Goal: Information Seeking & Learning: Learn about a topic

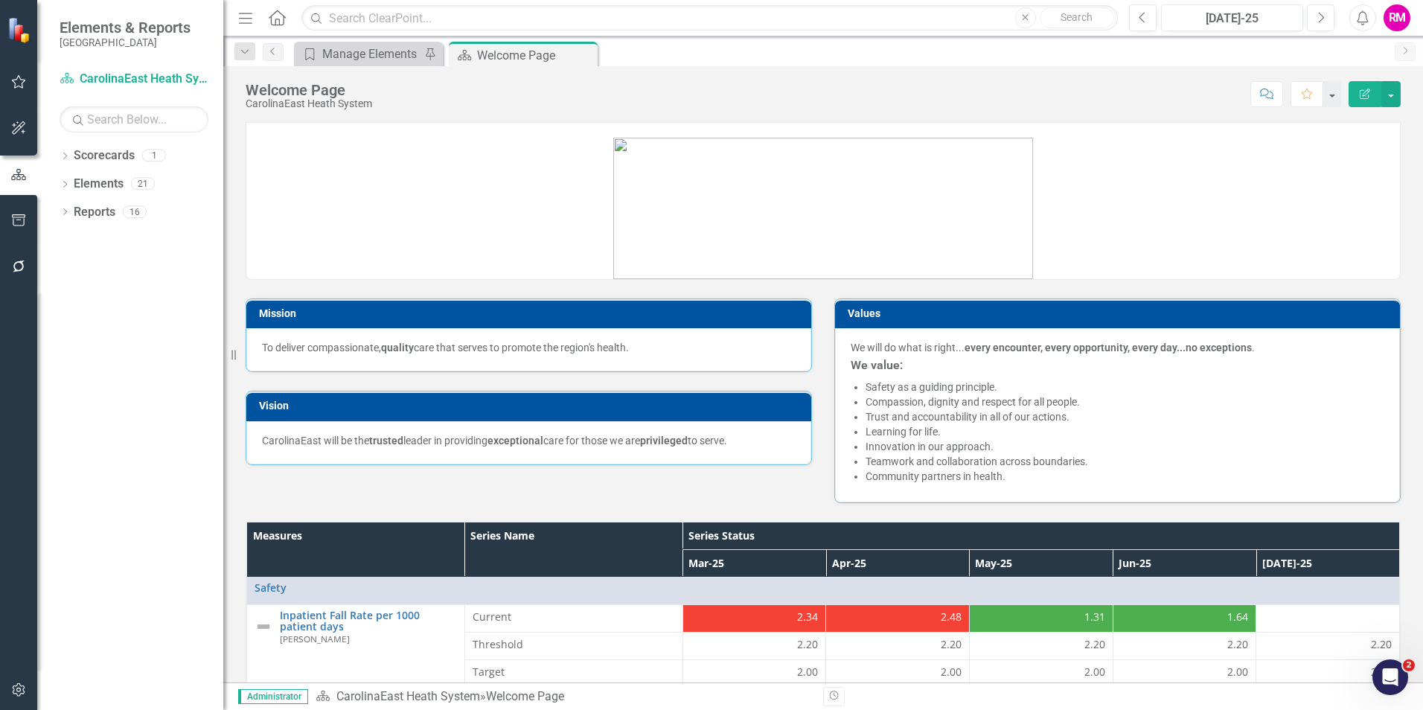
click at [1391, 19] on div "RM" at bounding box center [1397, 17] width 27 height 27
click at [1332, 132] on link "icon.tutorial Show Tutorials" at bounding box center [1351, 131] width 118 height 28
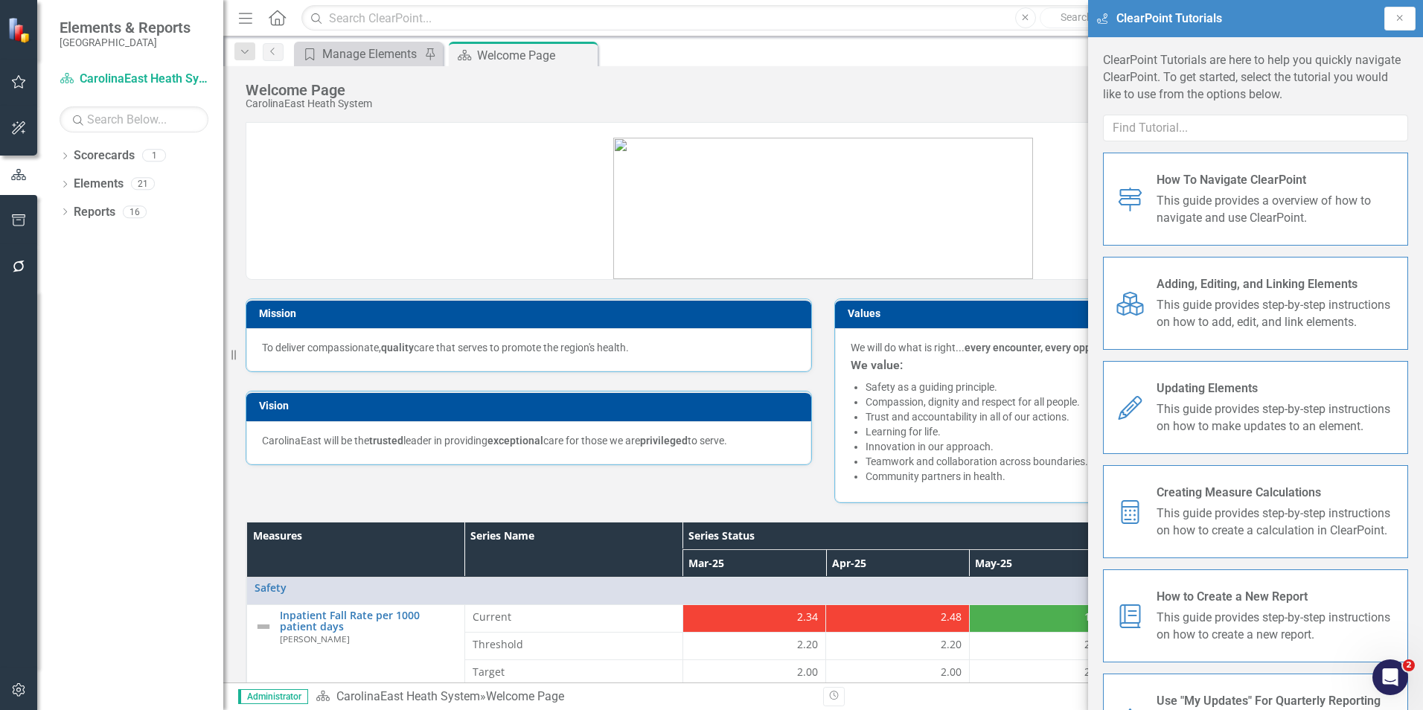
click at [1218, 178] on span "How To Navigate ClearPoint" at bounding box center [1277, 180] width 240 height 17
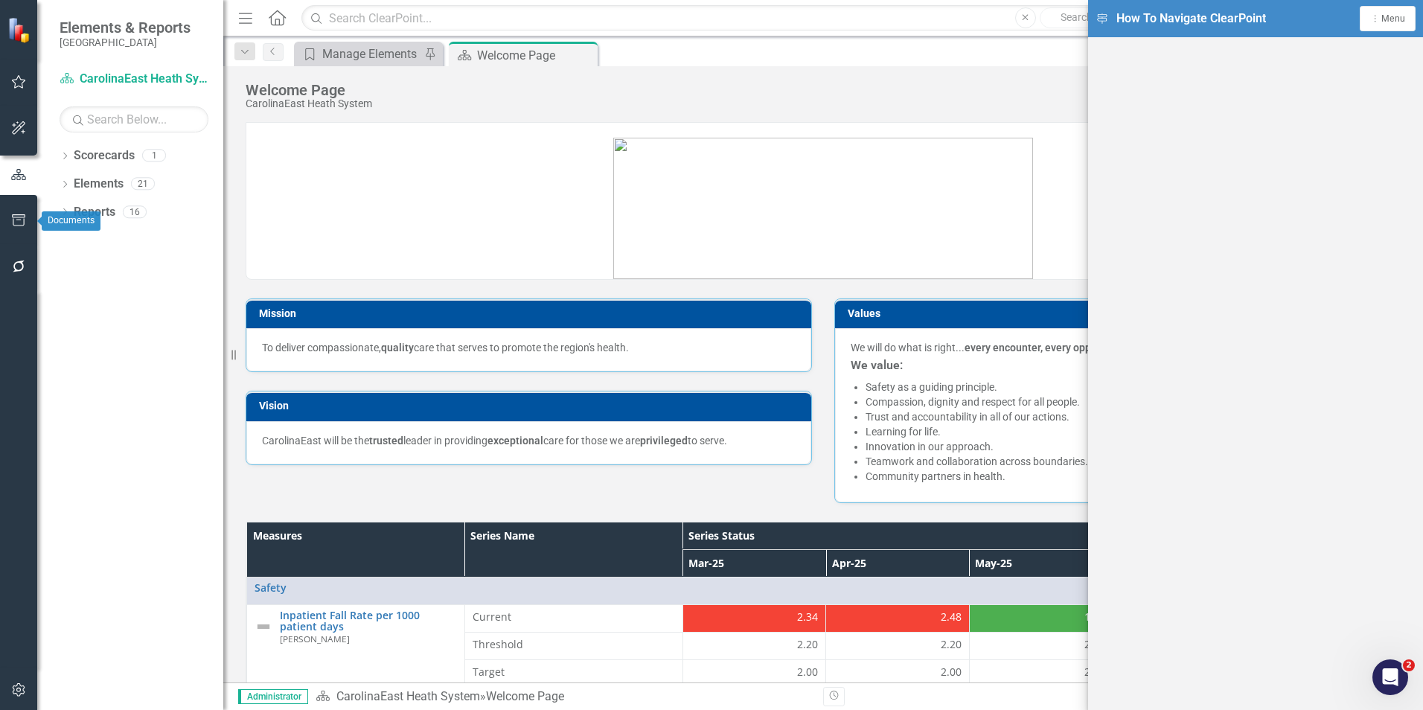
click at [18, 221] on icon "button" at bounding box center [19, 220] width 16 height 12
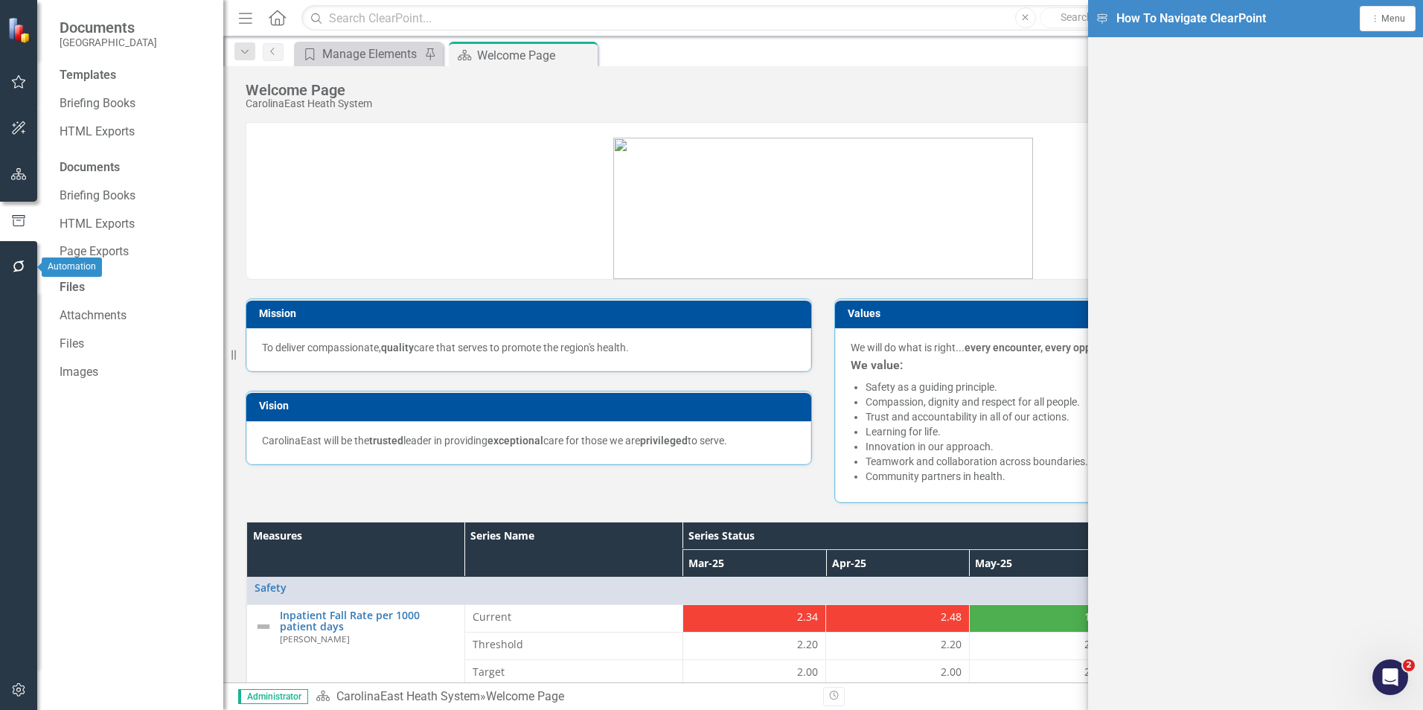
click at [19, 261] on icon "button" at bounding box center [19, 267] width 16 height 12
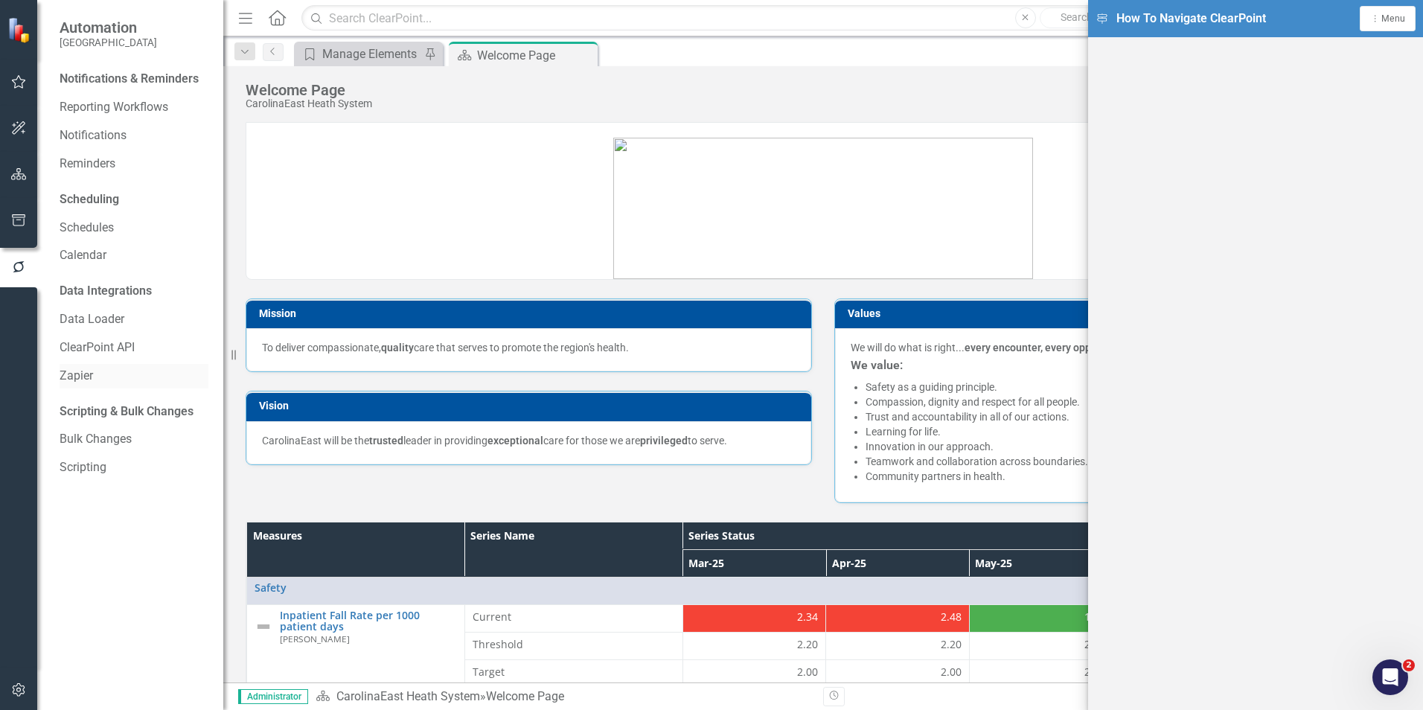
click at [72, 372] on link "Zapier" at bounding box center [134, 376] width 149 height 17
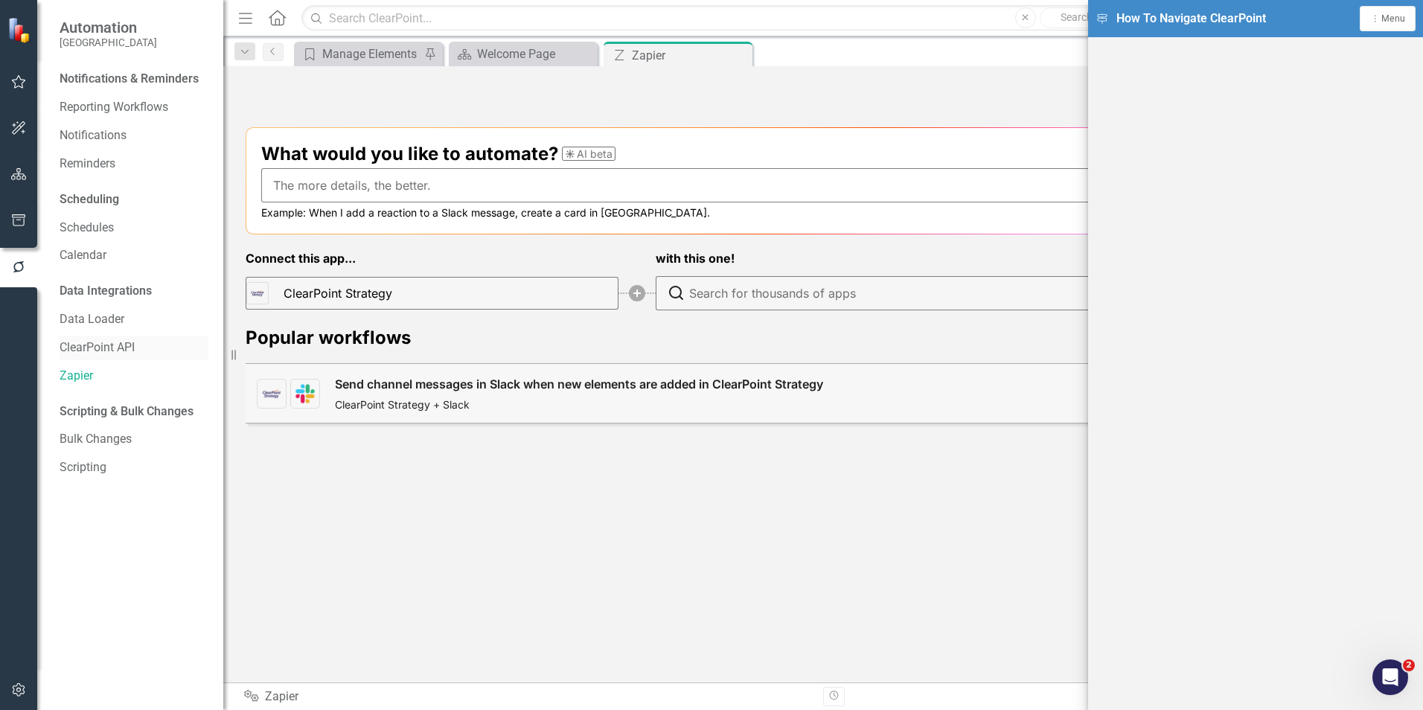
click at [76, 353] on link "ClearPoint API" at bounding box center [134, 347] width 149 height 17
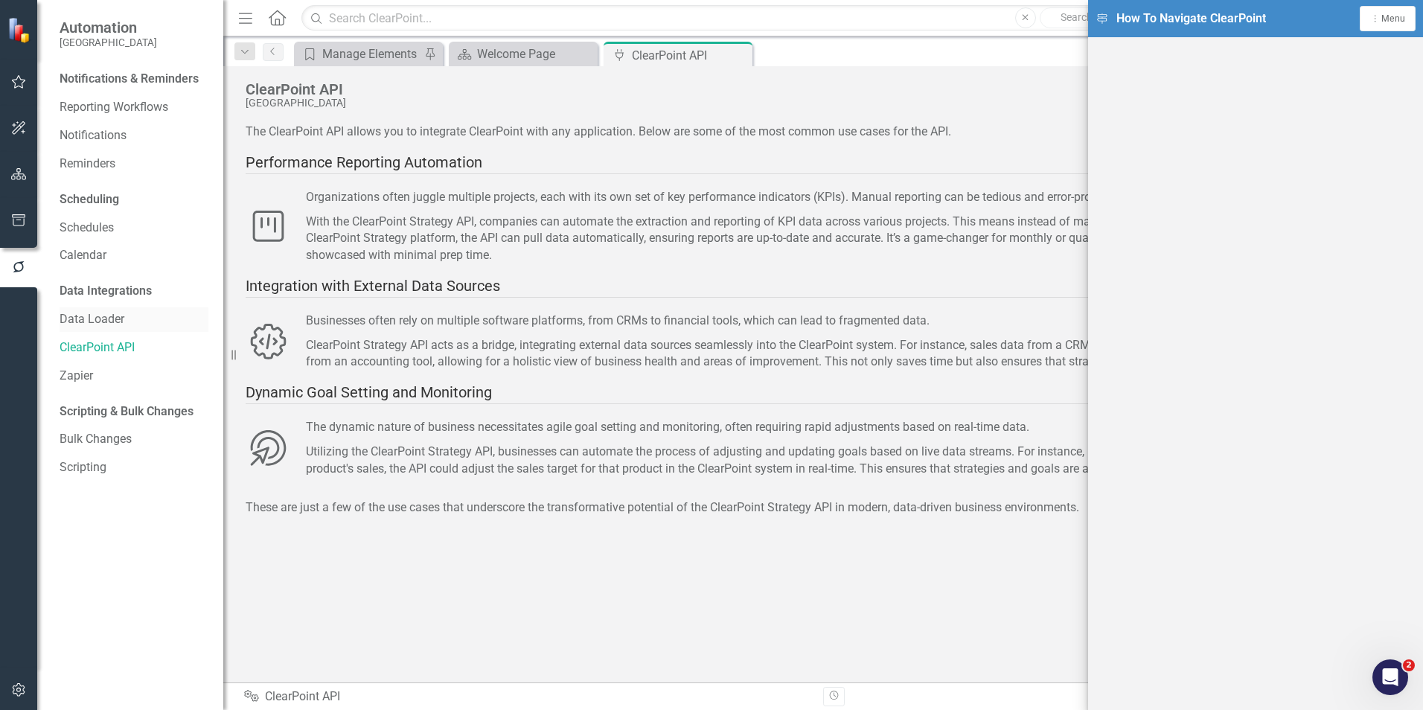
click at [80, 322] on link "Data Loader" at bounding box center [134, 319] width 149 height 17
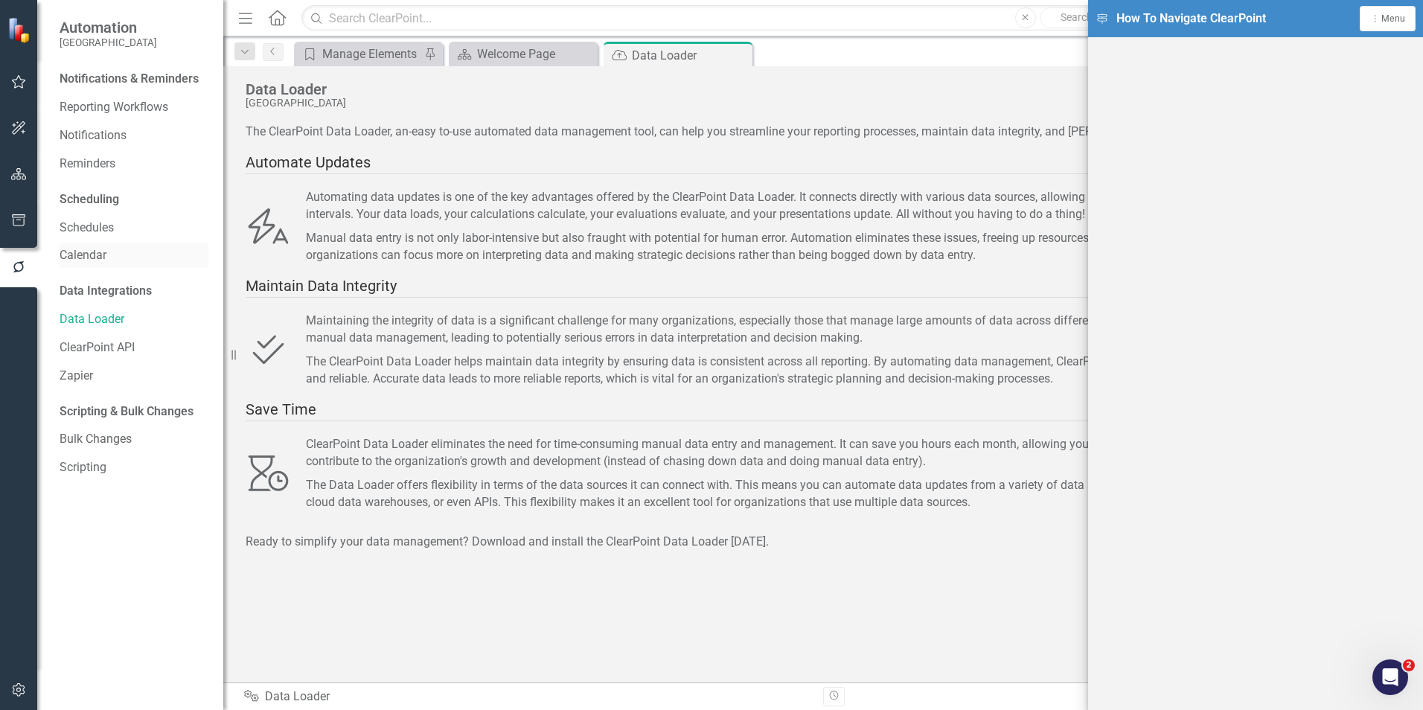
click at [86, 255] on link "Calendar" at bounding box center [134, 255] width 149 height 17
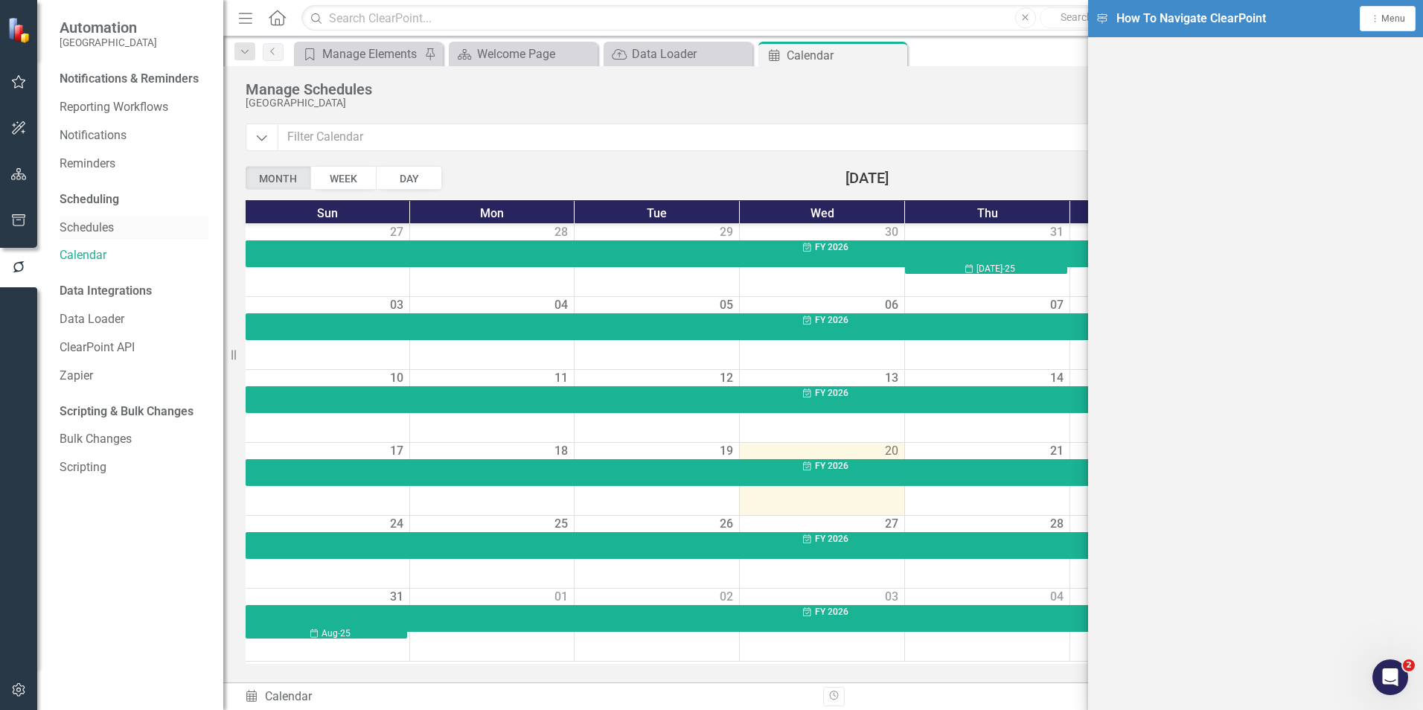
click at [84, 222] on link "Schedules" at bounding box center [134, 228] width 149 height 17
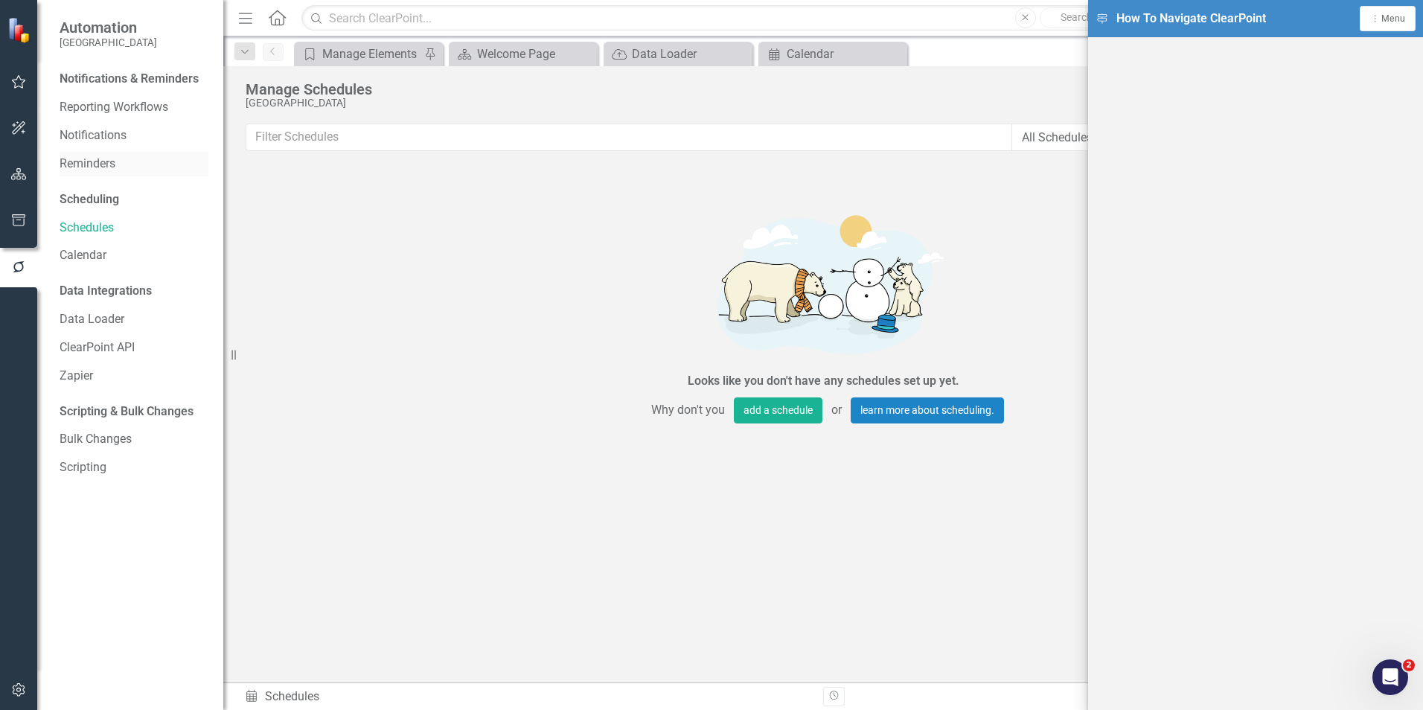
click at [83, 162] on link "Reminders" at bounding box center [134, 164] width 149 height 17
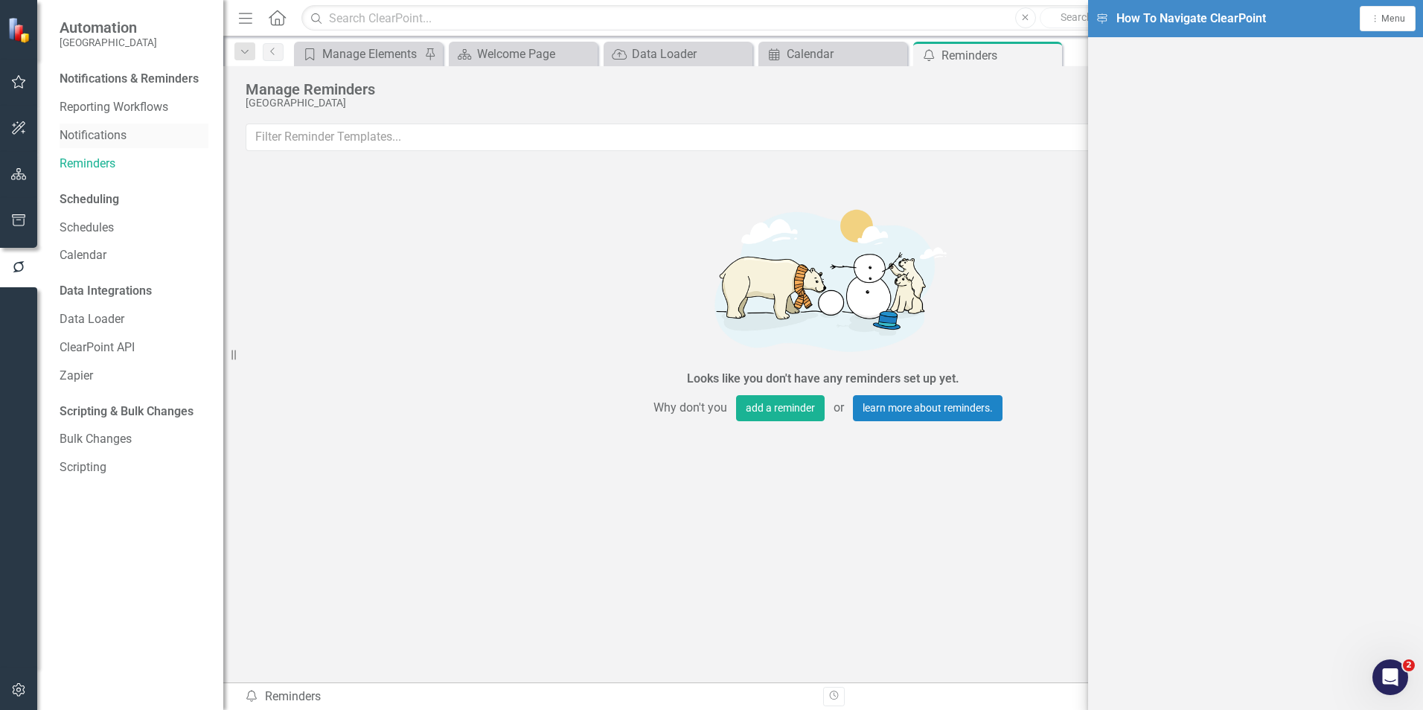
click at [85, 135] on link "Notifications" at bounding box center [134, 135] width 149 height 17
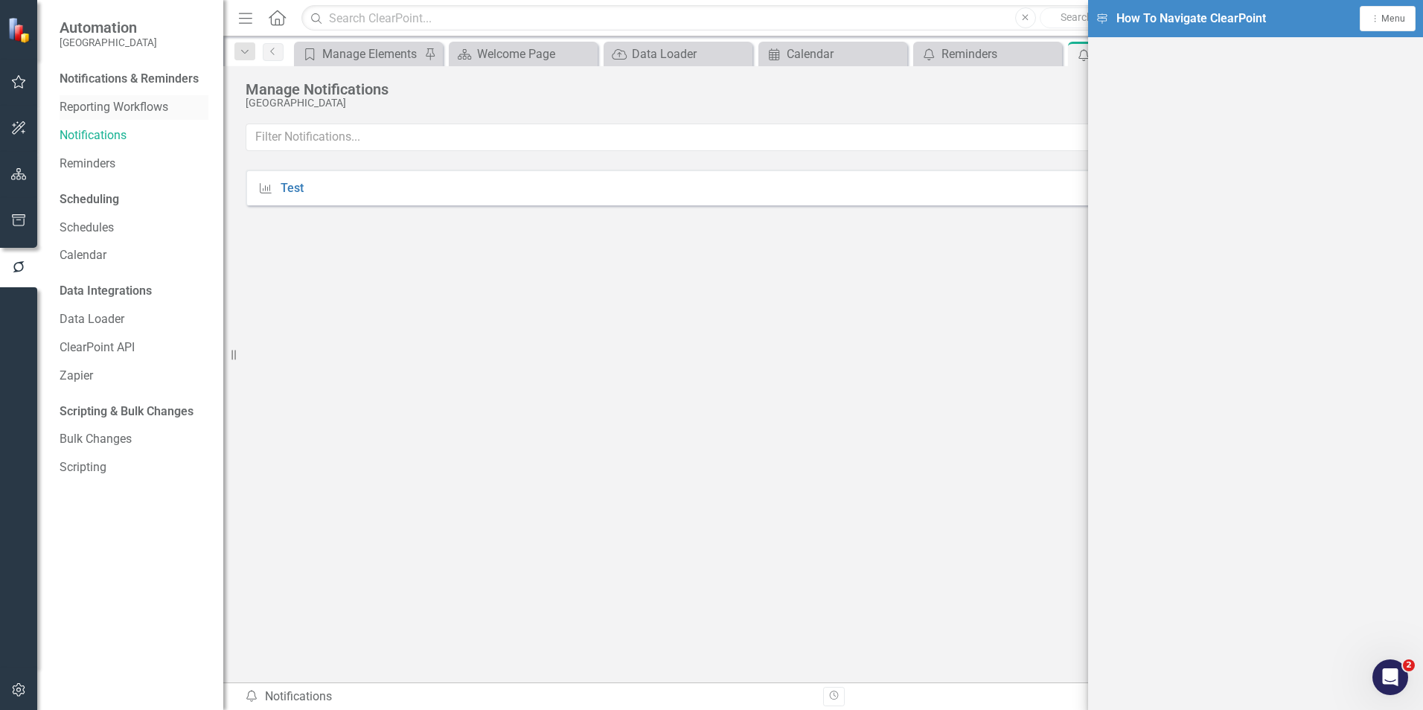
click at [92, 106] on link "Reporting Workflows" at bounding box center [134, 107] width 149 height 17
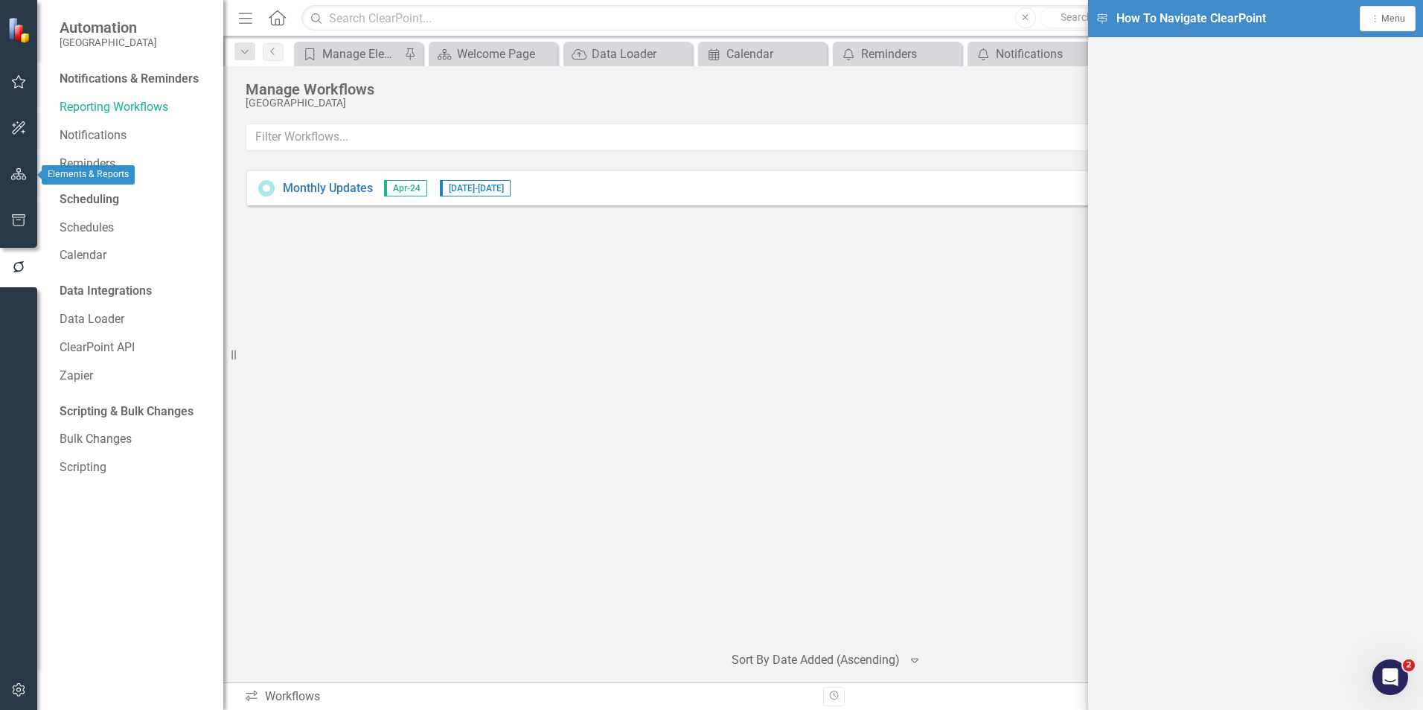
click at [16, 174] on icon "button" at bounding box center [19, 174] width 16 height 12
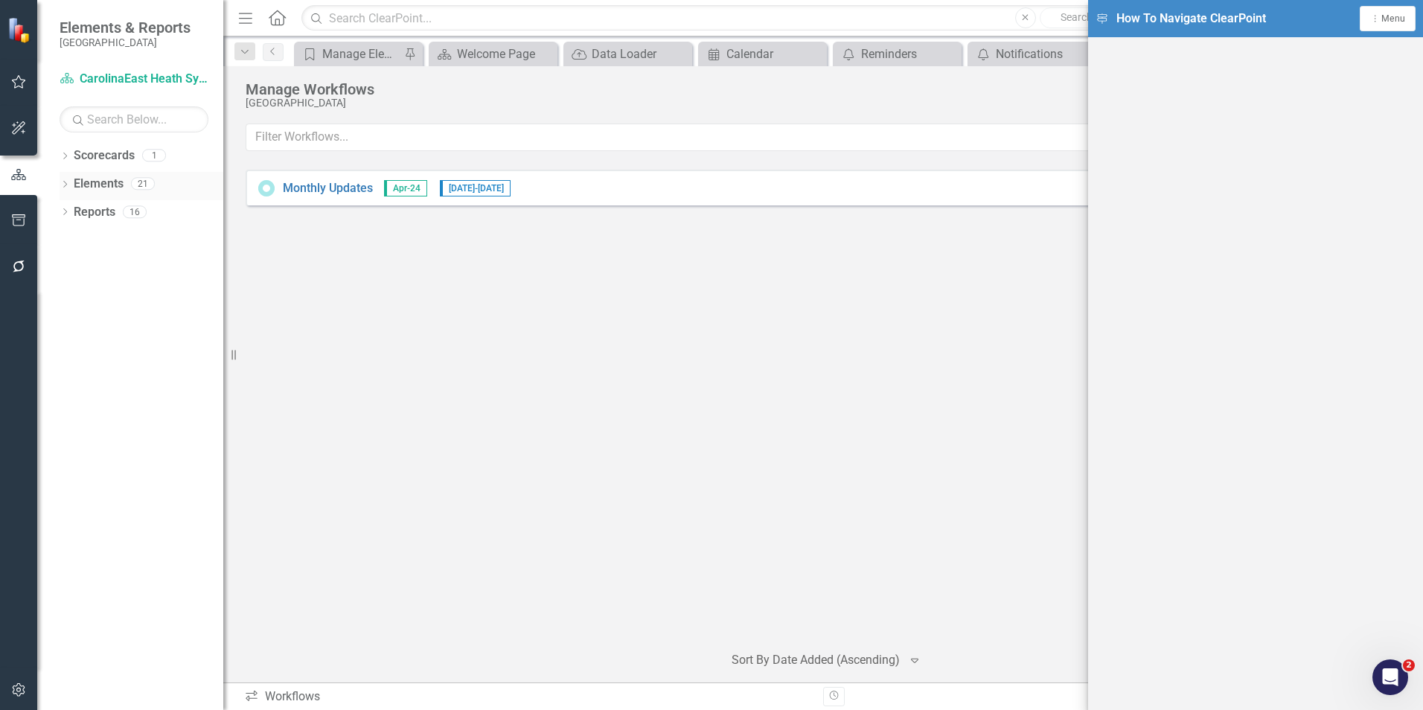
click at [66, 179] on div "Dropdown Elements 21" at bounding box center [142, 186] width 164 height 28
click at [66, 157] on icon "Dropdown" at bounding box center [65, 157] width 10 height 8
click at [64, 211] on icon "Dropdown" at bounding box center [65, 213] width 10 height 8
click at [110, 209] on link "Elements" at bounding box center [99, 212] width 50 height 17
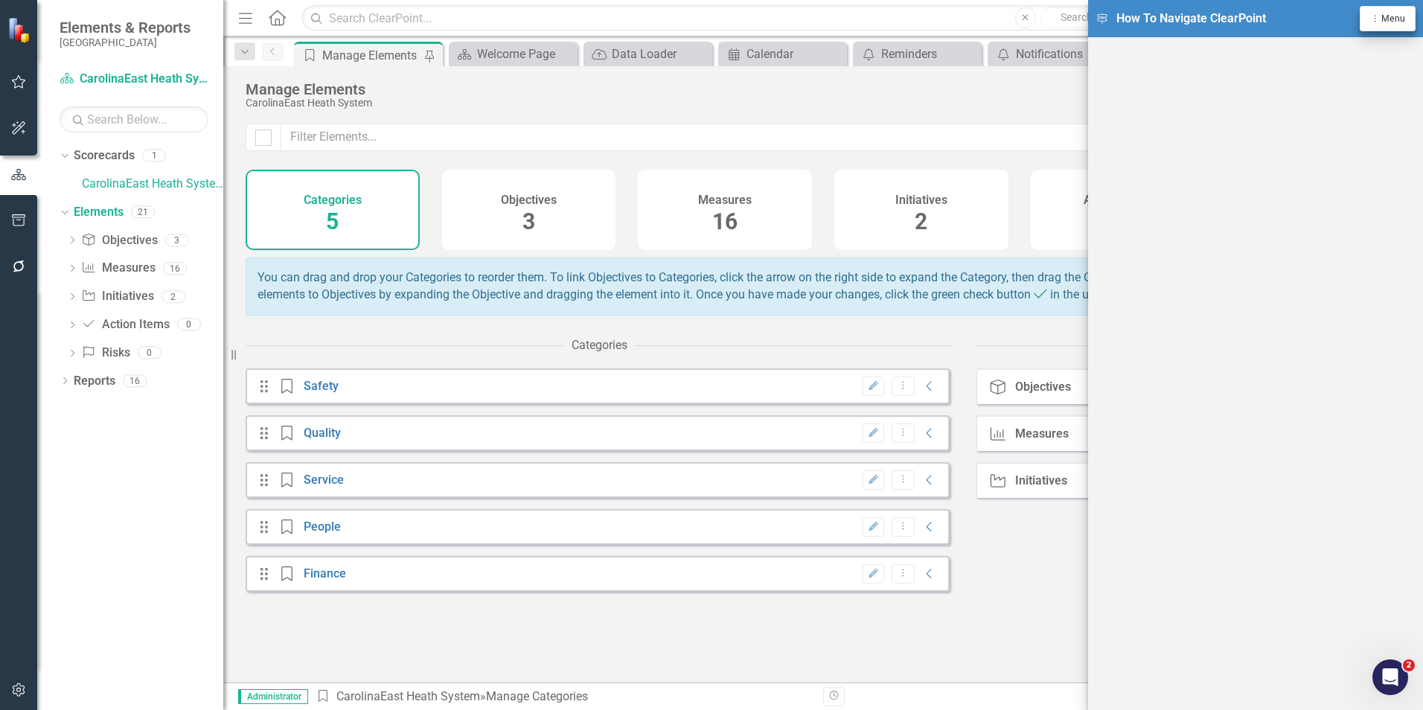
click at [1396, 17] on span "Menu" at bounding box center [1394, 18] width 24 height 10
click at [1390, 25] on div "Dropdown Menu Menu" at bounding box center [1388, 18] width 36 height 14
click at [1321, 97] on link "Link Pop Out Tutorial" at bounding box center [1338, 100] width 153 height 28
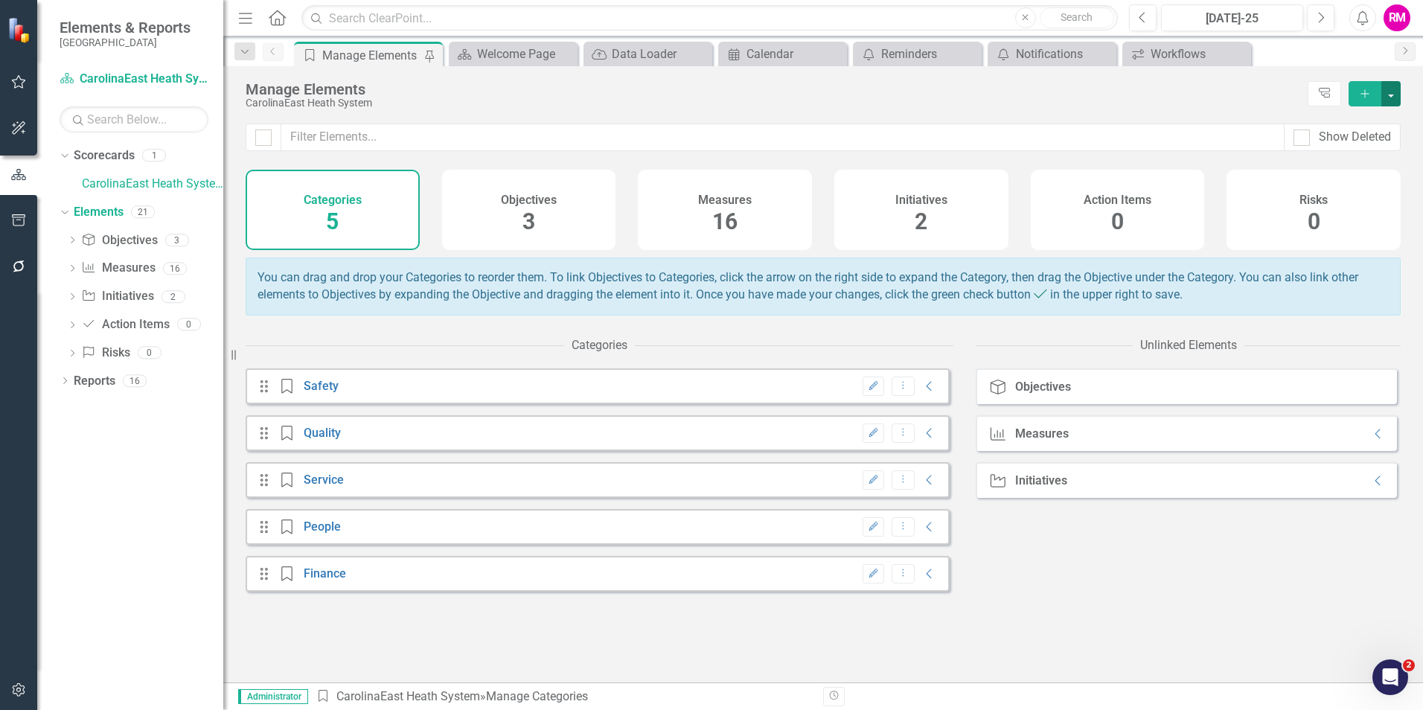
click at [1392, 90] on button "button" at bounding box center [1391, 93] width 19 height 25
click at [1326, 121] on link "Category Add Category" at bounding box center [1342, 121] width 118 height 28
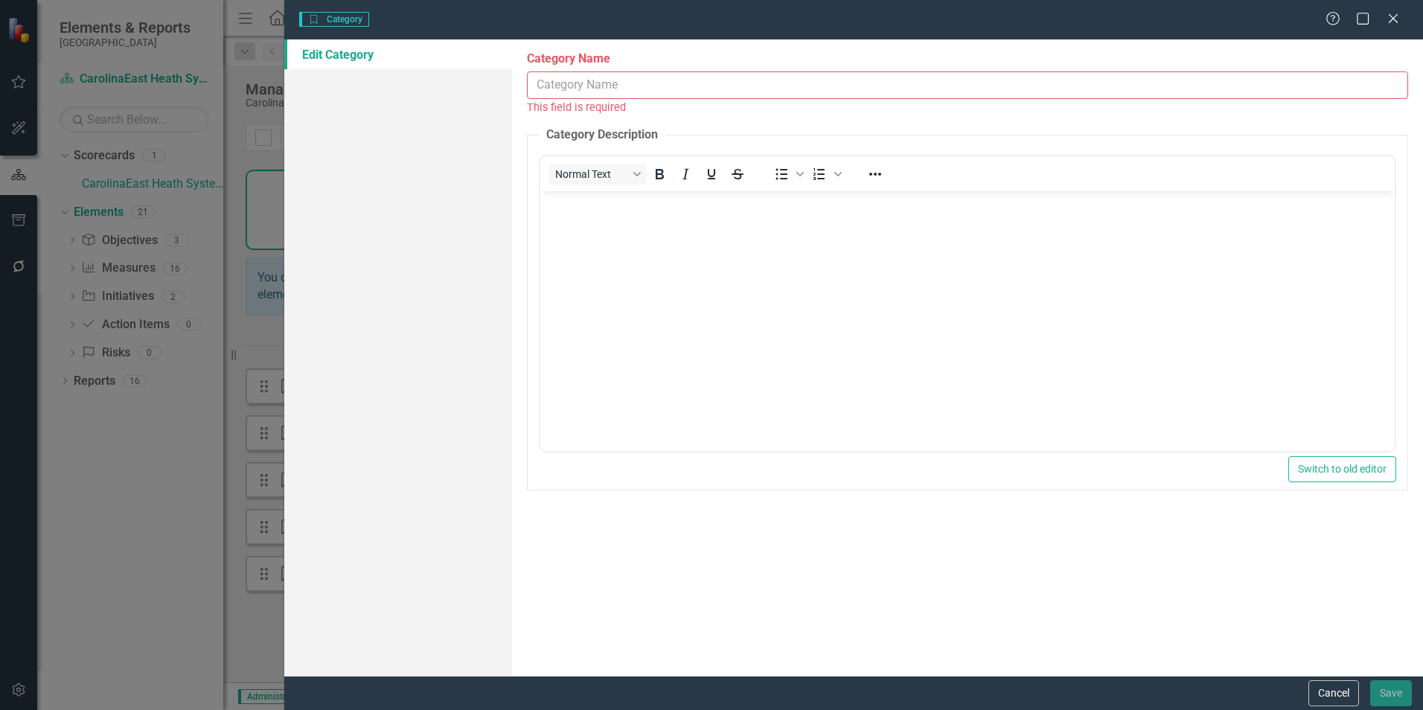
click at [573, 80] on input "Category Name" at bounding box center [967, 85] width 881 height 28
click at [1364, 18] on icon "Maximize" at bounding box center [1363, 18] width 19 height 14
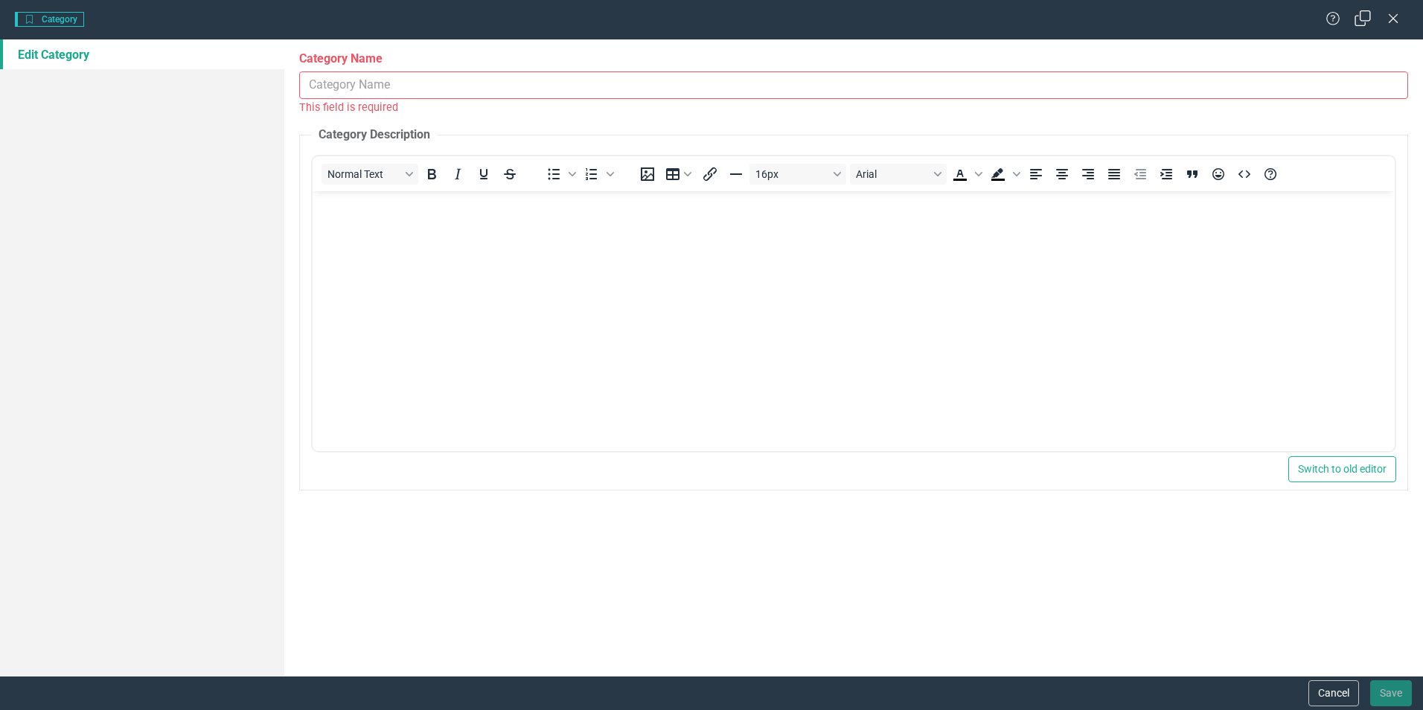
click at [1364, 18] on icon "Restore" at bounding box center [1363, 18] width 19 height 14
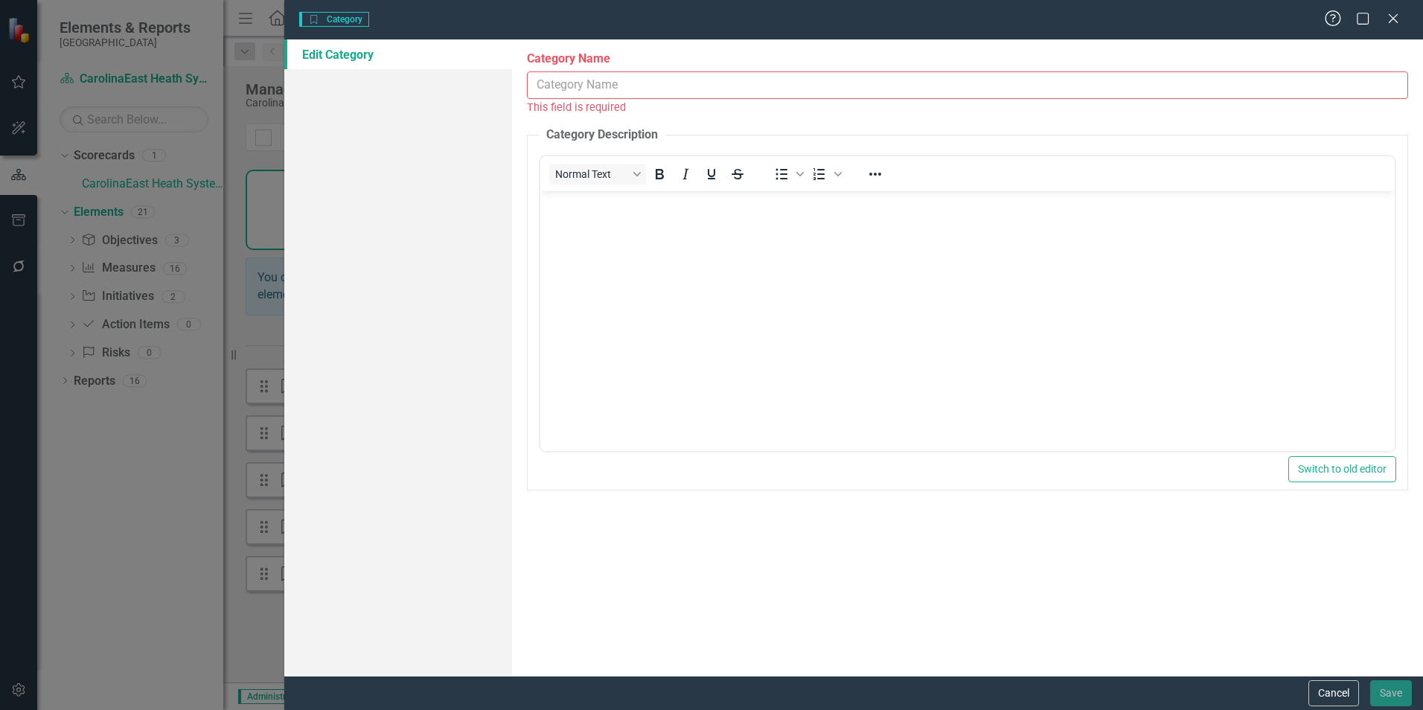
click at [1333, 18] on icon "Help" at bounding box center [1333, 18] width 19 height 14
click at [1384, 16] on icon "Close" at bounding box center [1393, 18] width 19 height 14
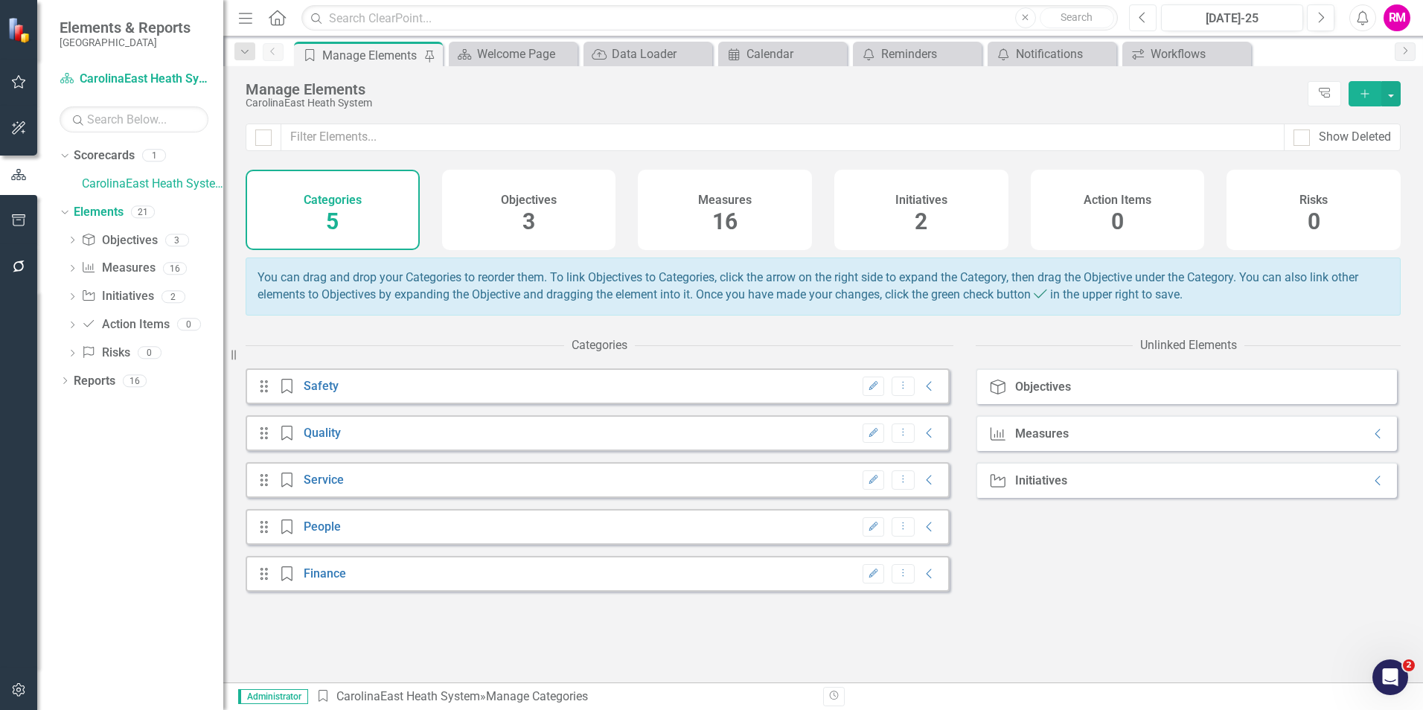
click at [1144, 12] on icon "Previous" at bounding box center [1143, 17] width 8 height 13
click at [922, 439] on icon "Collapse" at bounding box center [929, 433] width 15 height 12
click at [523, 494] on div "Drag Objective Quality Unlink Dropdown Menu Collapse" at bounding box center [605, 480] width 689 height 36
click at [922, 486] on icon "Collapse" at bounding box center [929, 480] width 15 height 12
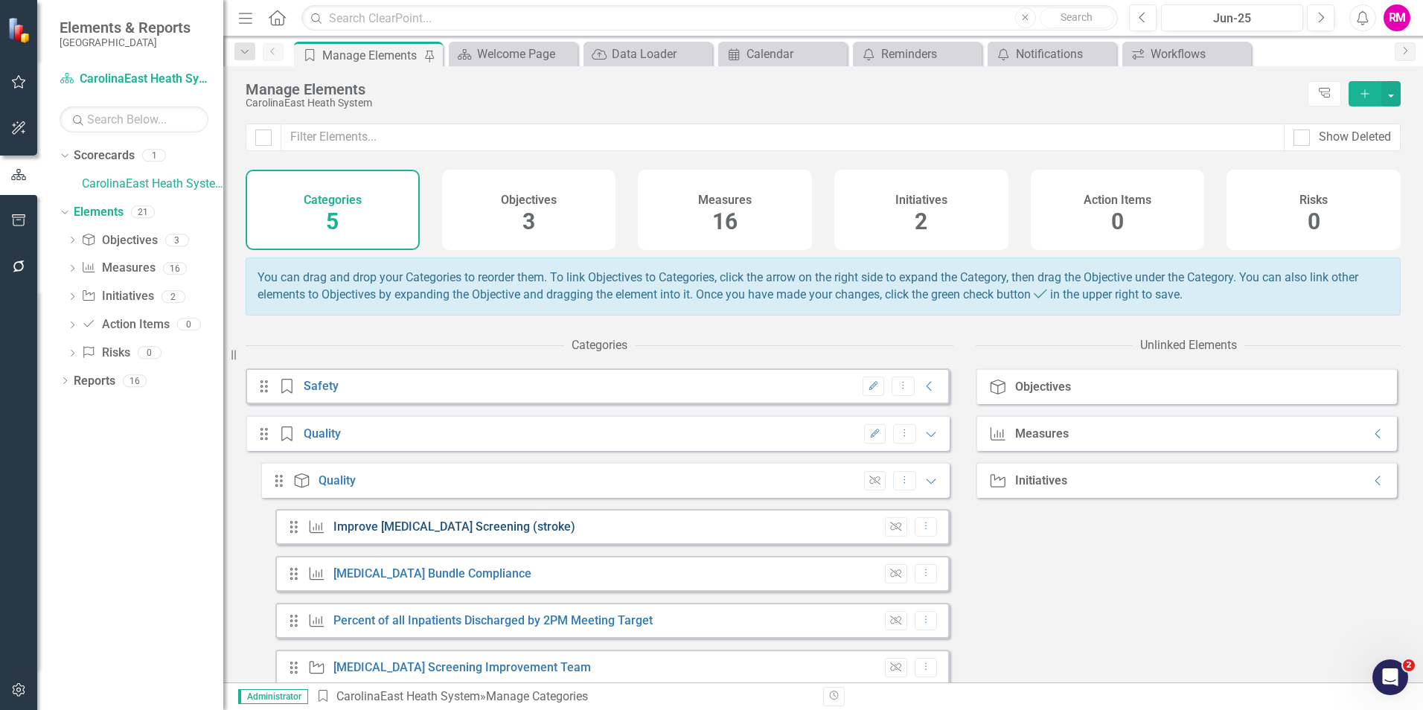
click at [392, 534] on link "Improve [MEDICAL_DATA] Screening (stroke)" at bounding box center [454, 527] width 242 height 14
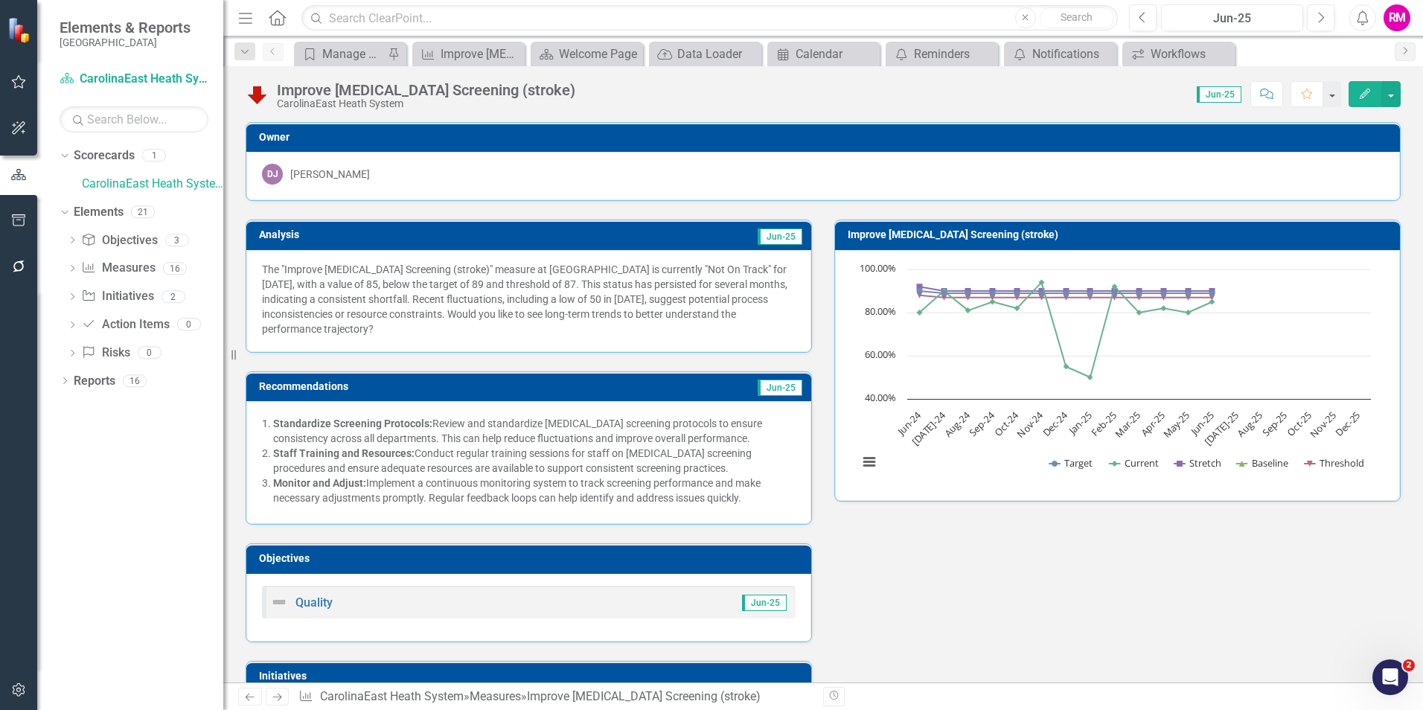
click at [485, 330] on p "The "Improve [MEDICAL_DATA] Screening (stroke)" measure at [GEOGRAPHIC_DATA] is…" at bounding box center [529, 299] width 534 height 74
click at [481, 304] on p "The "Improve [MEDICAL_DATA] Screening (stroke)" measure at [GEOGRAPHIC_DATA] is…" at bounding box center [529, 299] width 534 height 74
click at [456, 329] on p "The "Improve [MEDICAL_DATA] Screening (stroke)" measure at [GEOGRAPHIC_DATA] is…" at bounding box center [529, 299] width 534 height 74
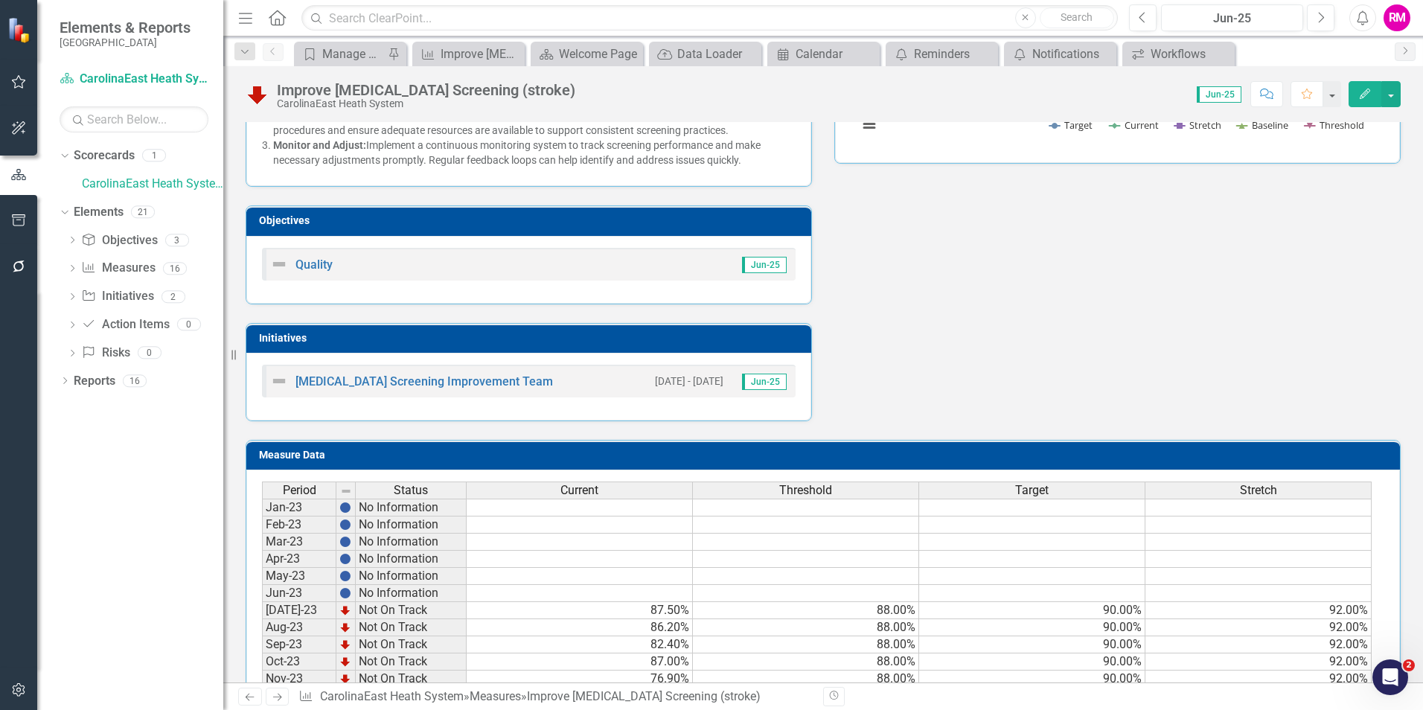
scroll to position [372, 0]
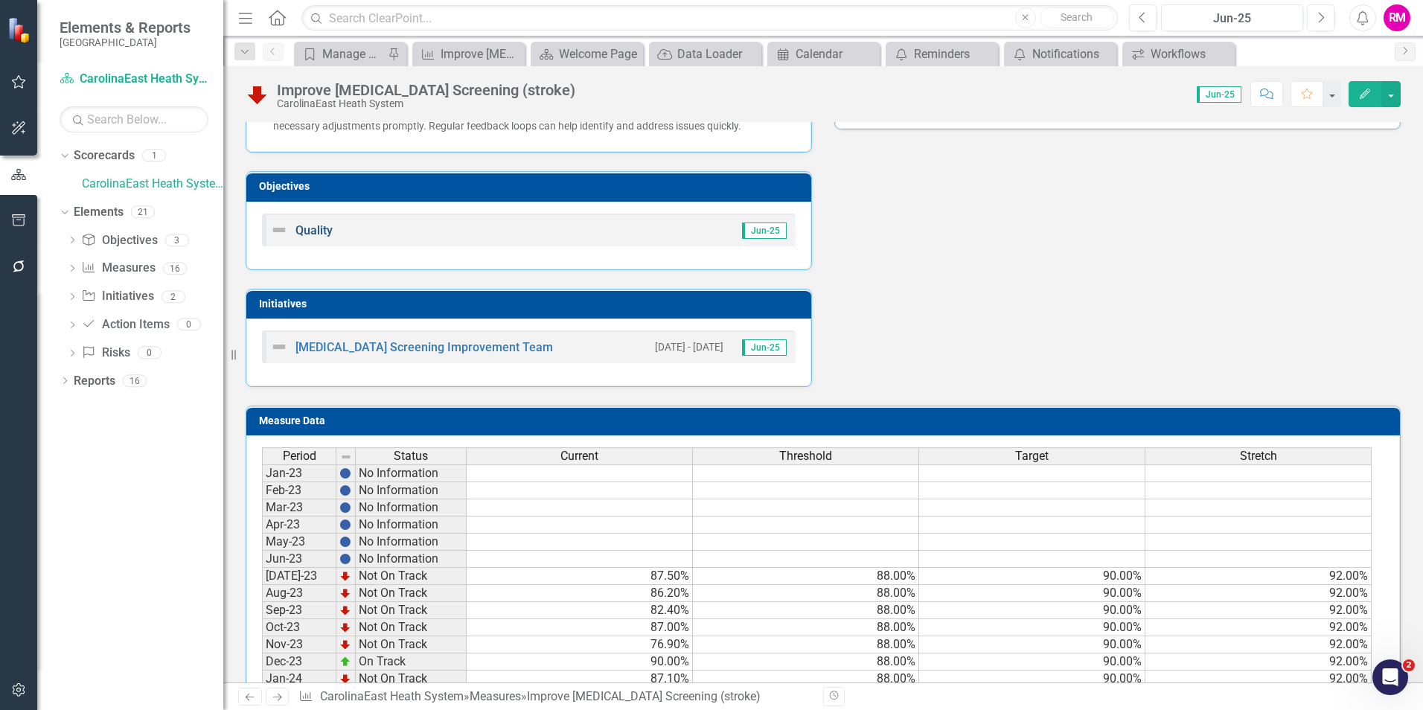
click at [324, 230] on link "Quality" at bounding box center [314, 230] width 37 height 14
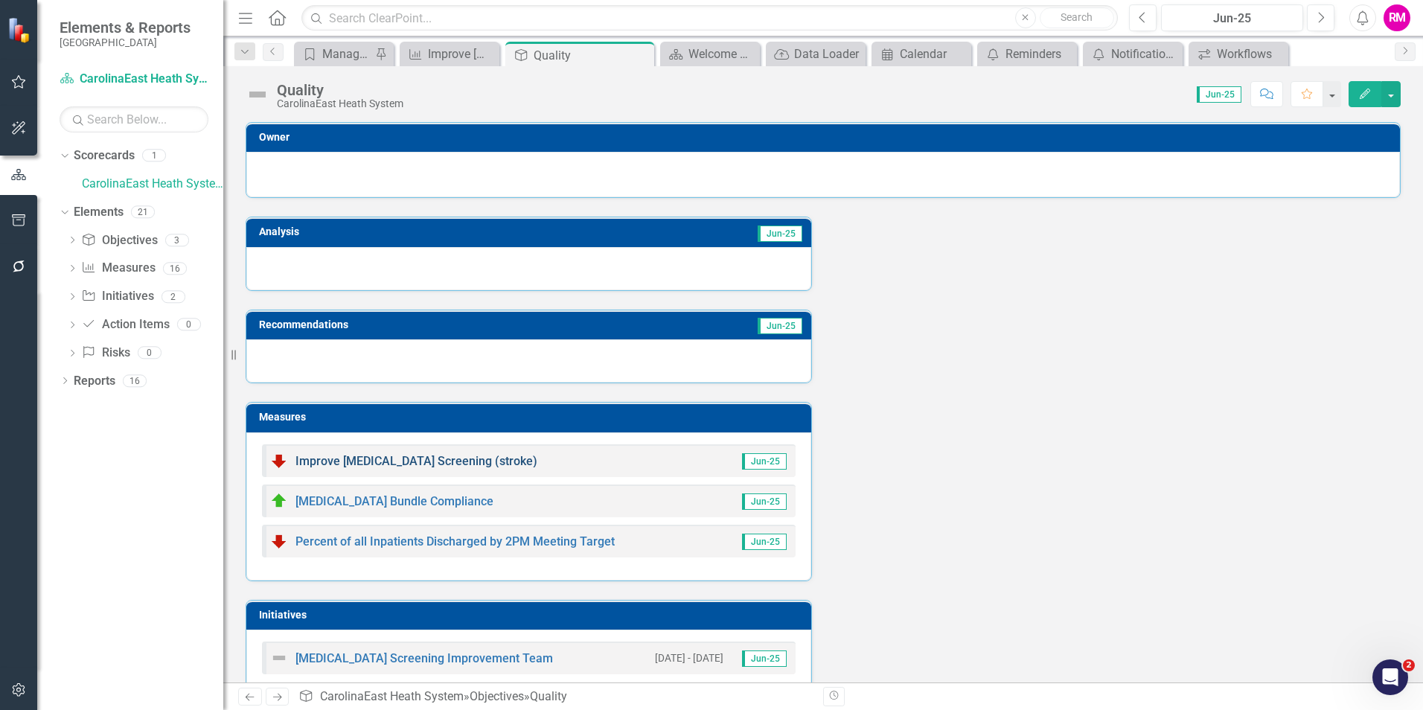
click at [423, 457] on link "Improve [MEDICAL_DATA] Screening (stroke)" at bounding box center [417, 461] width 242 height 14
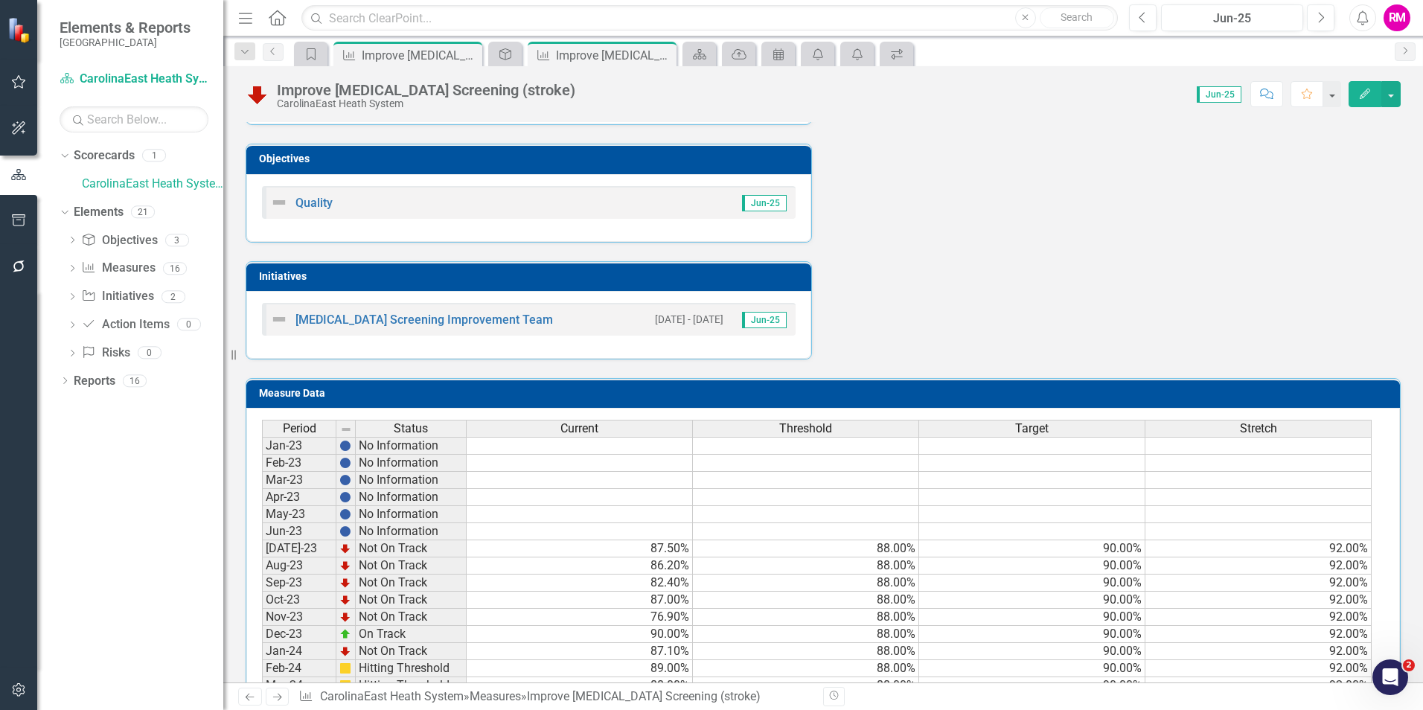
scroll to position [447, 0]
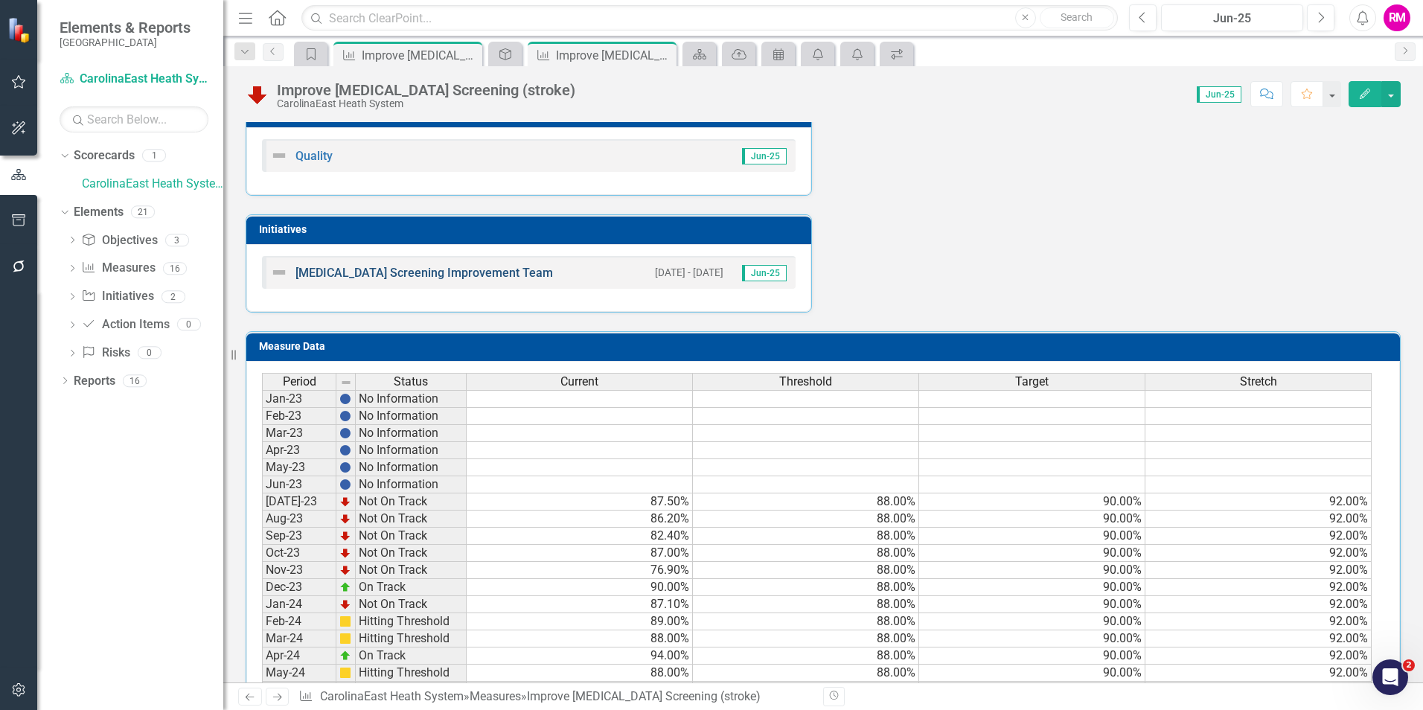
click at [491, 269] on link "[MEDICAL_DATA] Screening Improvement Team" at bounding box center [425, 273] width 258 height 14
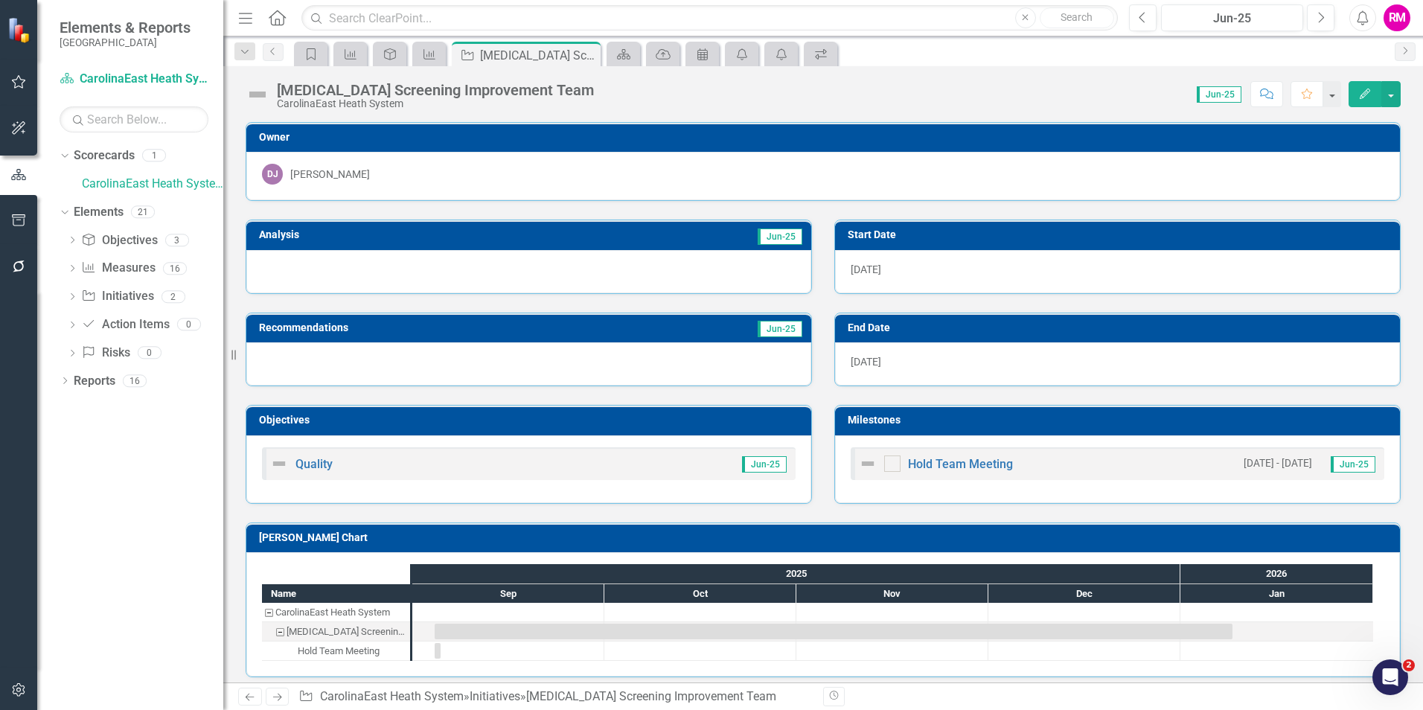
scroll to position [10, 0]
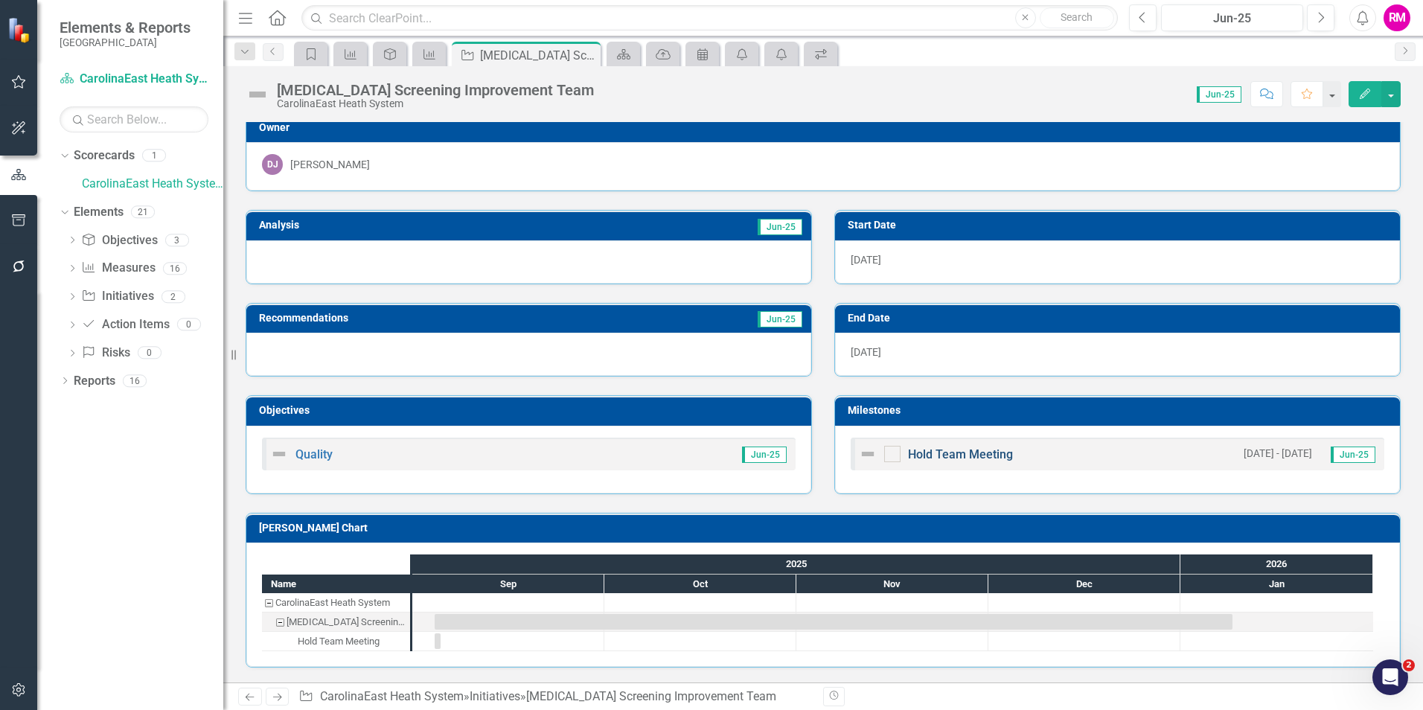
click at [946, 453] on link "Hold Team Meeting" at bounding box center [960, 454] width 105 height 14
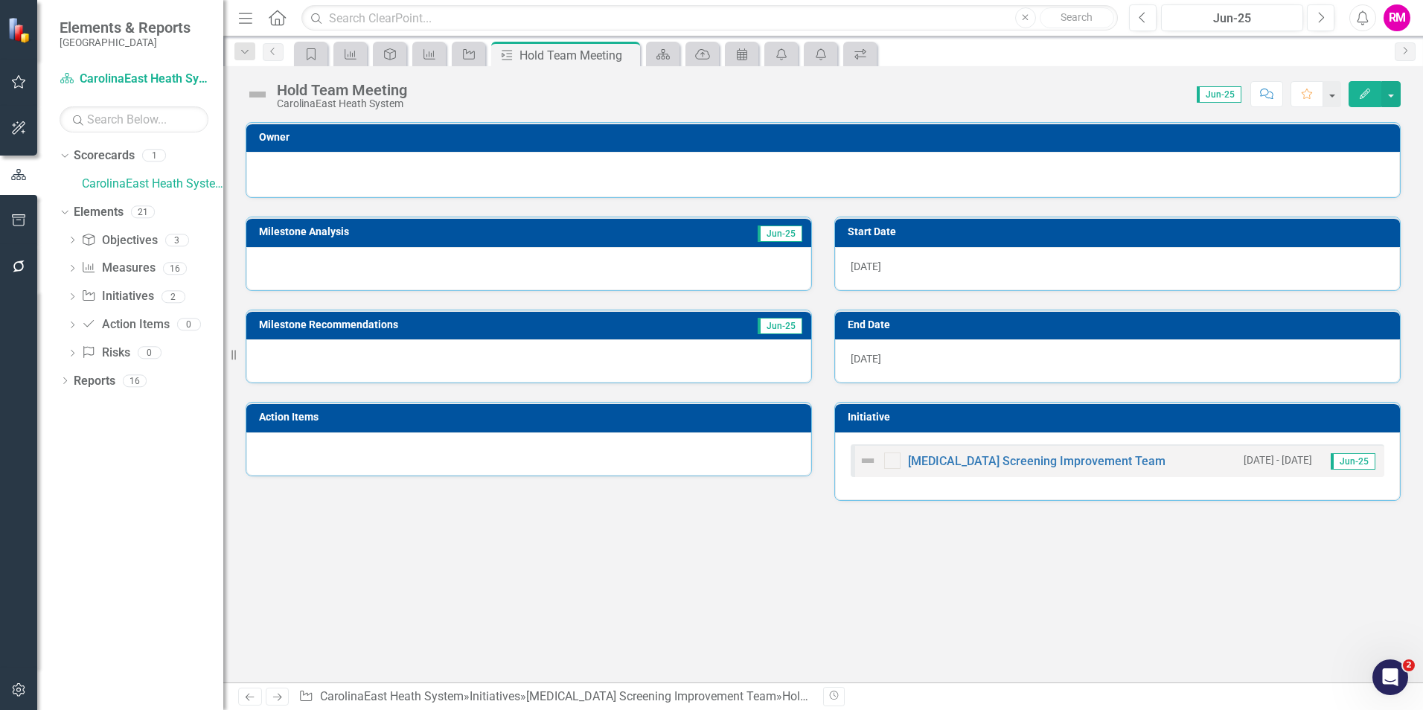
click at [948, 455] on div "[MEDICAL_DATA] Screening Improvement Team" at bounding box center [1012, 461] width 307 height 18
click at [986, 461] on link "[MEDICAL_DATA] Screening Improvement Team" at bounding box center [1037, 461] width 258 height 14
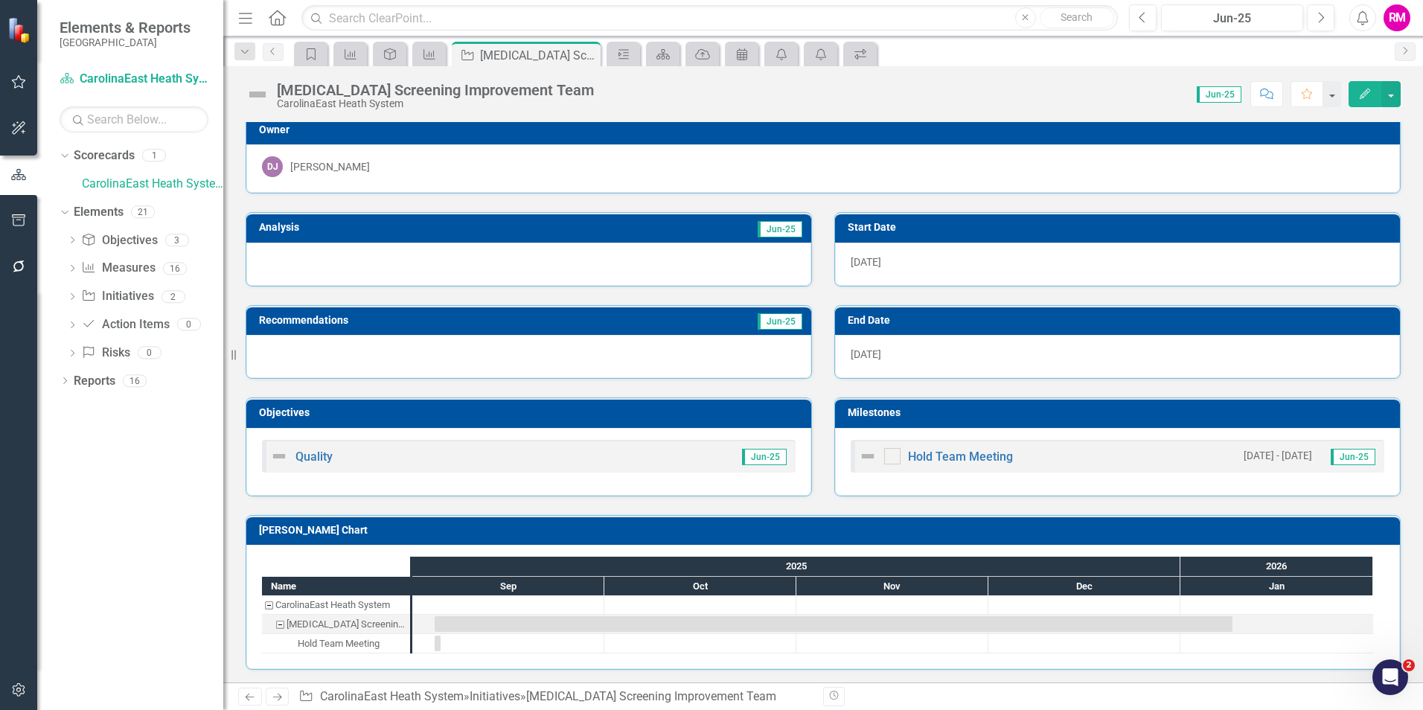
scroll to position [10, 0]
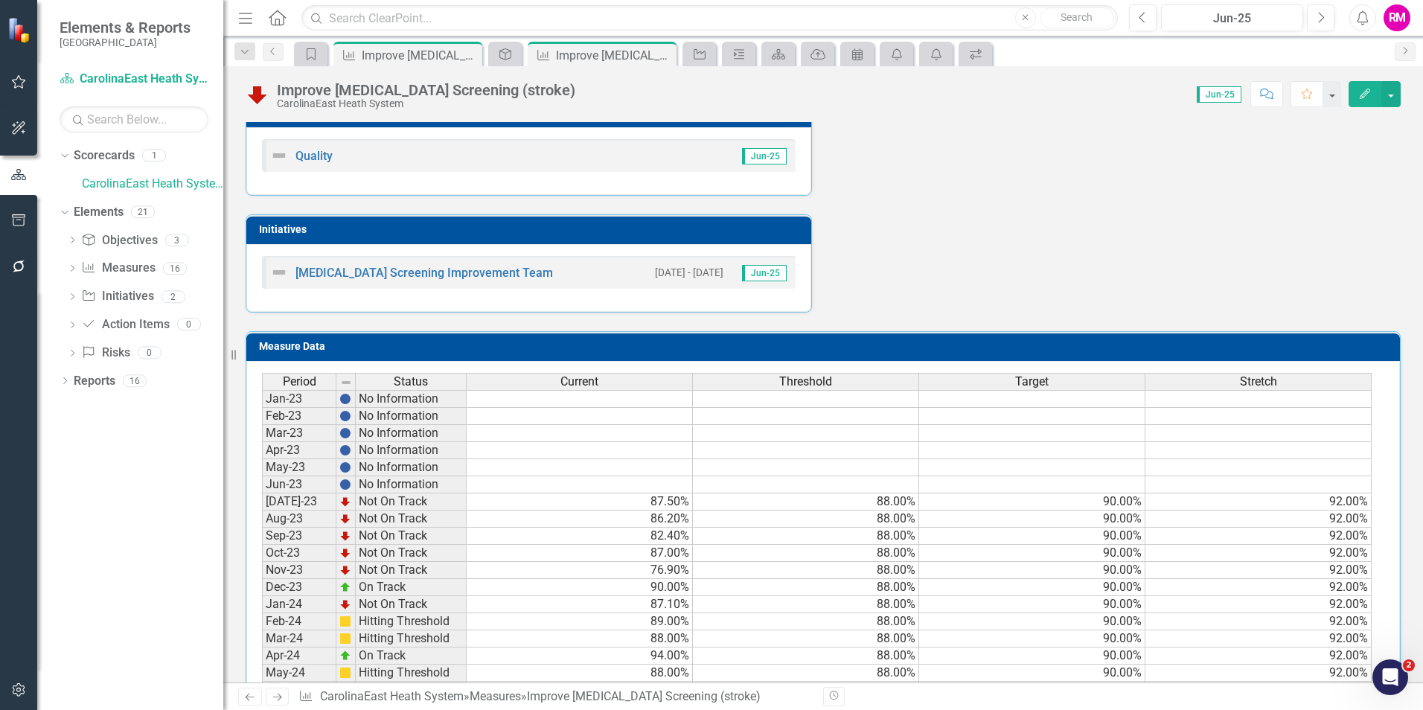
scroll to position [810, 0]
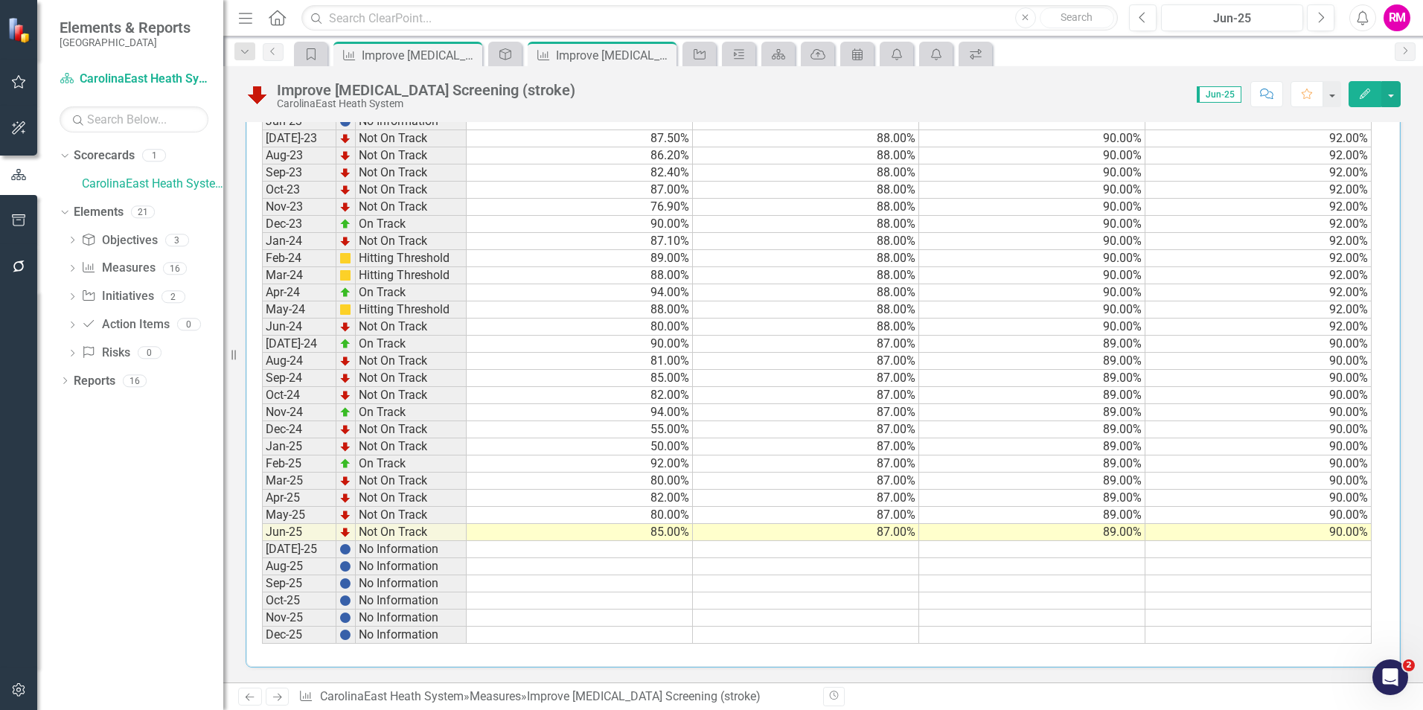
click at [679, 532] on td "85.00%" at bounding box center [580, 532] width 226 height 17
click at [719, 534] on td "87.00%" at bounding box center [806, 532] width 226 height 17
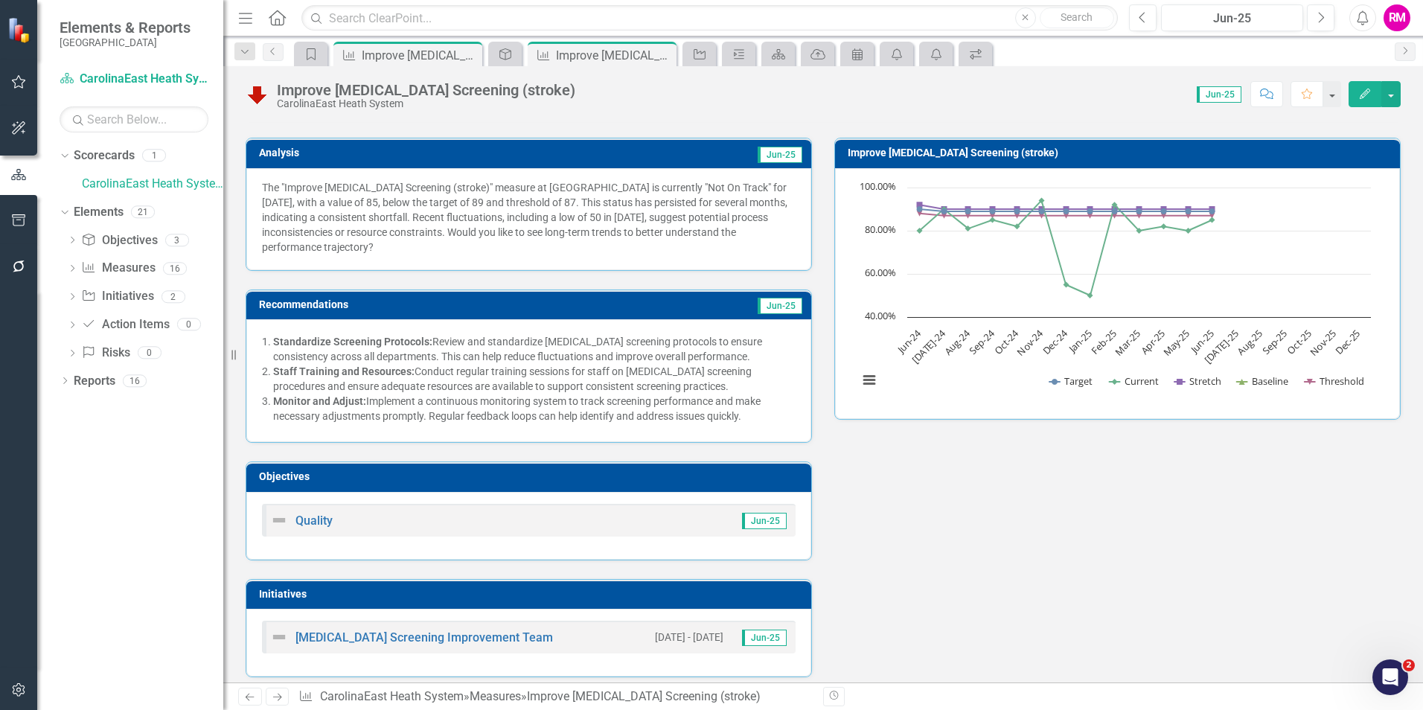
scroll to position [0, 0]
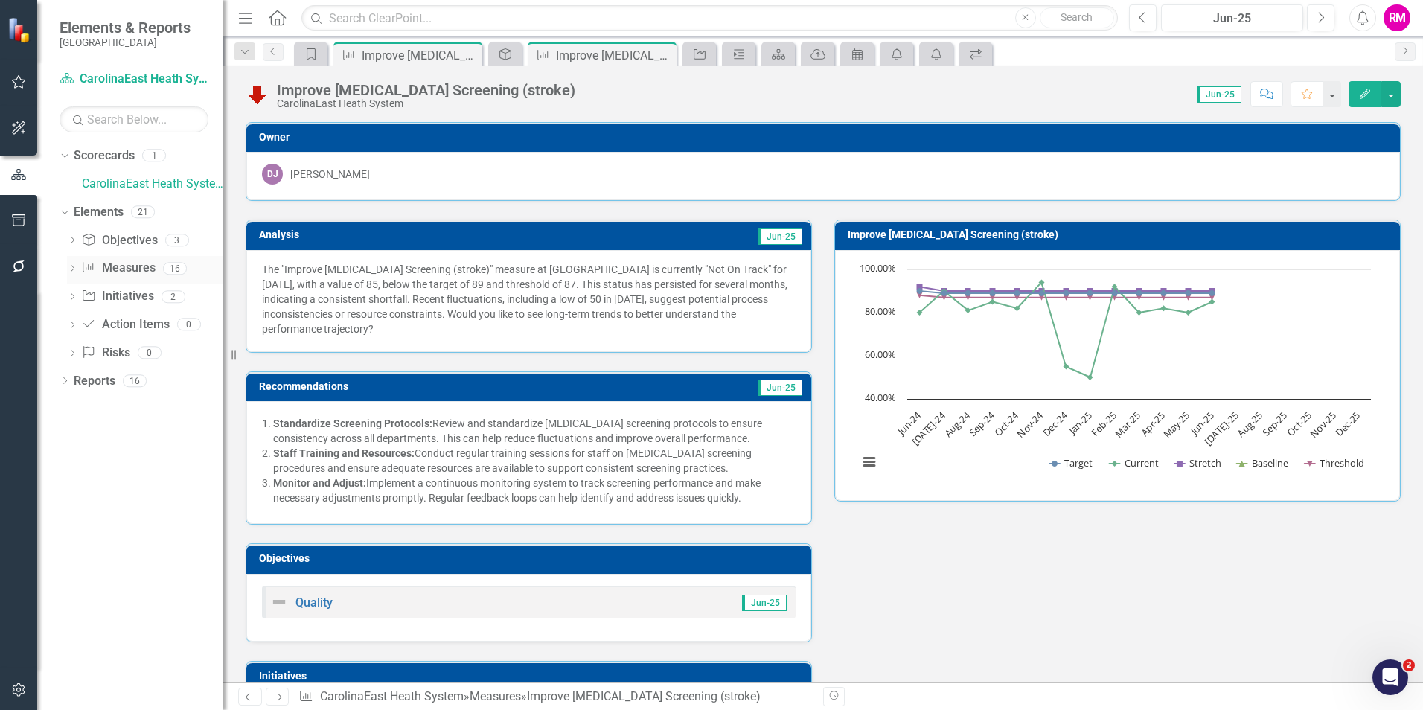
click at [122, 265] on link "Measure Measures" at bounding box center [118, 268] width 74 height 17
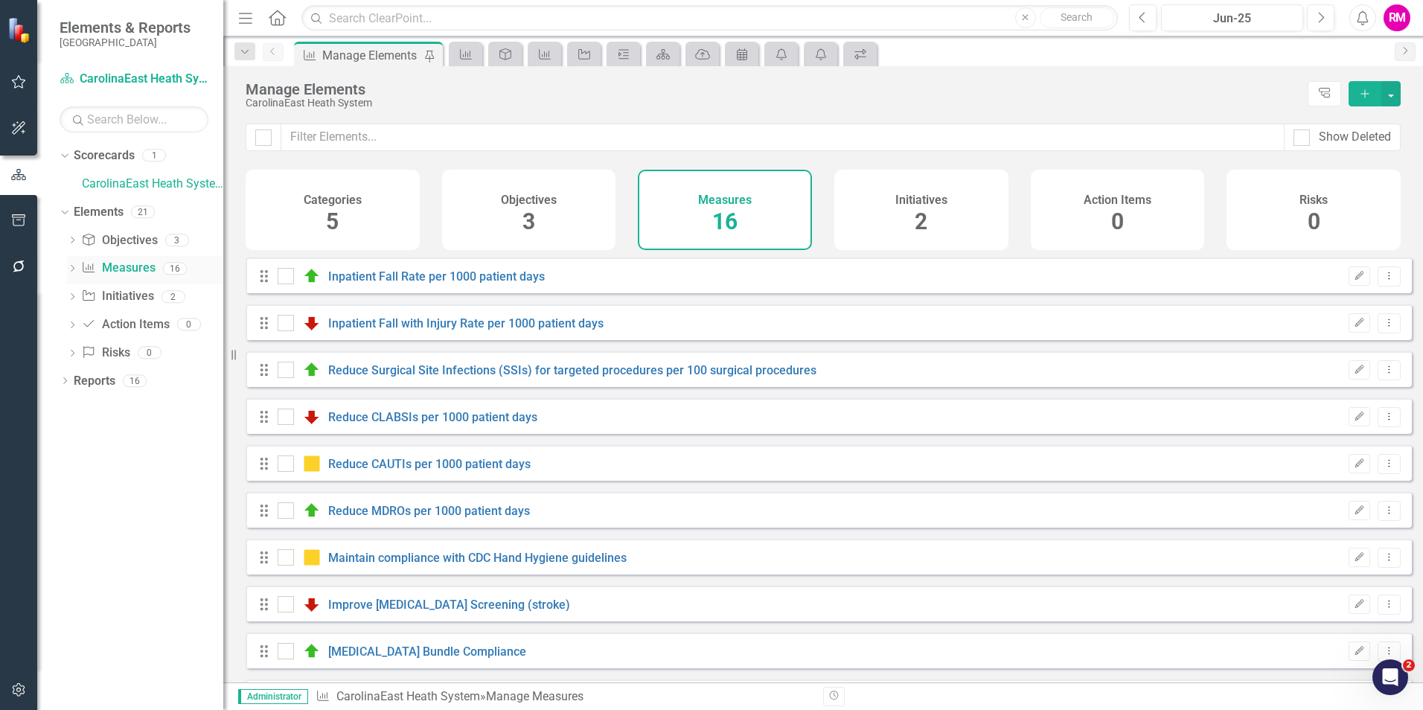
checkbox input "false"
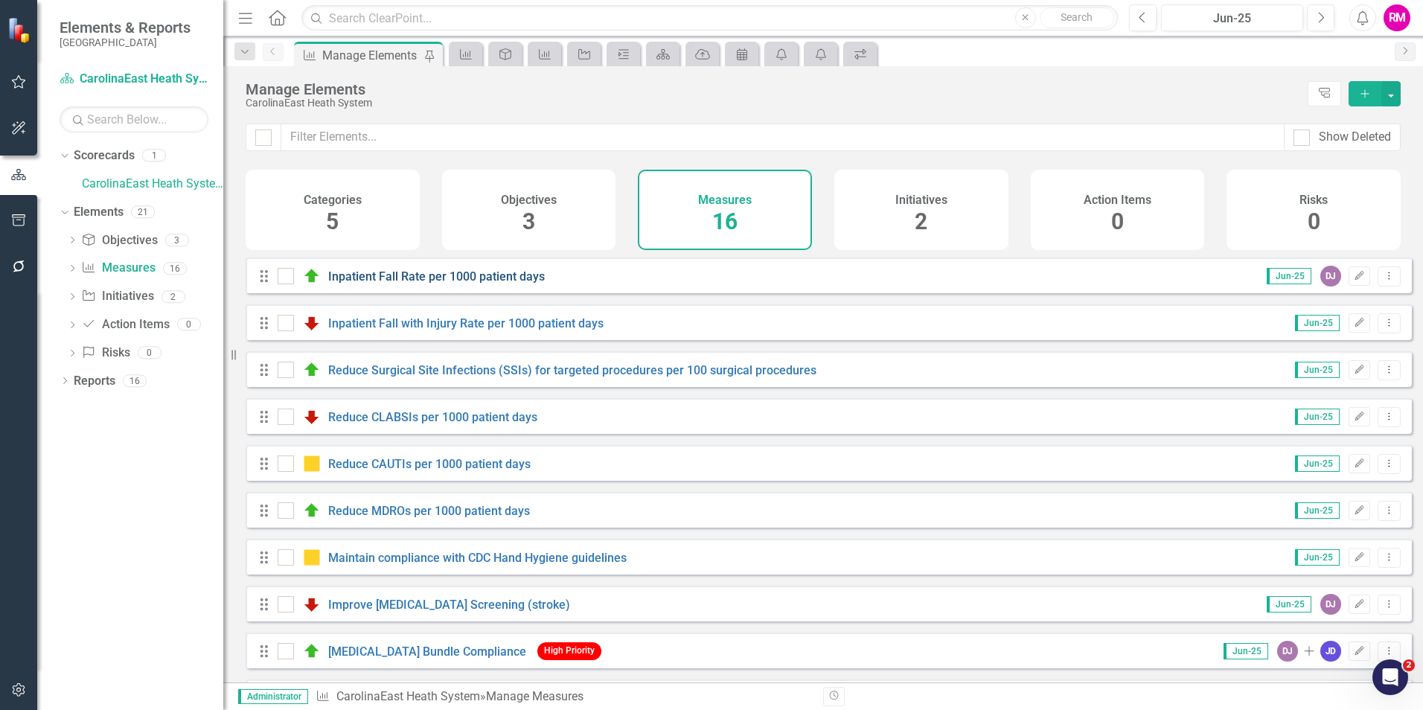
click at [461, 284] on link "Inpatient Fall Rate per 1000 patient days" at bounding box center [436, 276] width 217 height 14
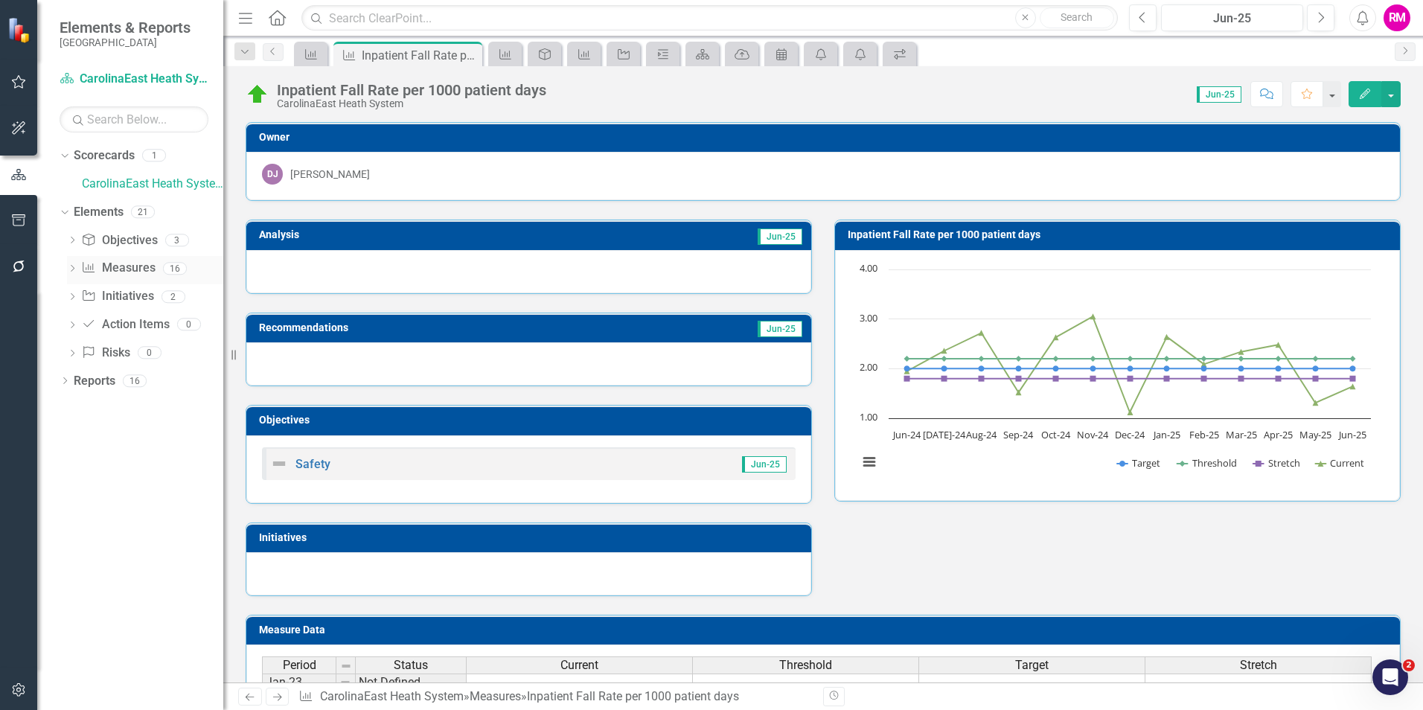
click at [125, 264] on link "Measure Measures" at bounding box center [118, 268] width 74 height 17
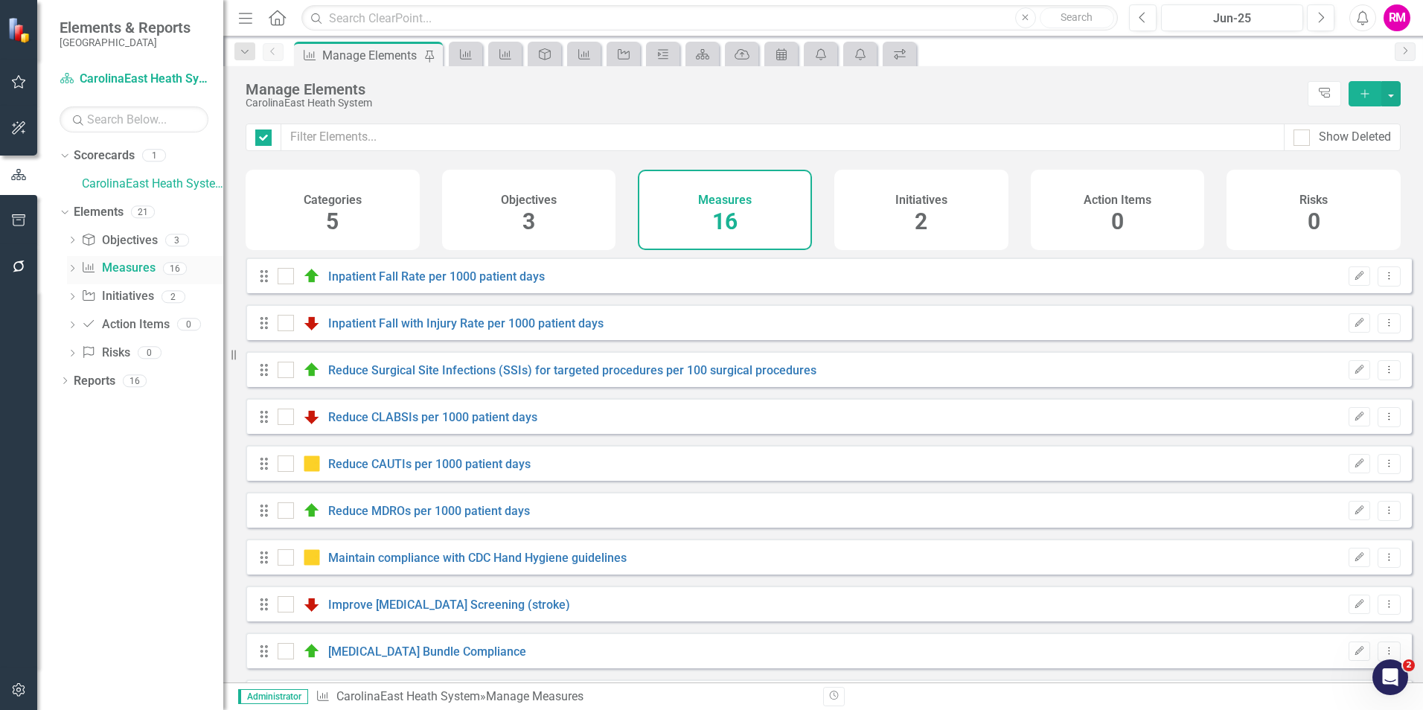
checkbox input "false"
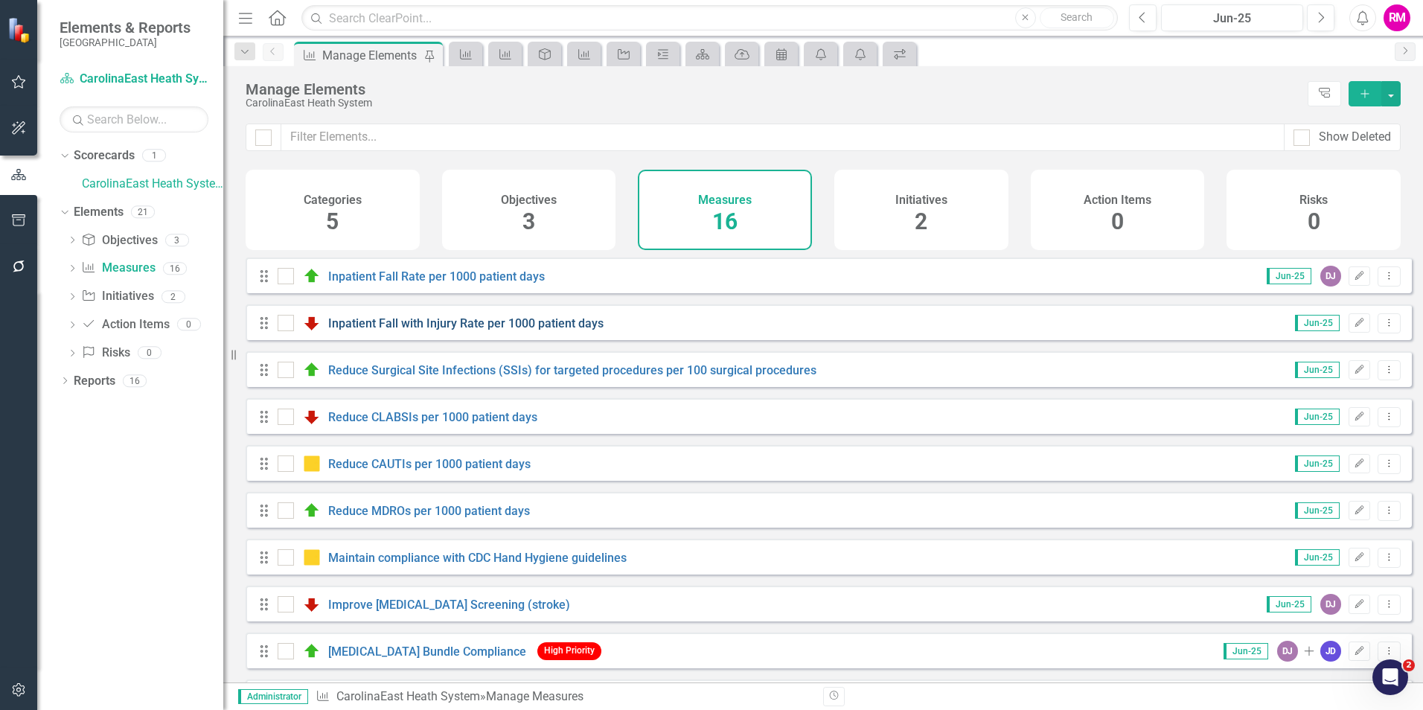
click at [386, 330] on link "Inpatient Fall with Injury Rate per 1000 patient days" at bounding box center [465, 323] width 275 height 14
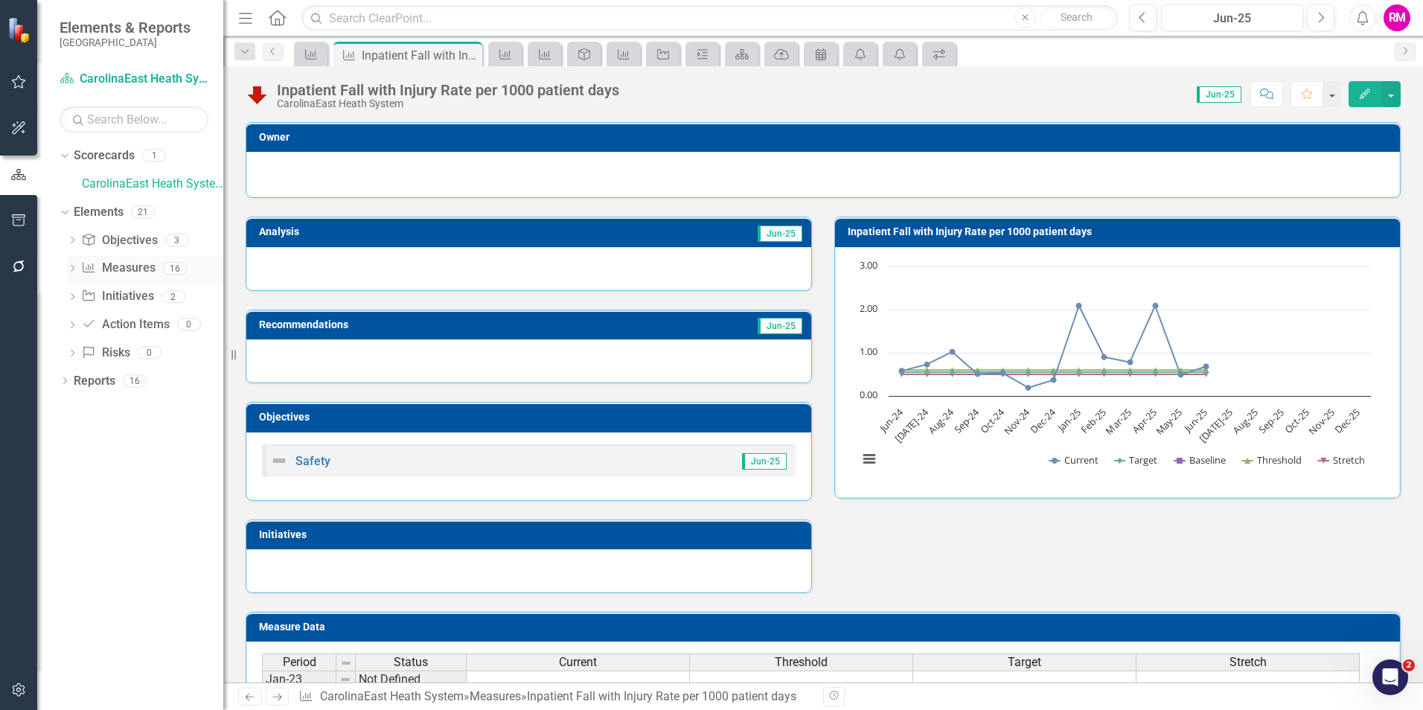
click at [127, 264] on link "Measure Measures" at bounding box center [118, 268] width 74 height 17
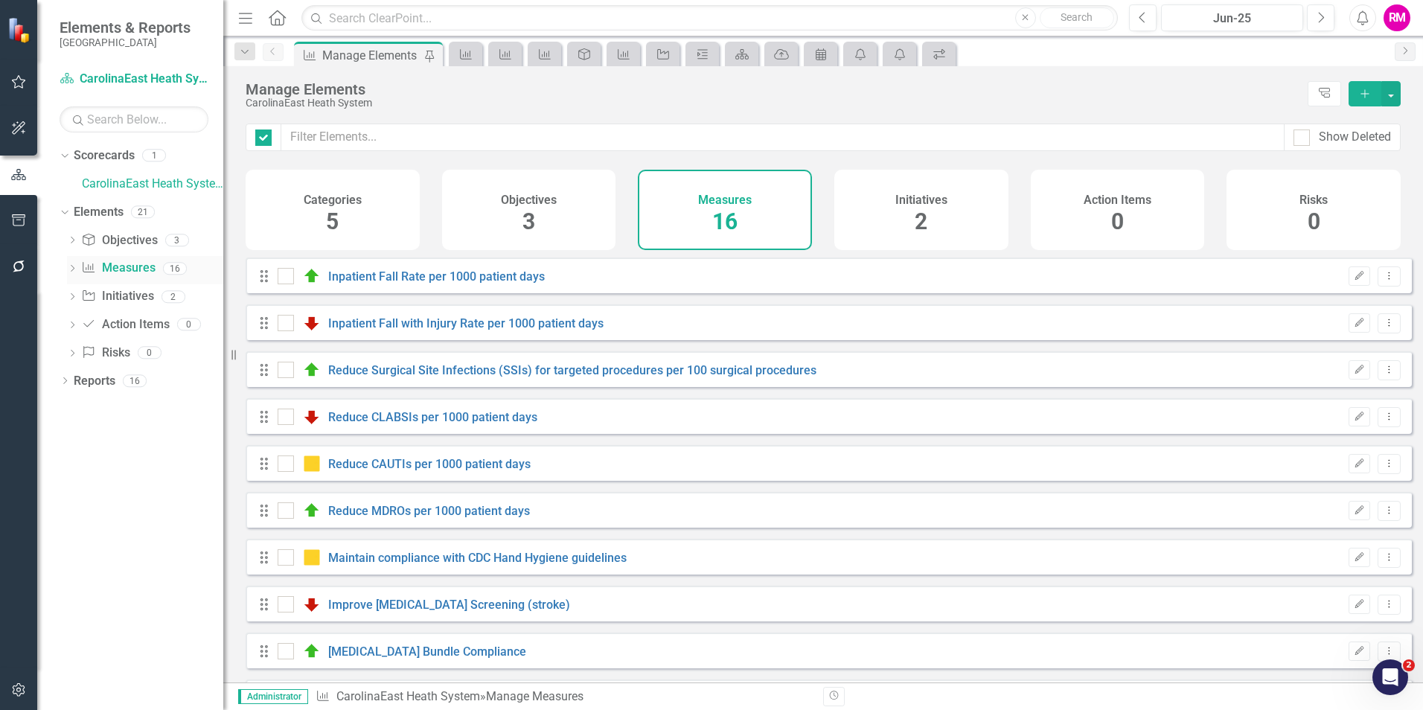
checkbox input "false"
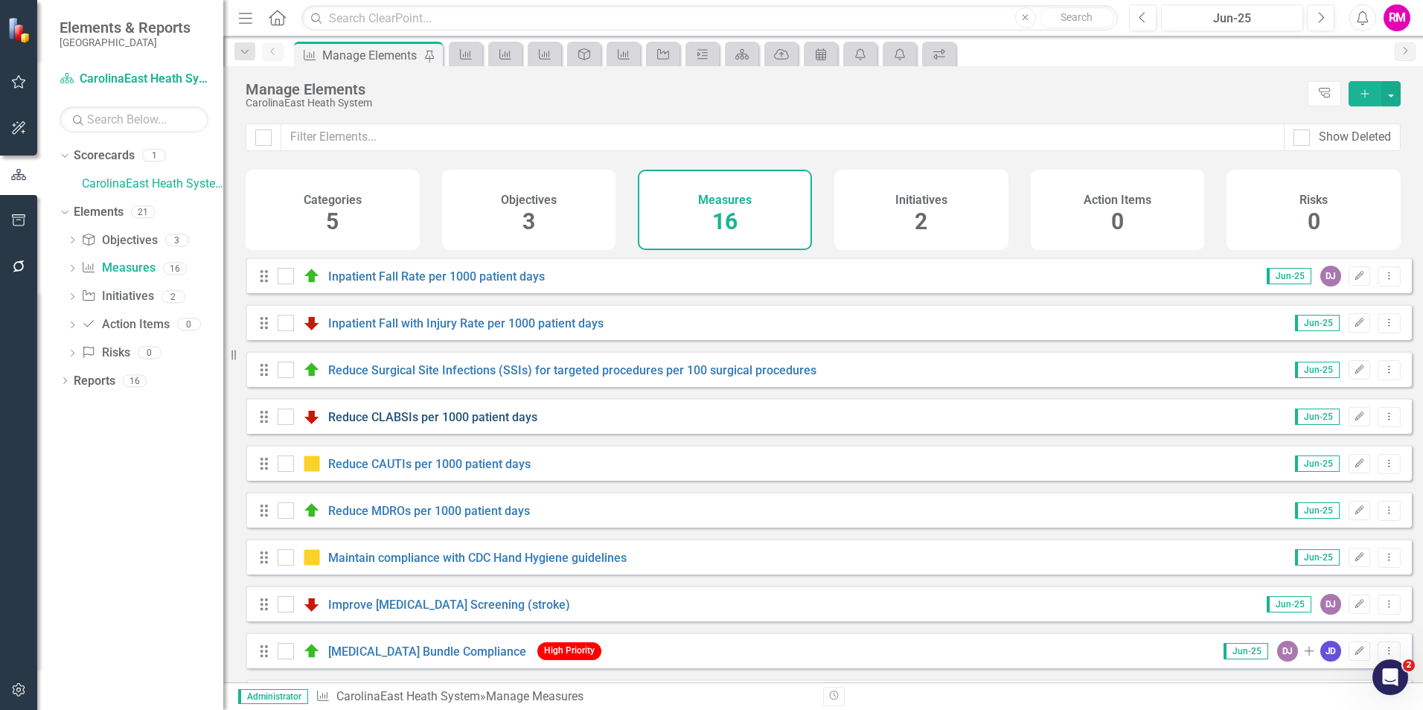
click at [482, 424] on link "Reduce CLABSIs per 1000 patient days" at bounding box center [432, 417] width 209 height 14
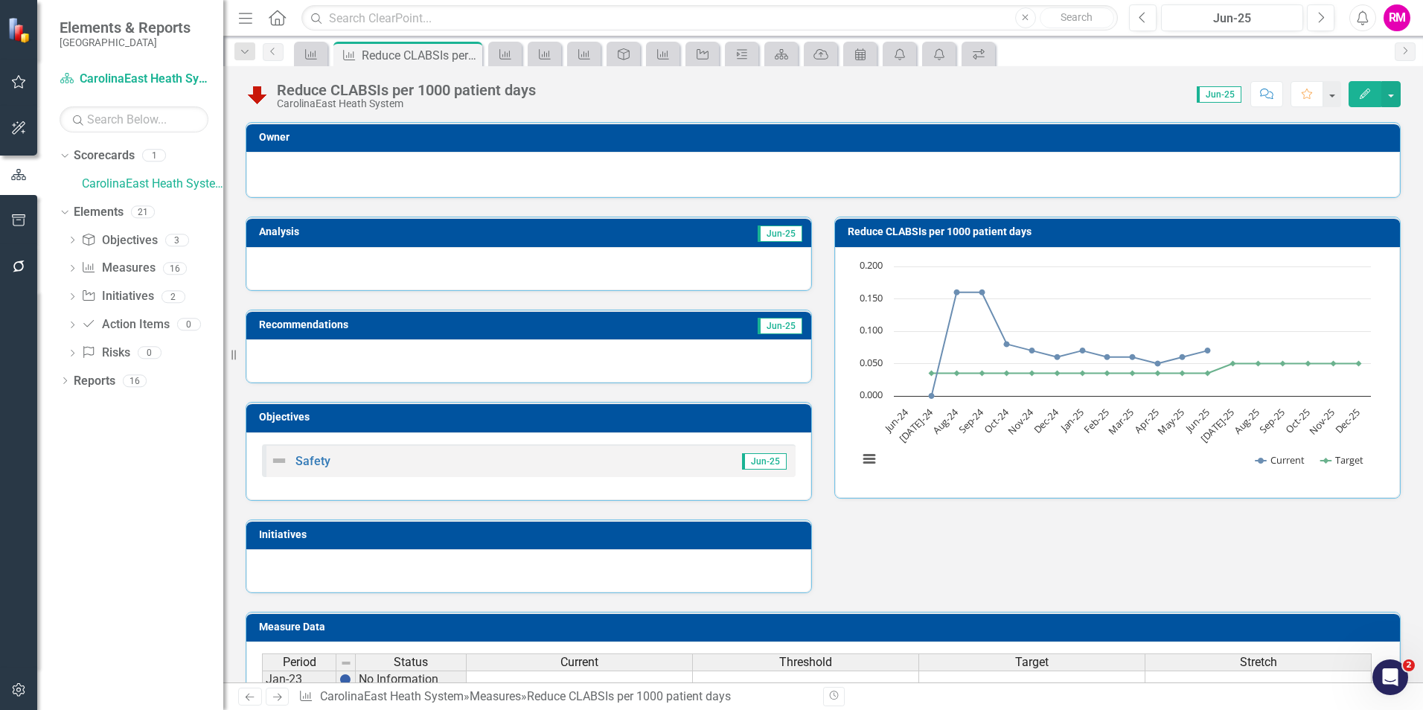
click at [467, 264] on div at bounding box center [528, 268] width 565 height 43
click at [470, 236] on h3 "Analysis" at bounding box center [386, 231] width 254 height 11
click at [470, 235] on h3 "Analysis" at bounding box center [386, 231] width 254 height 11
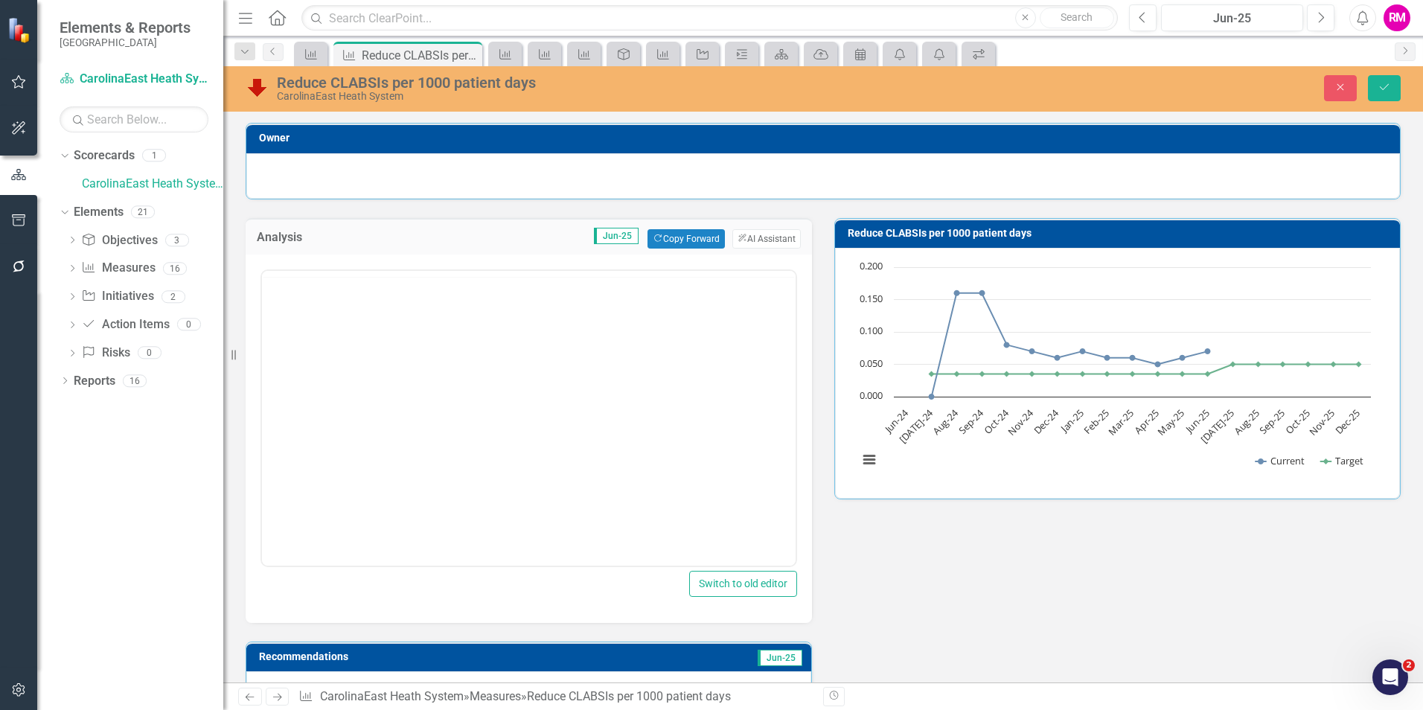
click at [274, 231] on h3 "Analysis" at bounding box center [306, 237] width 98 height 13
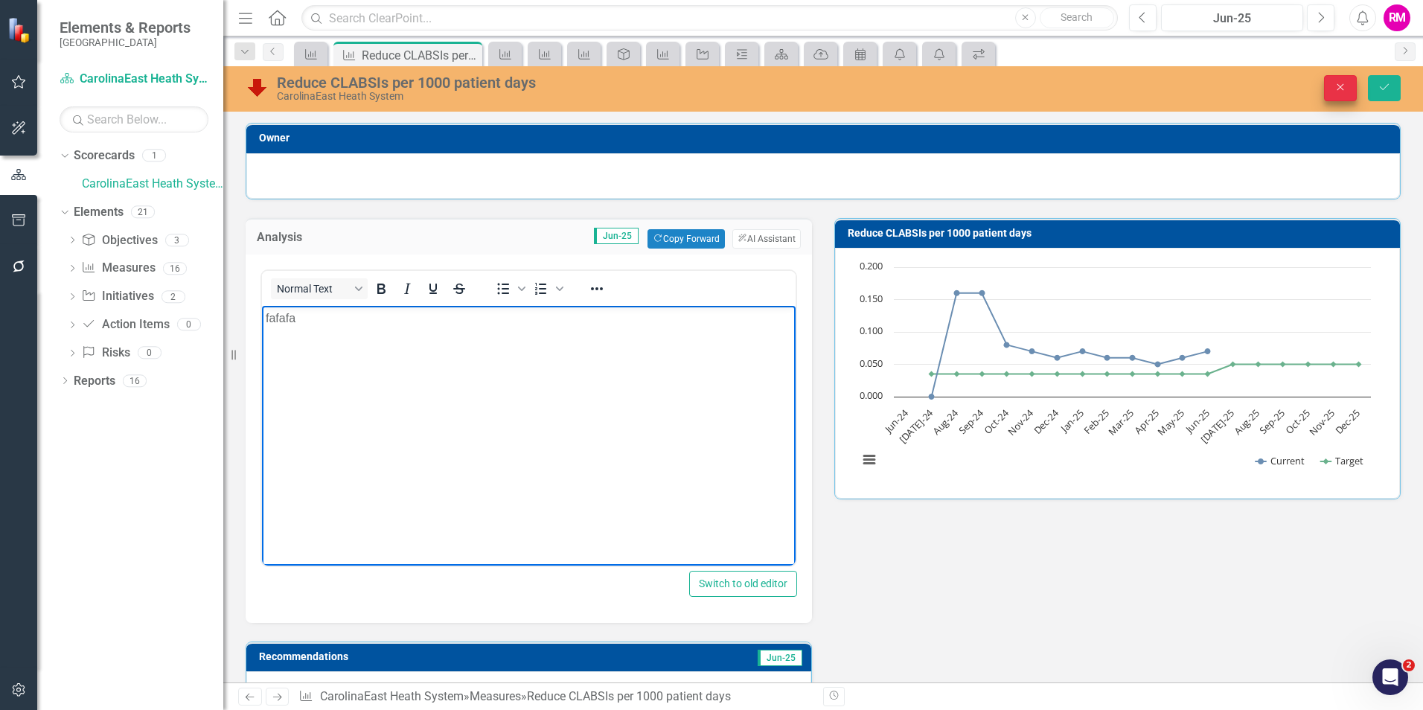
click at [1335, 84] on icon "Close" at bounding box center [1340, 87] width 13 height 10
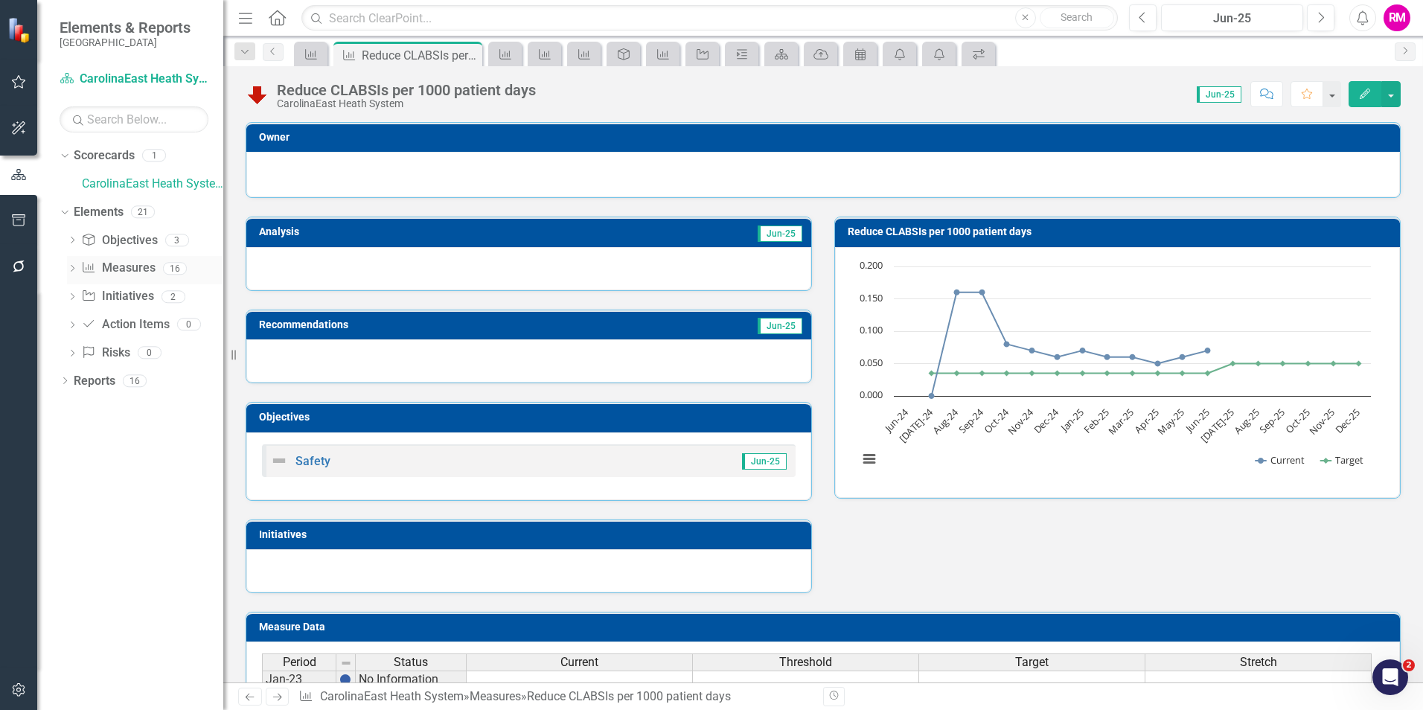
click at [134, 258] on div "Measure Measures" at bounding box center [118, 268] width 74 height 25
click at [122, 272] on link "Measure Measures" at bounding box center [118, 268] width 74 height 17
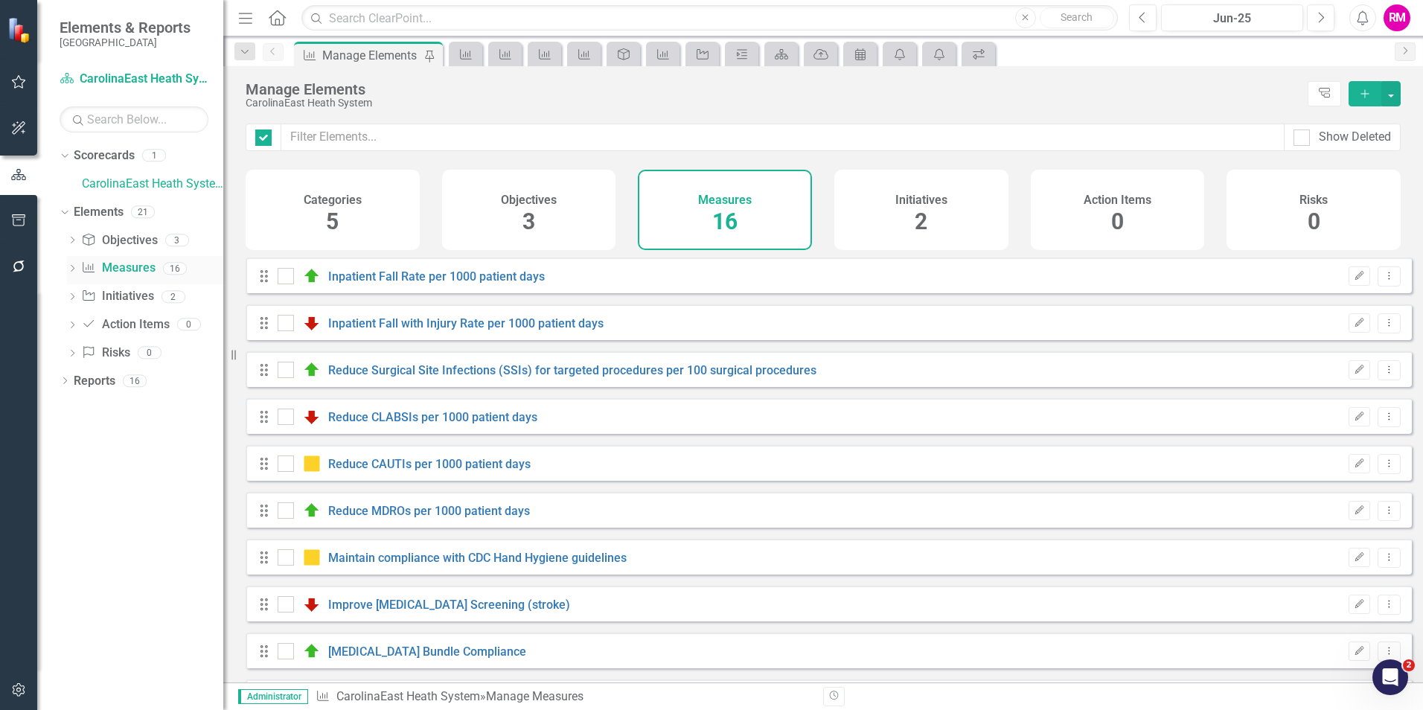
checkbox input "false"
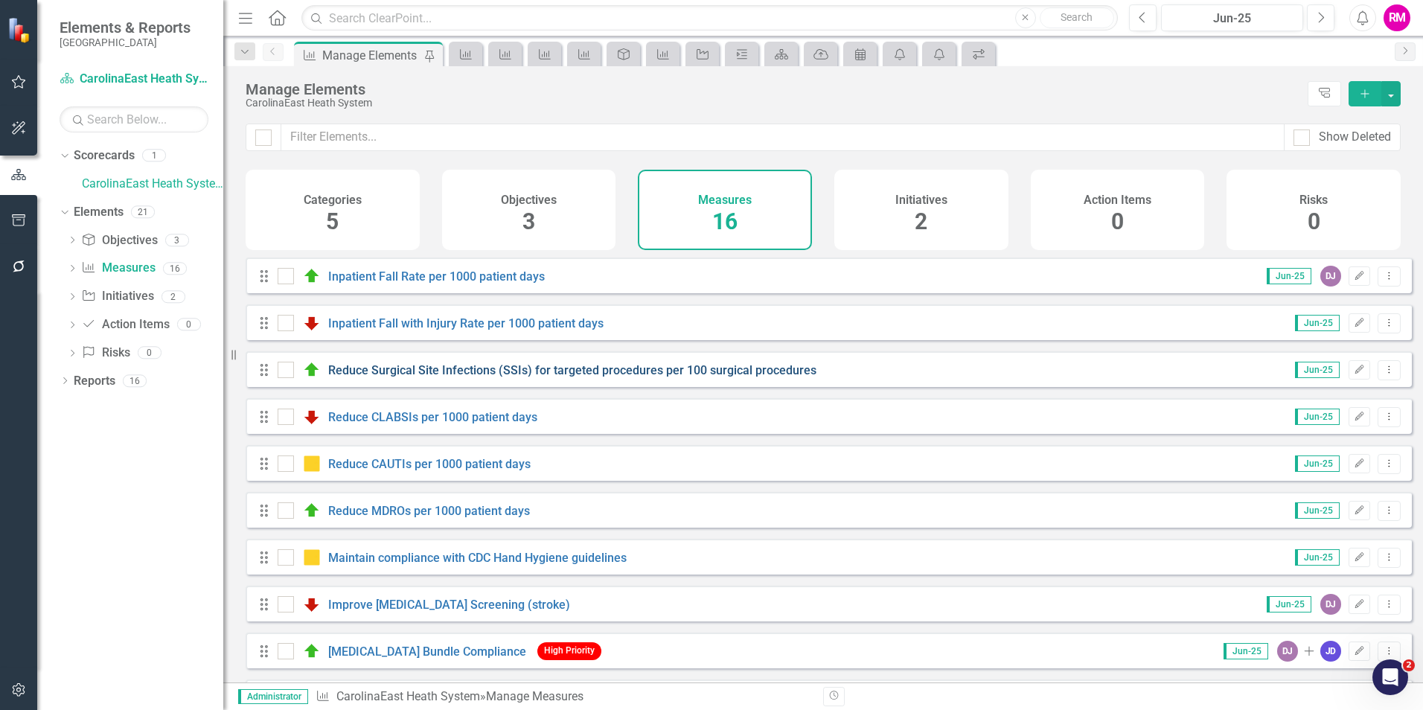
click at [404, 377] on link "Reduce Surgical Site Infections (SSIs) for targeted procedures per 100 surgical…" at bounding box center [572, 370] width 488 height 14
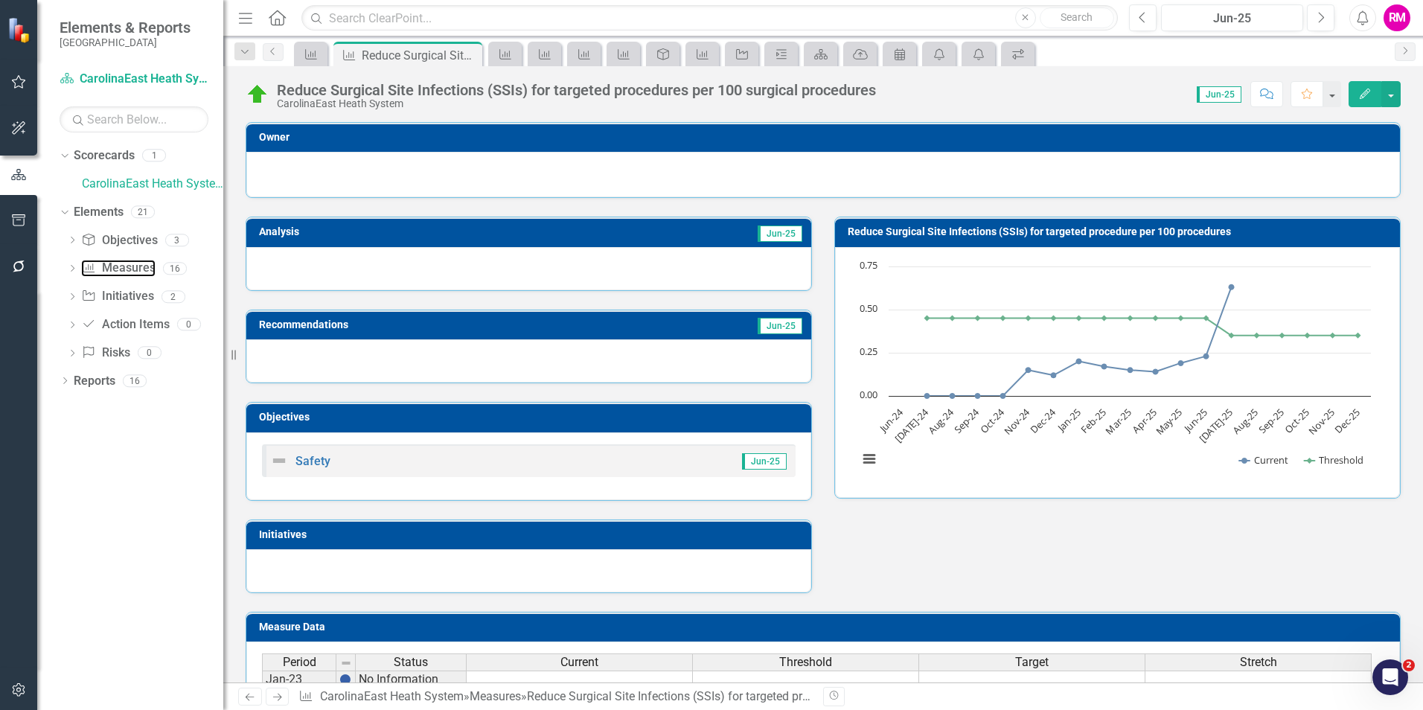
click at [124, 264] on link "Measure Measures" at bounding box center [118, 268] width 74 height 17
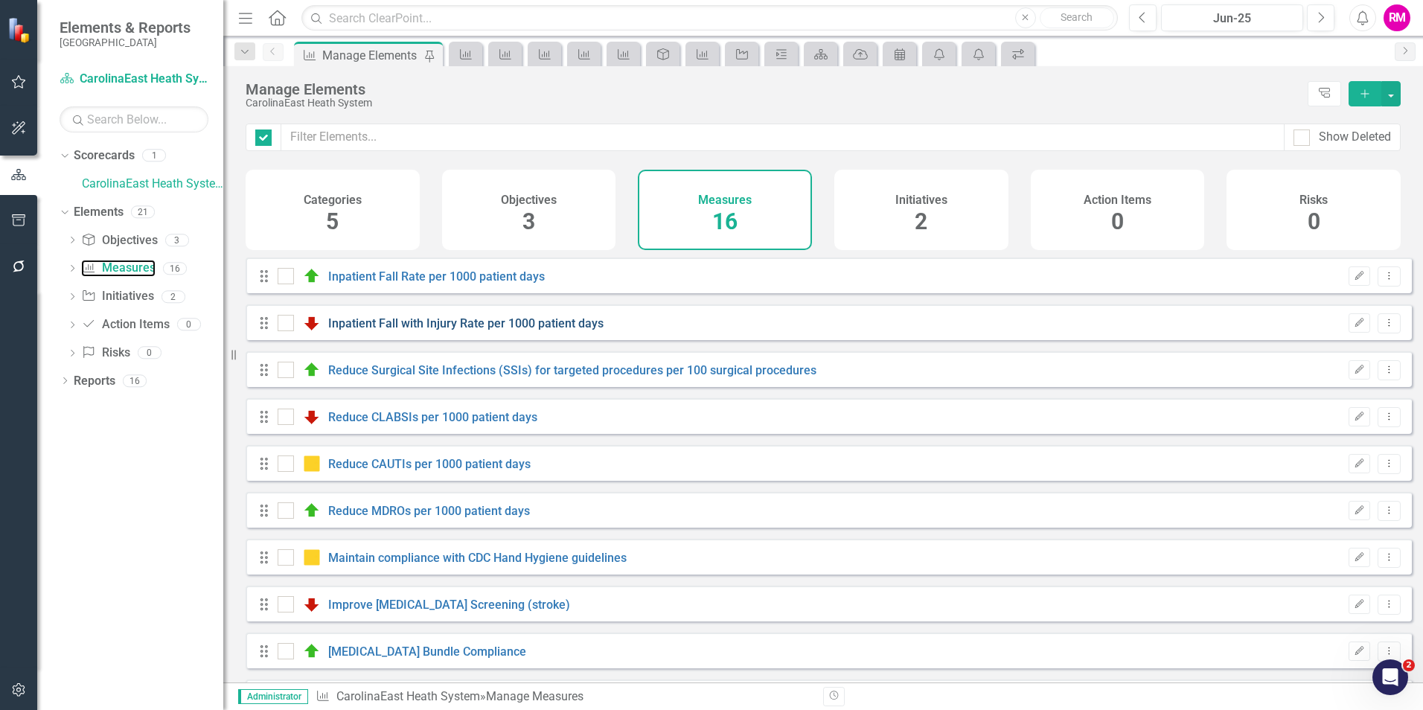
checkbox input "false"
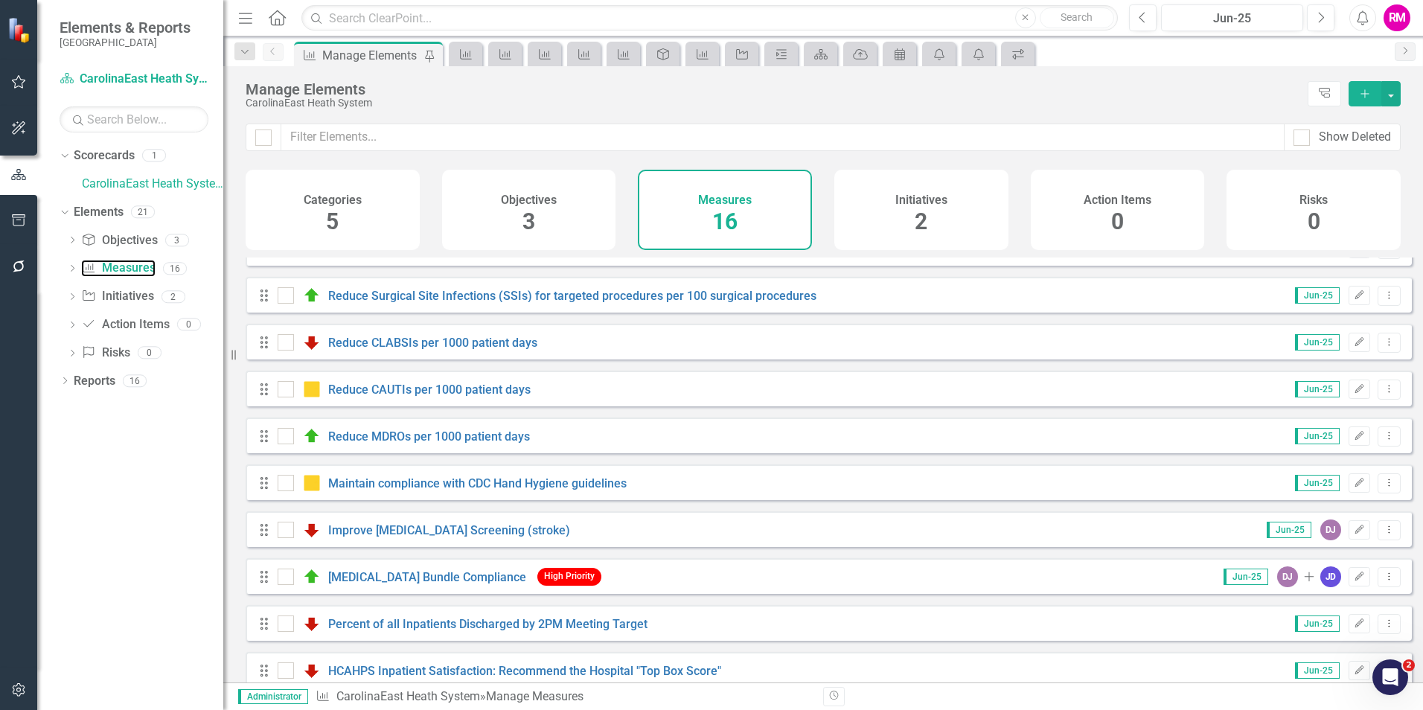
scroll to position [149, 0]
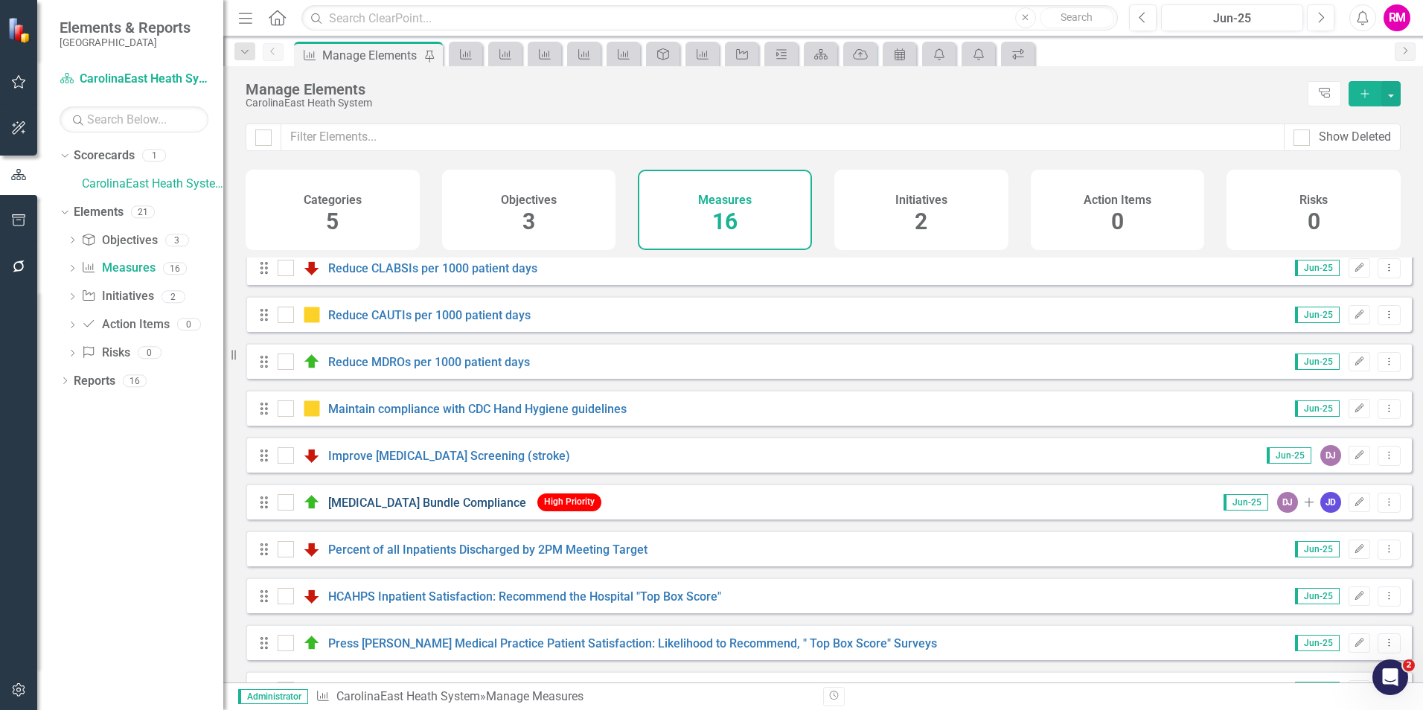
click at [416, 510] on link "[MEDICAL_DATA] Bundle Compliance" at bounding box center [427, 503] width 198 height 14
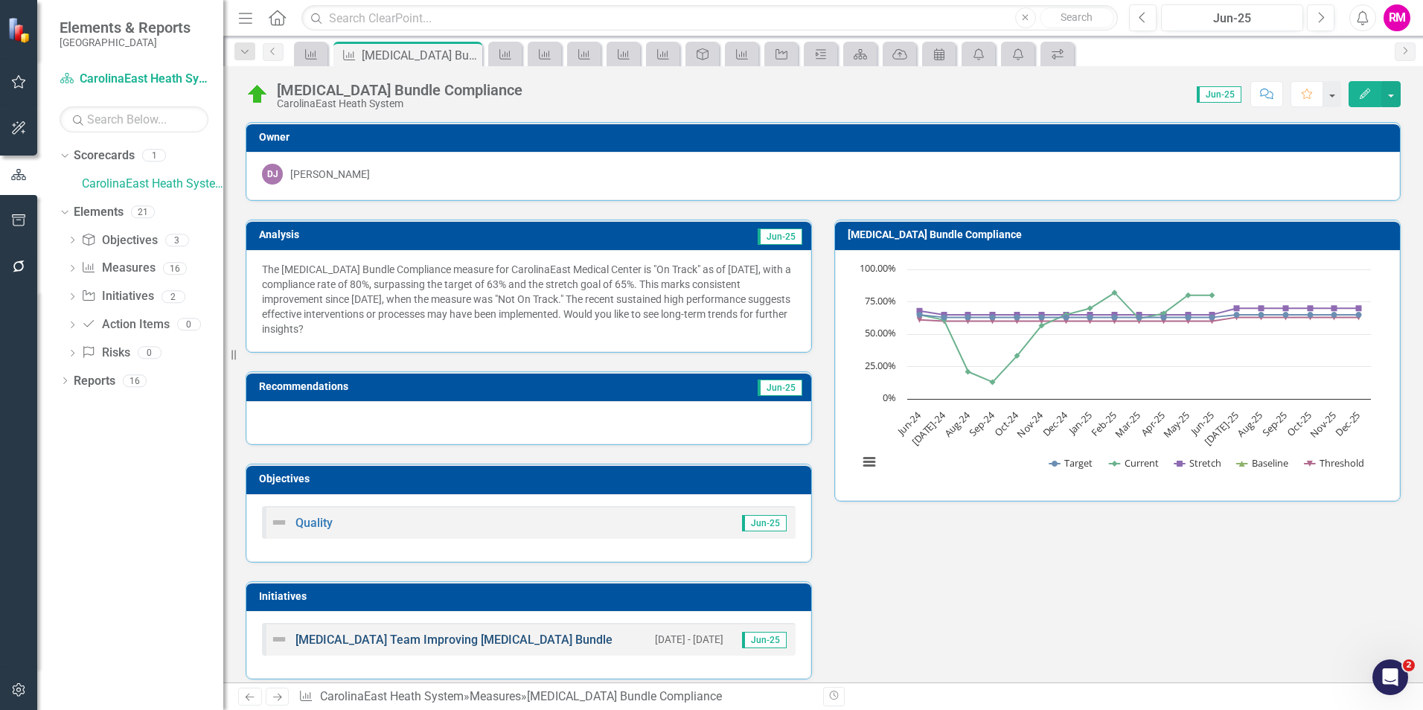
click at [397, 640] on link "[MEDICAL_DATA] Team Improving [MEDICAL_DATA] Bundle" at bounding box center [454, 640] width 317 height 14
click at [447, 325] on p "The [MEDICAL_DATA] Bundle Compliance measure for CarolinaEast Medical Center is…" at bounding box center [529, 299] width 534 height 74
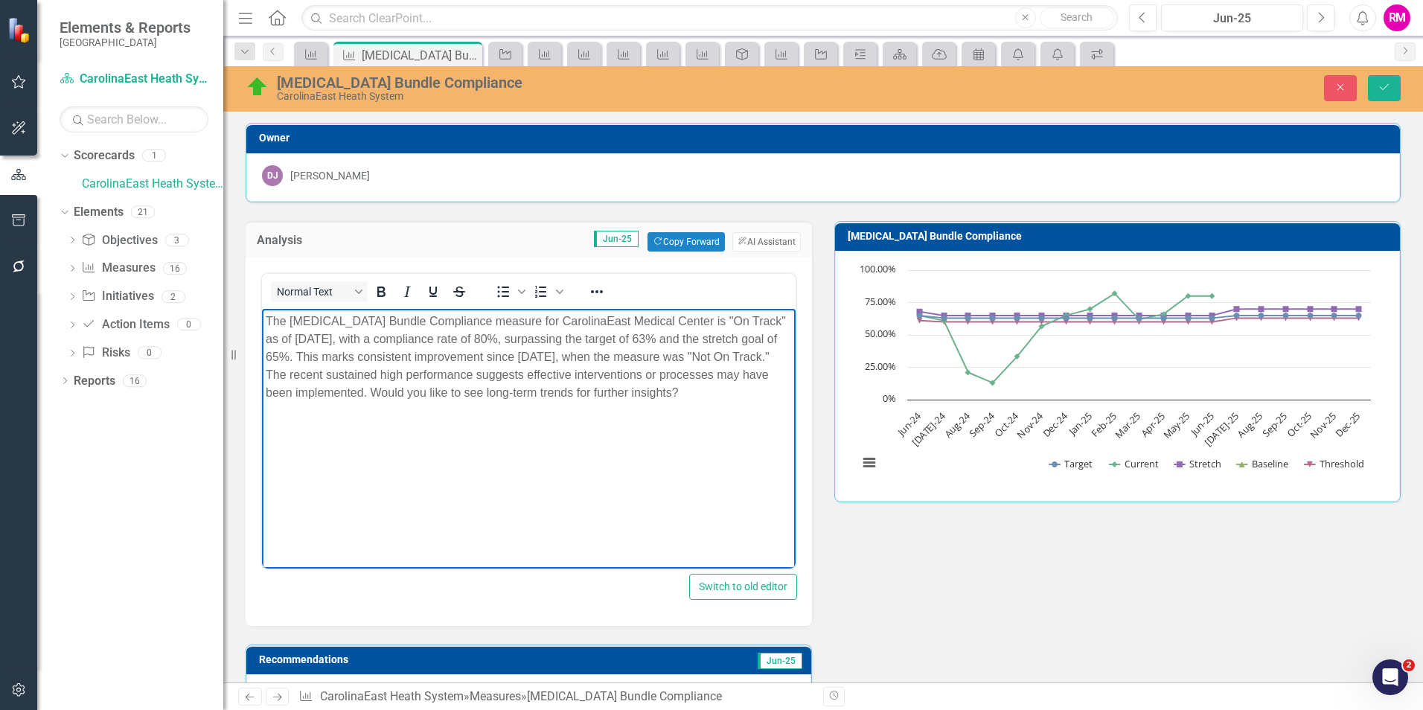
click at [984, 621] on div "Analysis Jun-25 Copy Forward Copy Forward ClearPoint AI AI Assistant <p>The [ME…" at bounding box center [823, 577] width 1178 height 750
click at [427, 482] on body "The [MEDICAL_DATA] Bundle Compliance measure for CarolinaEast Medical Center is…" at bounding box center [529, 419] width 534 height 223
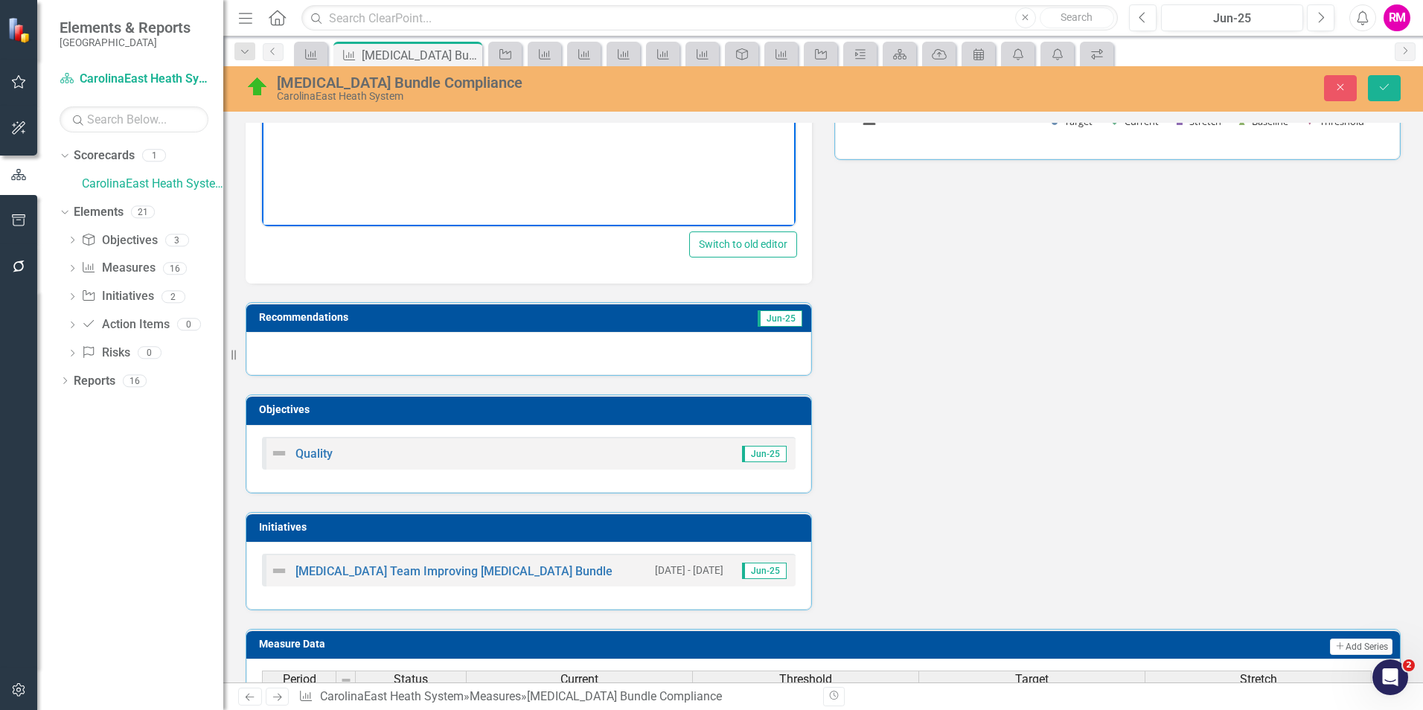
scroll to position [372, 0]
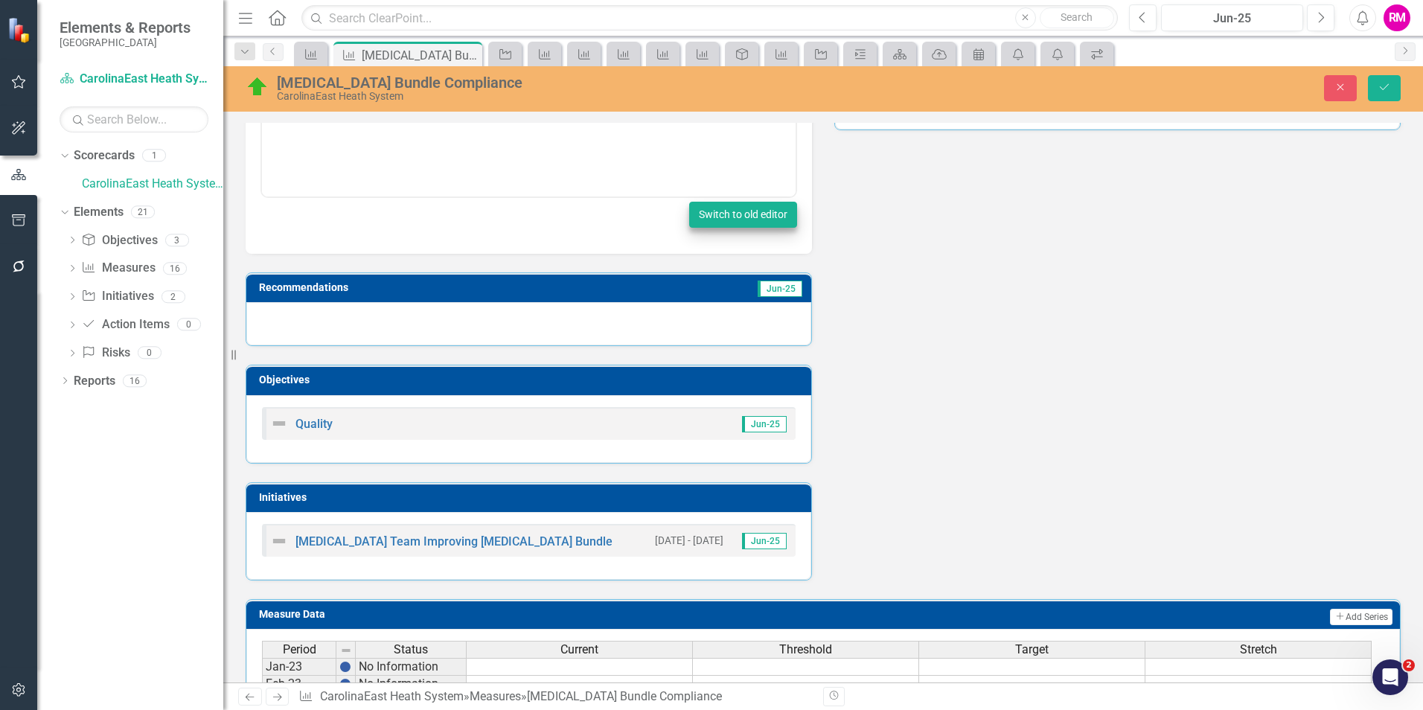
click at [741, 216] on button "Switch to old editor" at bounding box center [743, 215] width 108 height 26
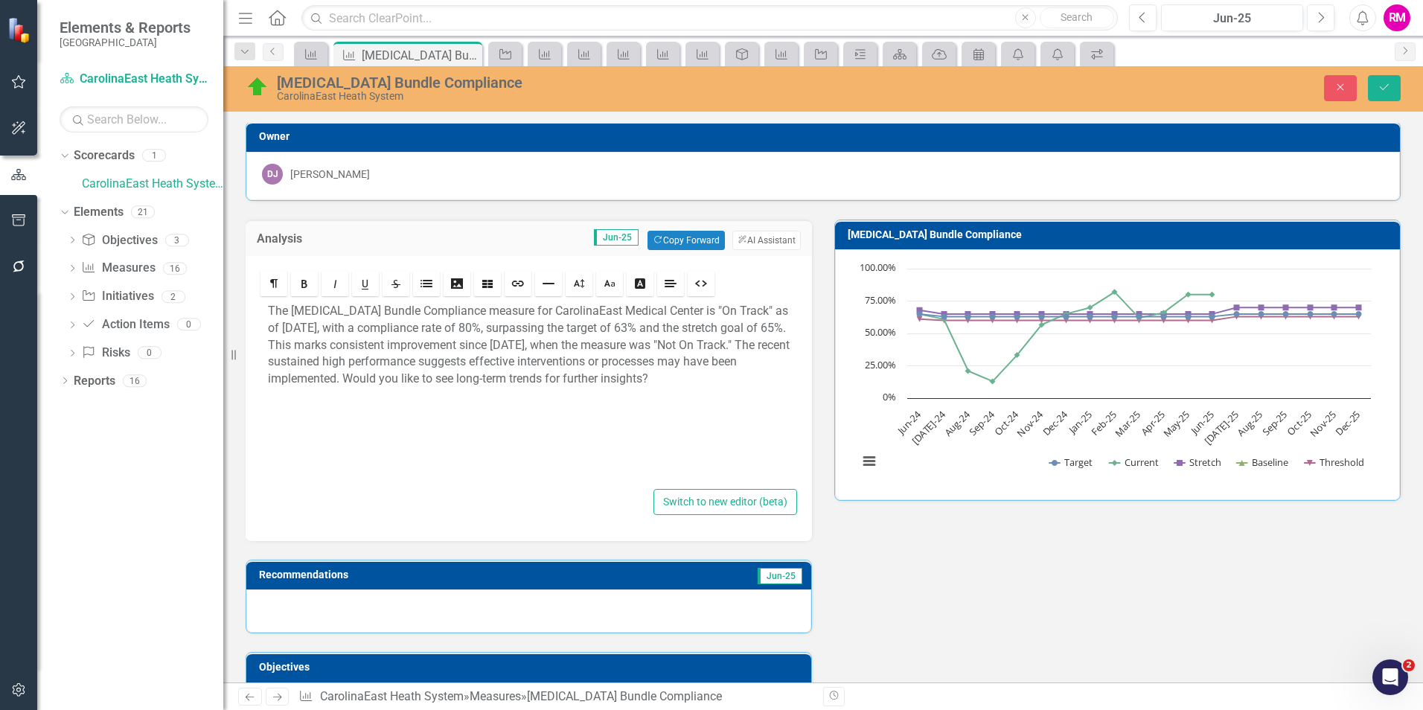
scroll to position [0, 0]
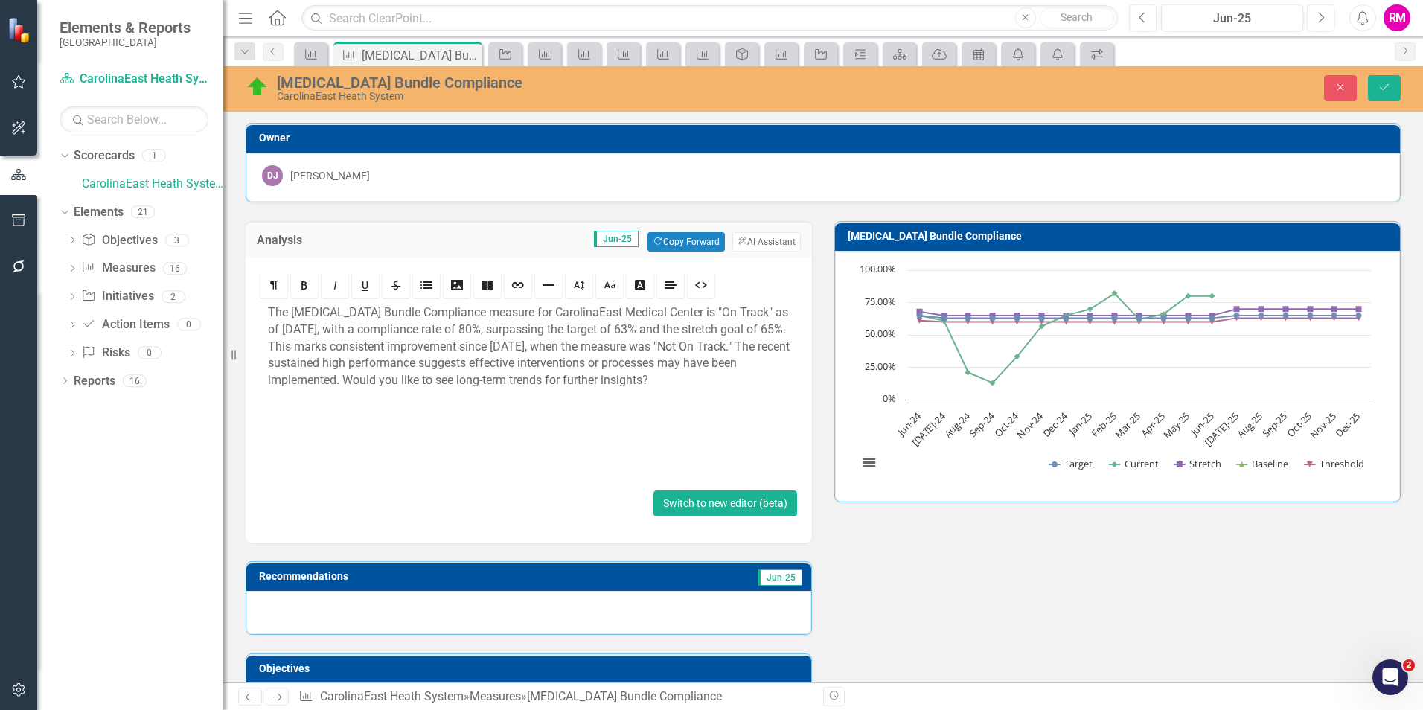
click at [721, 504] on button "Switch to new editor (beta)" at bounding box center [726, 504] width 144 height 26
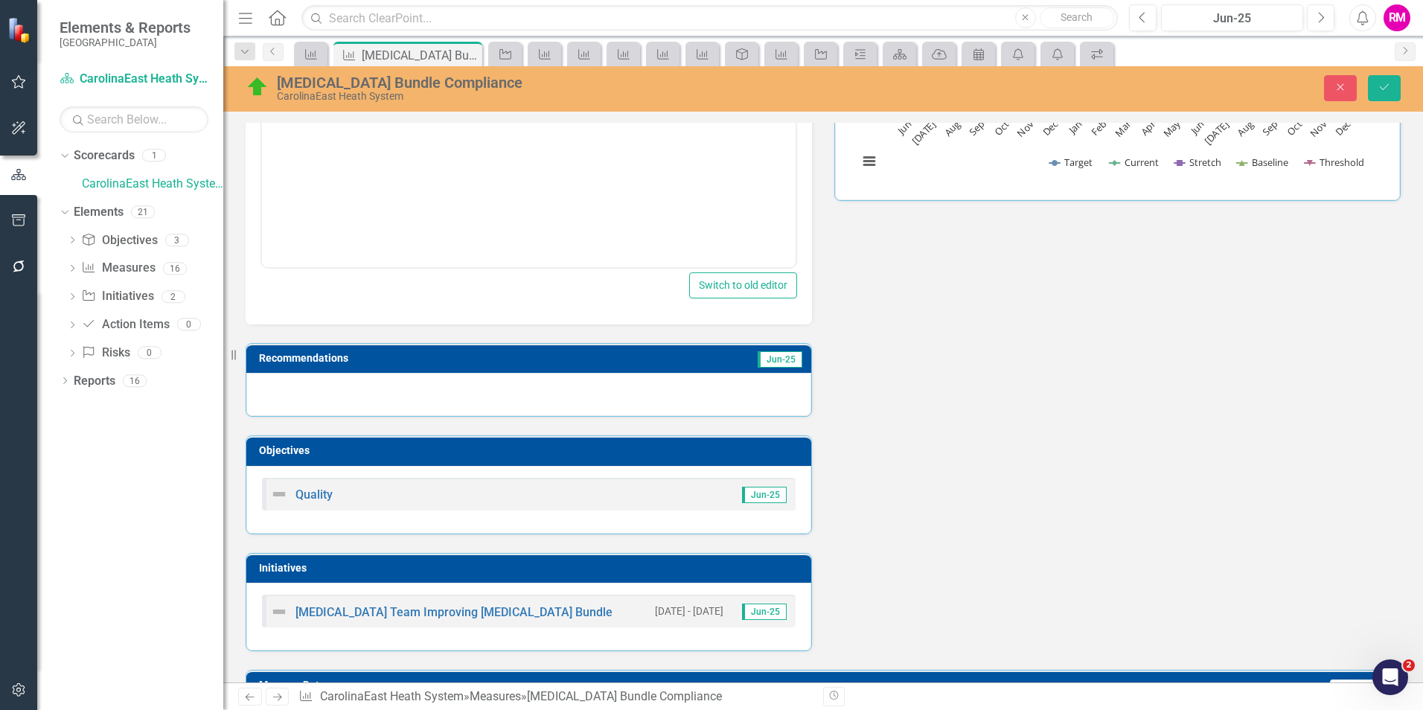
scroll to position [298, 0]
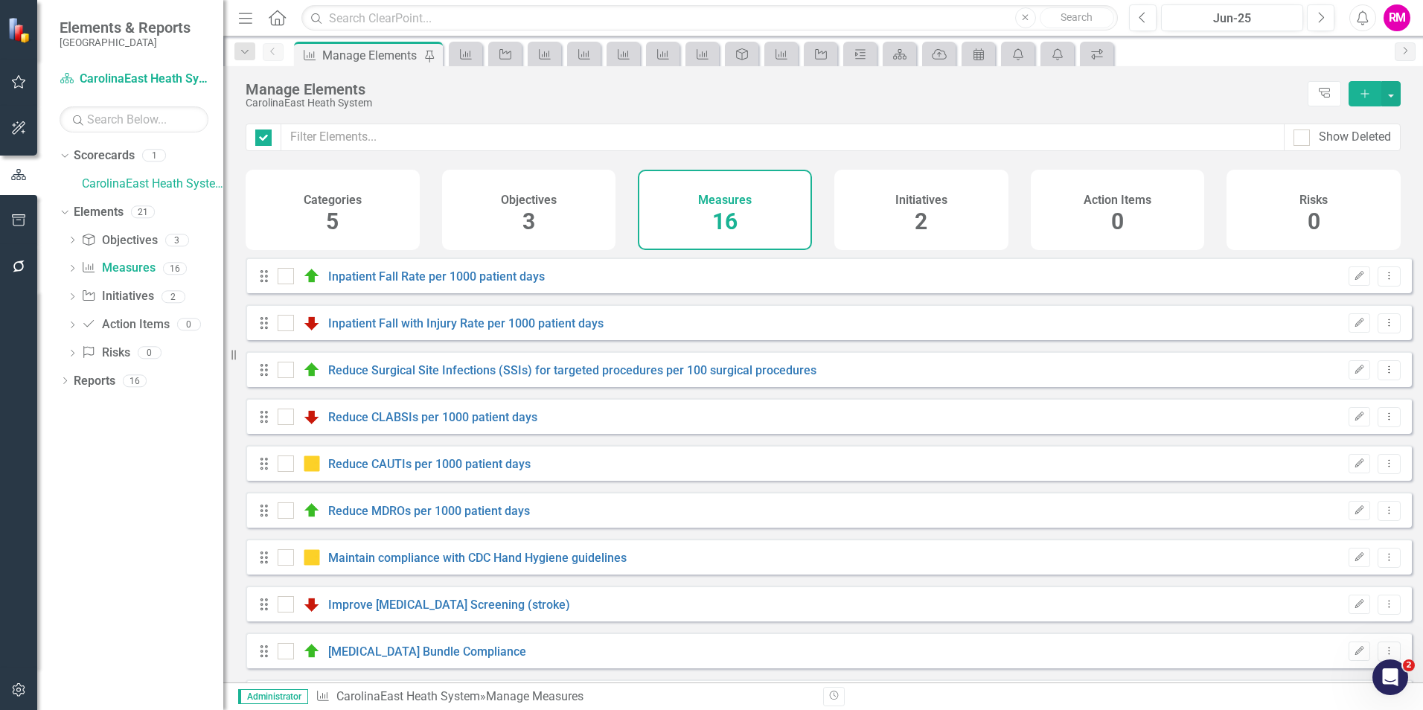
checkbox input "false"
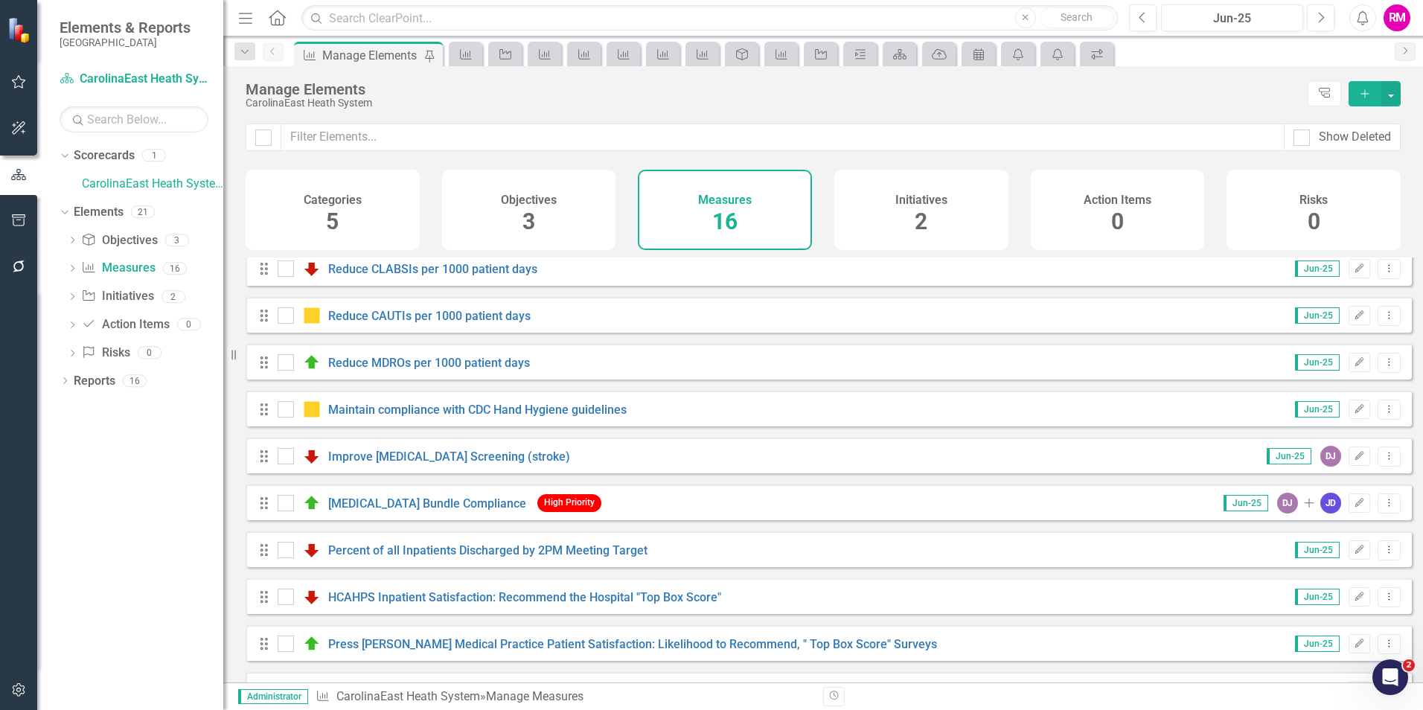
scroll to position [298, 0]
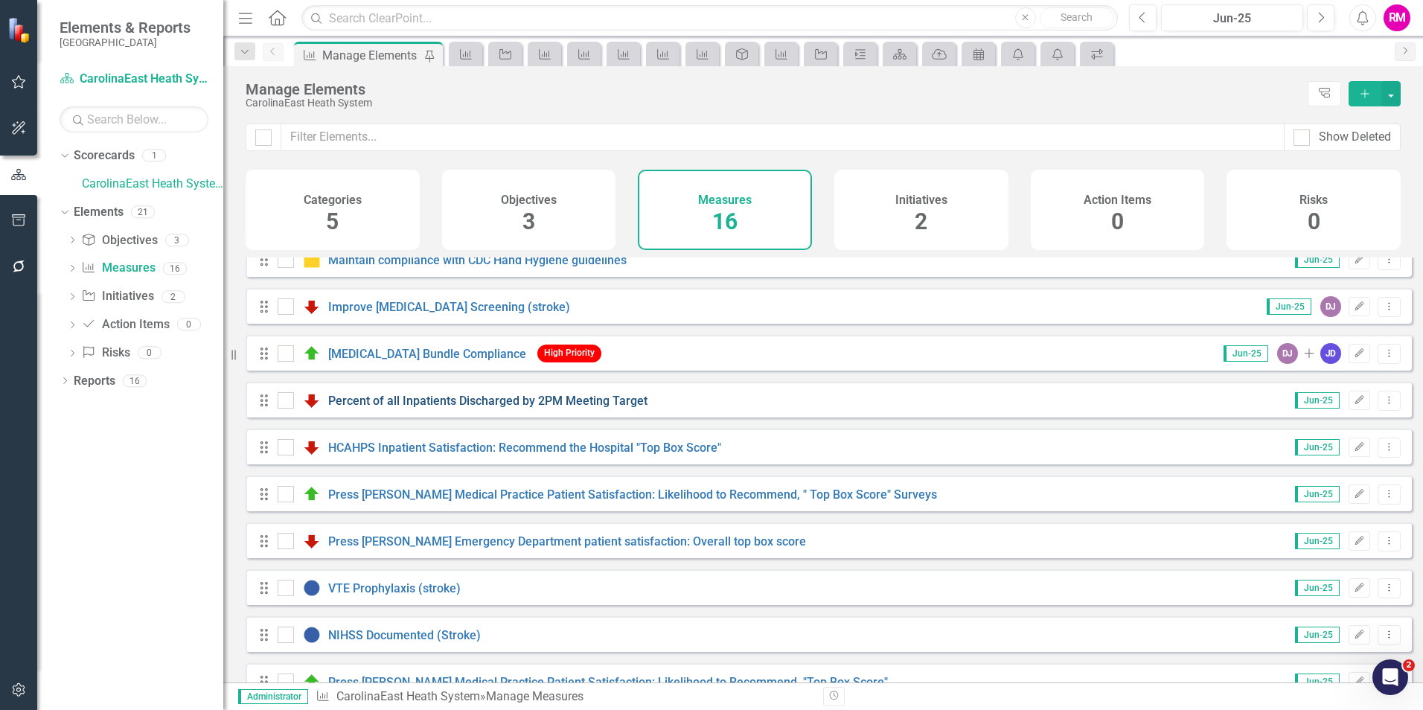
click at [465, 408] on link "Percent of all Inpatients Discharged by 2PM Meeting Target" at bounding box center [487, 401] width 319 height 14
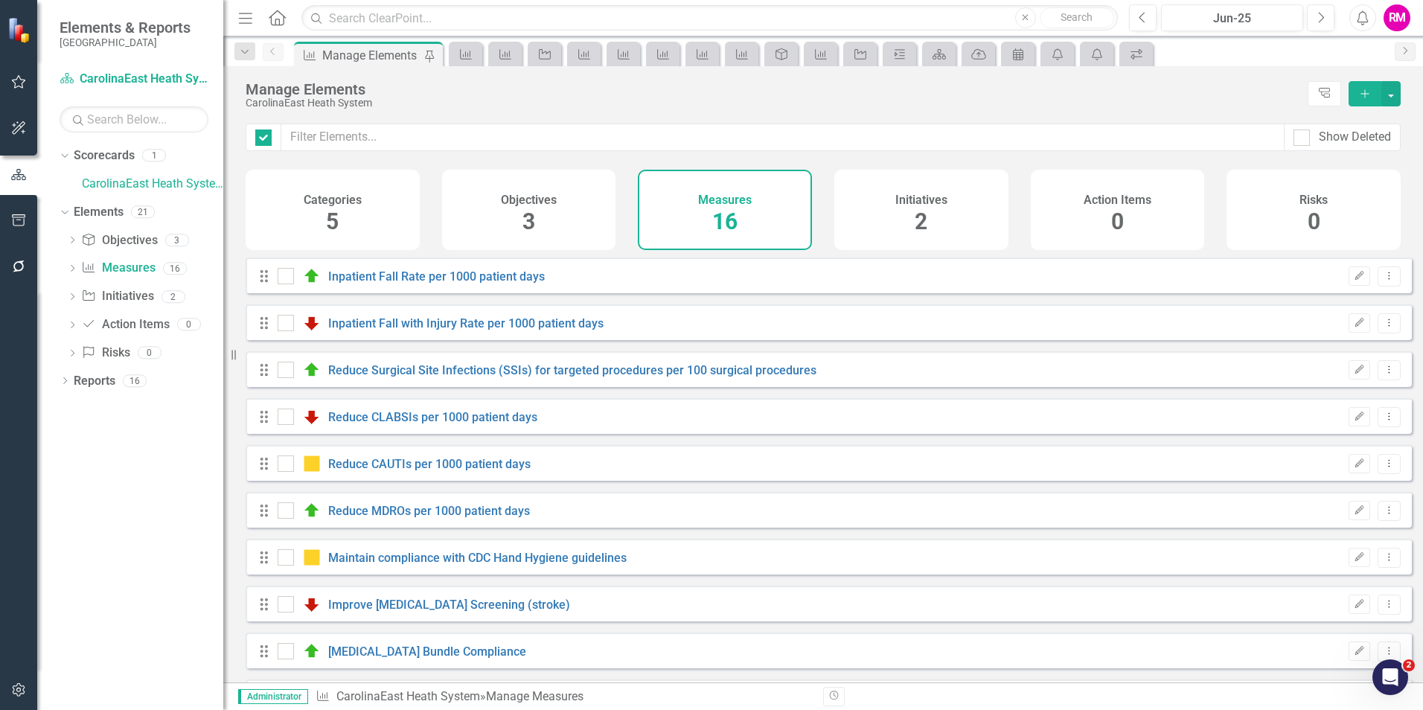
checkbox input "false"
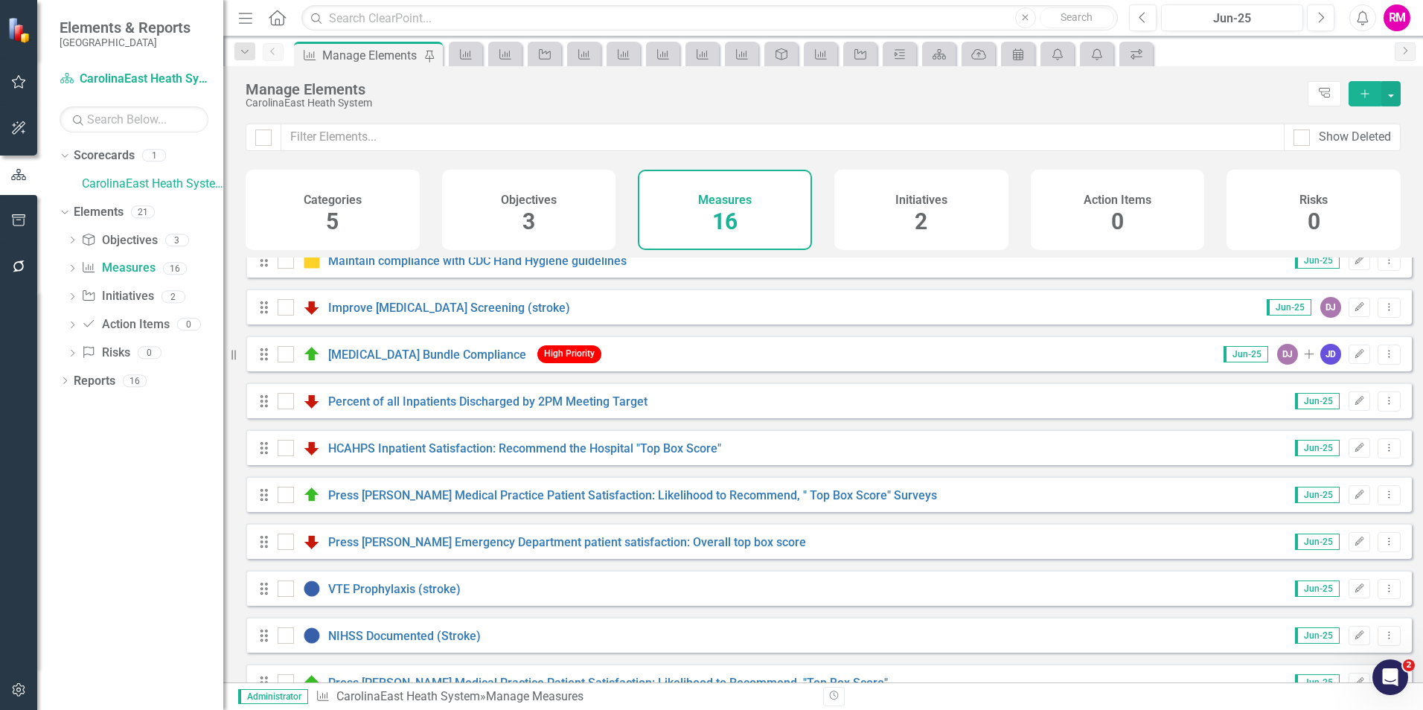
scroll to position [298, 0]
click at [461, 455] on link "HCAHPS Inpatient Satisfaction: Recommend the Hospital "Top Box Score"" at bounding box center [524, 448] width 393 height 14
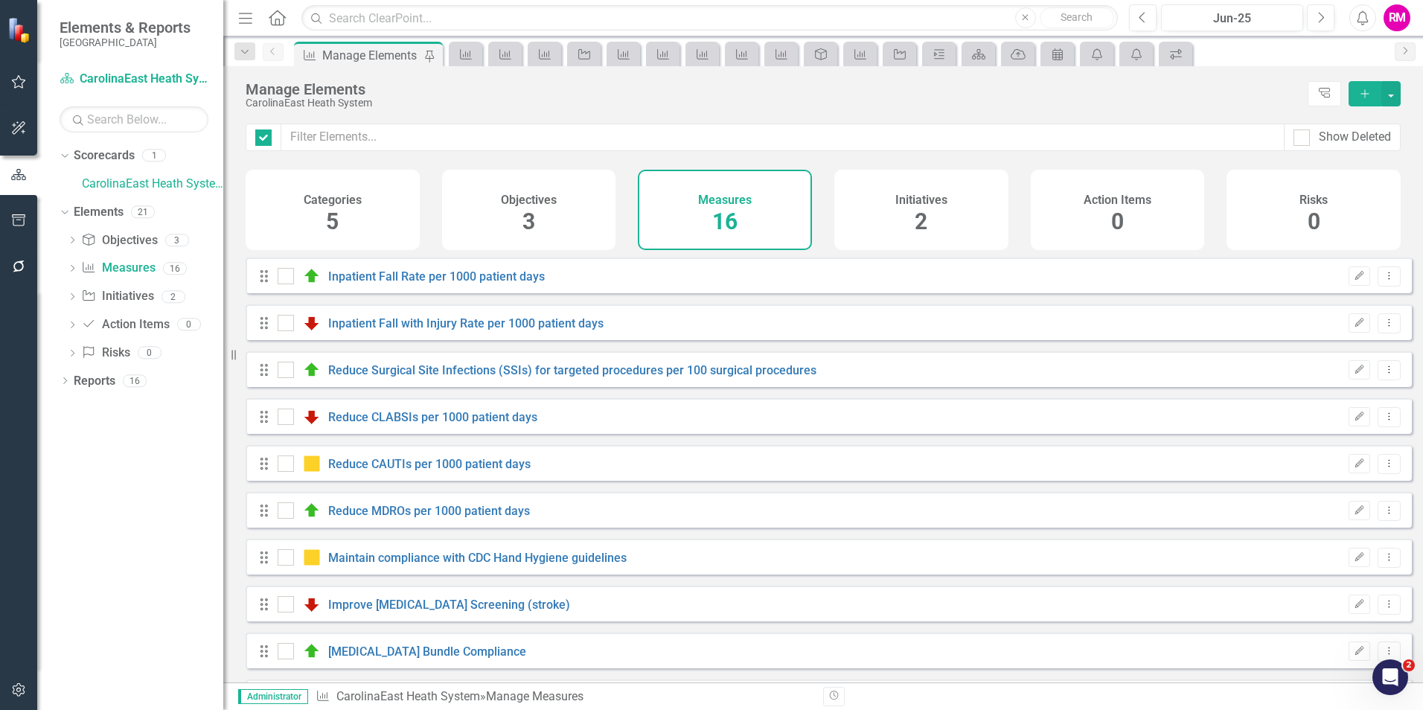
checkbox input "false"
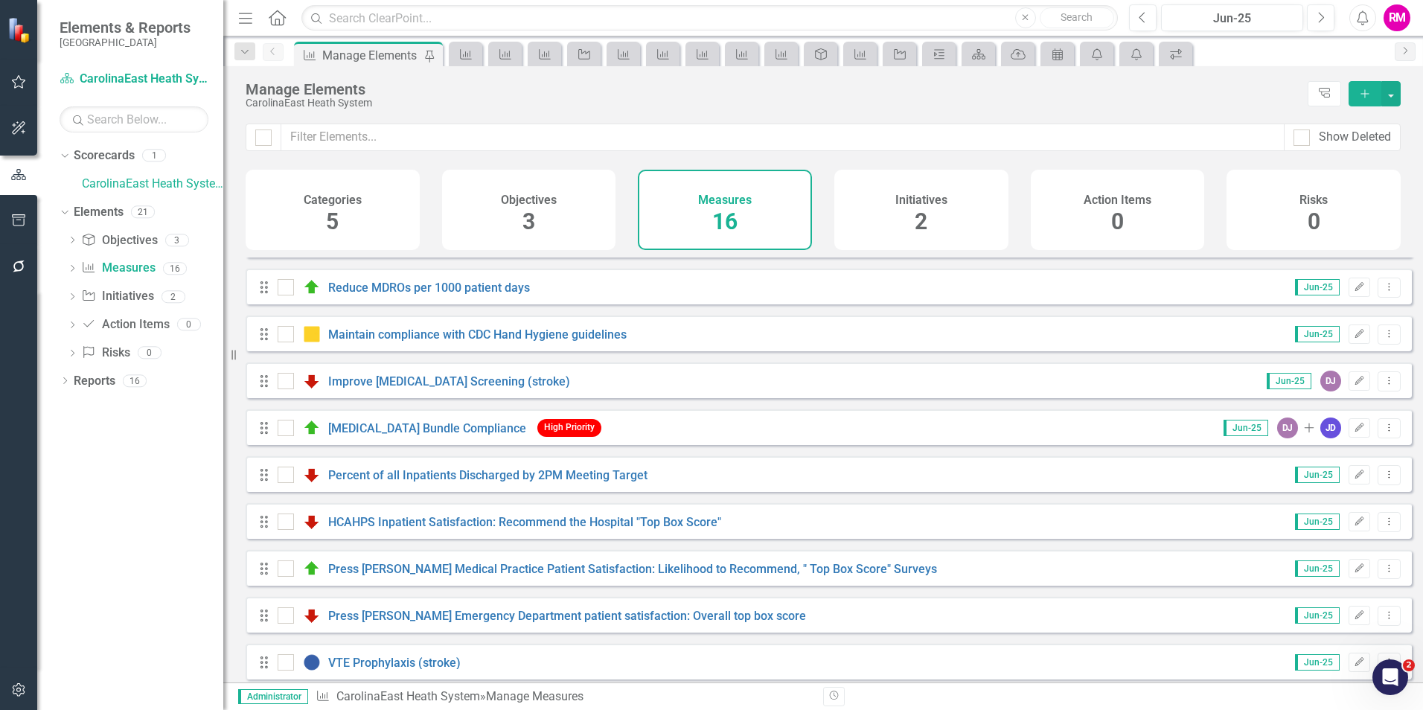
scroll to position [188, 0]
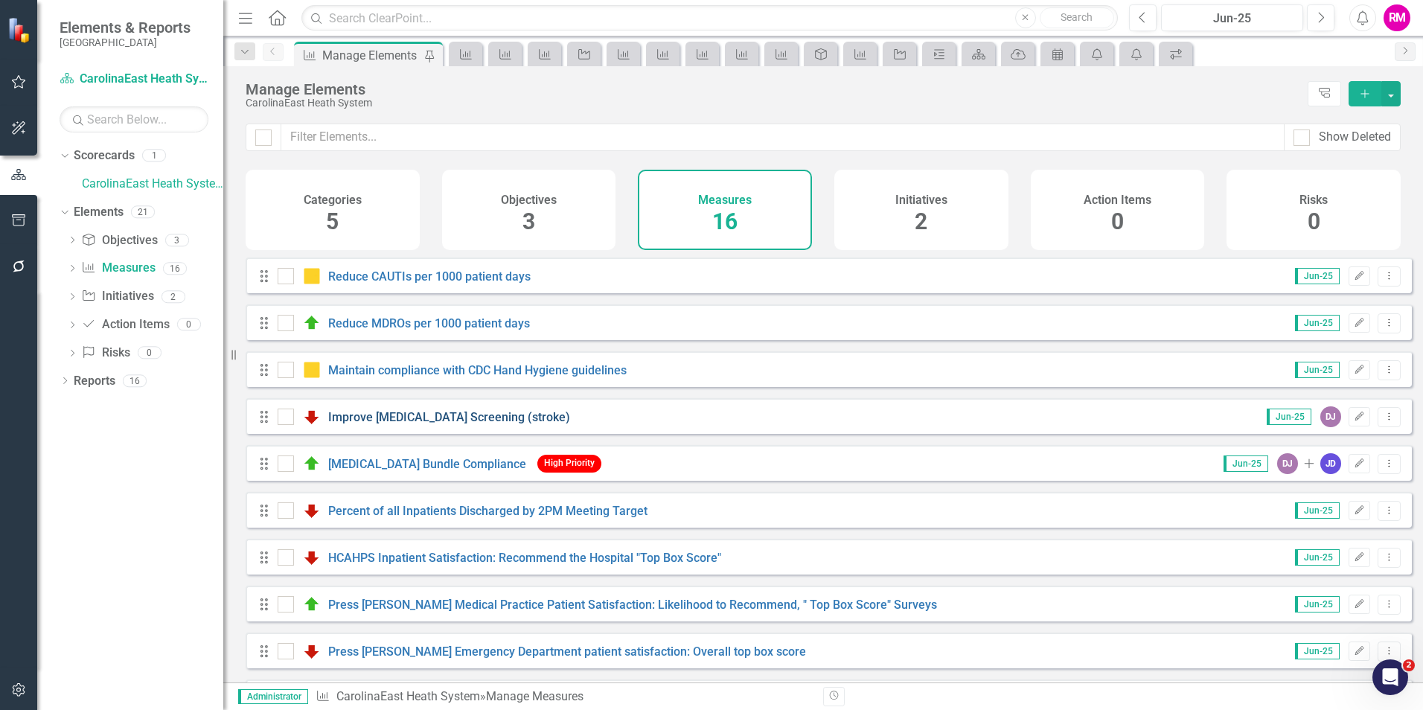
click at [383, 424] on link "Improve [MEDICAL_DATA] Screening (stroke)" at bounding box center [449, 417] width 242 height 14
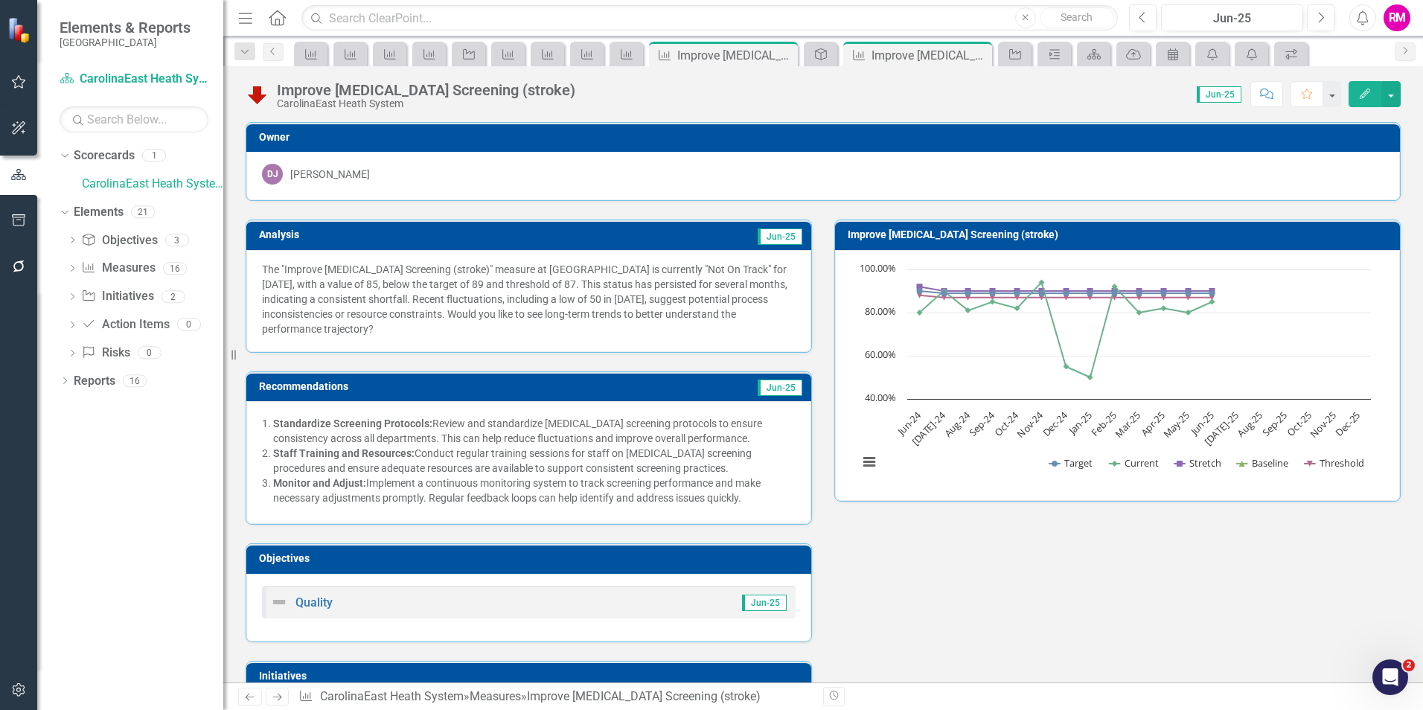
click at [1262, 97] on icon "Comment" at bounding box center [1266, 94] width 13 height 10
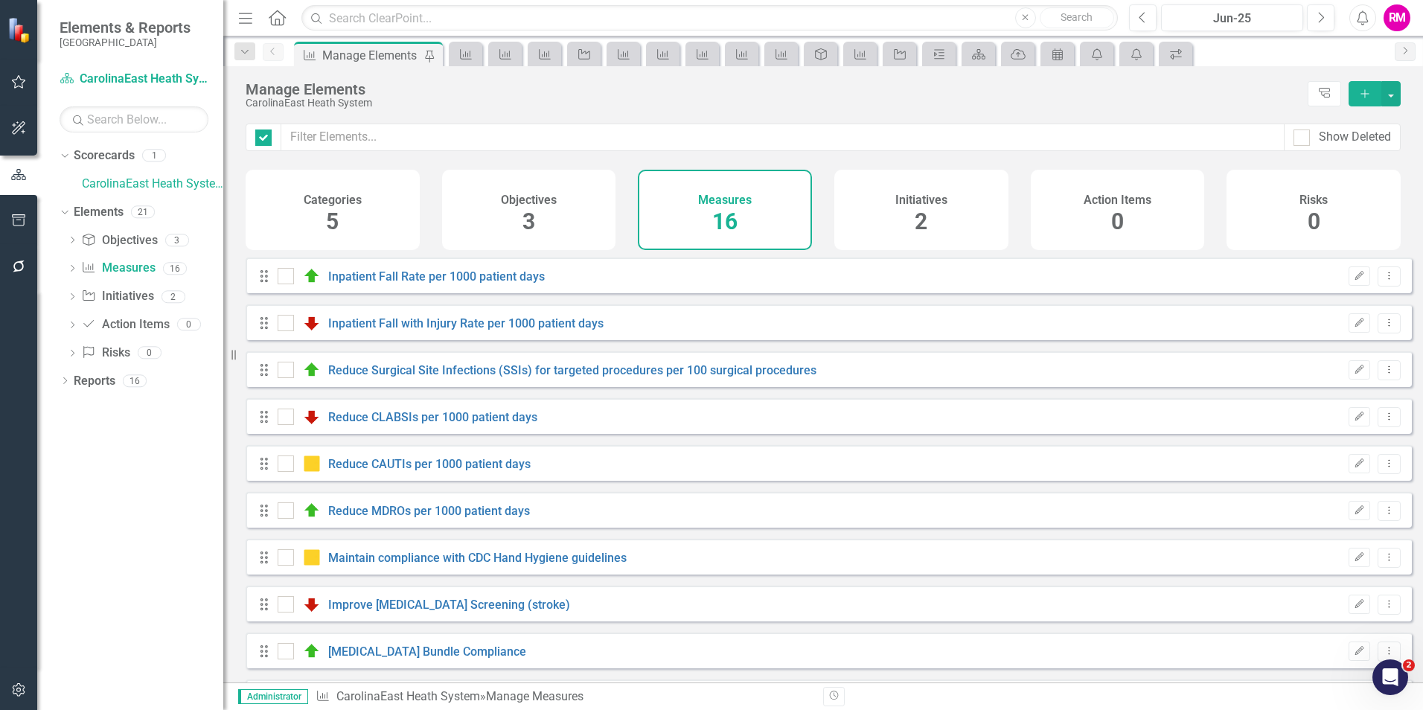
checkbox input "false"
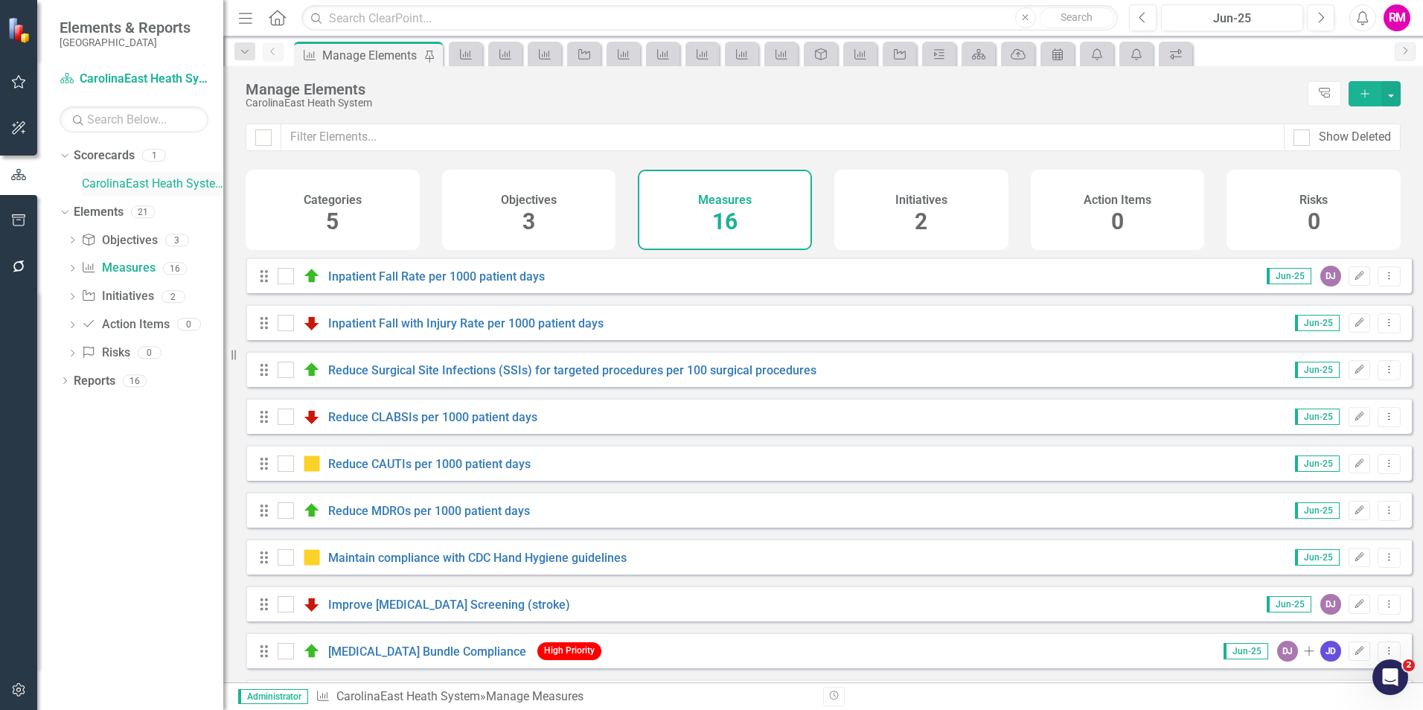
click at [150, 181] on link "CarolinaEast Heath System" at bounding box center [152, 184] width 141 height 17
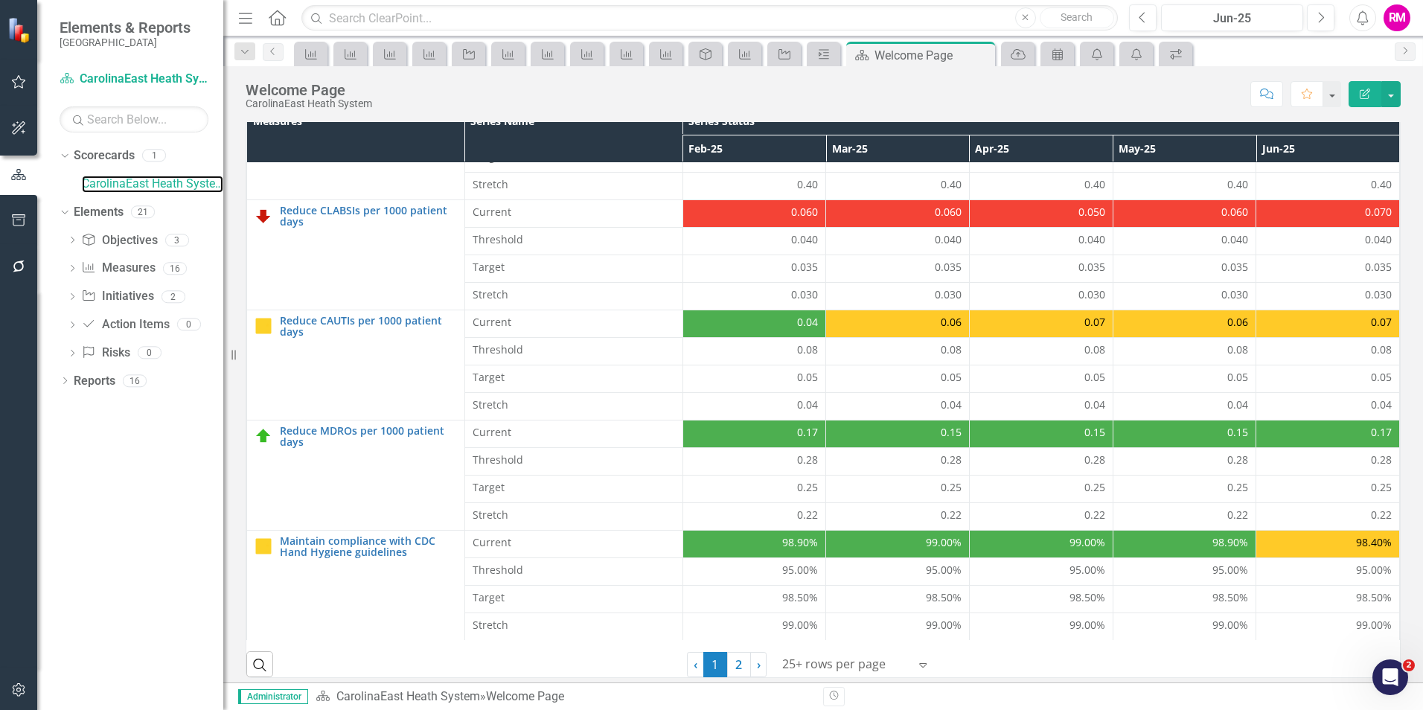
scroll to position [425, 0]
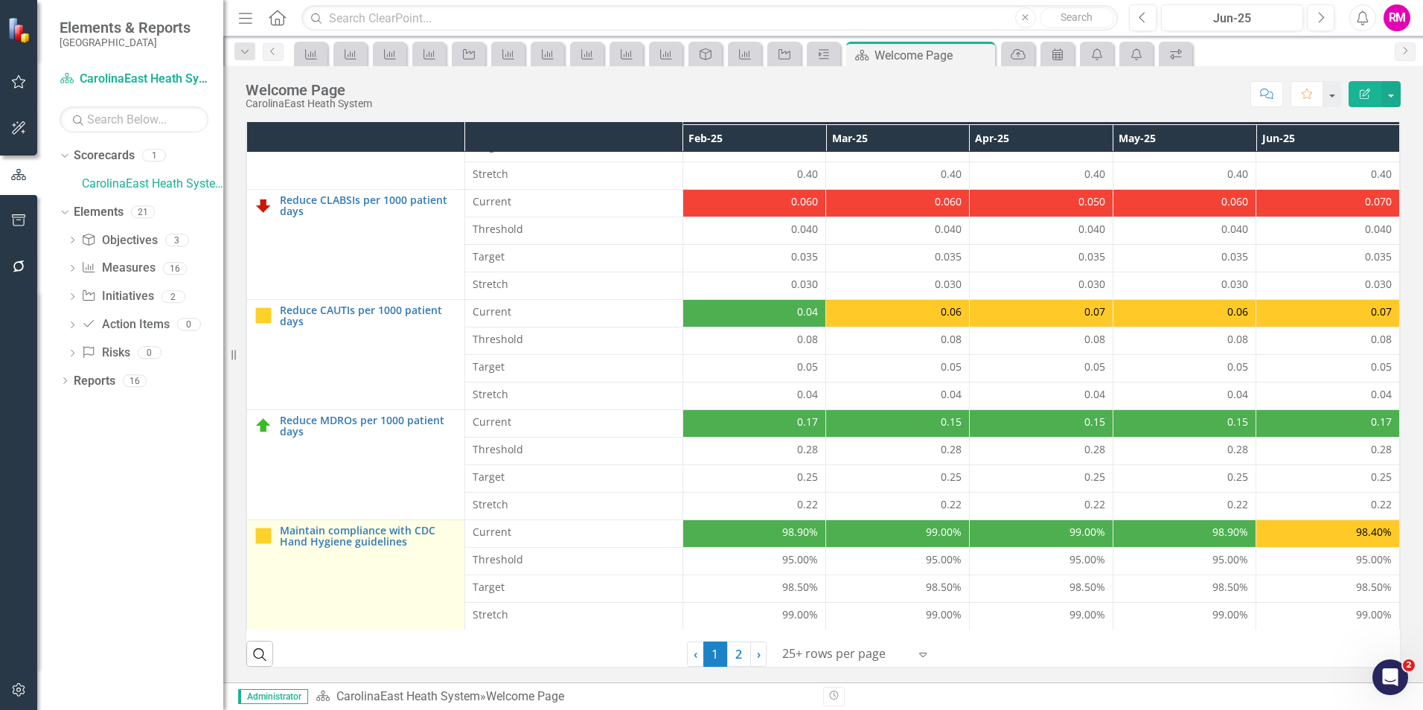
click at [345, 549] on td "Maintain compliance with CDC Hand Hygiene guidelines Link Map View Link Map Edi…" at bounding box center [356, 575] width 218 height 110
click at [342, 537] on link "Maintain compliance with CDC Hand Hygiene guidelines" at bounding box center [368, 536] width 177 height 23
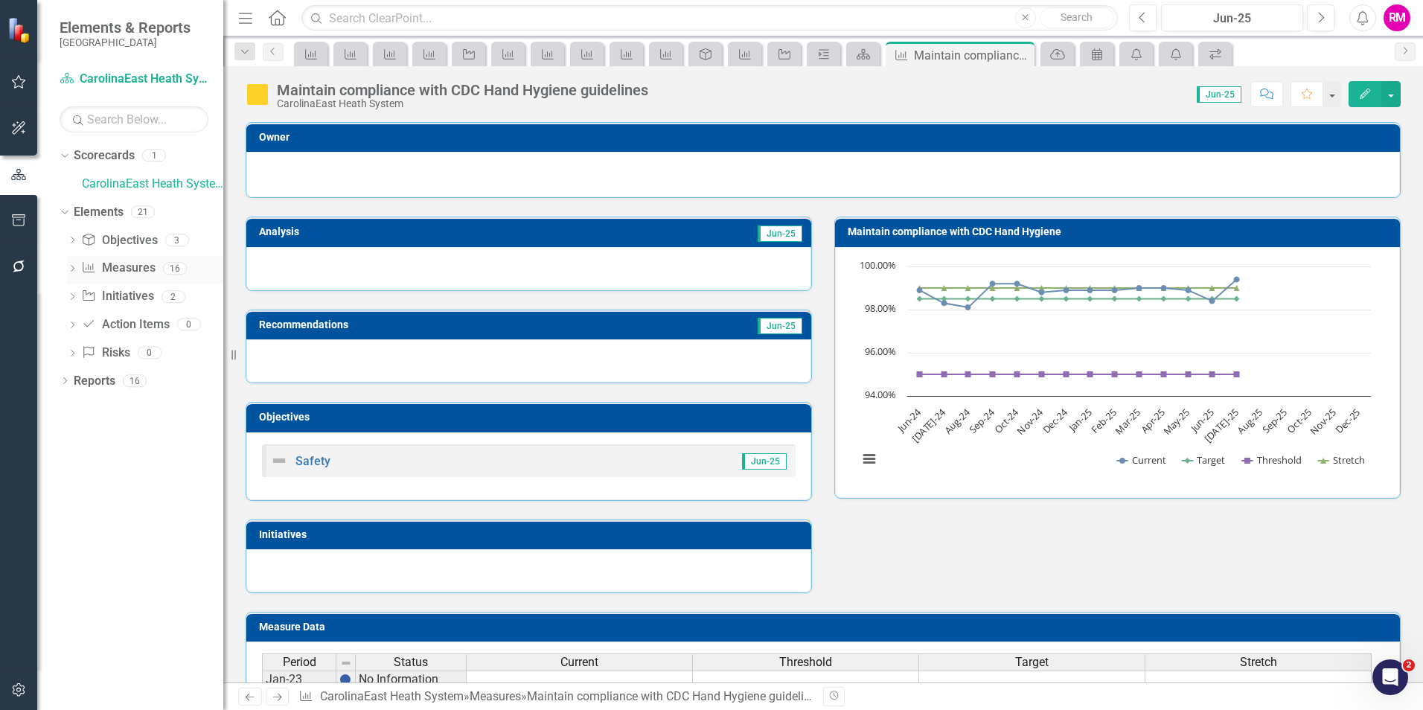
click at [115, 259] on div "Measure Measures" at bounding box center [118, 268] width 74 height 25
click at [134, 294] on link "Initiative Initiatives" at bounding box center [117, 296] width 72 height 17
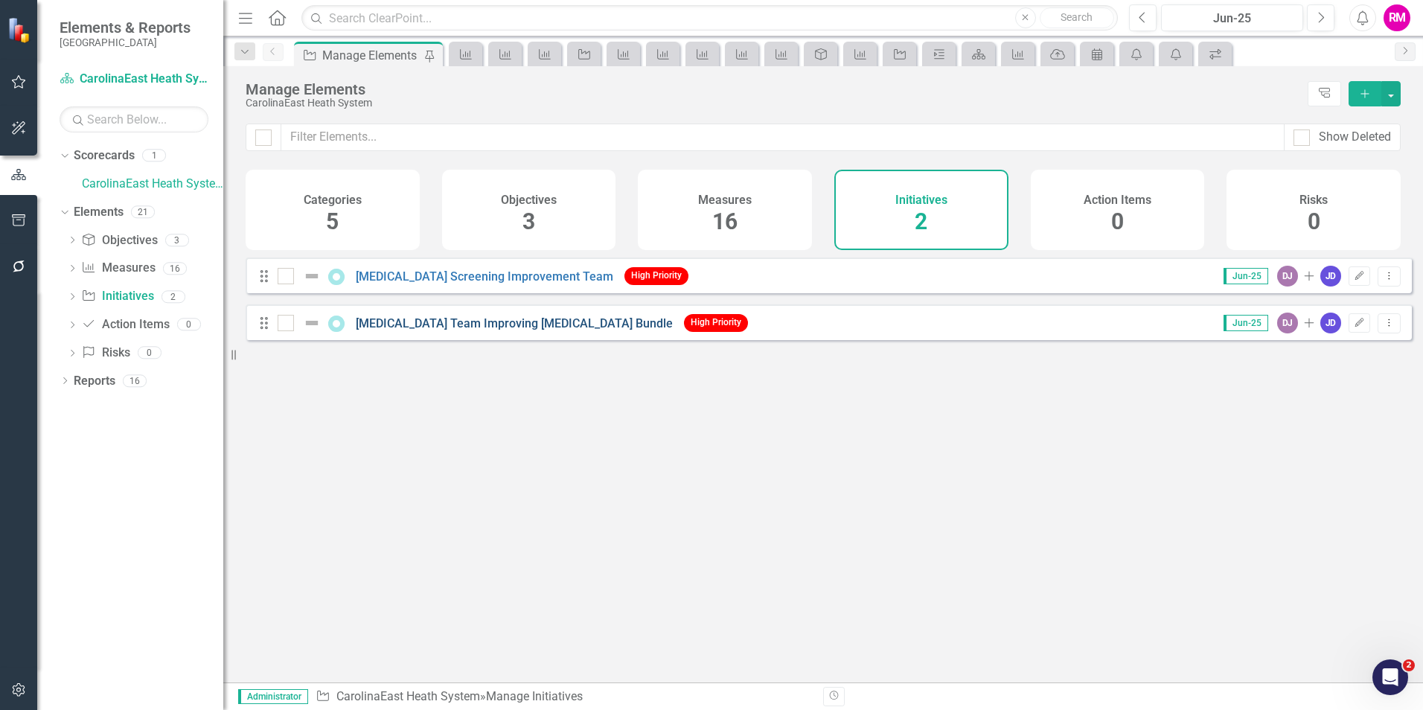
click at [459, 330] on link "[MEDICAL_DATA] Team Improving [MEDICAL_DATA] Bundle" at bounding box center [514, 323] width 317 height 14
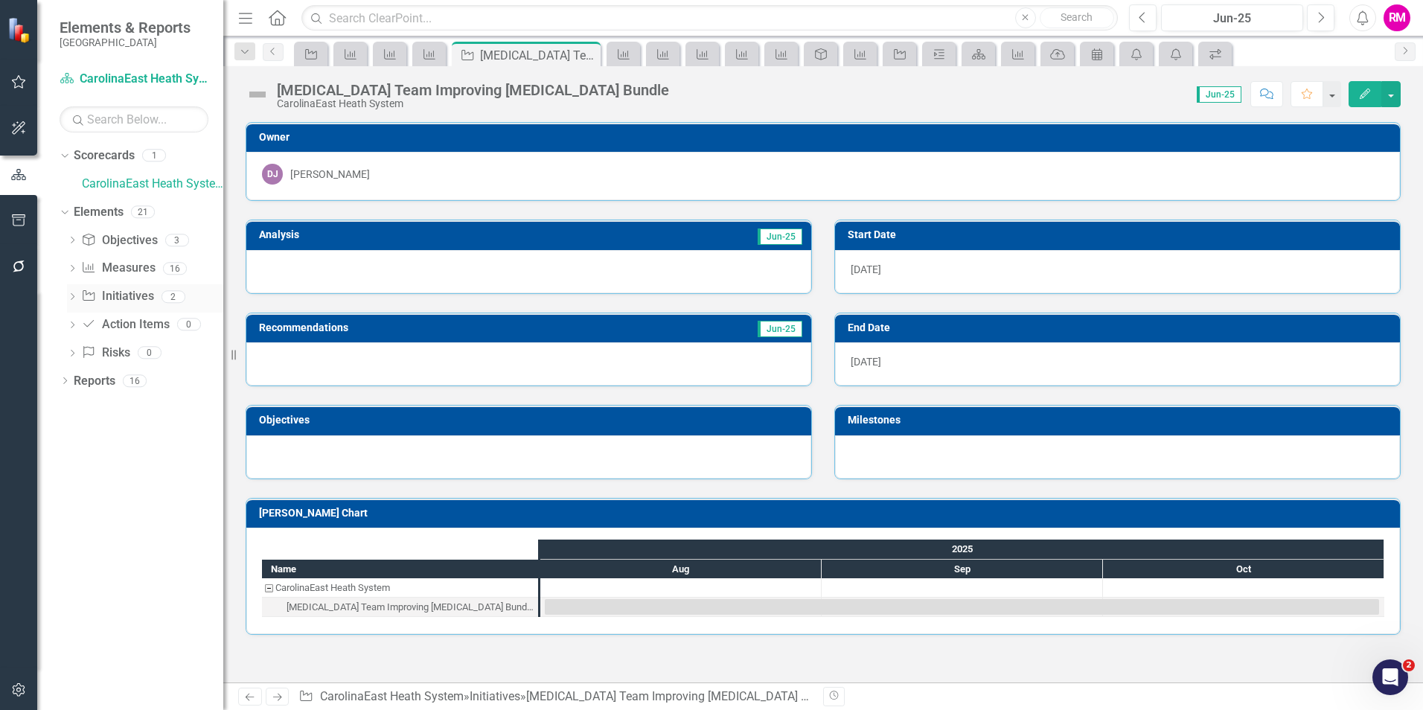
click at [113, 293] on link "Initiative Initiatives" at bounding box center [117, 296] width 72 height 17
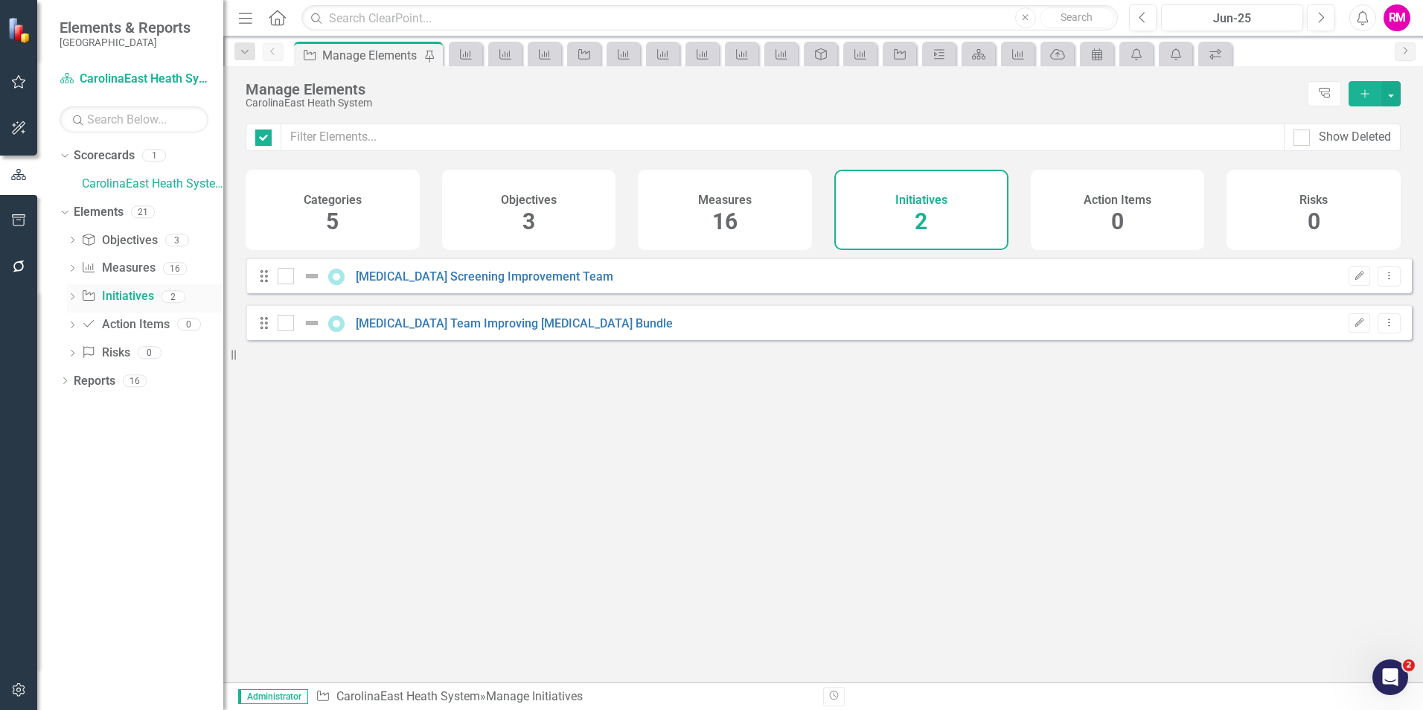
checkbox input "false"
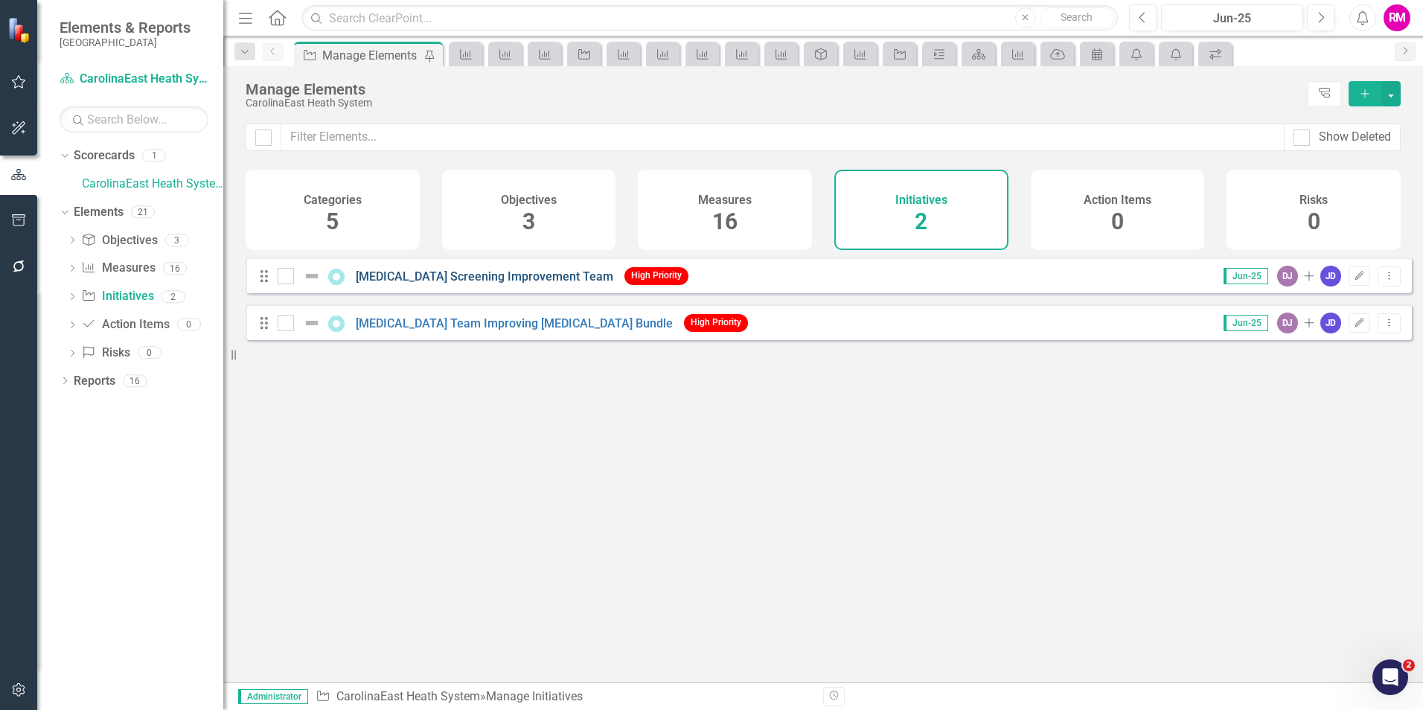
click at [460, 284] on link "[MEDICAL_DATA] Screening Improvement Team" at bounding box center [485, 276] width 258 height 14
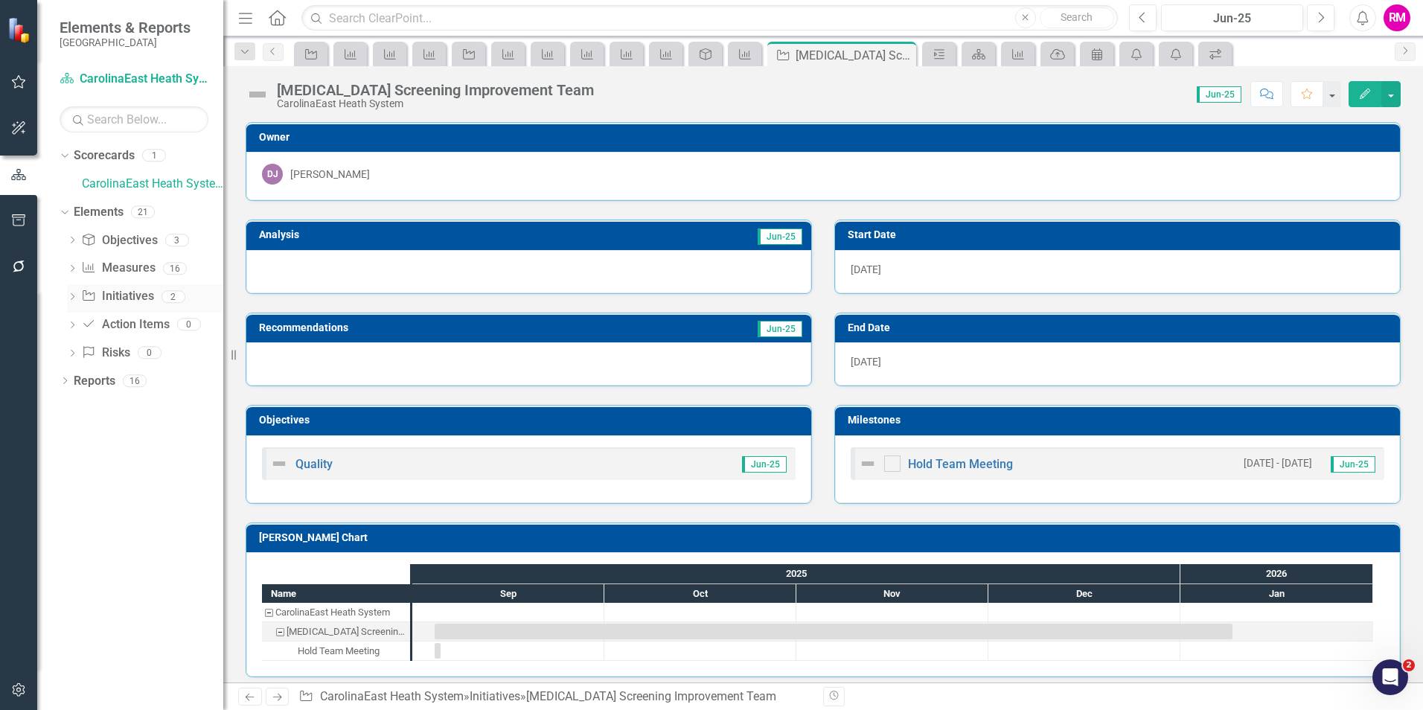
click at [122, 291] on link "Initiative Initiatives" at bounding box center [117, 296] width 72 height 17
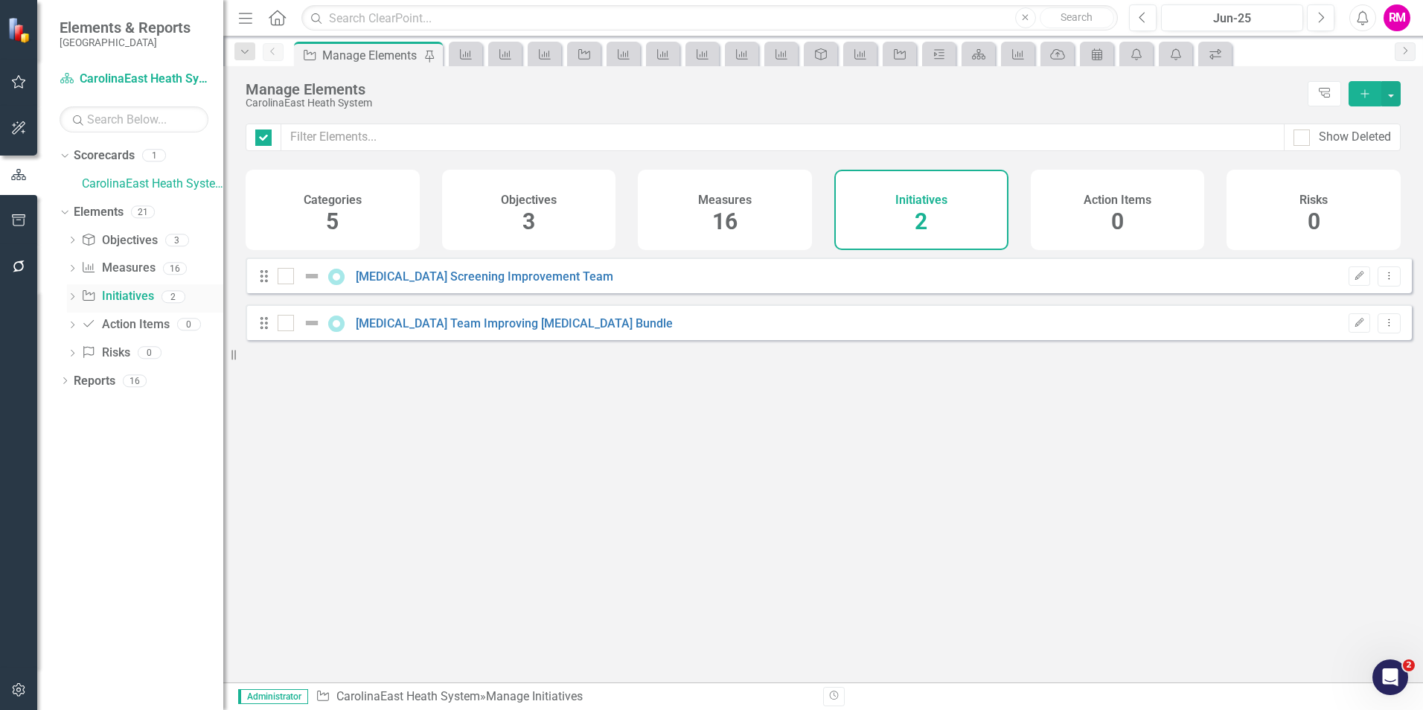
checkbox input "false"
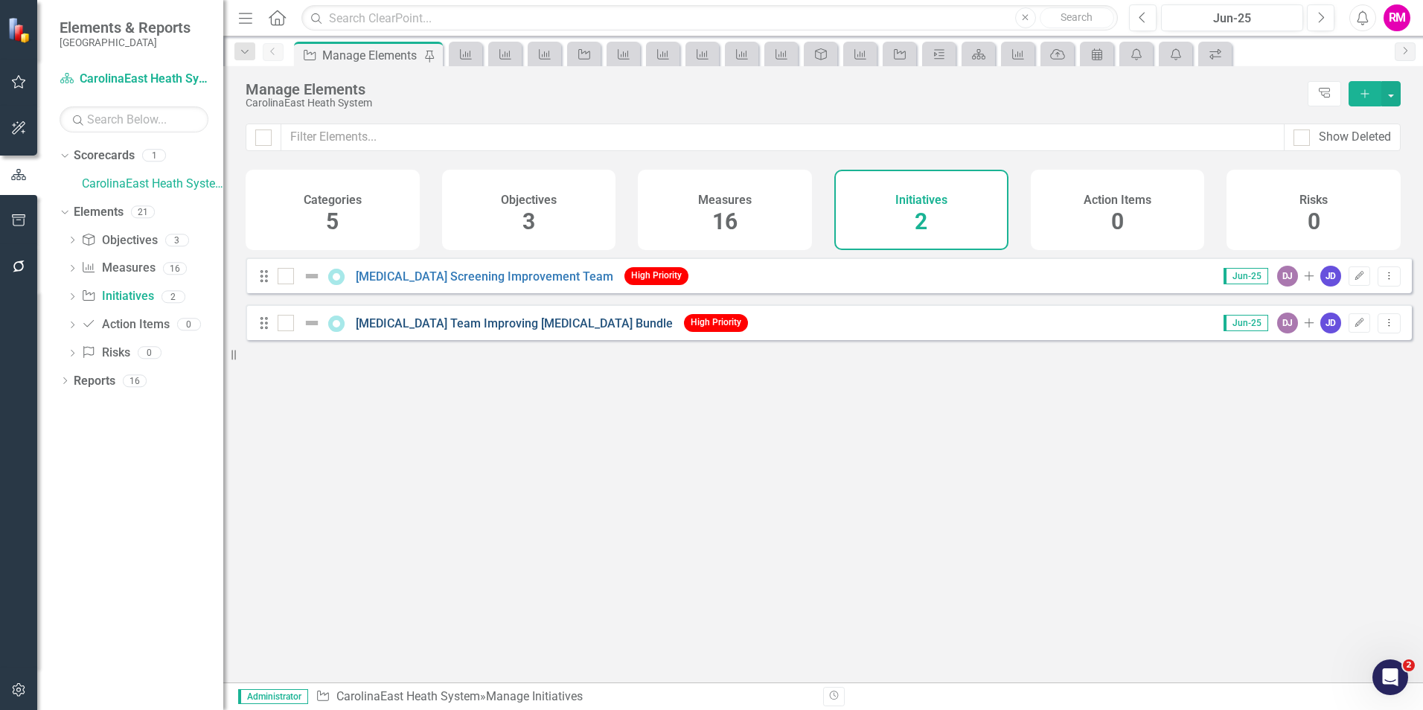
click at [476, 330] on link "[MEDICAL_DATA] Team Improving [MEDICAL_DATA] Bundle" at bounding box center [514, 323] width 317 height 14
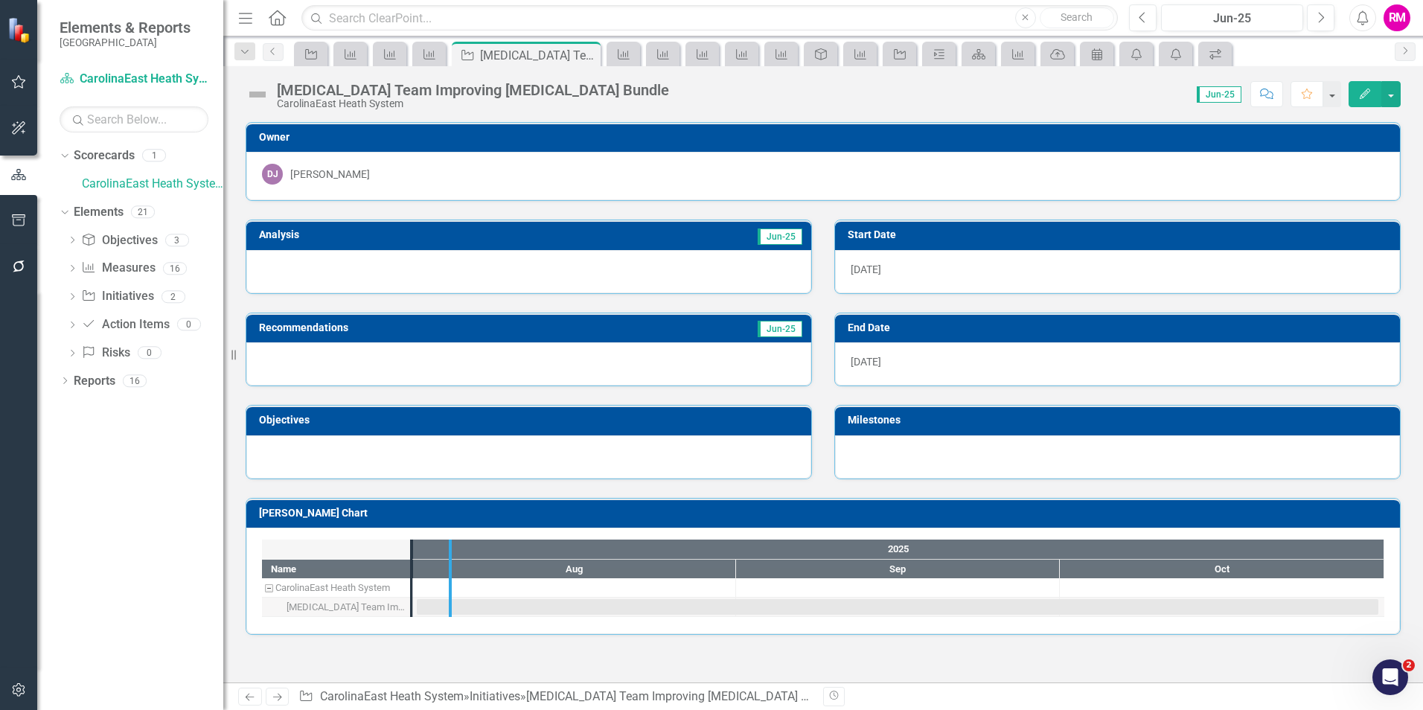
drag, startPoint x: 412, startPoint y: 579, endPoint x: 450, endPoint y: 578, distance: 38.7
drag, startPoint x: 449, startPoint y: 587, endPoint x: 494, endPoint y: 586, distance: 44.7
drag, startPoint x: 494, startPoint y: 586, endPoint x: 462, endPoint y: 585, distance: 31.3
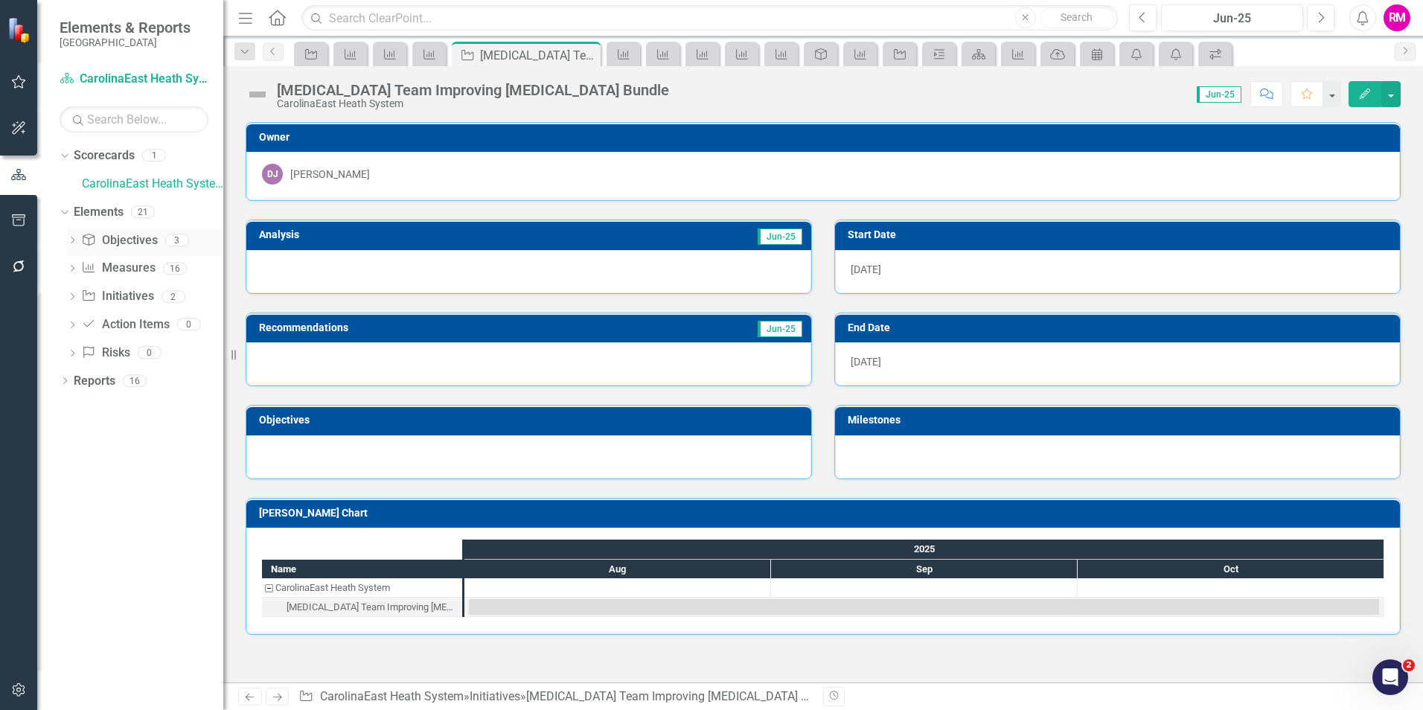
click at [127, 237] on link "Objective Objectives" at bounding box center [119, 240] width 76 height 17
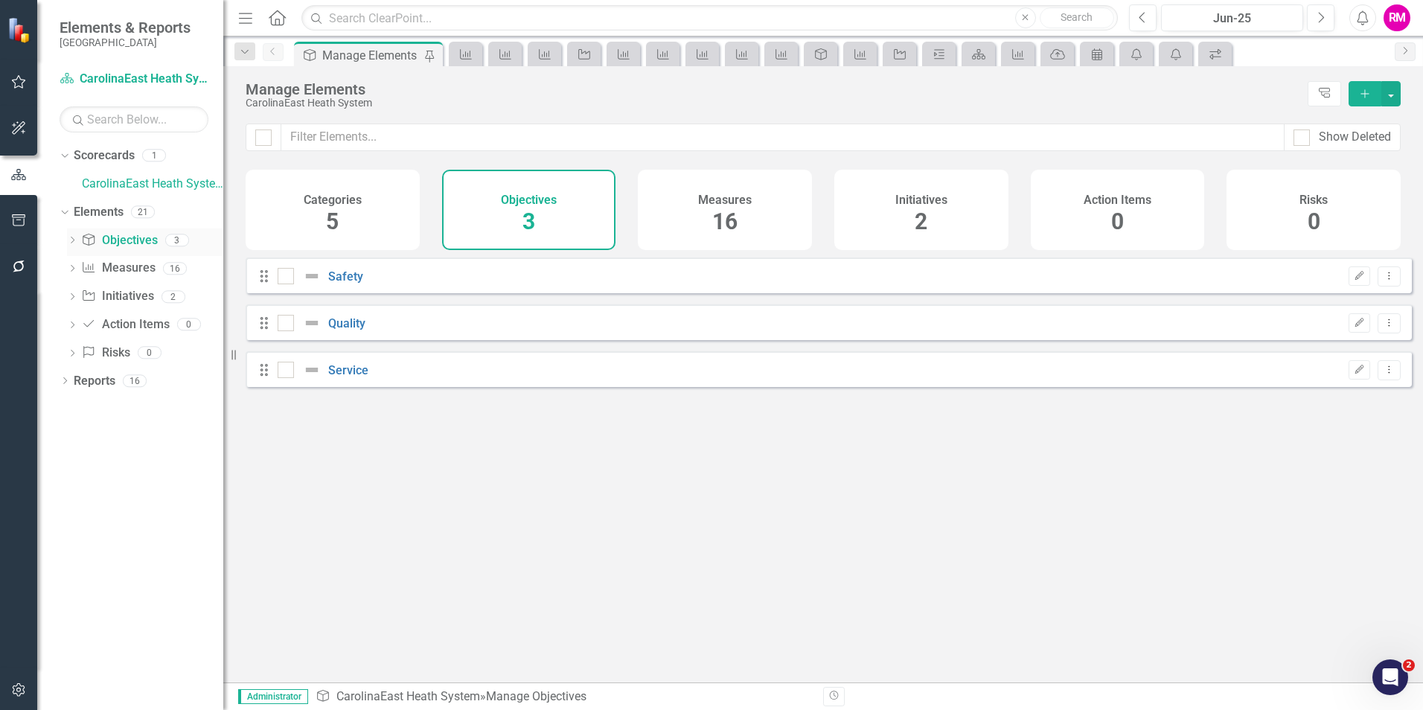
checkbox input "false"
click at [130, 264] on link "Measure Measures" at bounding box center [118, 268] width 74 height 17
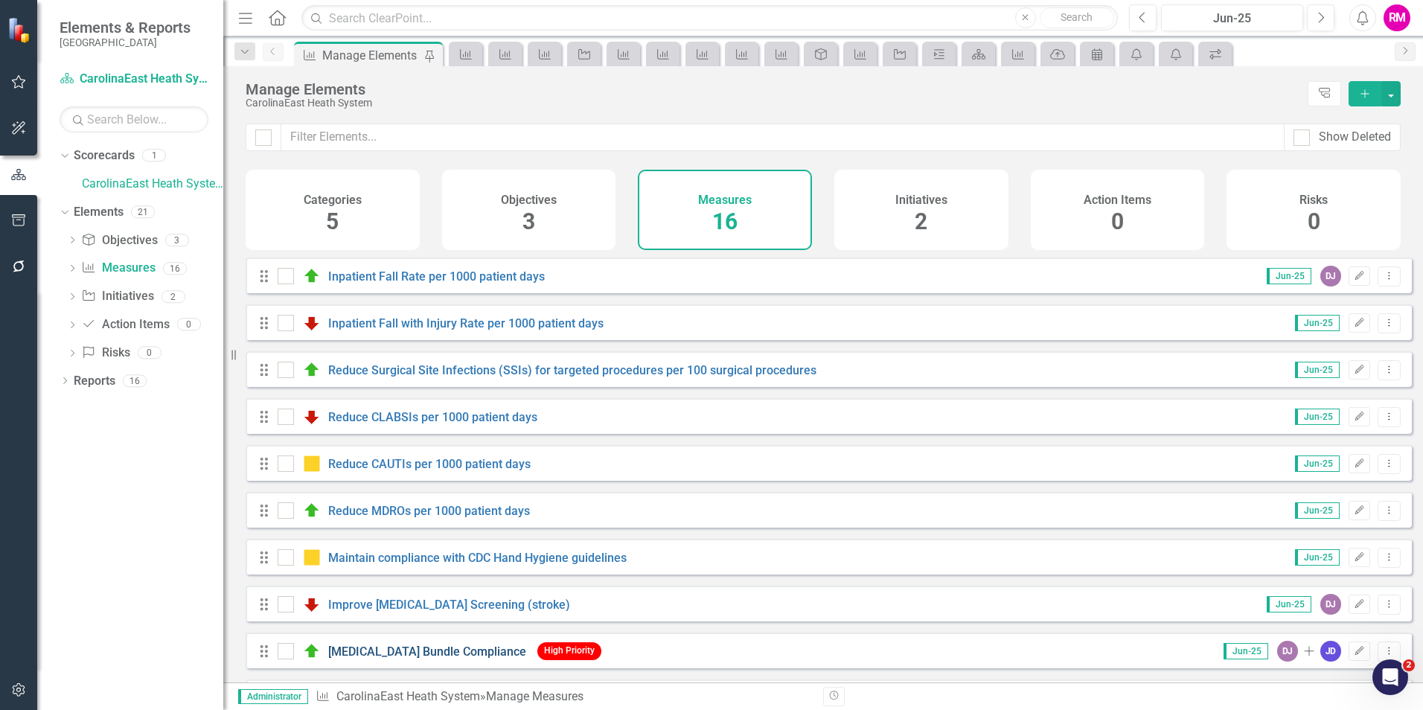
click at [397, 659] on link "[MEDICAL_DATA] Bundle Compliance" at bounding box center [427, 652] width 198 height 14
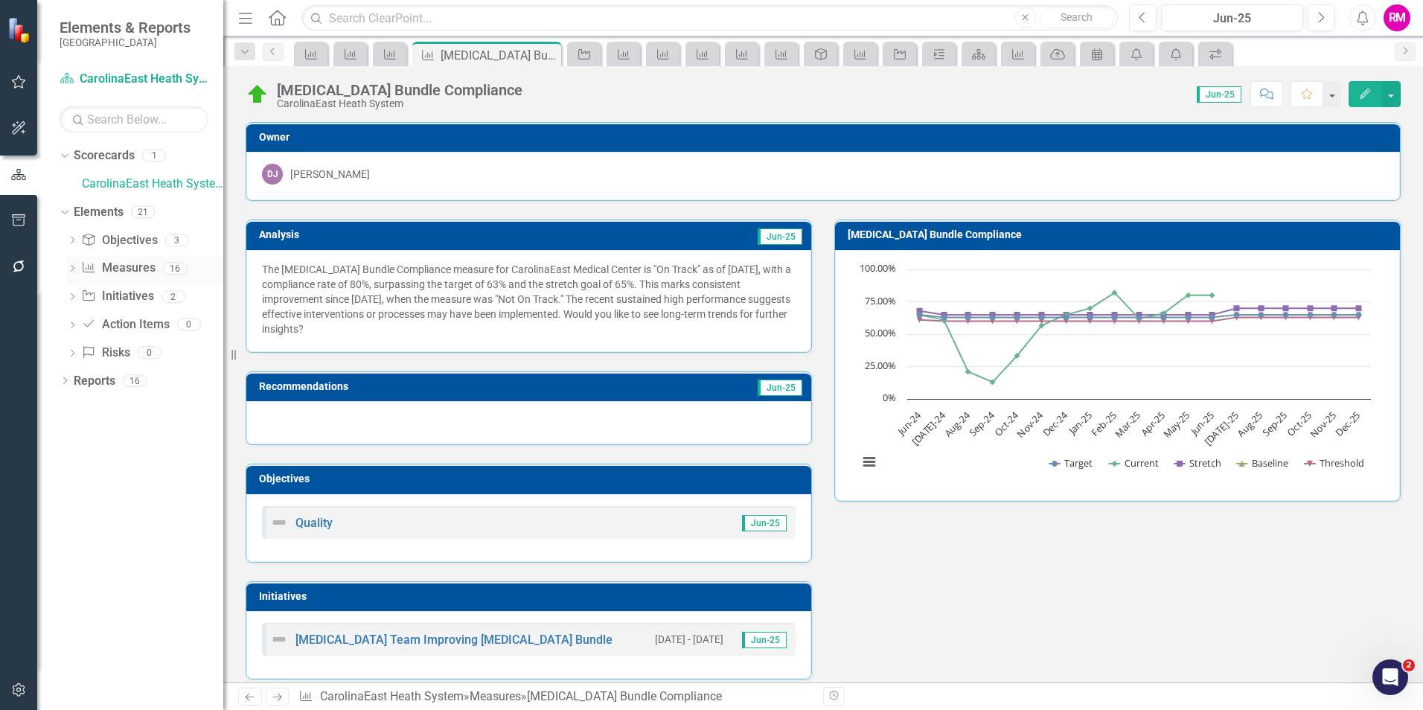
click at [130, 266] on link "Measure Measures" at bounding box center [118, 268] width 74 height 17
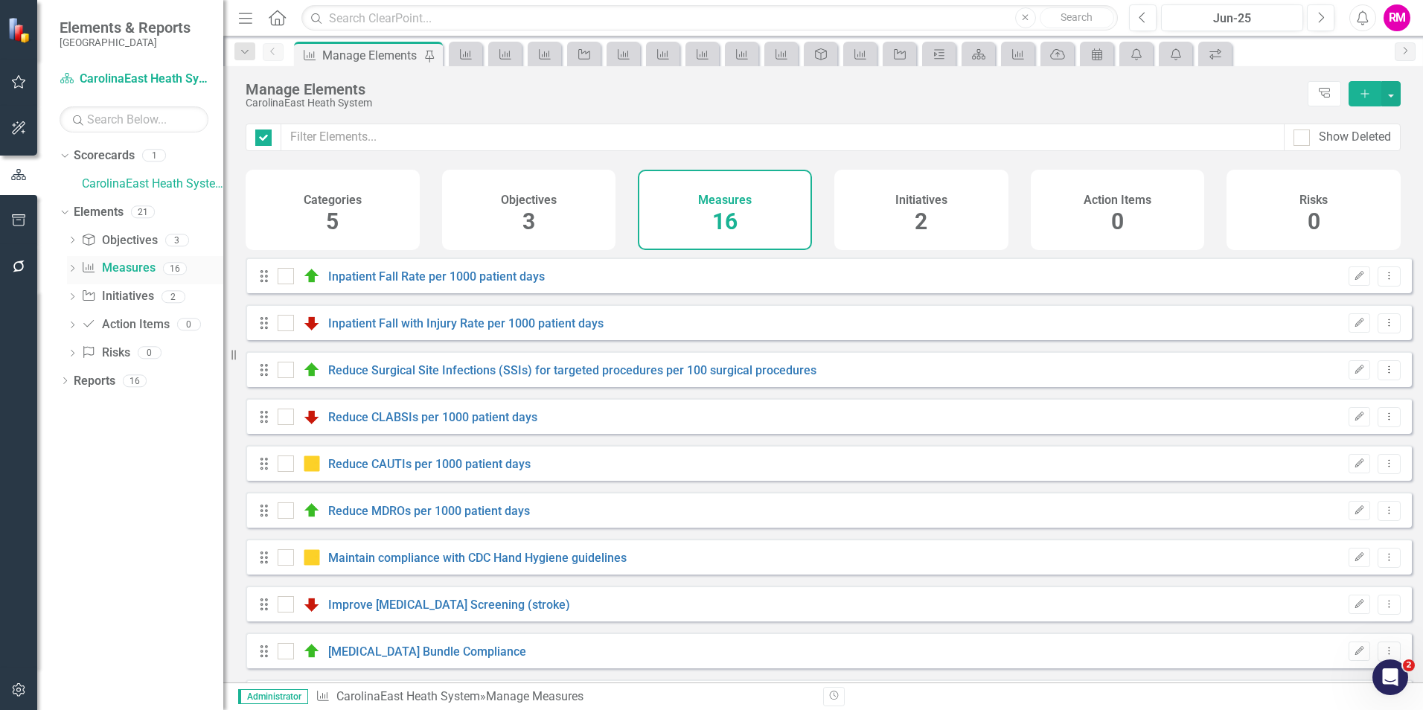
checkbox input "false"
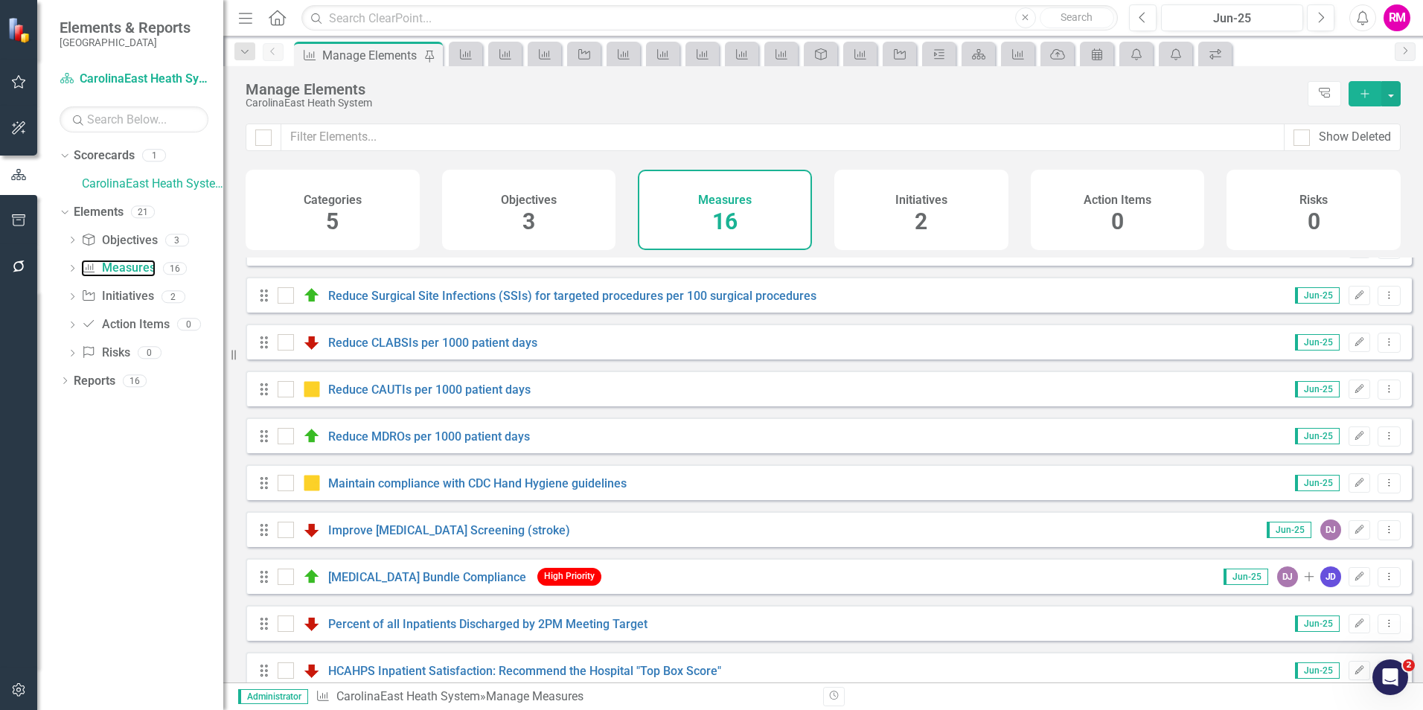
scroll to position [149, 0]
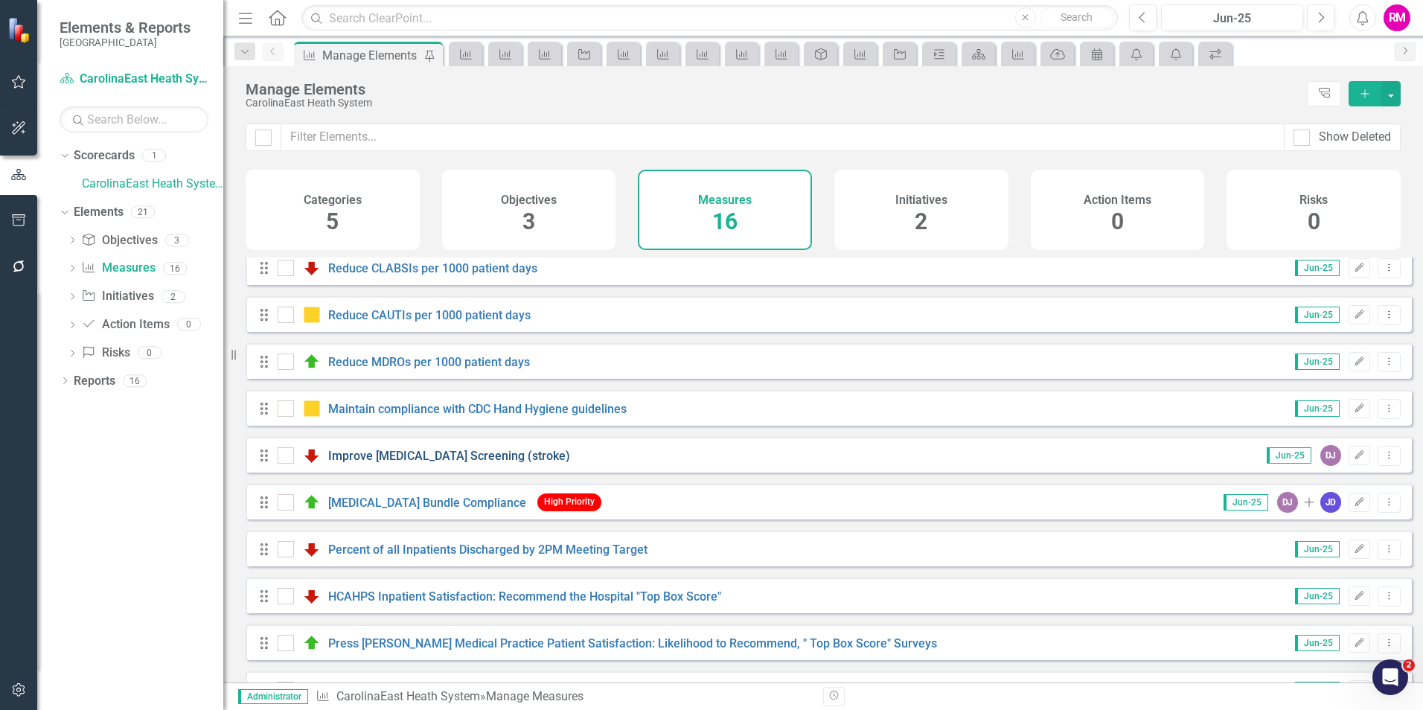
click at [417, 461] on link "Improve [MEDICAL_DATA] Screening (stroke)" at bounding box center [449, 456] width 242 height 14
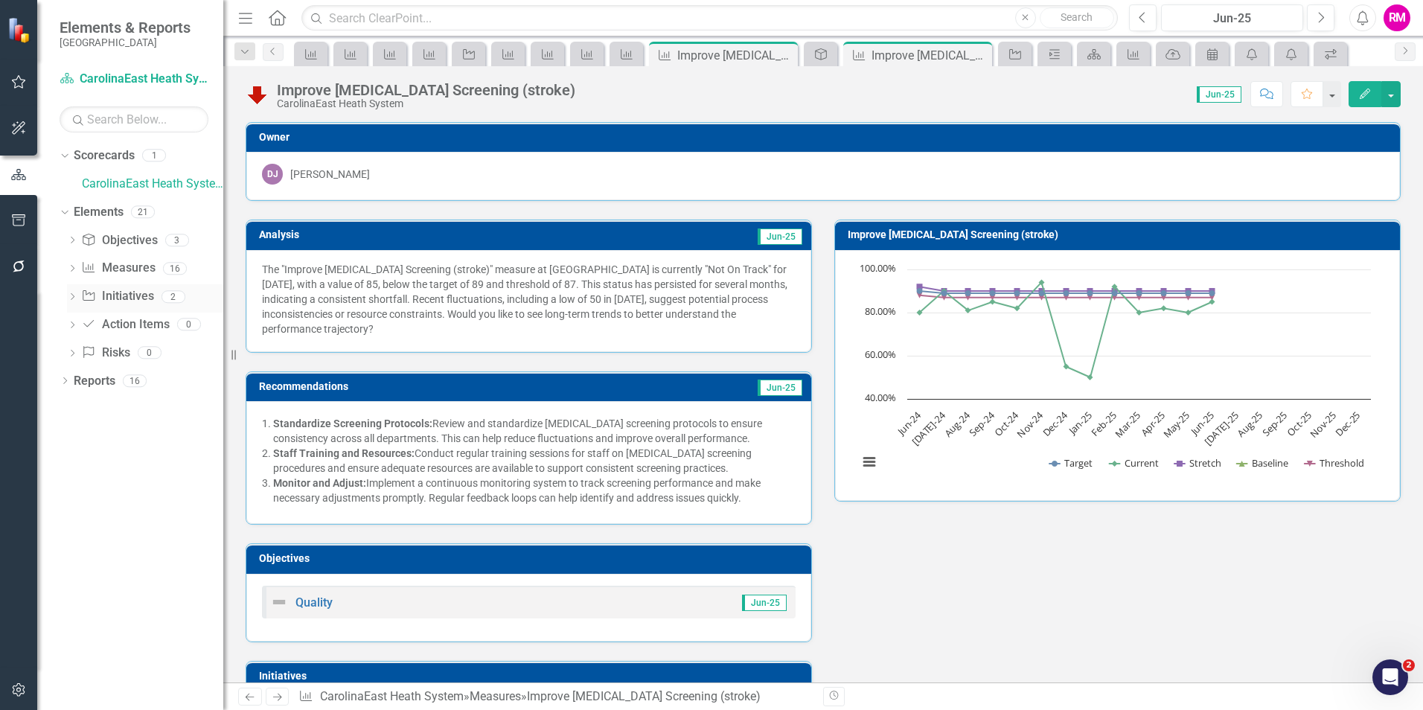
click at [124, 294] on link "Initiative Initiatives" at bounding box center [117, 296] width 72 height 17
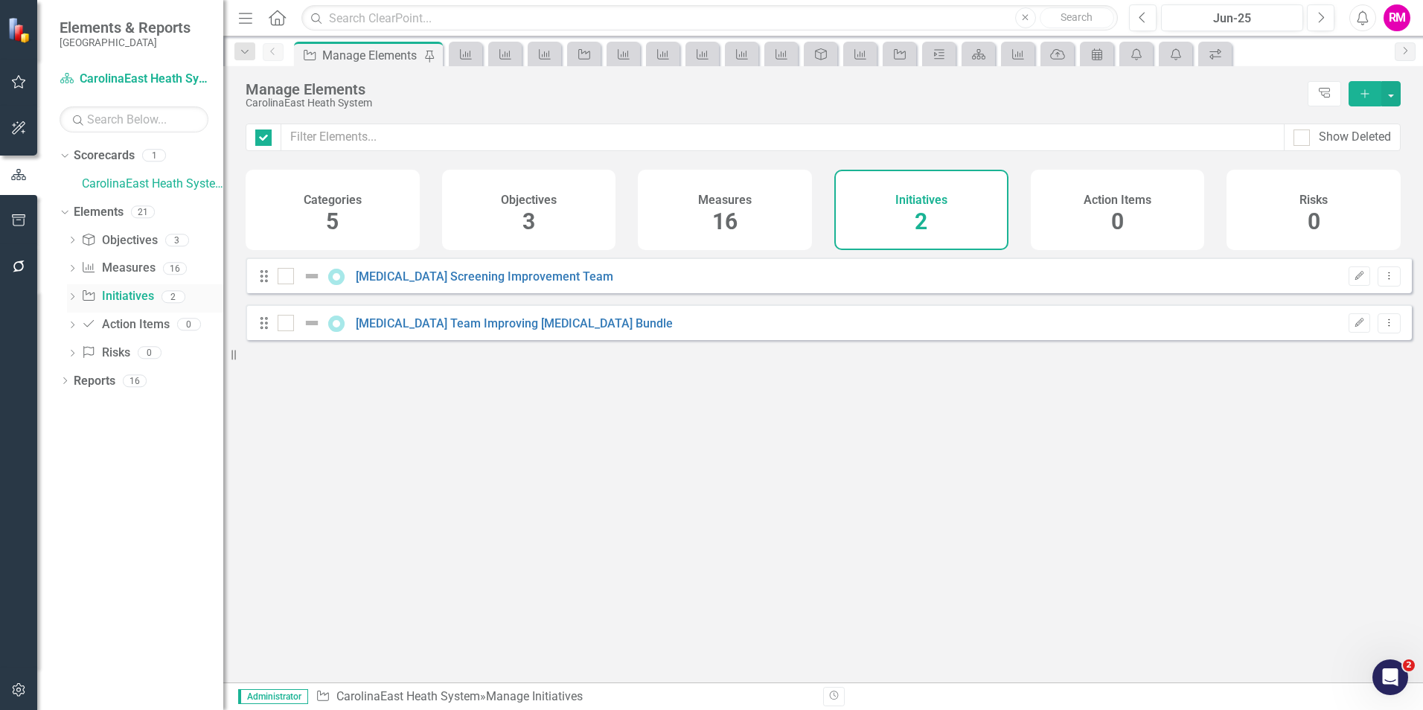
checkbox input "false"
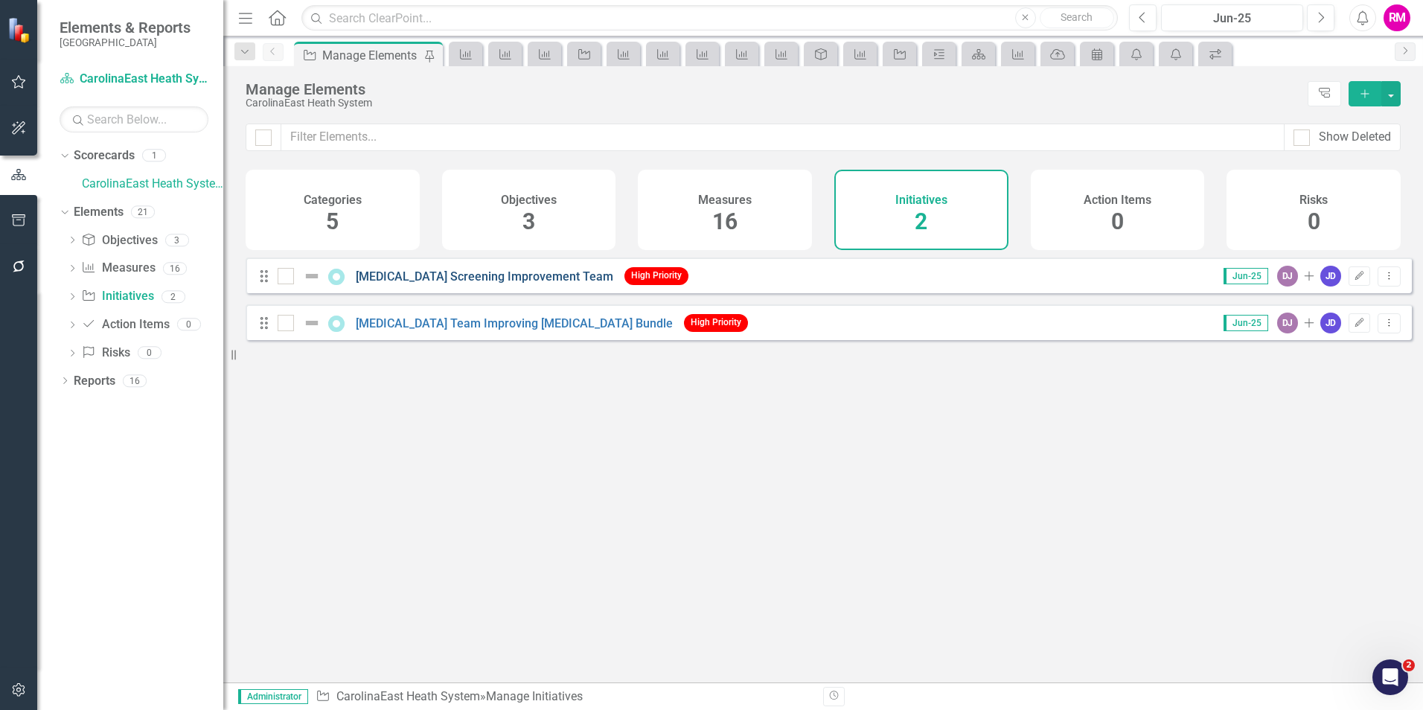
click at [509, 284] on link "[MEDICAL_DATA] Screening Improvement Team" at bounding box center [485, 276] width 258 height 14
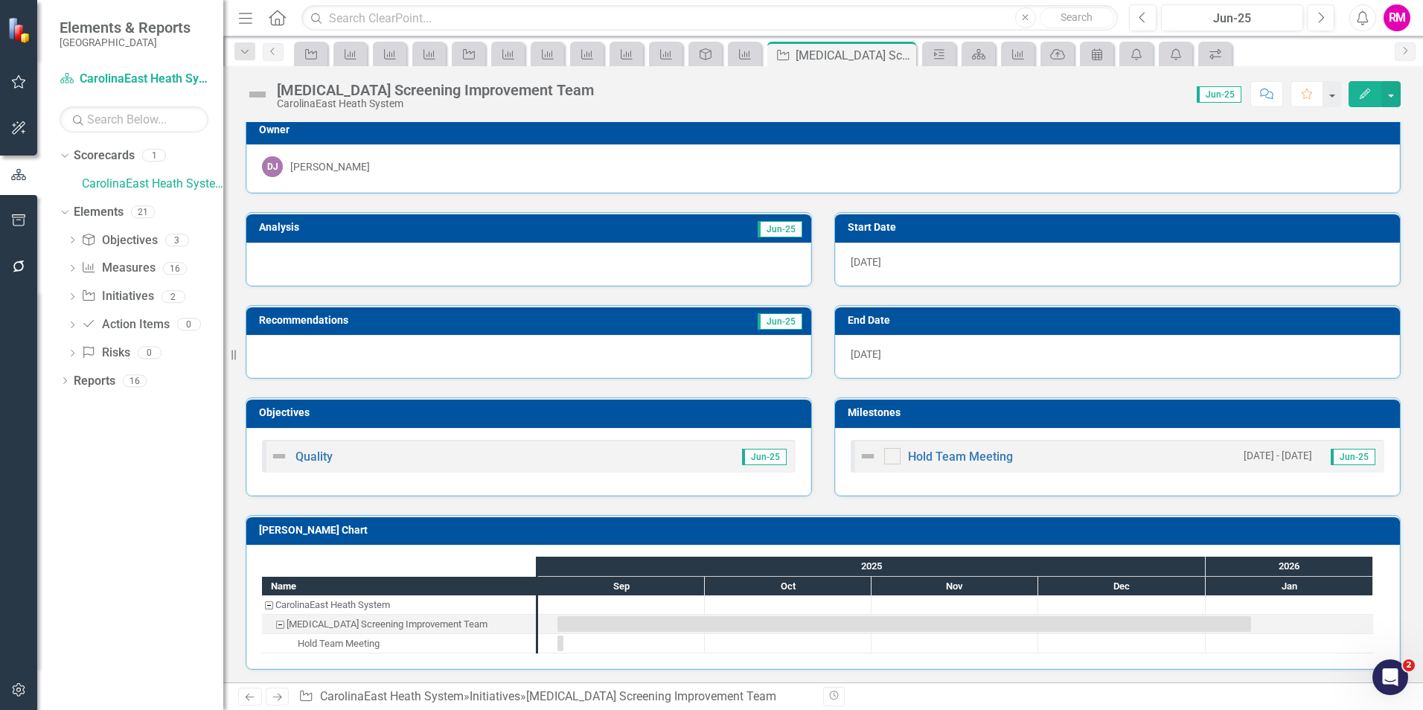
scroll to position [10, 0]
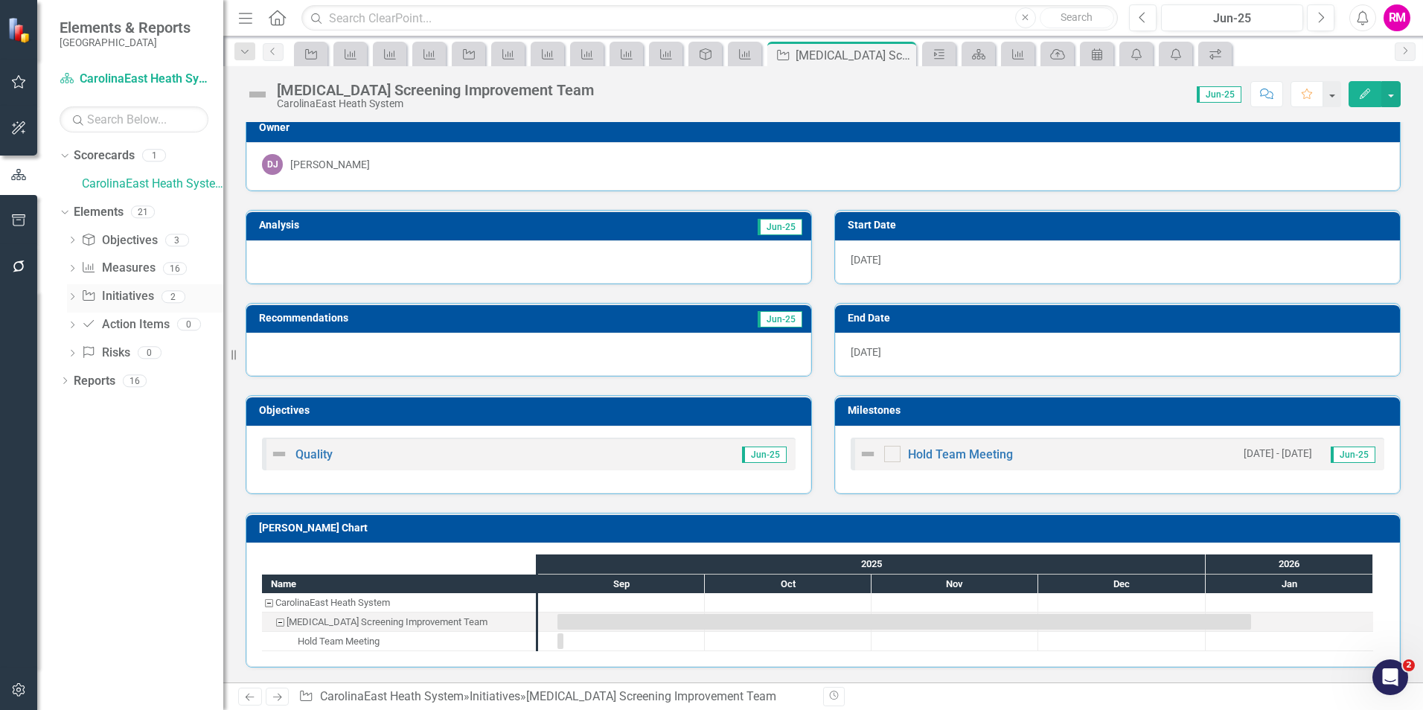
click at [118, 296] on link "Initiative Initiatives" at bounding box center [117, 296] width 72 height 17
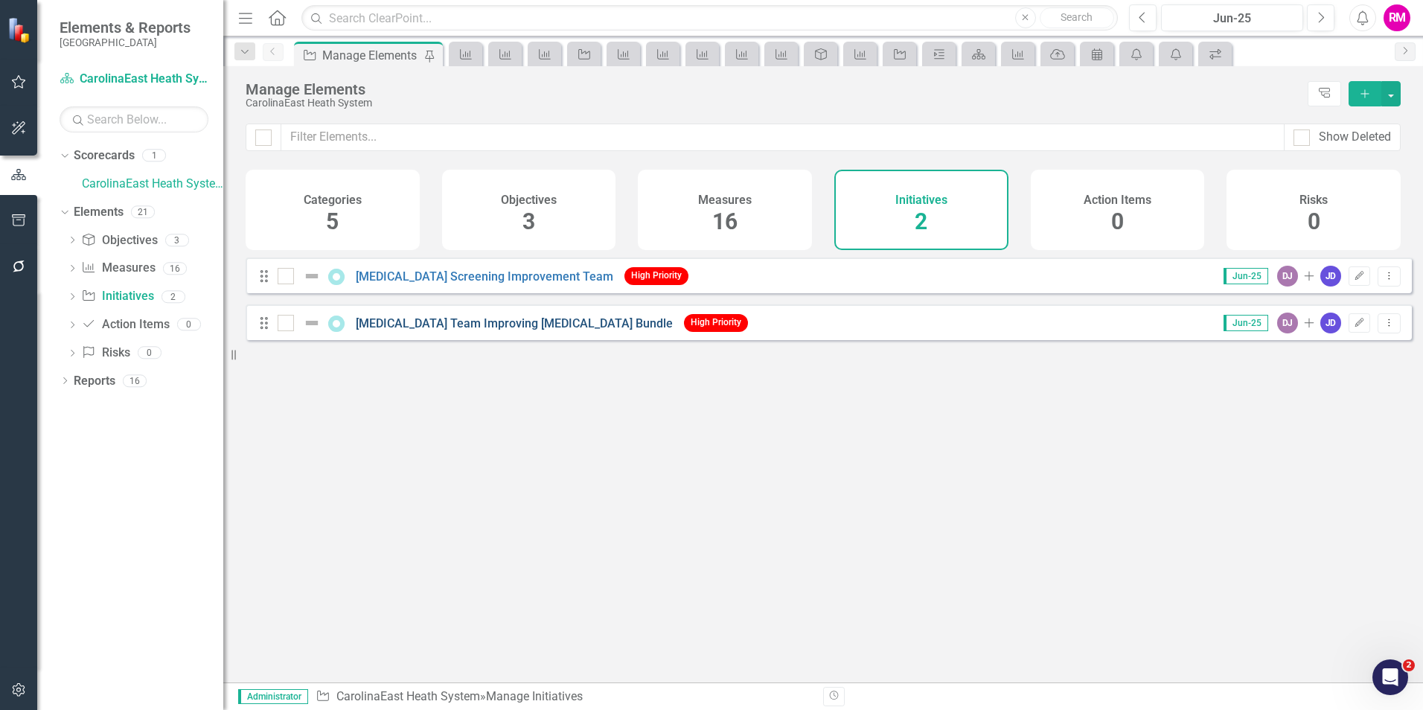
click at [458, 330] on link "[MEDICAL_DATA] Team Improving [MEDICAL_DATA] Bundle" at bounding box center [514, 323] width 317 height 14
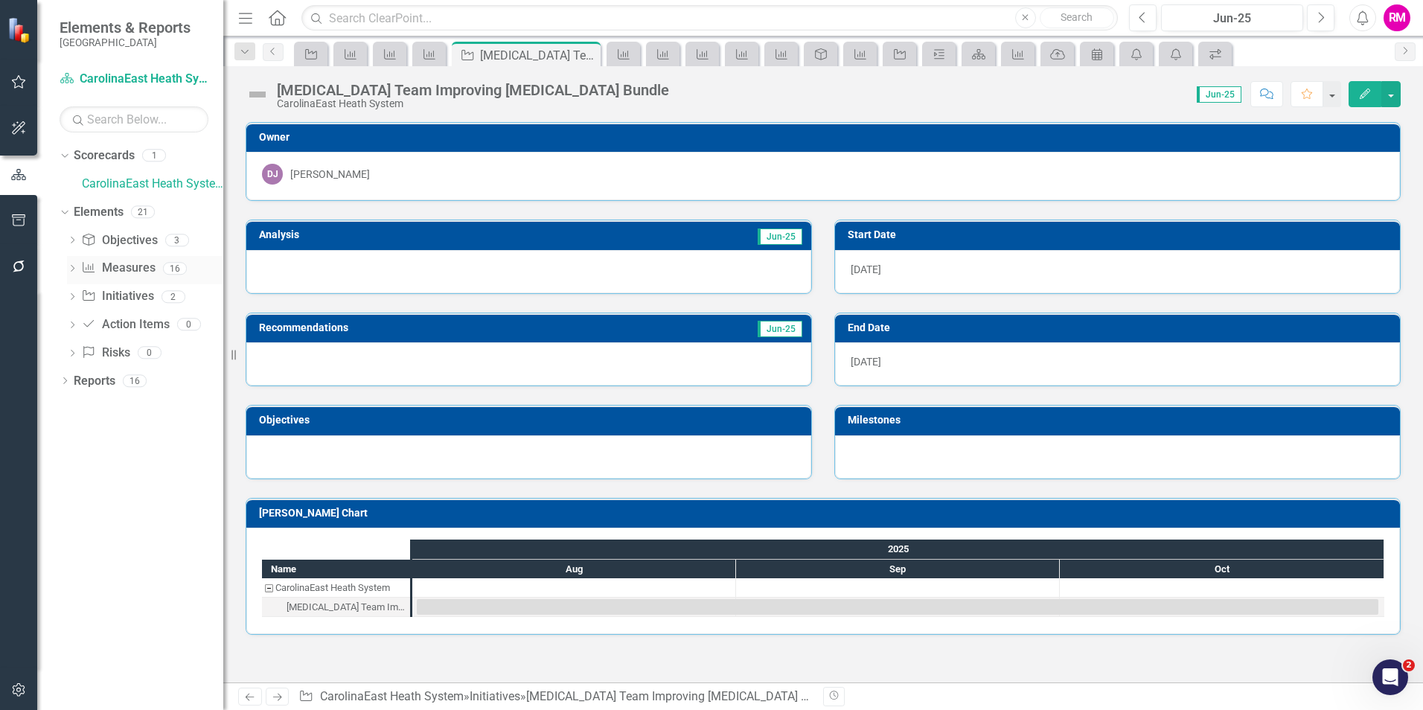
click at [119, 266] on link "Measure Measures" at bounding box center [118, 268] width 74 height 17
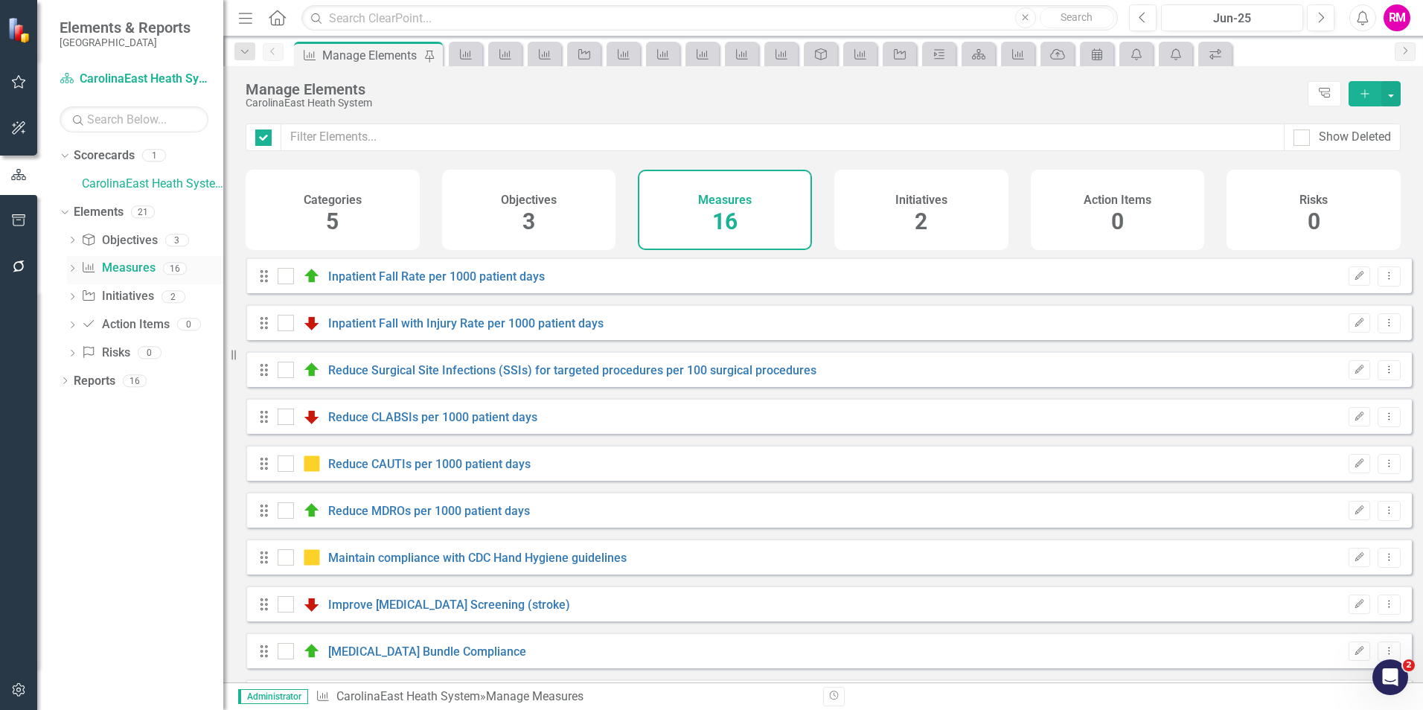
checkbox input "false"
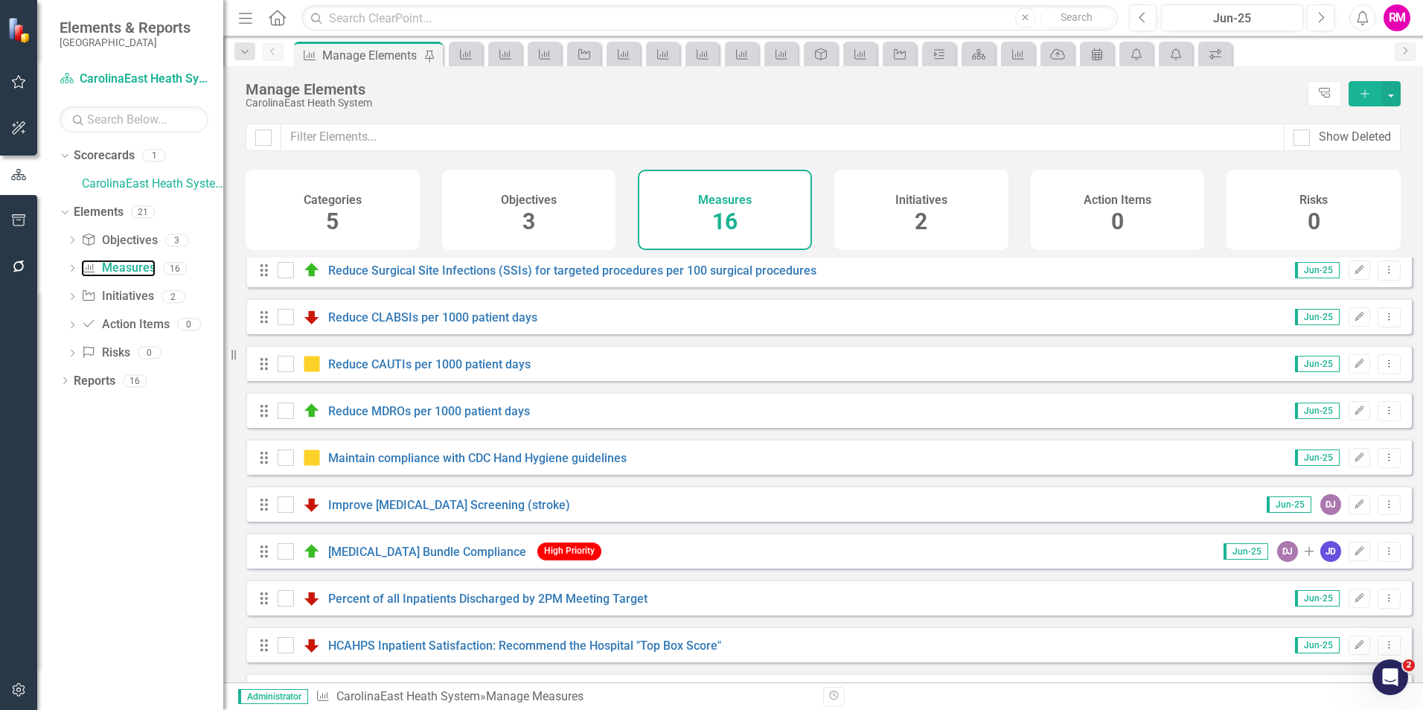
scroll to position [223, 0]
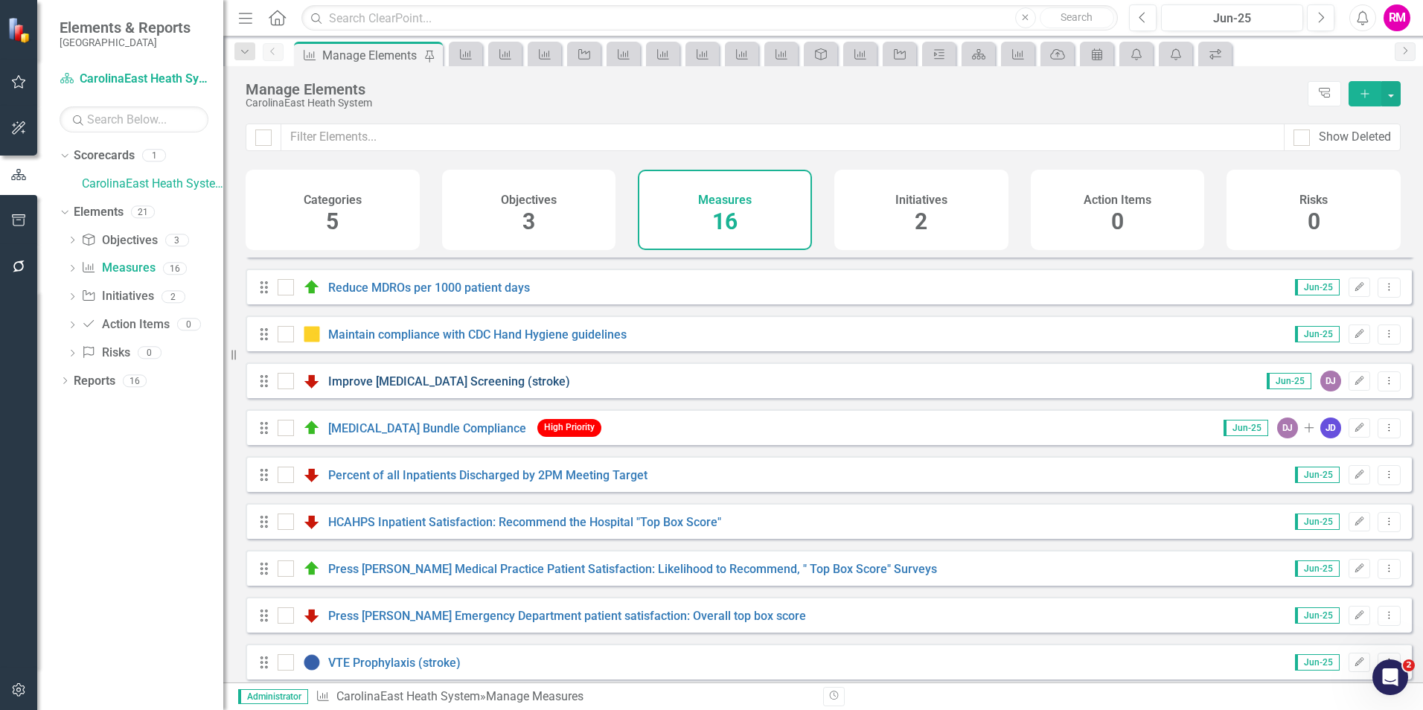
click at [447, 389] on link "Improve [MEDICAL_DATA] Screening (stroke)" at bounding box center [449, 381] width 242 height 14
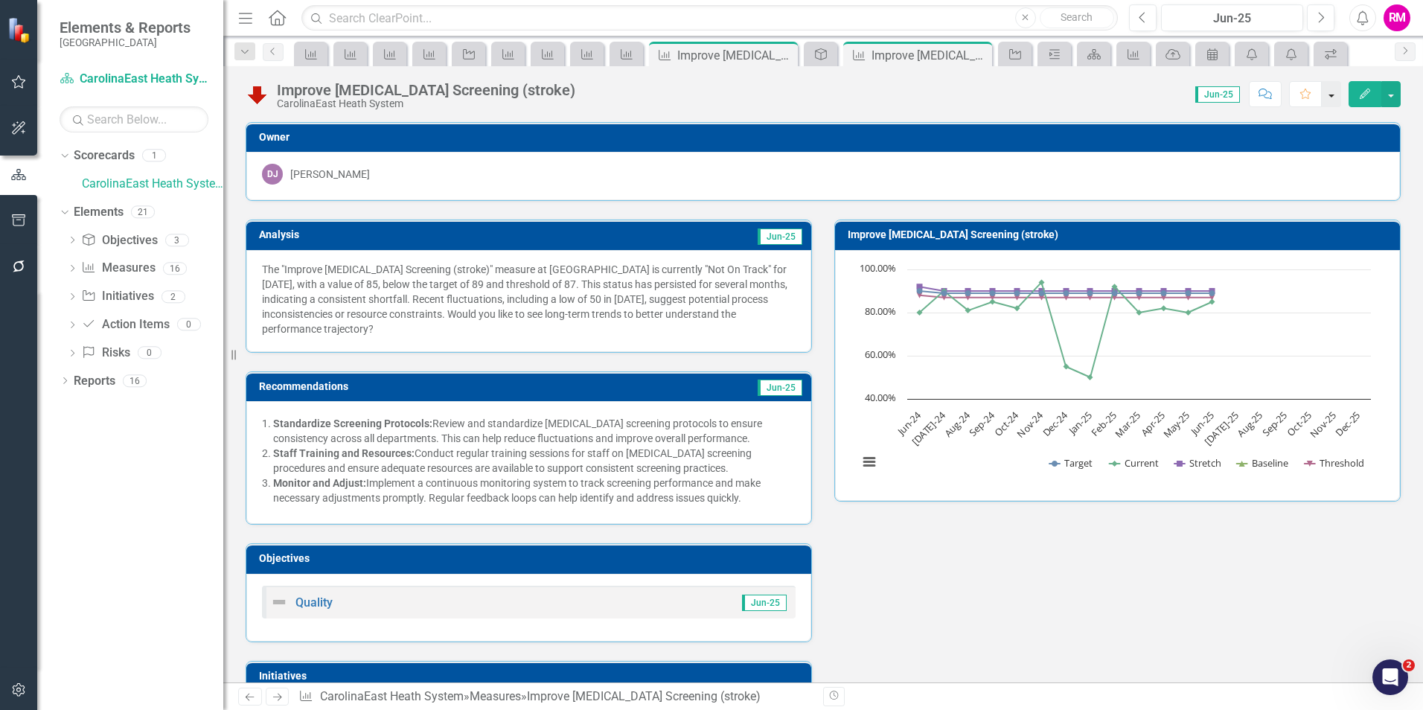
click at [1331, 98] on button "button" at bounding box center [1331, 94] width 19 height 26
click at [1393, 95] on button "button" at bounding box center [1391, 94] width 19 height 26
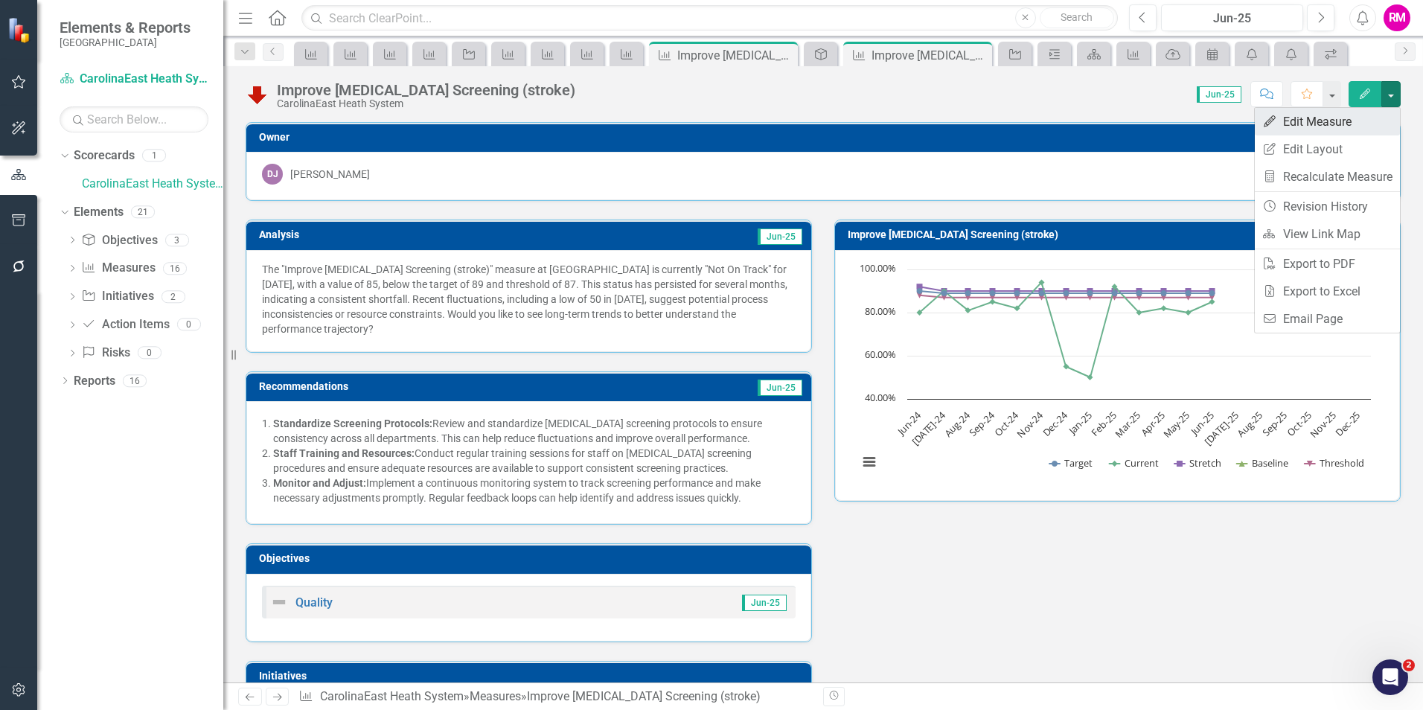
click at [1291, 119] on link "Edit Edit Measure" at bounding box center [1327, 122] width 145 height 28
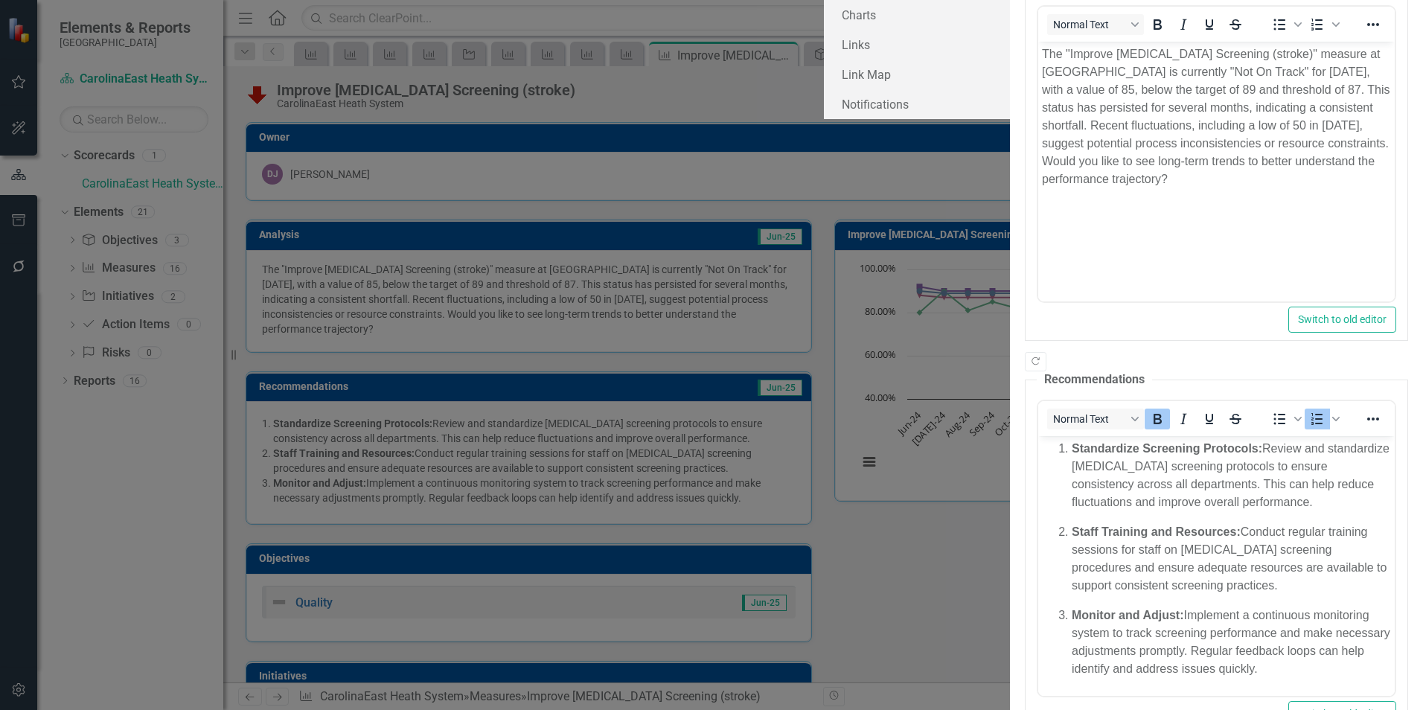
scroll to position [220, 0]
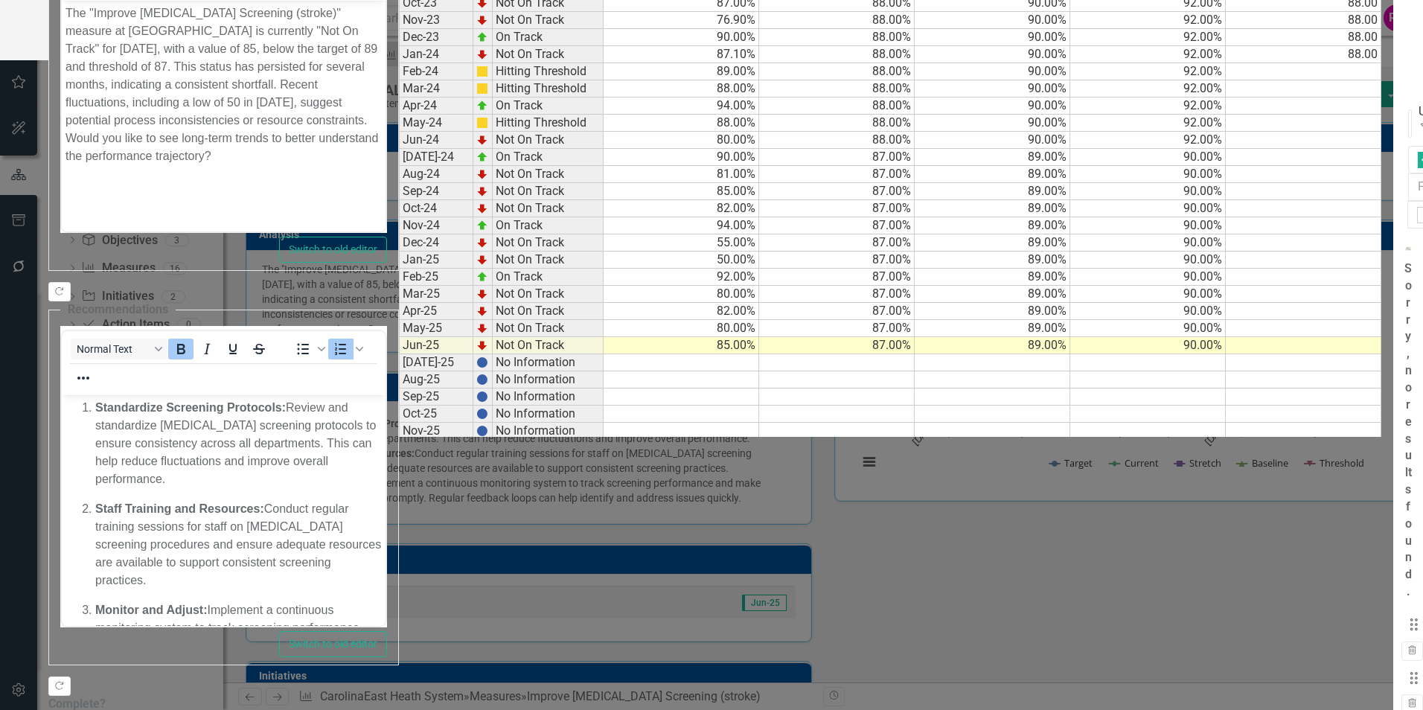
checkbox input "false"
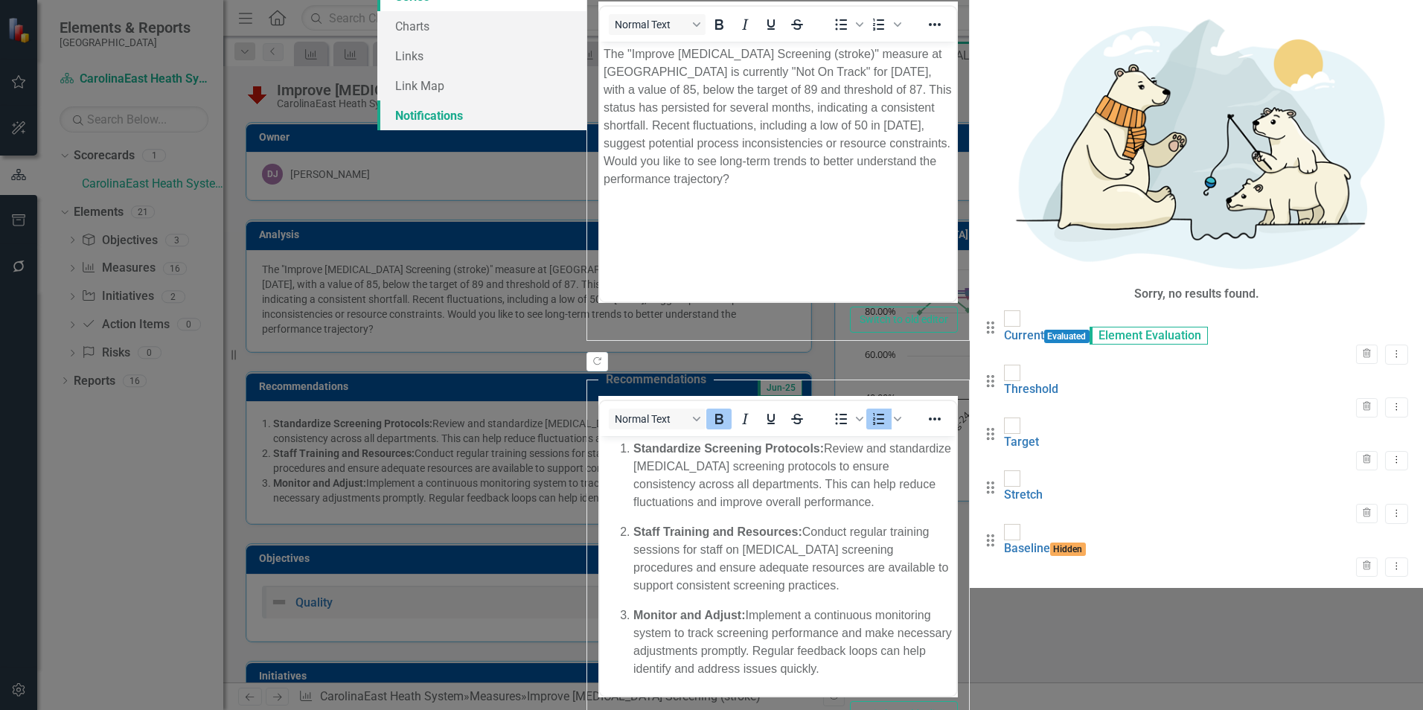
click at [377, 130] on link "Notifications" at bounding box center [481, 115] width 209 height 30
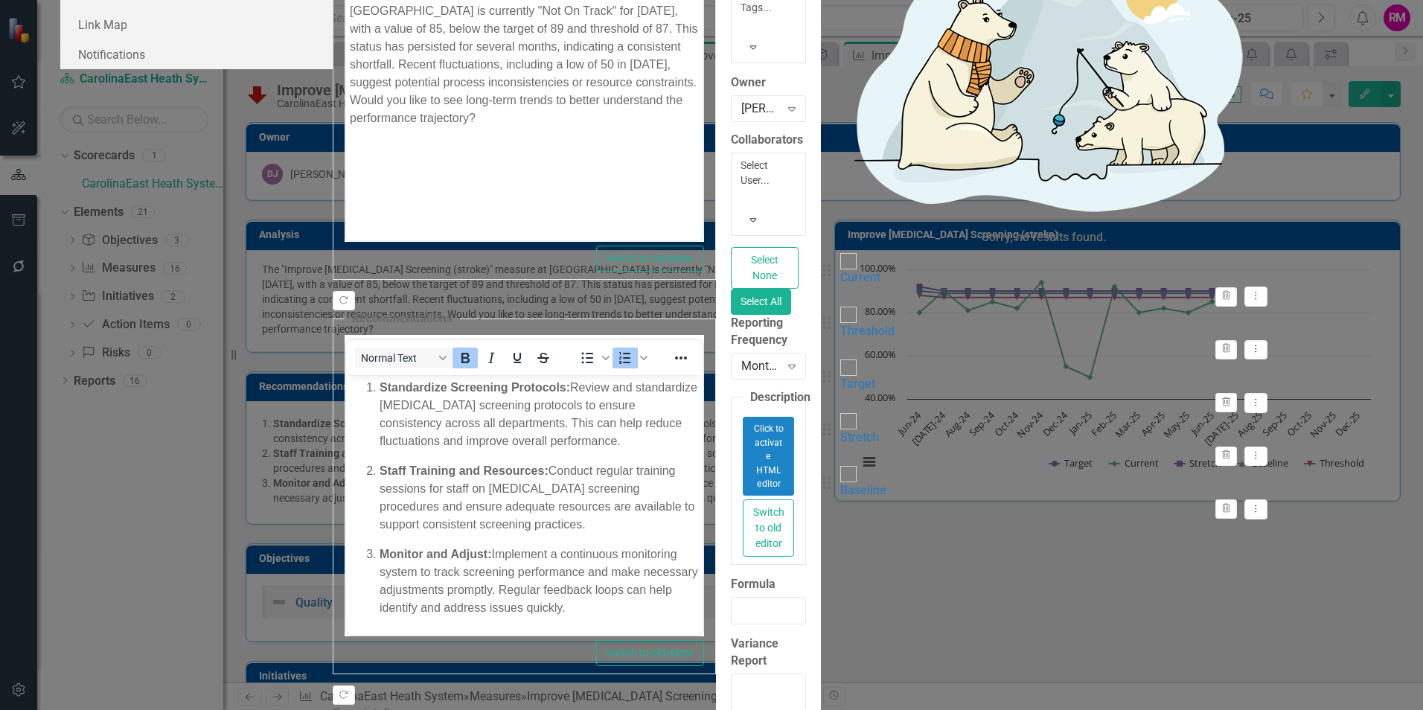
scroll to position [42, 0]
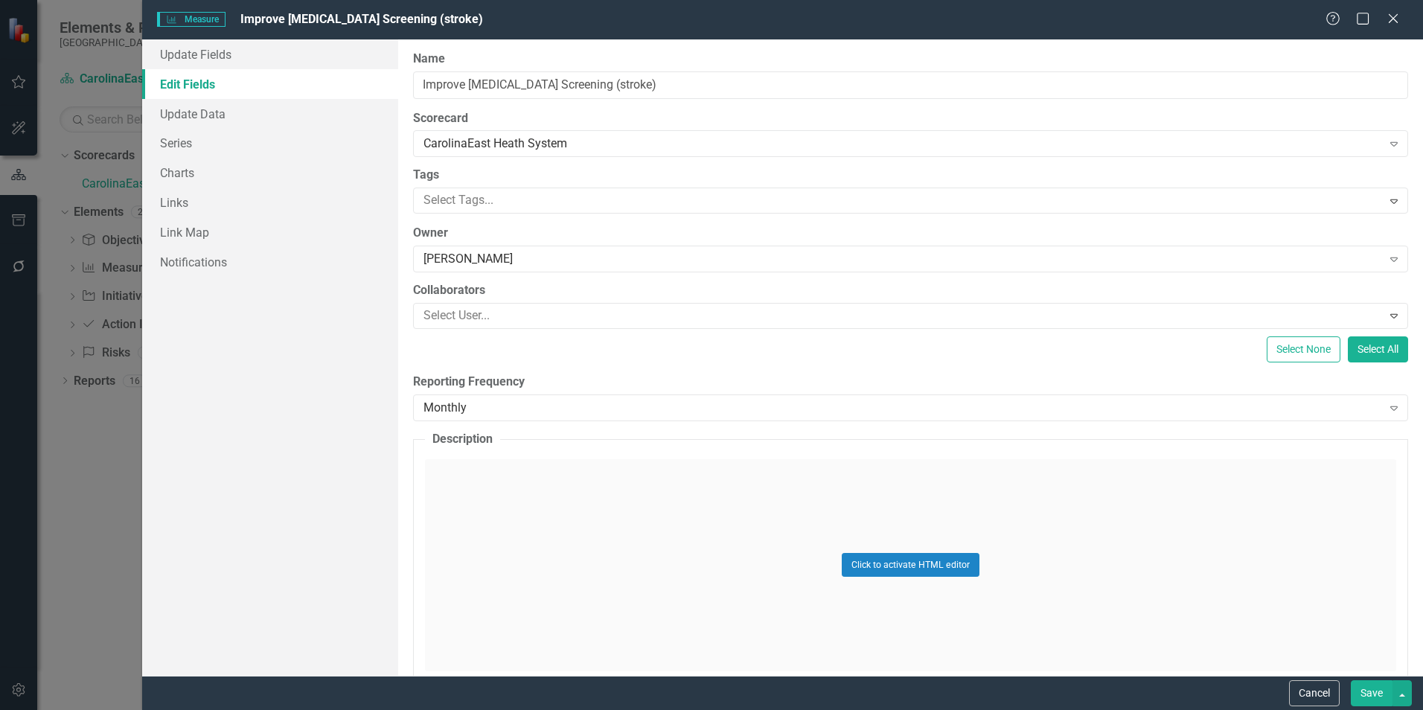
scroll to position [339, 0]
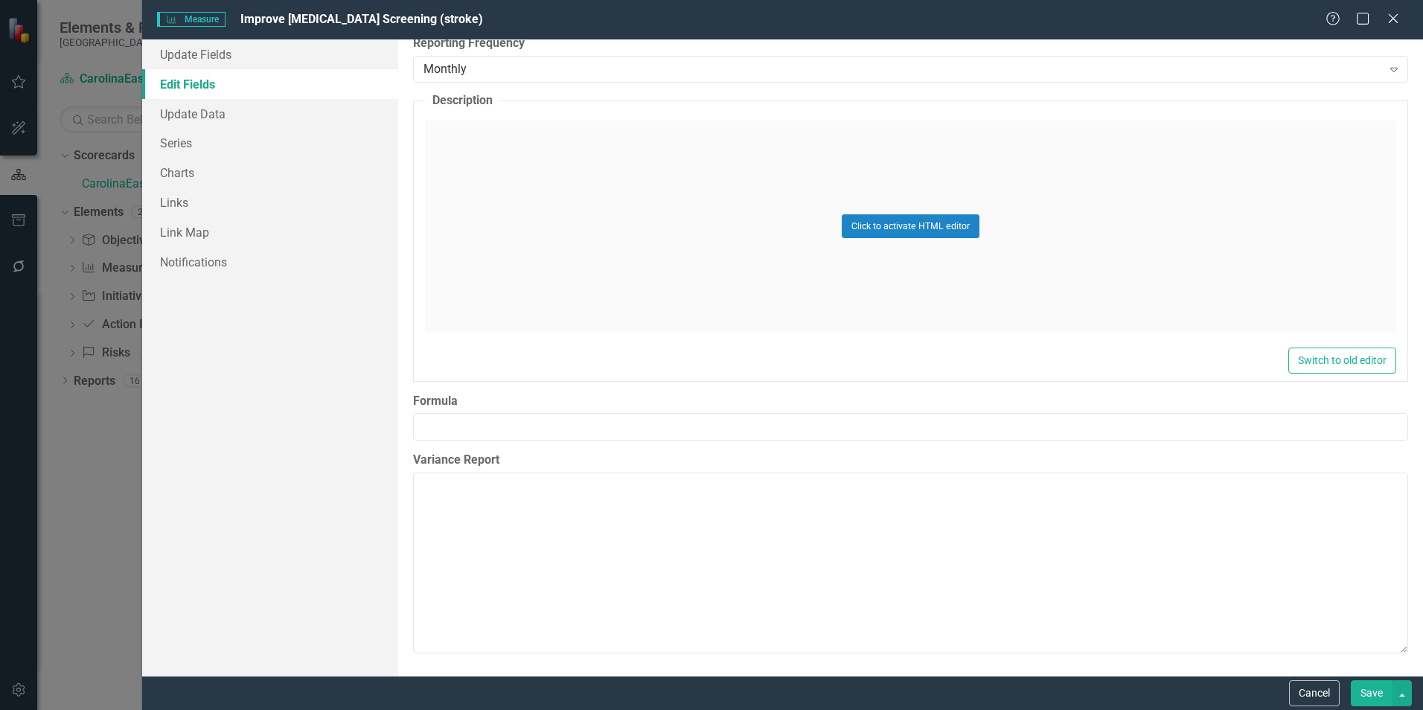
drag, startPoint x: 1319, startPoint y: 694, endPoint x: 1294, endPoint y: 681, distance: 28.3
click at [1319, 693] on button "Cancel" at bounding box center [1314, 693] width 51 height 26
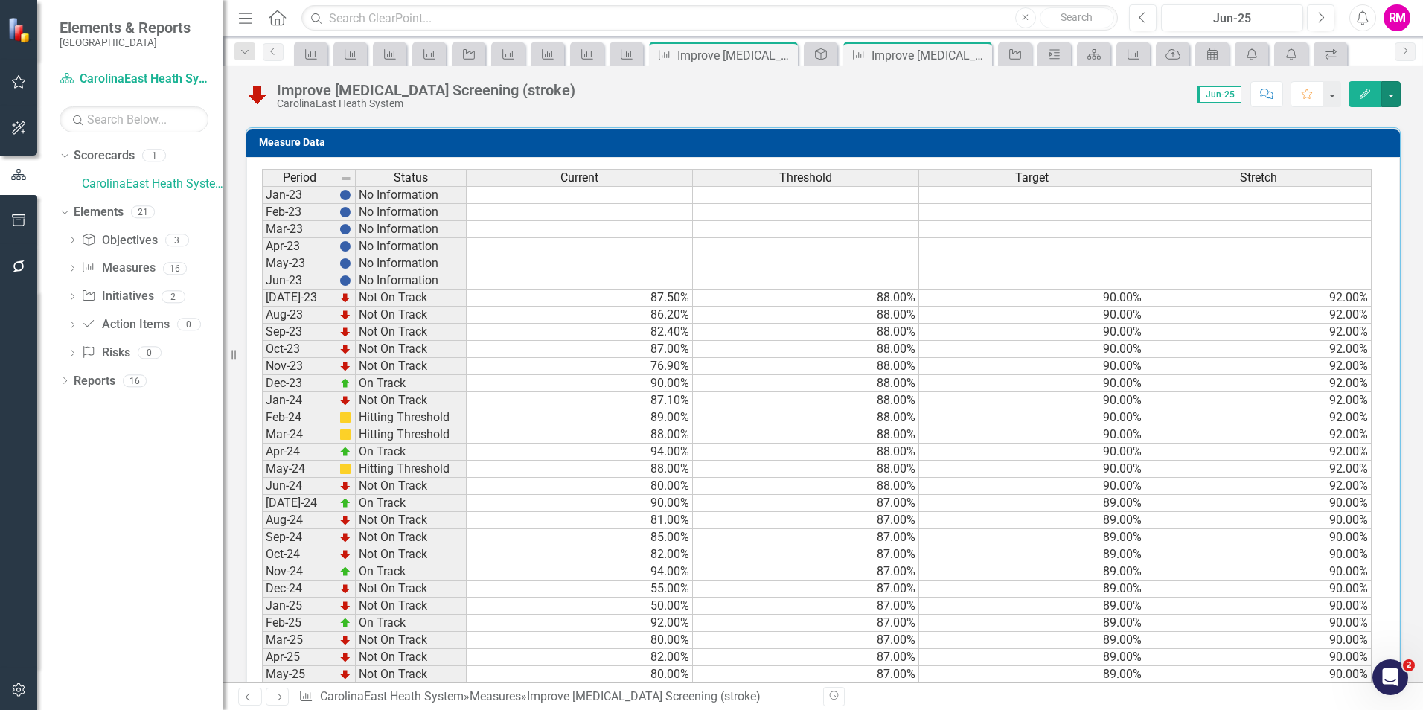
scroll to position [363, 0]
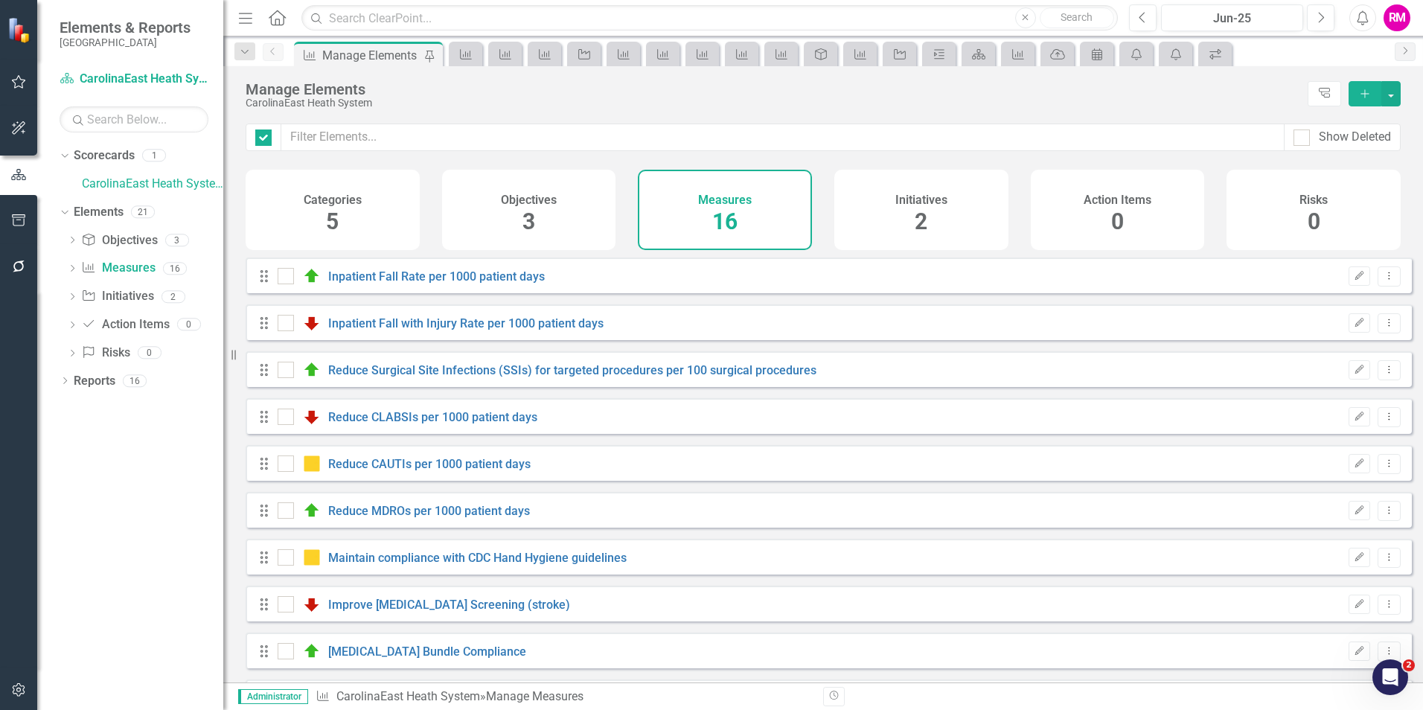
checkbox input "false"
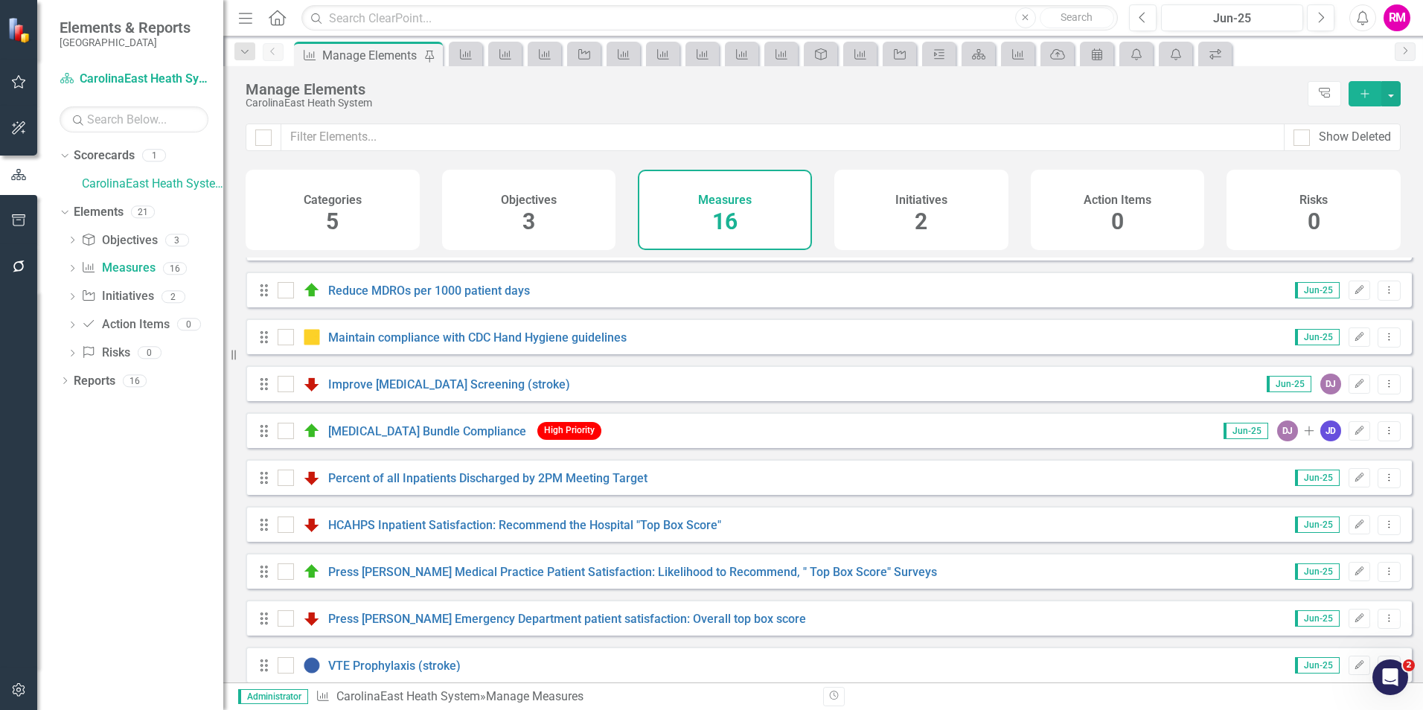
scroll to position [223, 0]
click at [1355, 432] on icon "button" at bounding box center [1359, 427] width 9 height 9
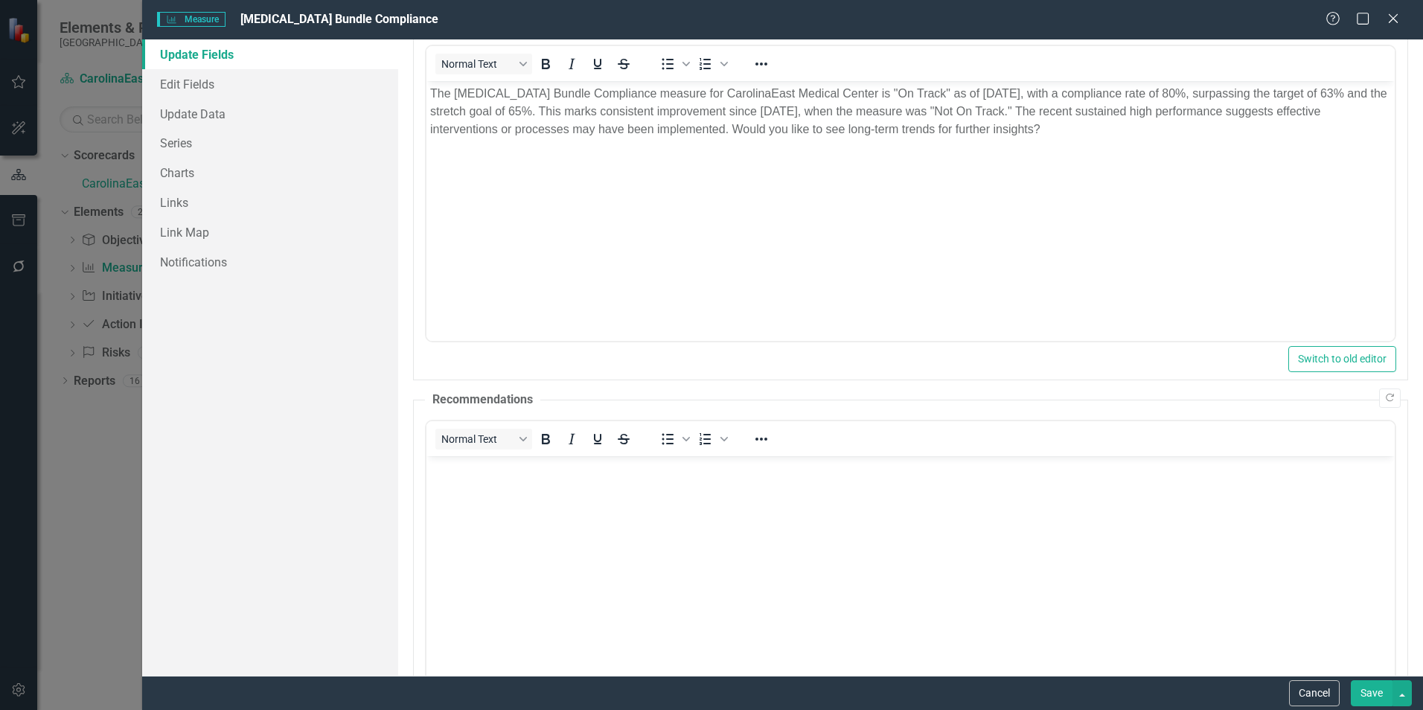
scroll to position [0, 0]
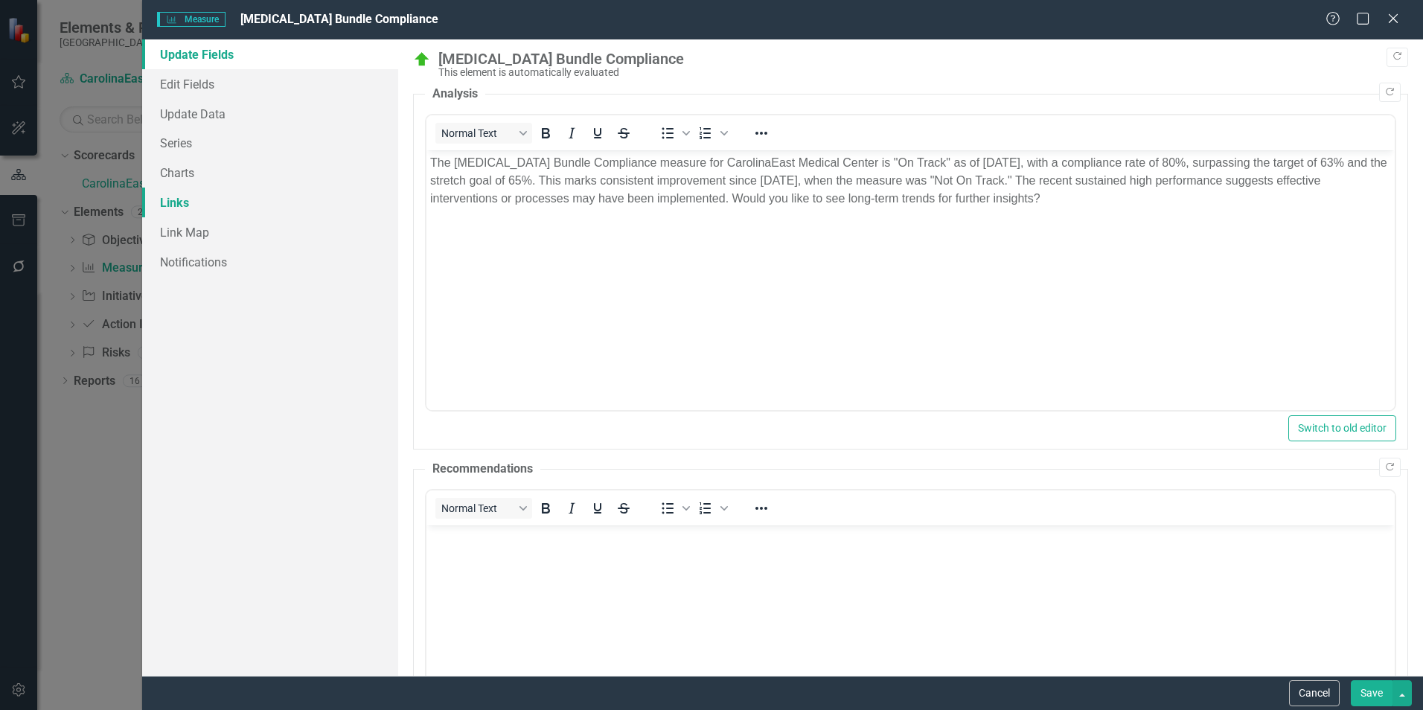
click at [173, 202] on link "Links" at bounding box center [270, 203] width 256 height 30
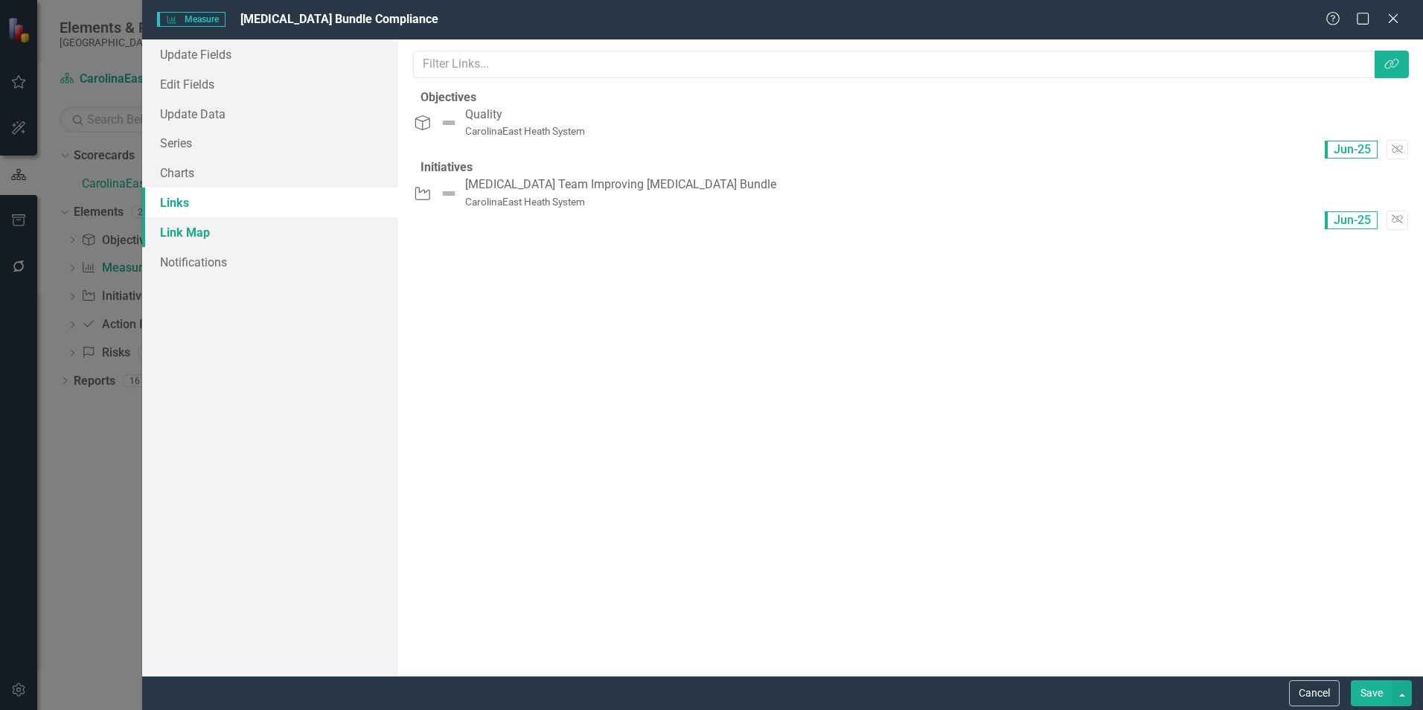
click at [169, 227] on link "Link Map" at bounding box center [270, 232] width 256 height 30
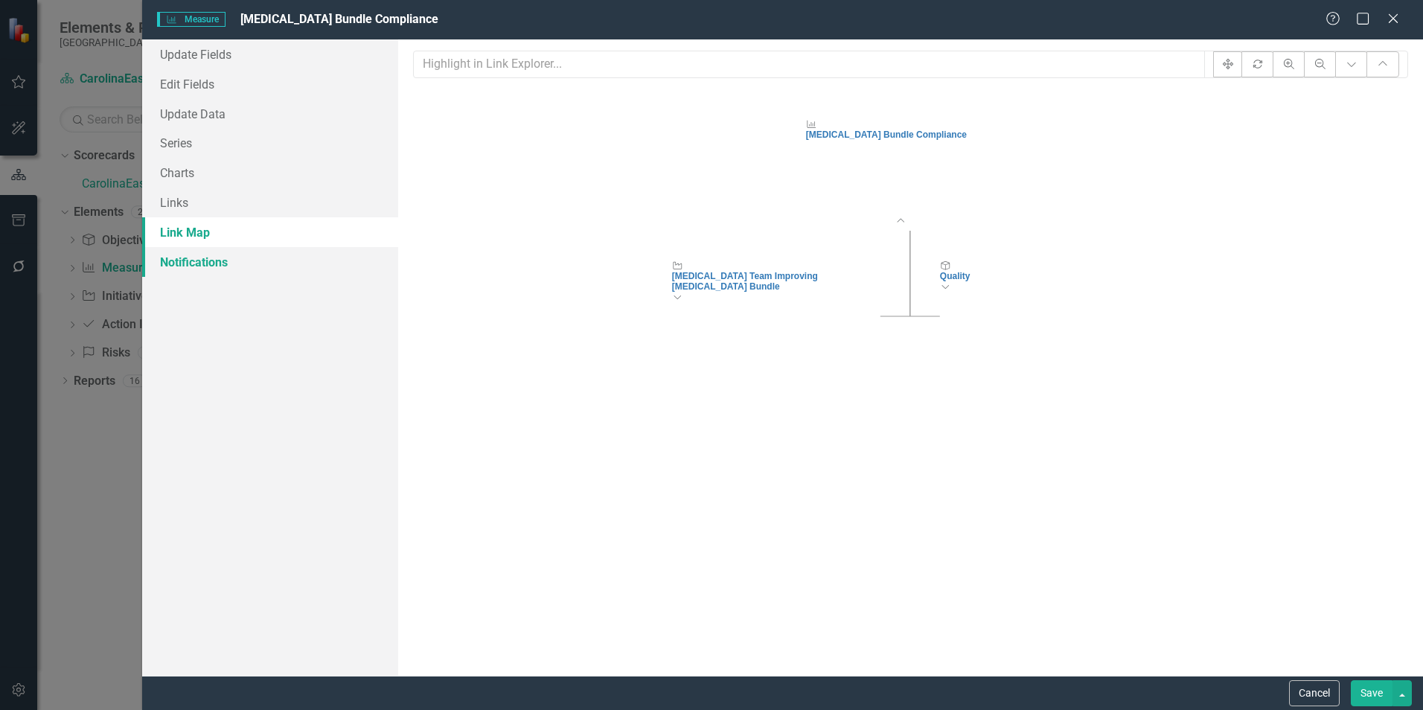
click at [176, 261] on link "Notifications" at bounding box center [270, 262] width 256 height 30
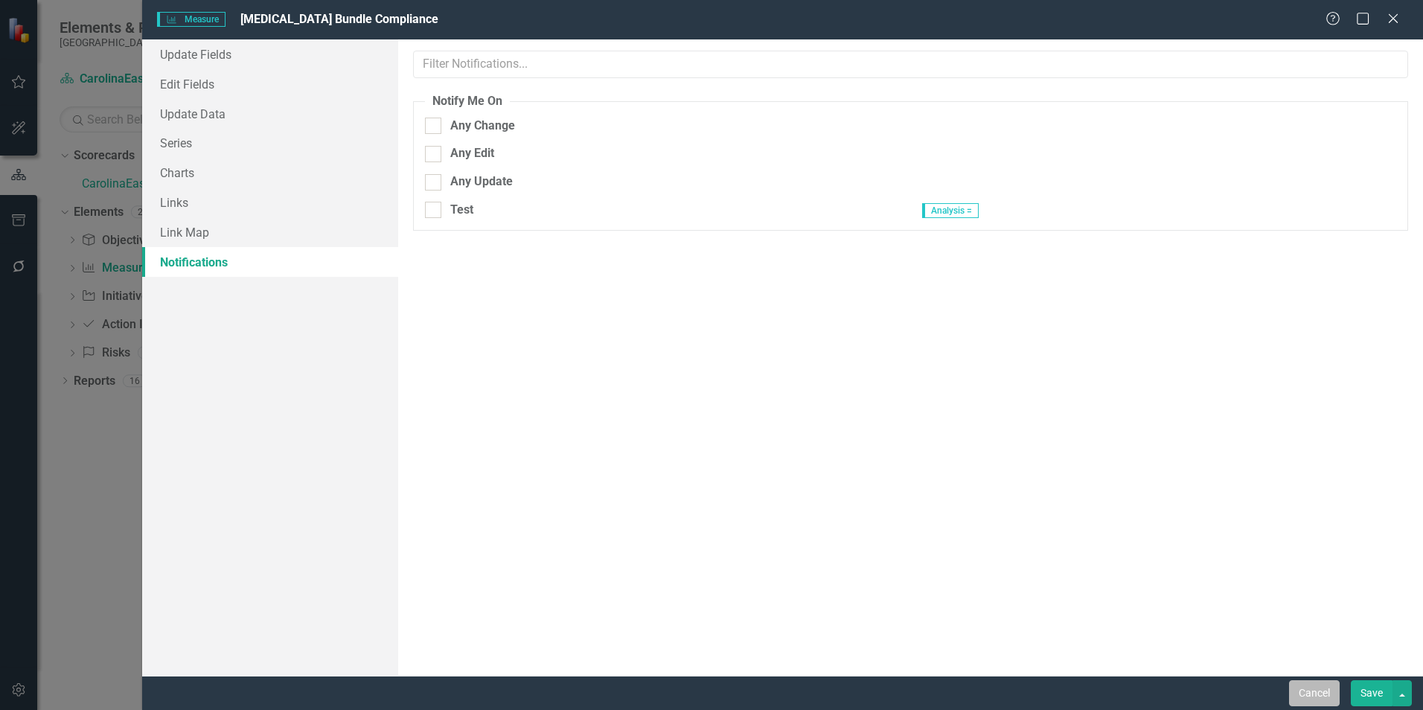
click at [1315, 692] on button "Cancel" at bounding box center [1314, 693] width 51 height 26
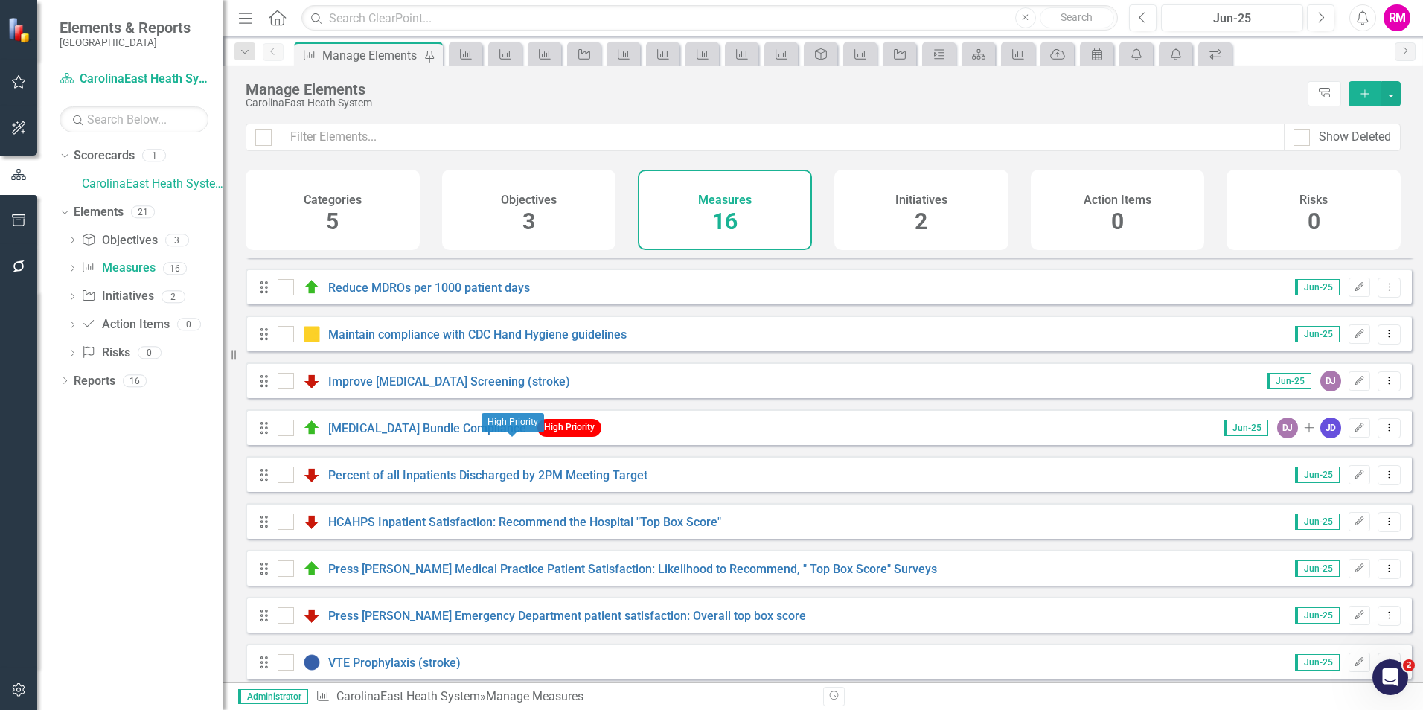
click at [537, 436] on span "High Priority" at bounding box center [569, 427] width 64 height 17
click at [514, 435] on body "Elements & Reports CarolinaEast Medical Center Scorecard CarolinaEast Heath Sys…" at bounding box center [711, 355] width 1423 height 710
click at [285, 429] on input "checkbox" at bounding box center [283, 425] width 10 height 10
checkbox input "false"
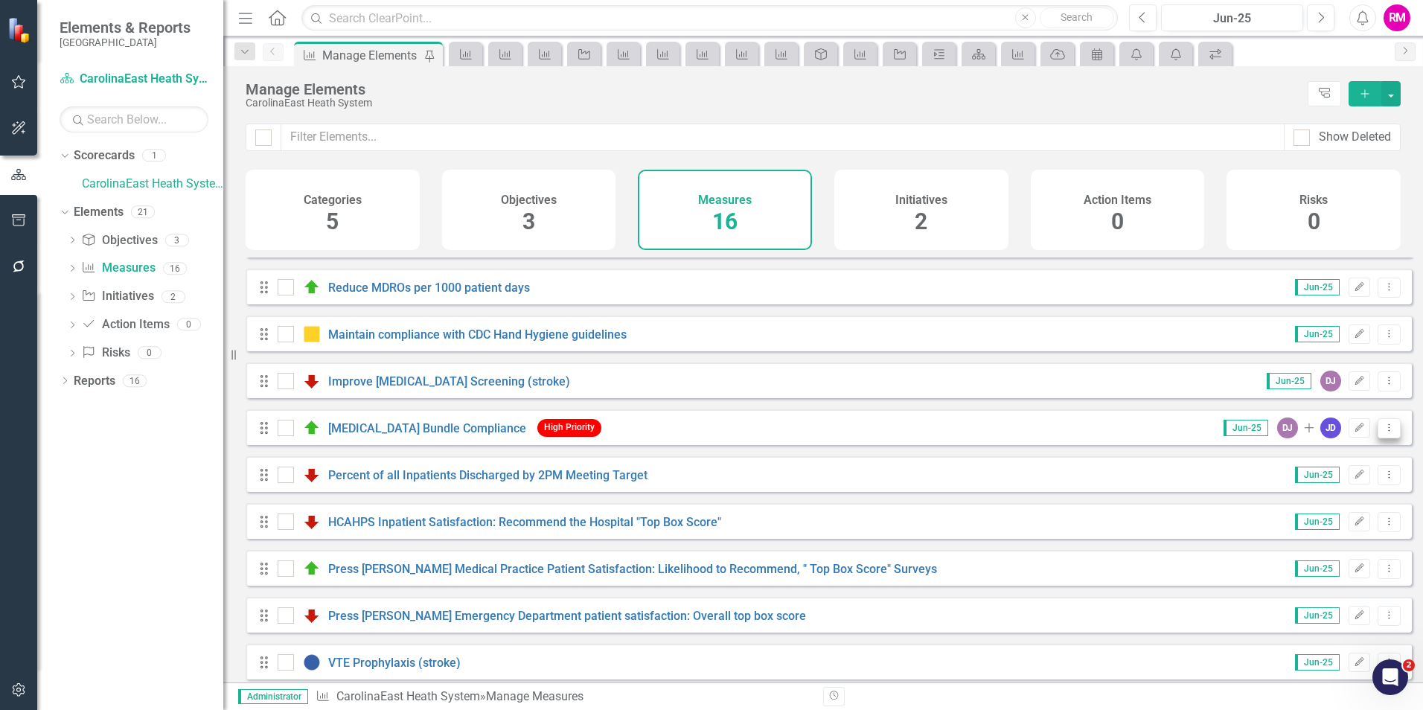
click at [1383, 432] on icon "Dropdown Menu" at bounding box center [1389, 428] width 13 height 10
click at [1405, 168] on div "Show Deleted" at bounding box center [823, 147] width 1200 height 46
click at [376, 435] on link "[MEDICAL_DATA] Bundle Compliance" at bounding box center [427, 428] width 198 height 14
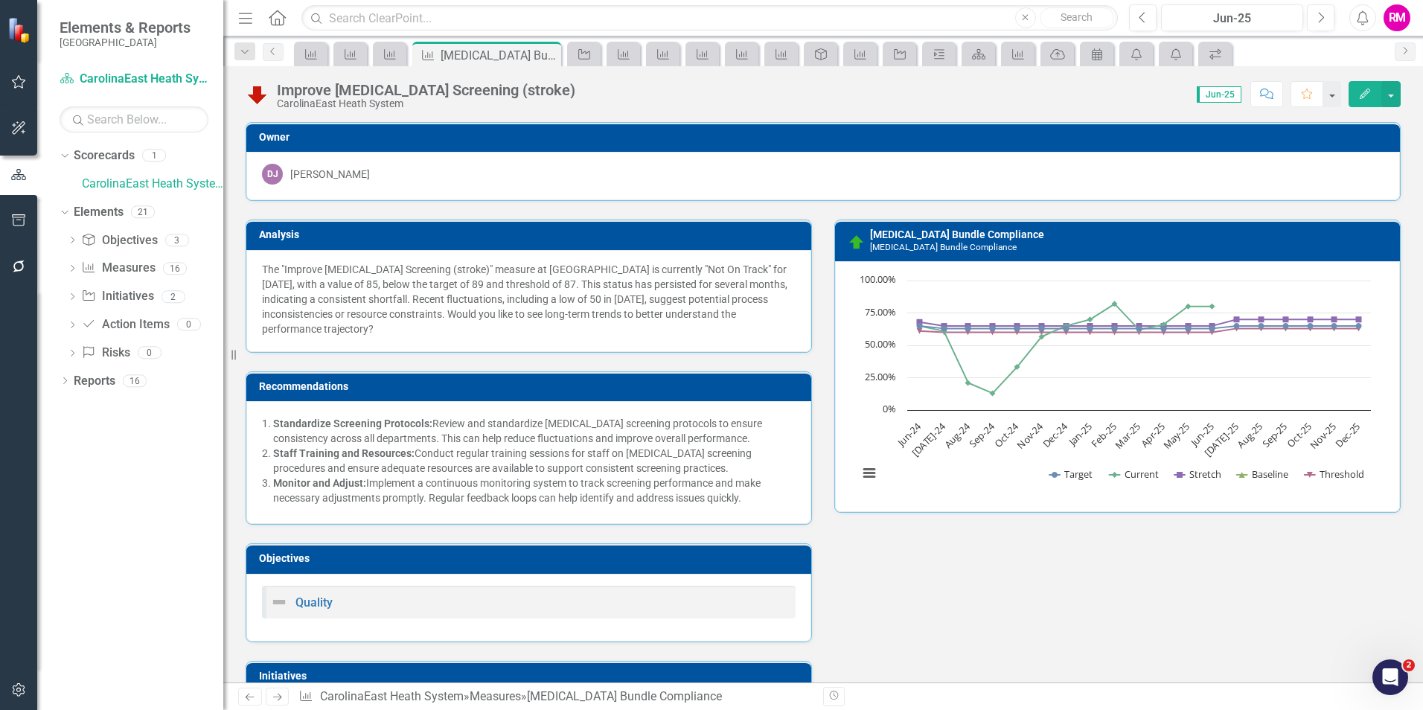
click at [376, 437] on p "Standardize Screening Protocols: Review and standardize dysphagia screening pro…" at bounding box center [534, 431] width 523 height 30
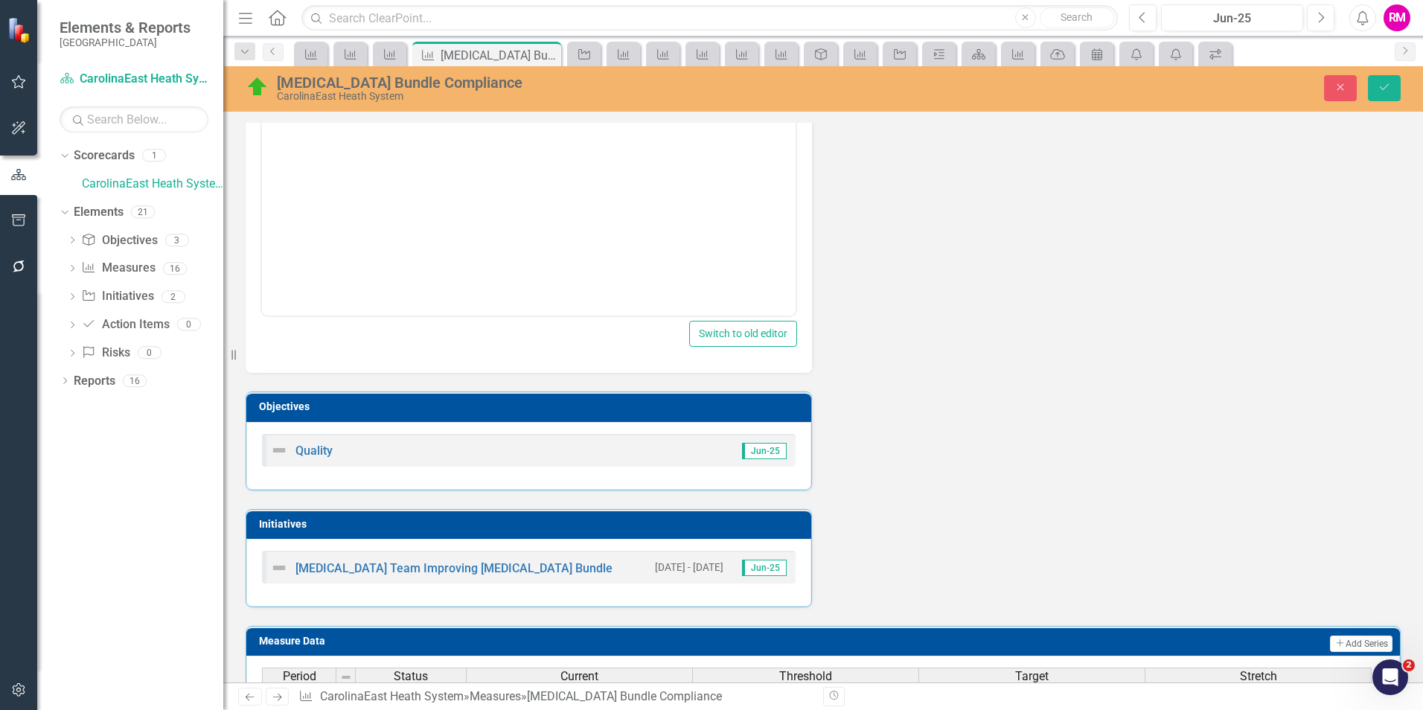
scroll to position [595, 0]
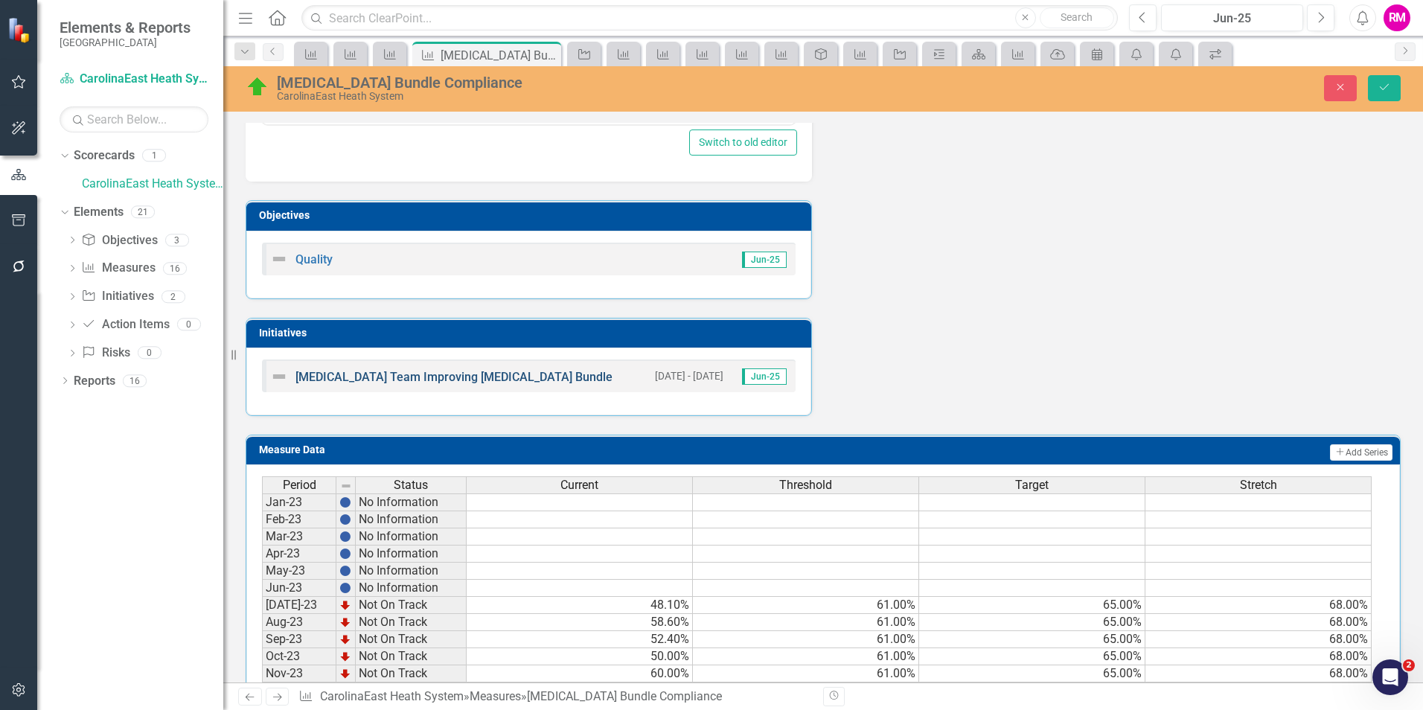
click at [433, 374] on link "[MEDICAL_DATA] Team Improving [MEDICAL_DATA] Bundle" at bounding box center [454, 377] width 317 height 14
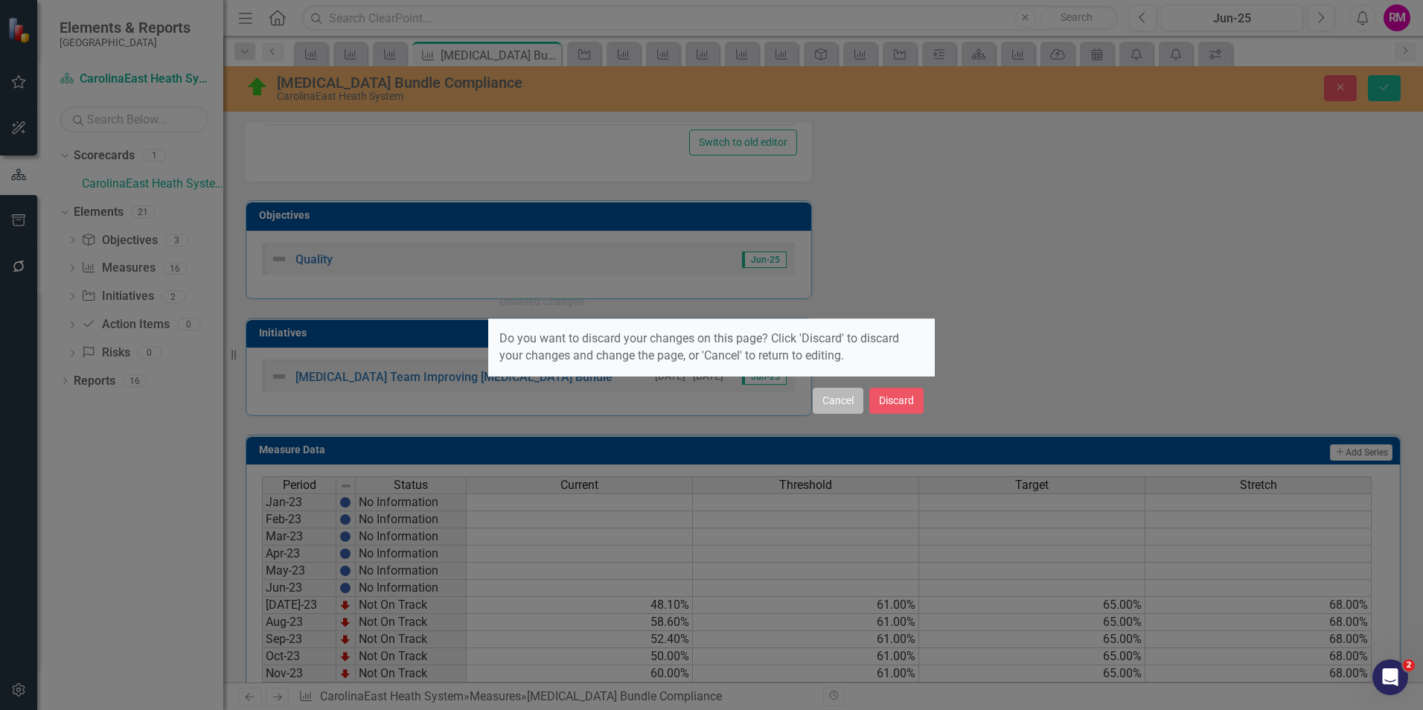
click at [834, 402] on button "Cancel" at bounding box center [838, 401] width 51 height 26
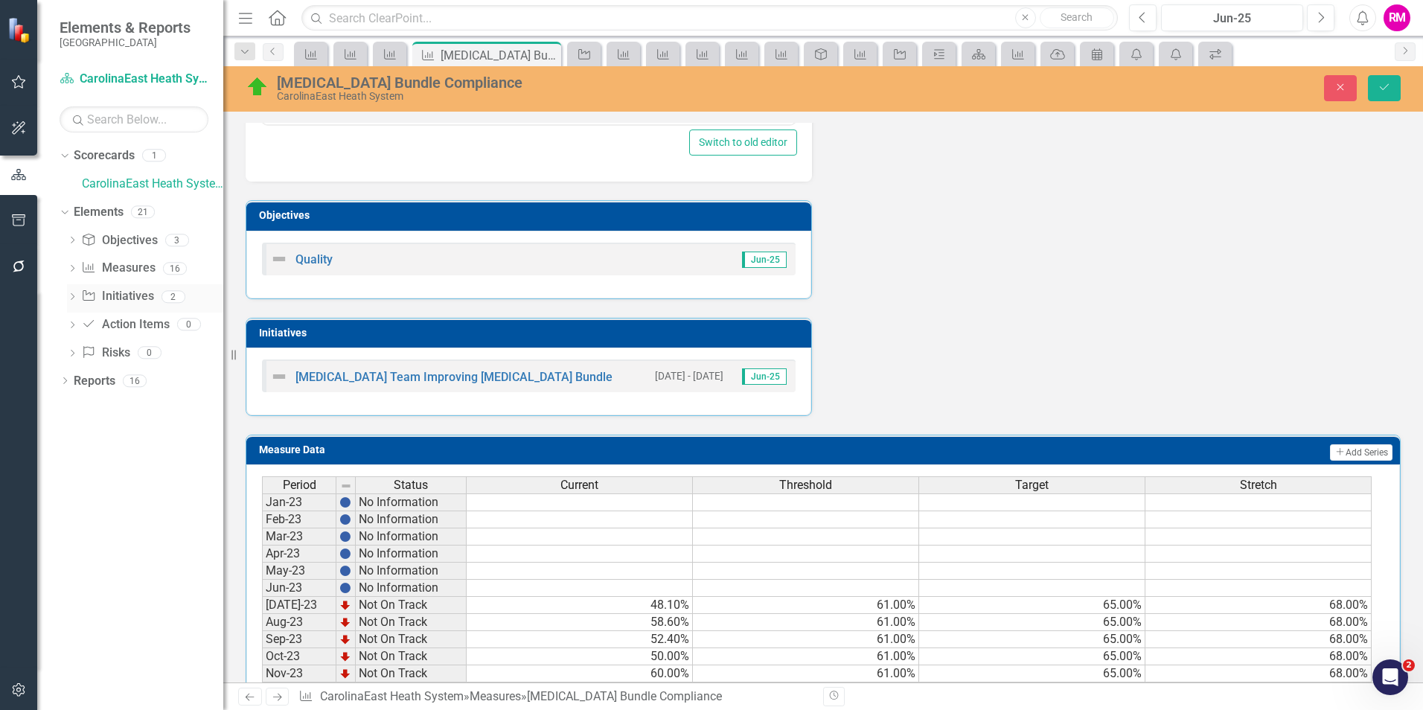
click at [132, 296] on link "Initiative Initiatives" at bounding box center [117, 296] width 72 height 17
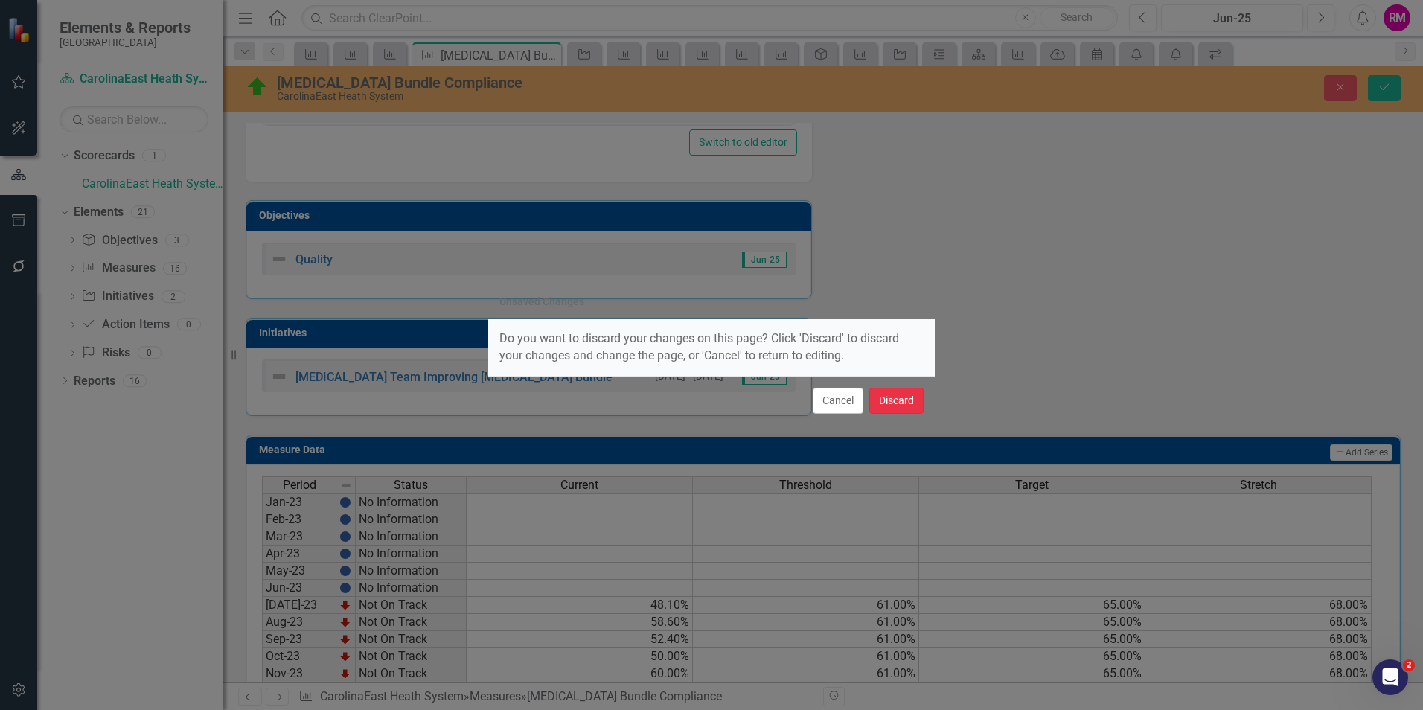
click at [908, 400] on button "Discard" at bounding box center [896, 401] width 54 height 26
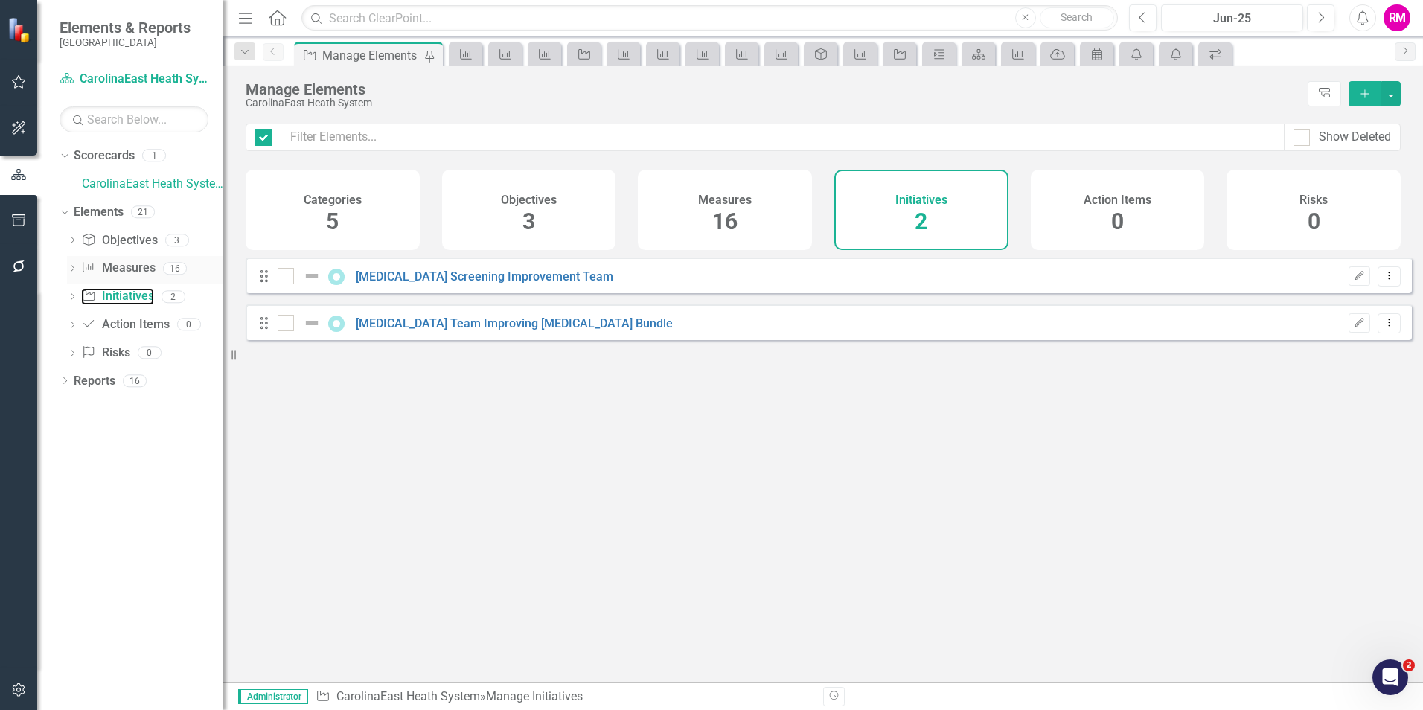
checkbox input "false"
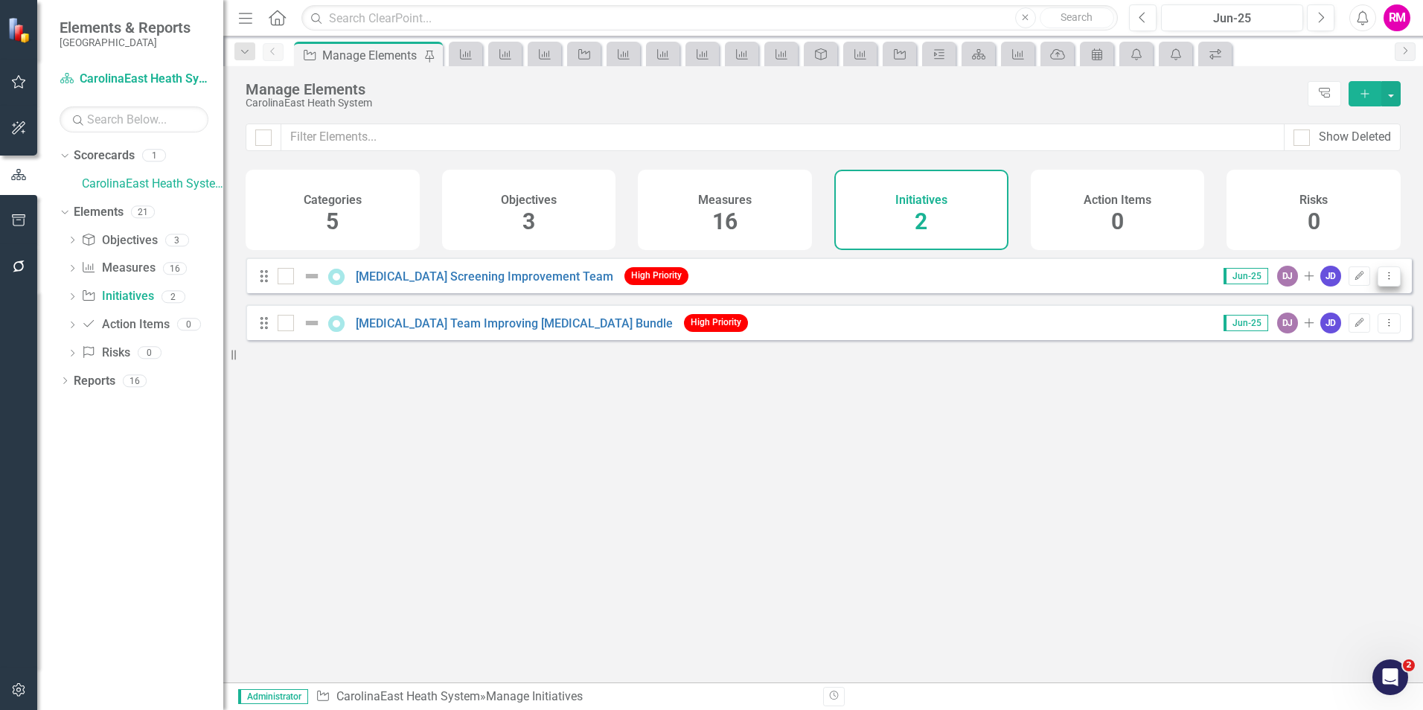
click at [1383, 281] on icon "Dropdown Menu" at bounding box center [1389, 276] width 13 height 10
click at [1304, 307] on link "Edit Edit Initiative" at bounding box center [1322, 312] width 133 height 28
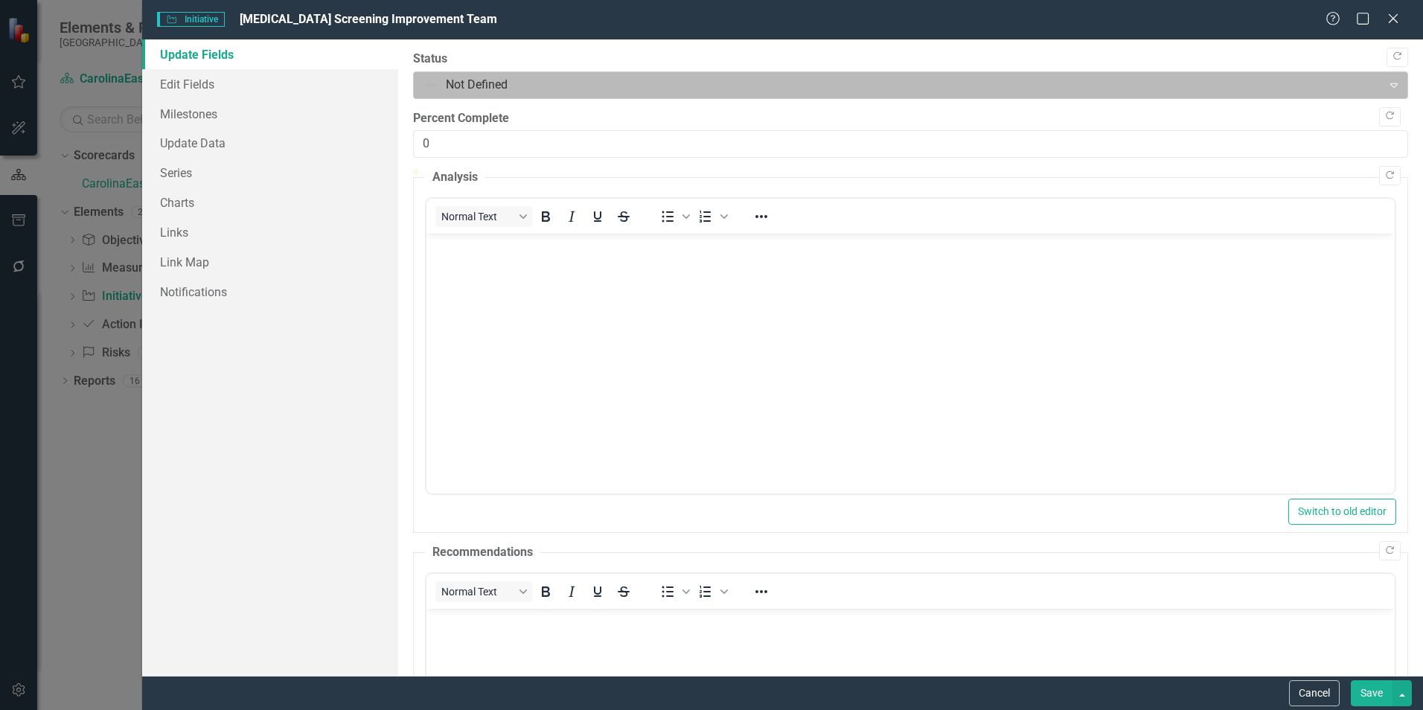
click at [1387, 81] on icon "Expand" at bounding box center [1394, 85] width 15 height 12
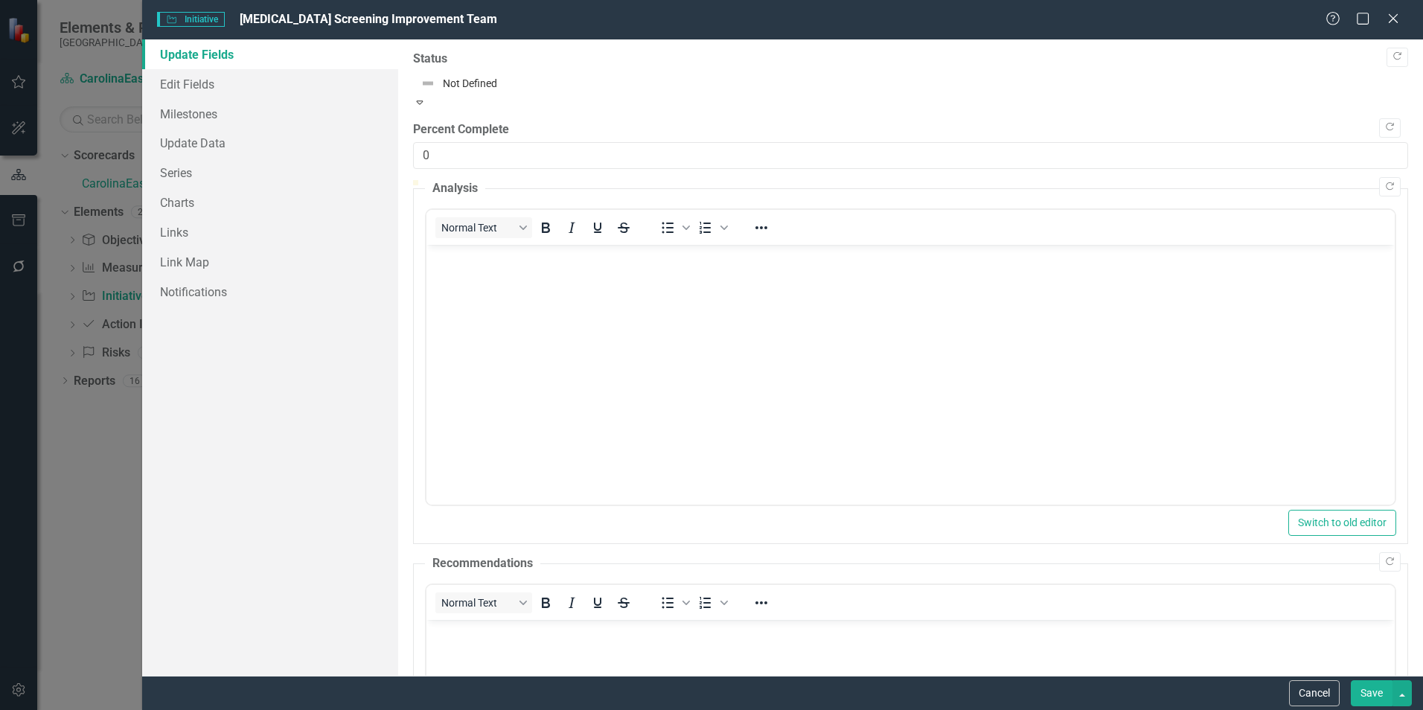
click at [427, 97] on icon "Expand" at bounding box center [419, 102] width 13 height 10
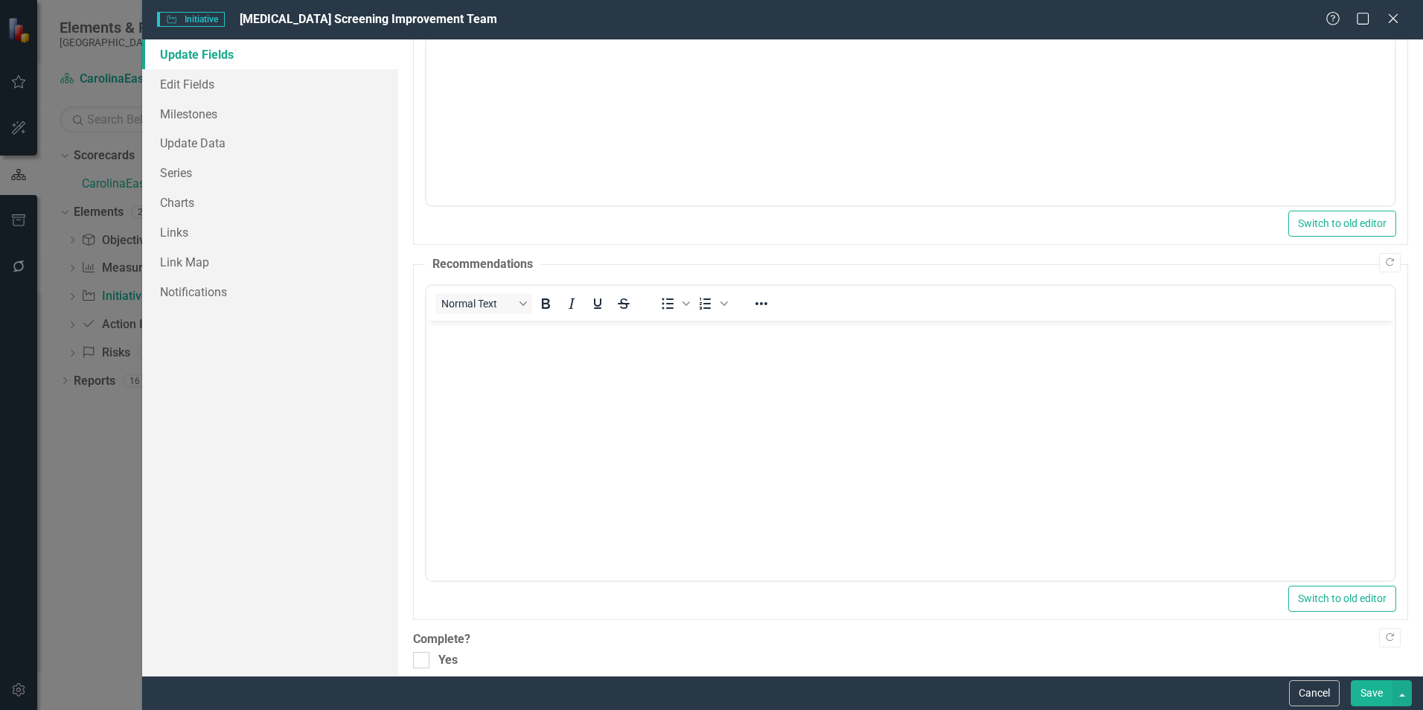
scroll to position [345, 0]
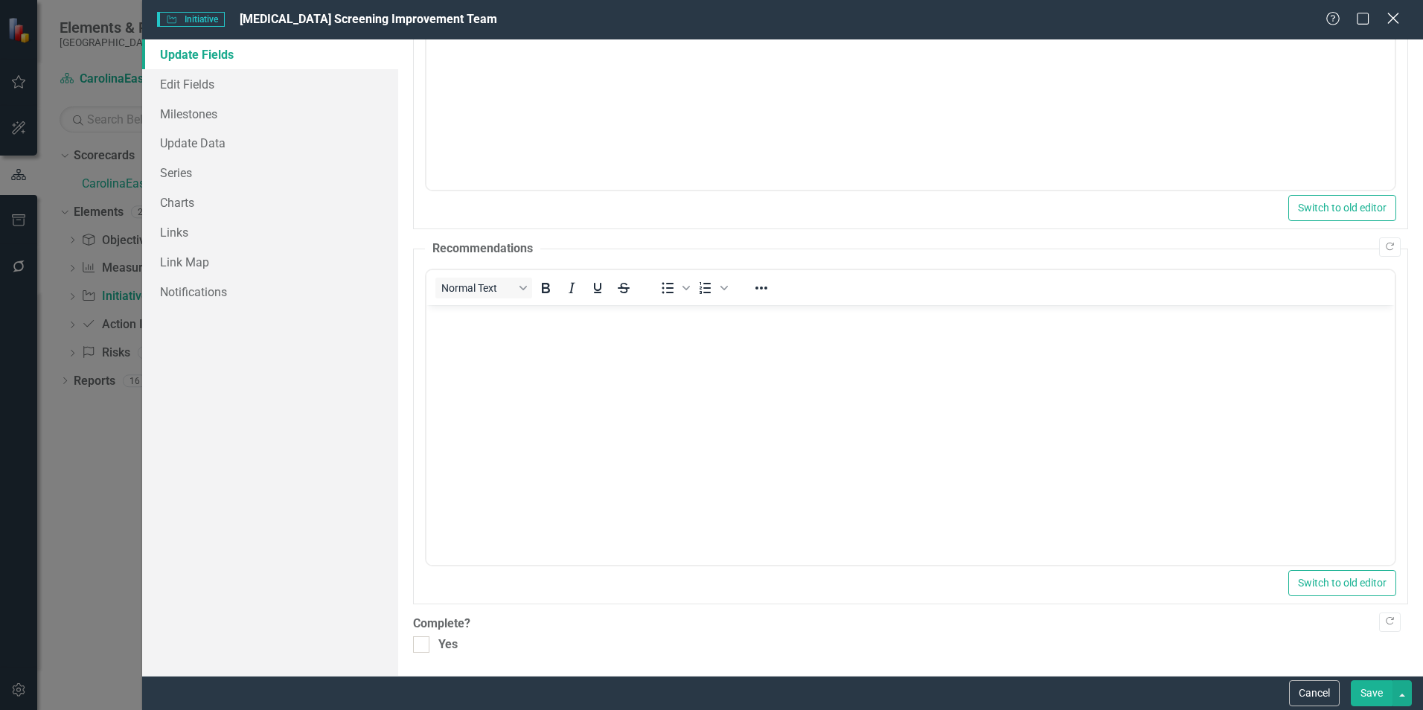
click at [1396, 18] on icon "Close" at bounding box center [1393, 18] width 19 height 14
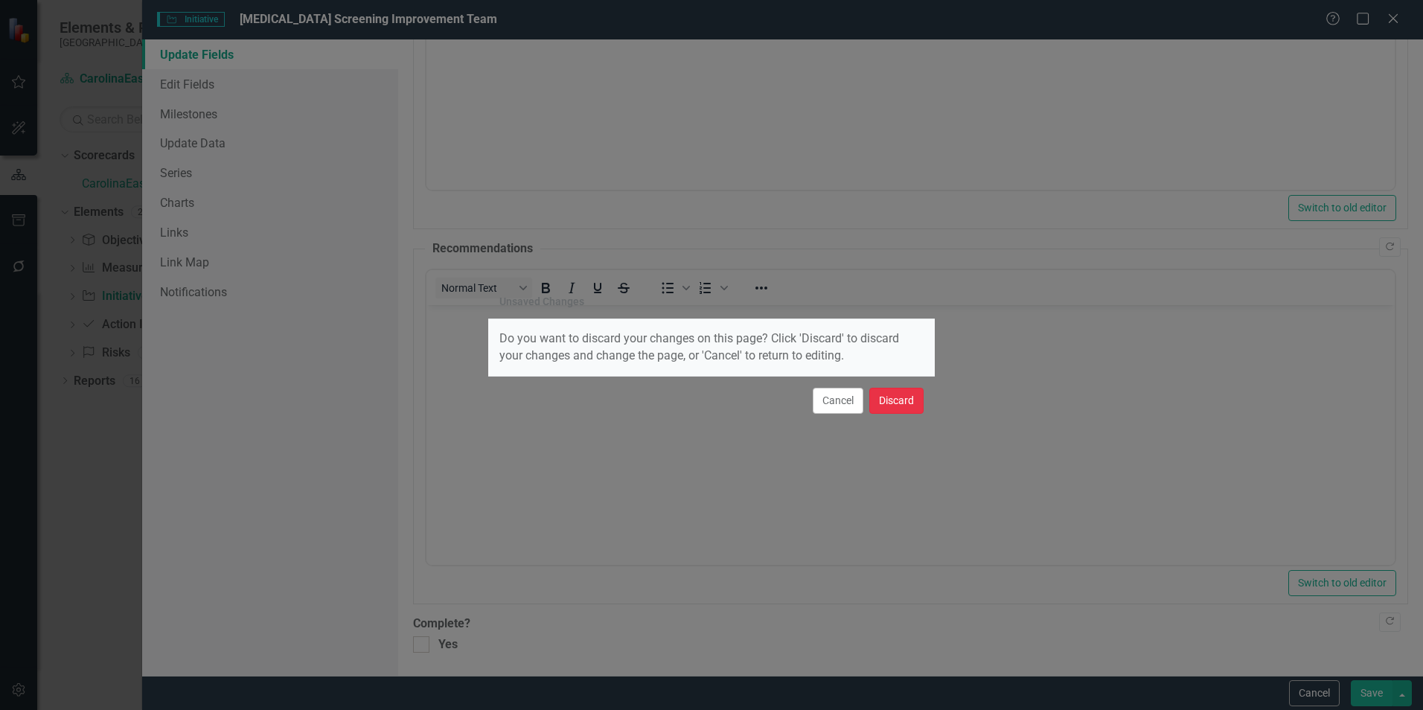
click at [892, 405] on button "Discard" at bounding box center [896, 401] width 54 height 26
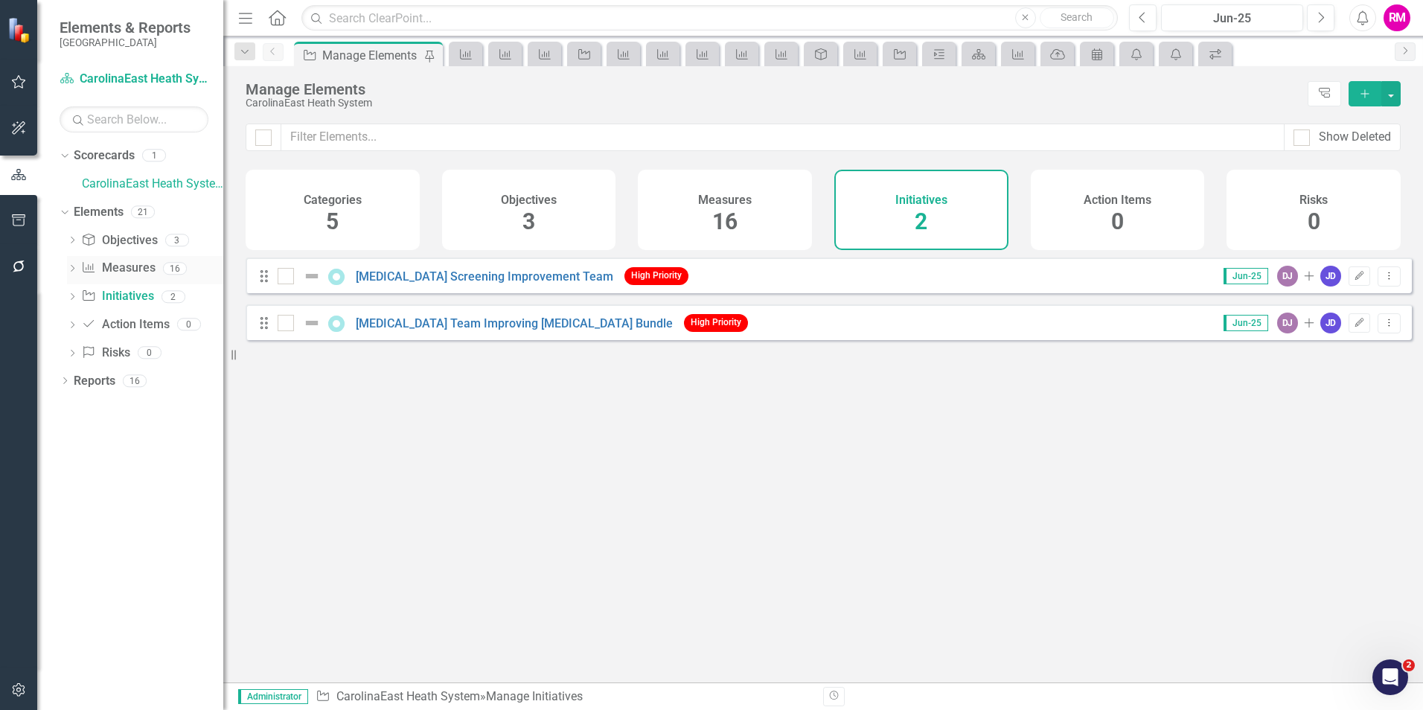
click at [121, 266] on link "Measure Measures" at bounding box center [118, 268] width 74 height 17
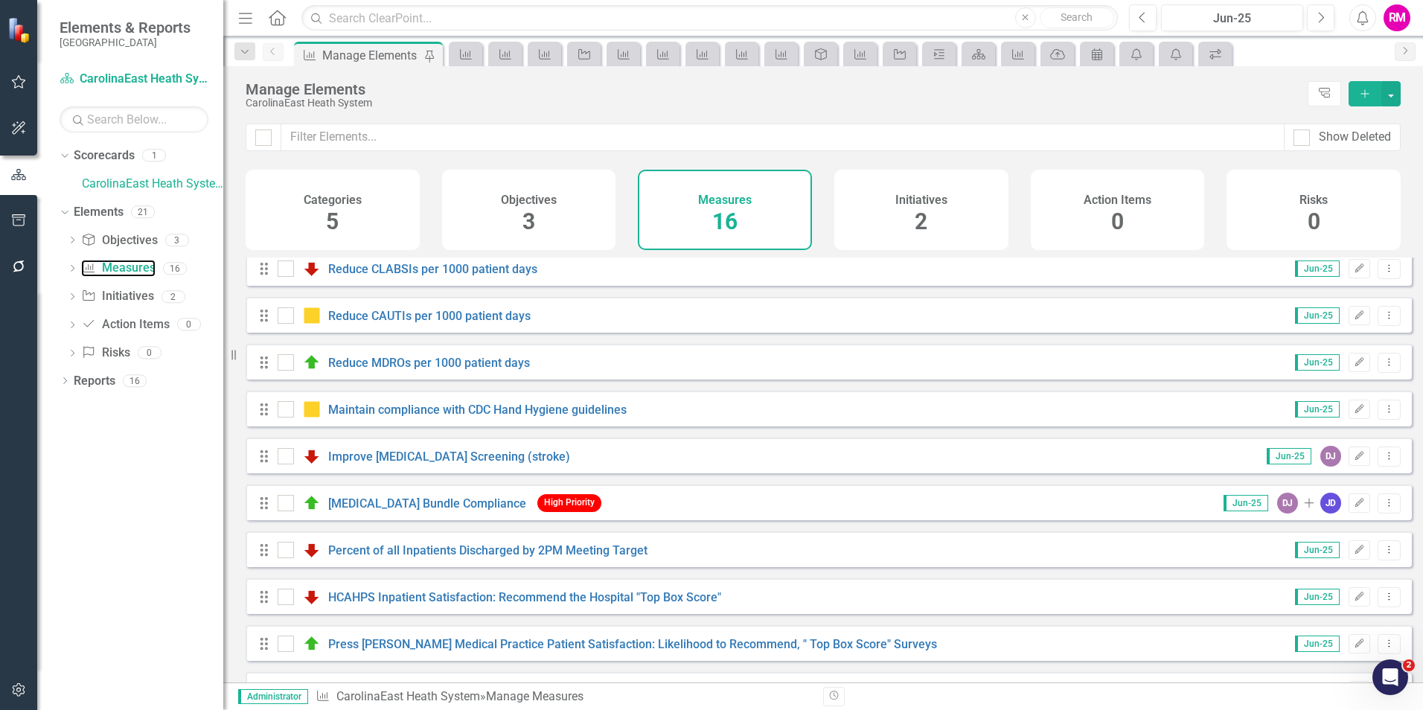
scroll to position [149, 0]
click at [1354, 507] on icon "Edit" at bounding box center [1359, 502] width 11 height 9
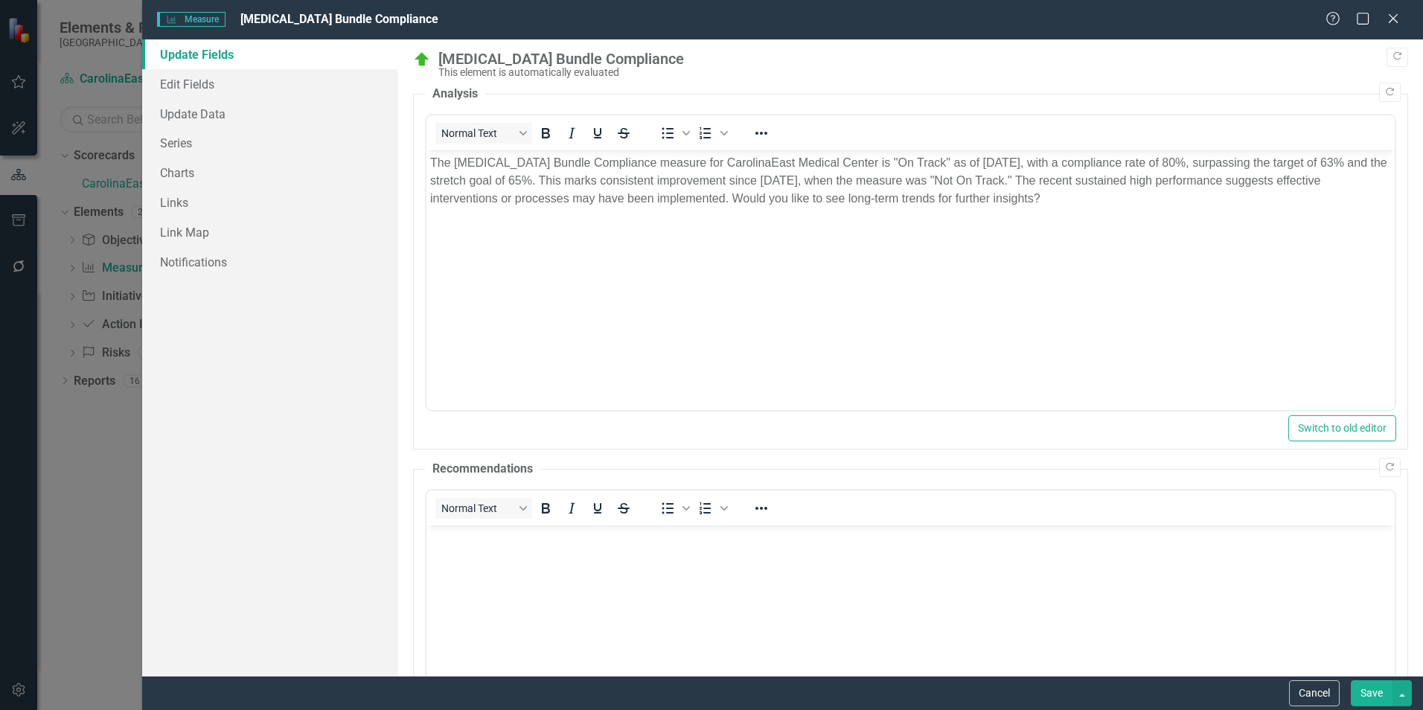
scroll to position [0, 0]
click at [1397, 13] on icon "Close" at bounding box center [1393, 18] width 19 height 14
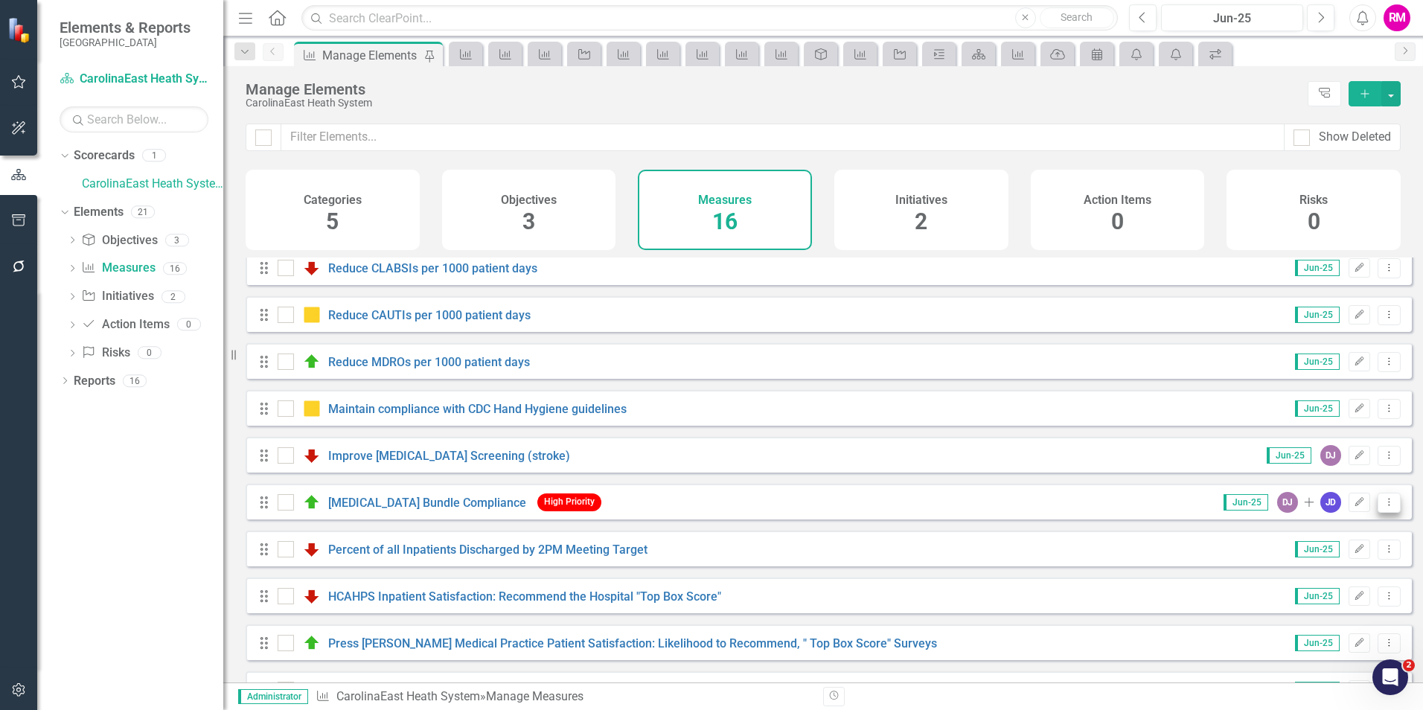
click at [1379, 513] on button "Dropdown Menu" at bounding box center [1389, 503] width 23 height 20
click at [1378, 513] on button "Dropdown Menu" at bounding box center [1389, 503] width 23 height 20
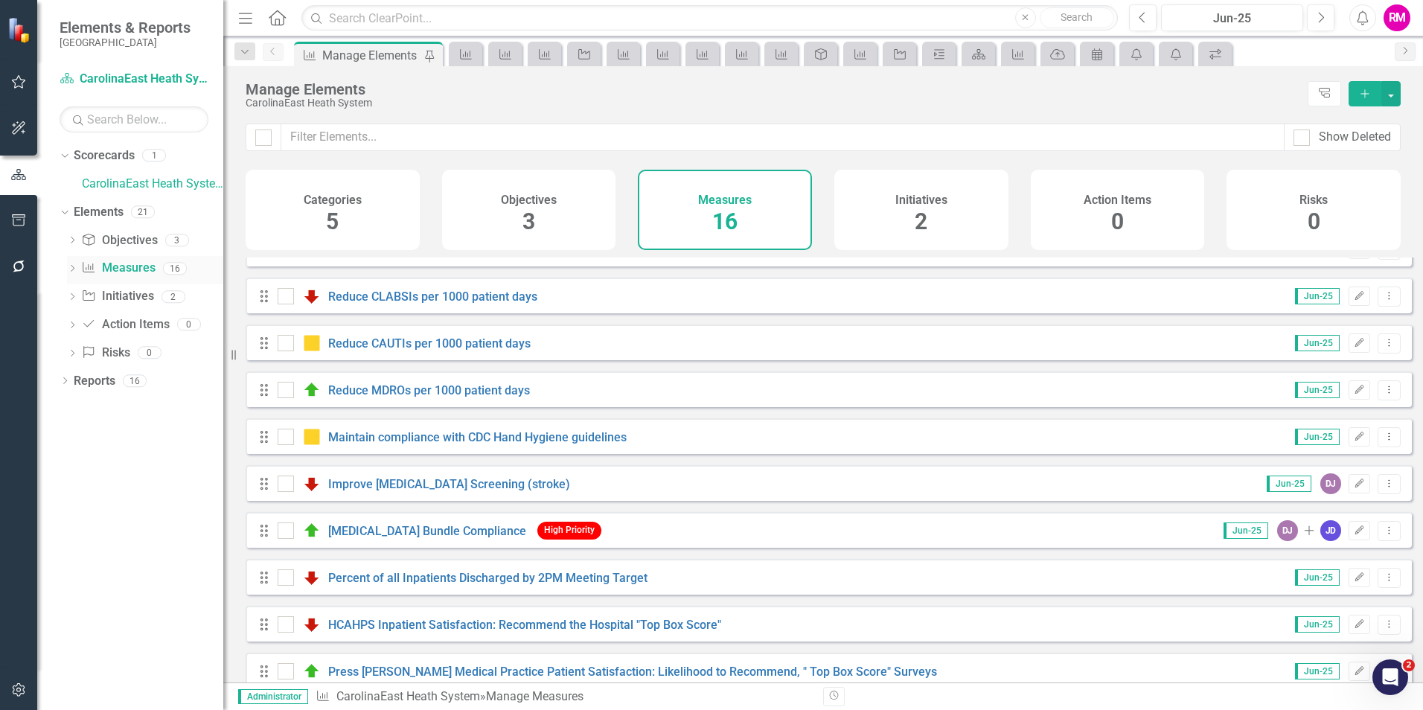
scroll to position [223, 0]
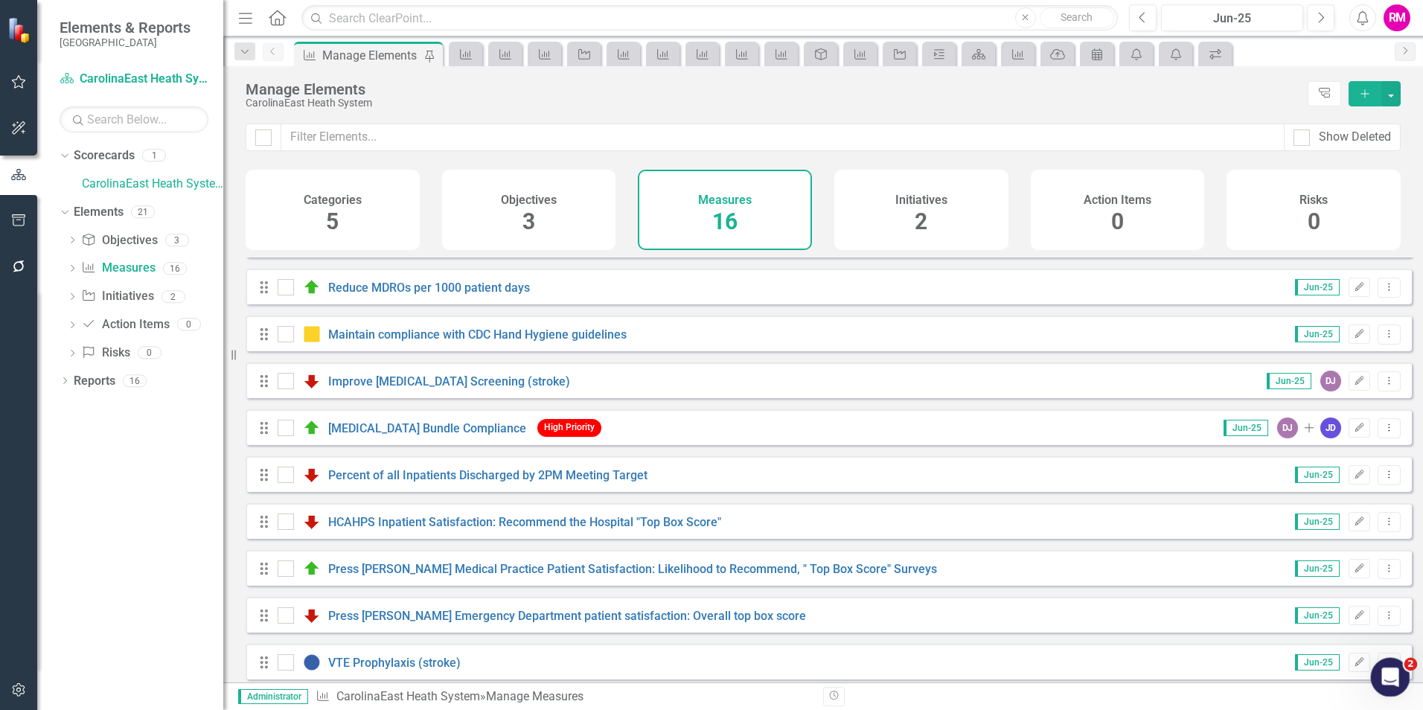
click at [1396, 677] on icon "Open Intercom Messenger" at bounding box center [1388, 675] width 25 height 25
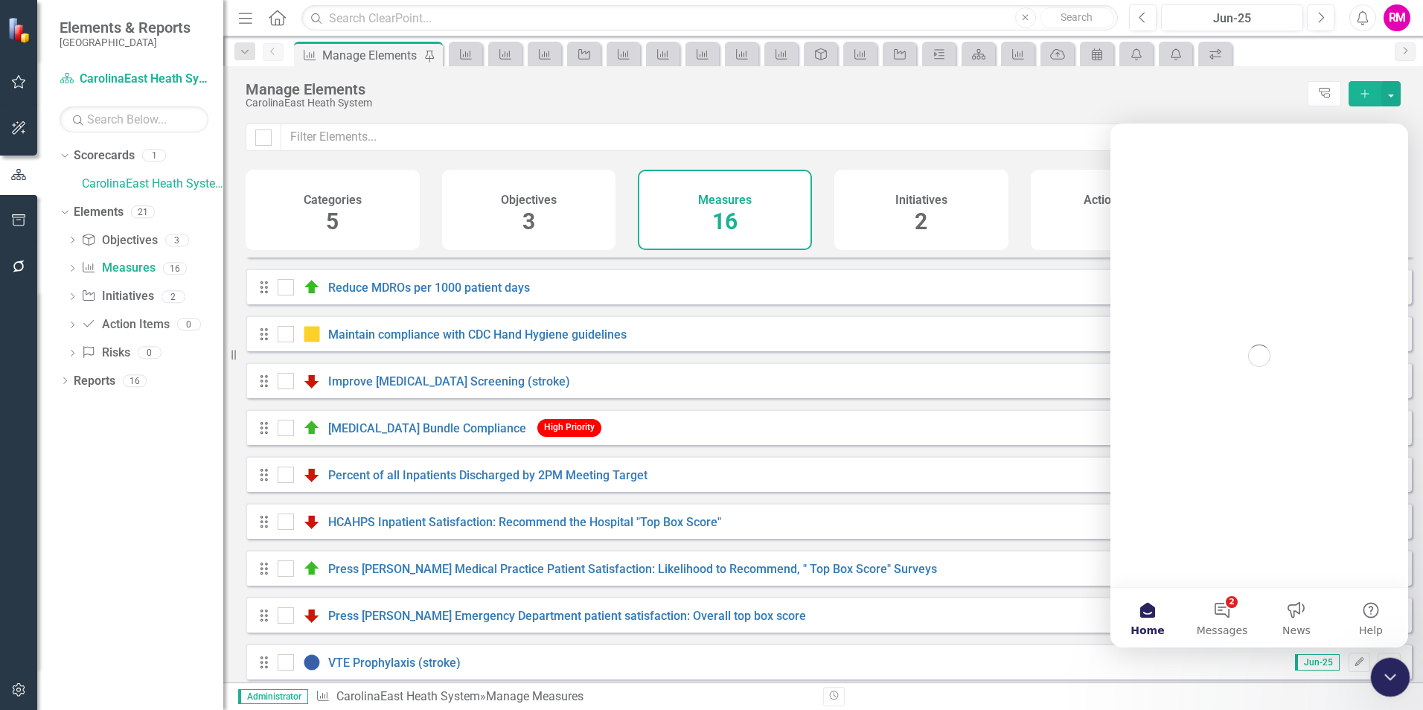
scroll to position [0, 0]
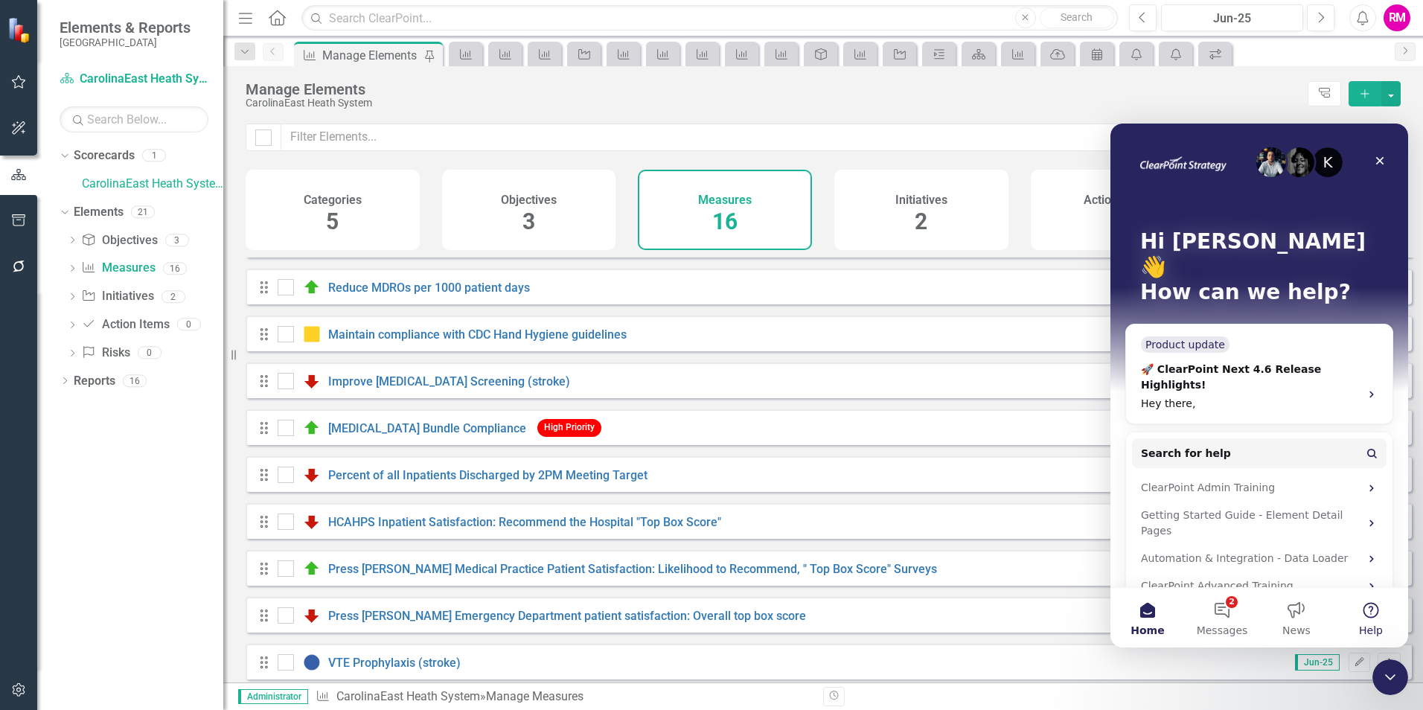
click at [1365, 610] on button "Help" at bounding box center [1371, 618] width 74 height 60
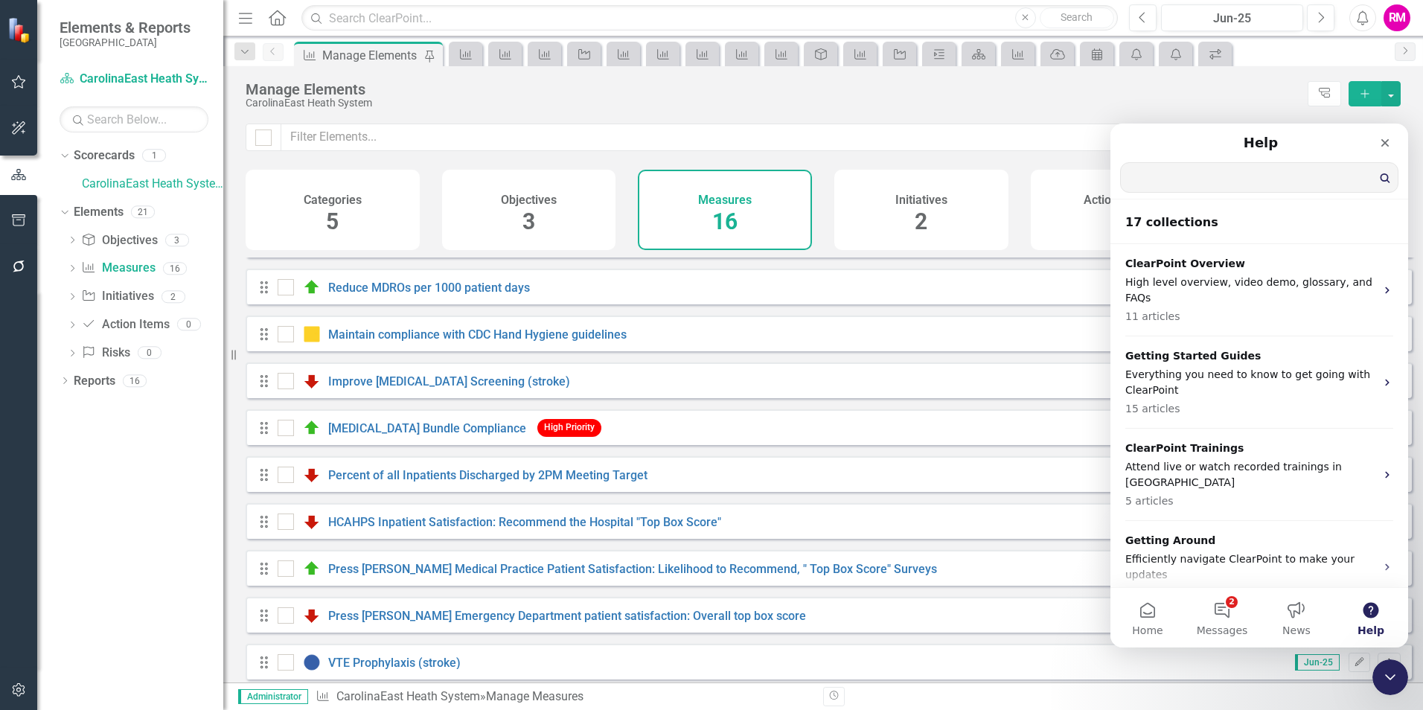
click at [1201, 183] on input "Search for help" at bounding box center [1259, 177] width 277 height 29
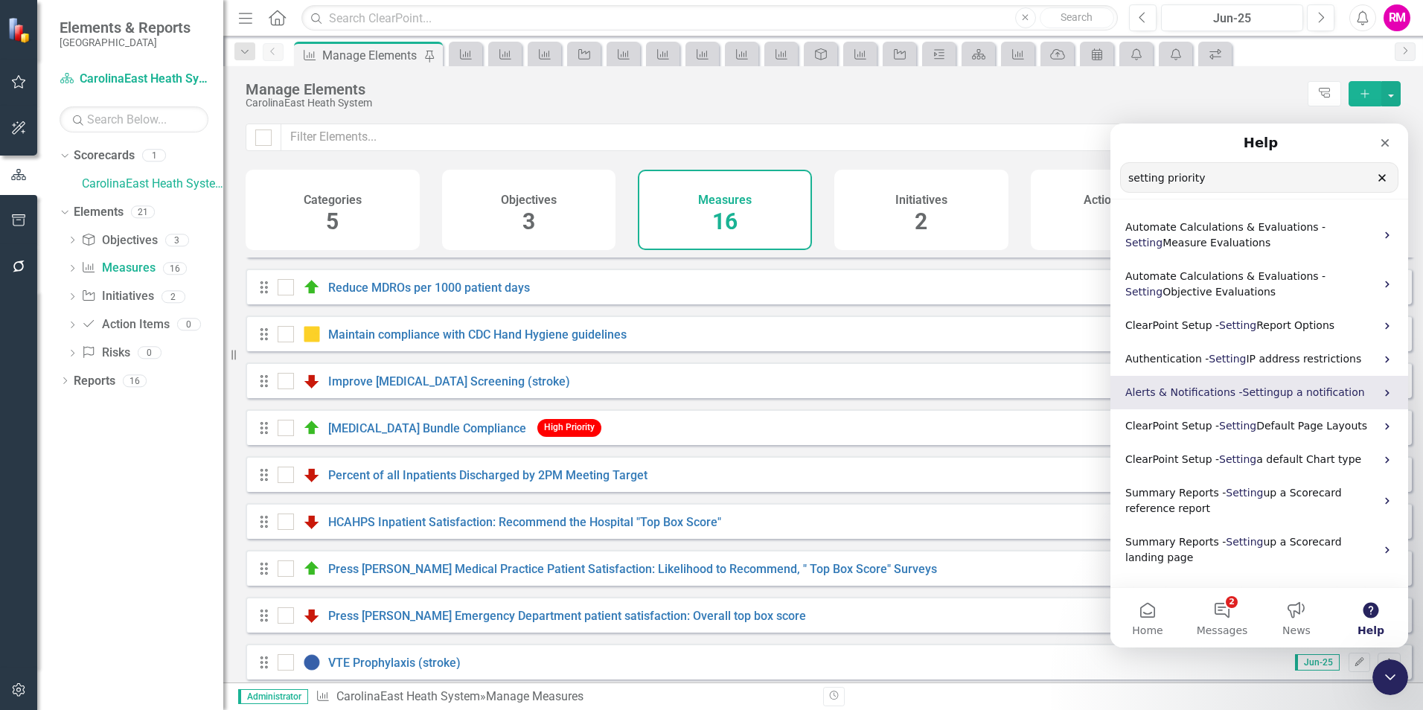
scroll to position [36, 0]
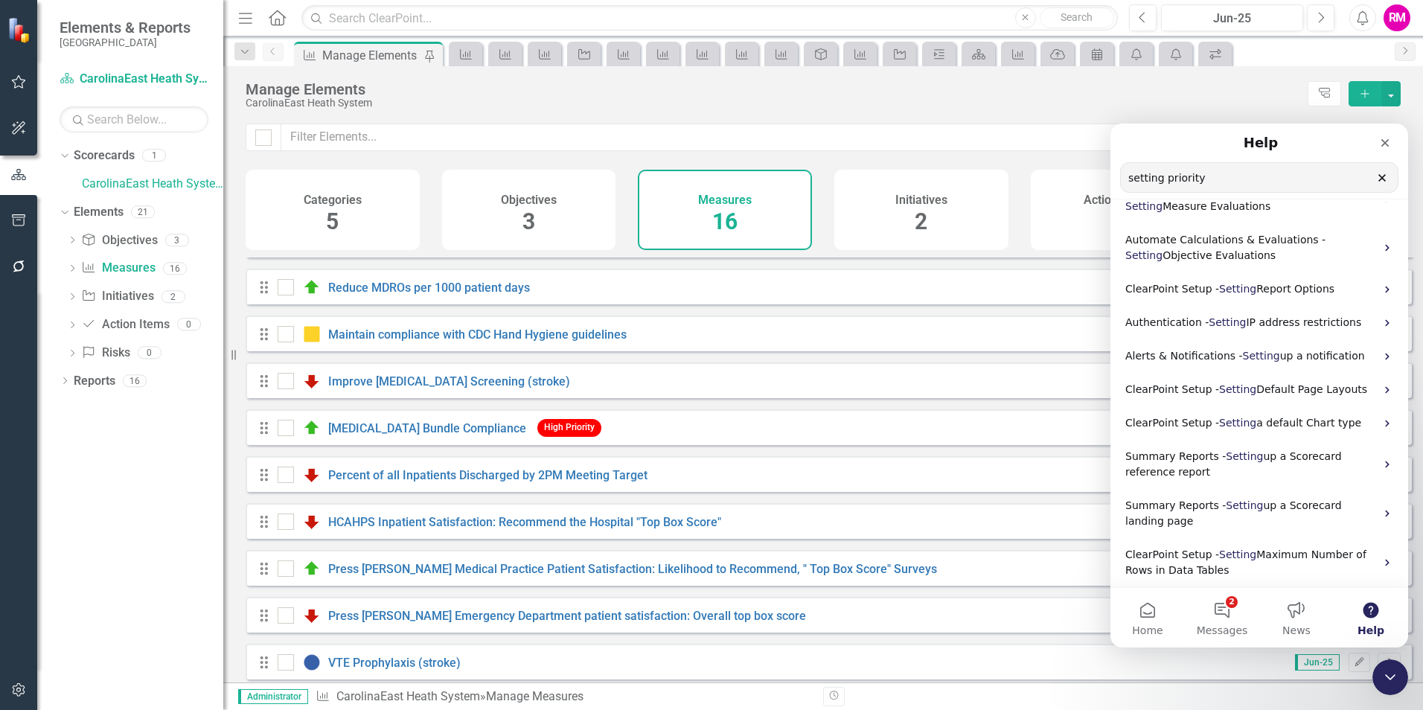
type input "setting priority"
click at [1071, 93] on div "Manage Elements" at bounding box center [773, 89] width 1055 height 16
click at [1384, 141] on icon "Close" at bounding box center [1386, 143] width 8 height 8
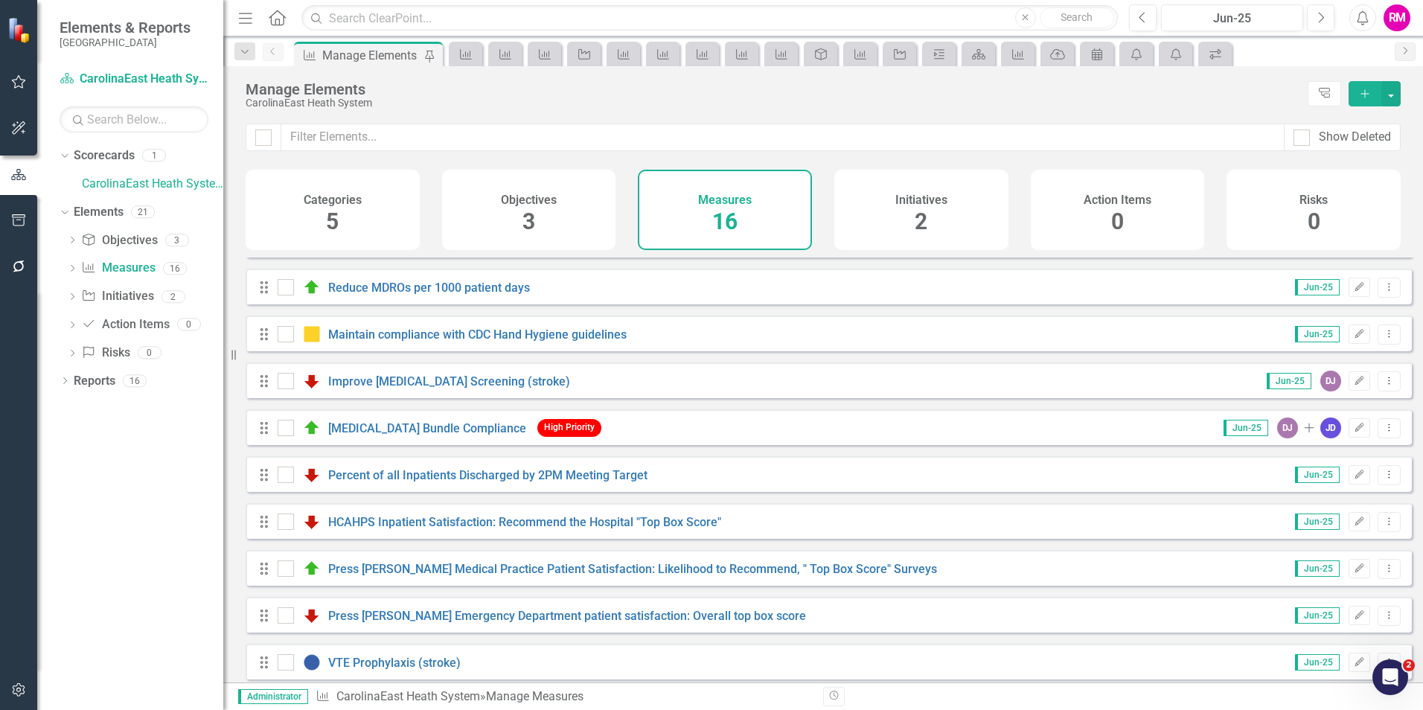
scroll to position [0, 0]
click at [537, 436] on span "High Priority" at bounding box center [569, 427] width 64 height 17
drag, startPoint x: 511, startPoint y: 437, endPoint x: 427, endPoint y: 435, distance: 83.4
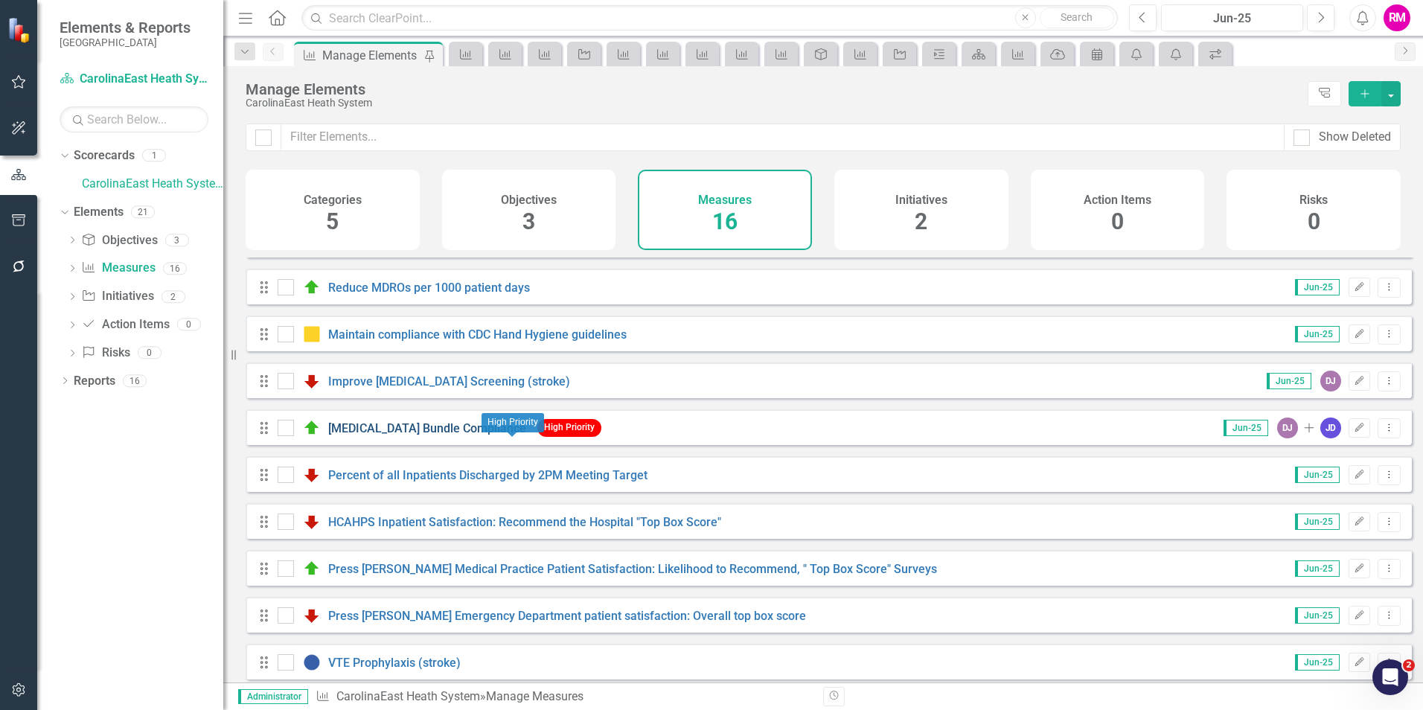
click at [427, 435] on link "[MEDICAL_DATA] Bundle Compliance" at bounding box center [427, 428] width 198 height 14
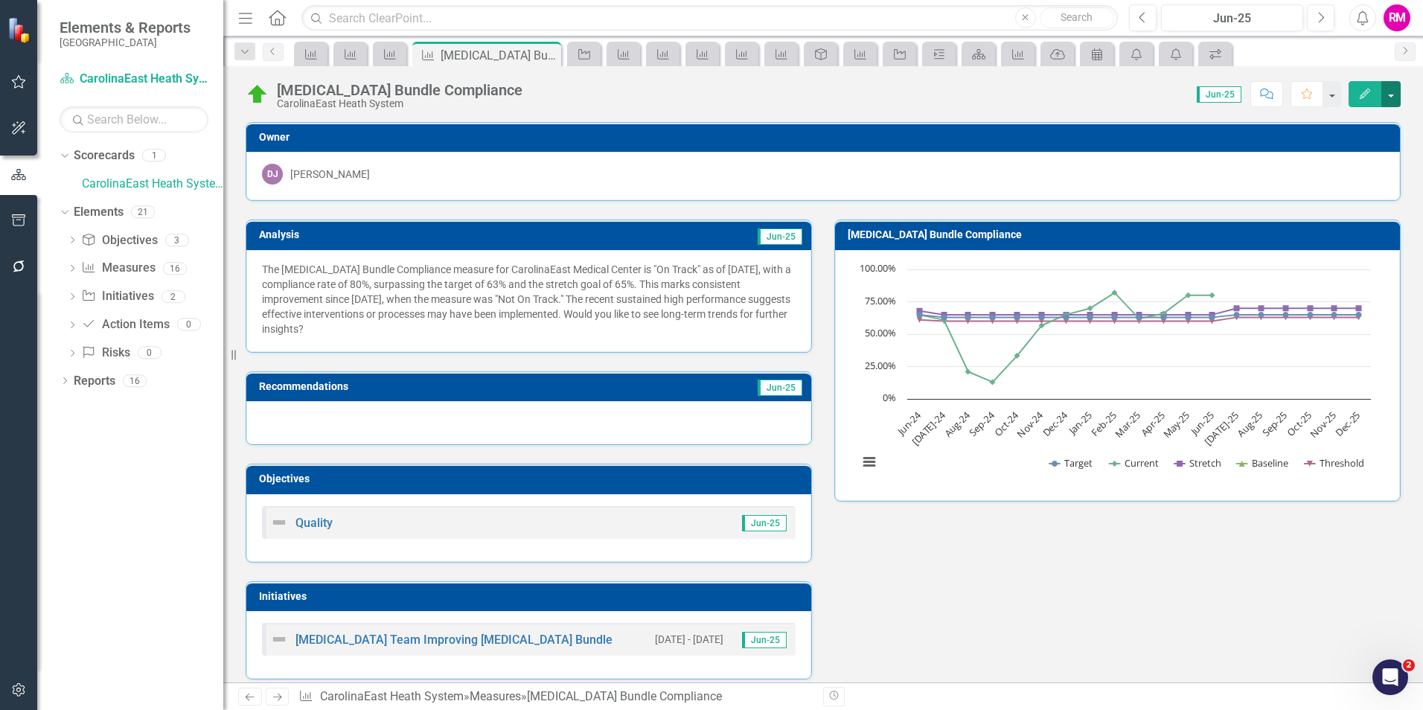
click at [1390, 92] on button "button" at bounding box center [1391, 94] width 19 height 26
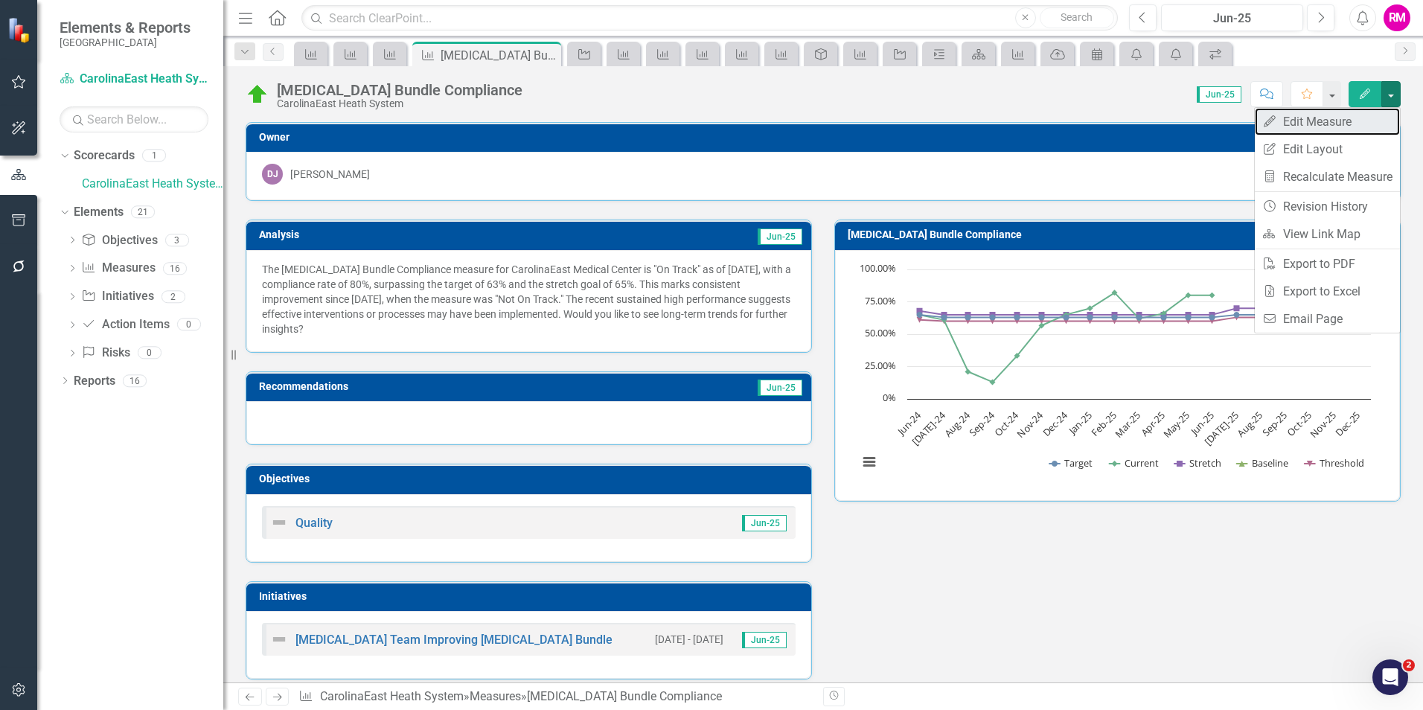
click at [1305, 121] on link "Edit Edit Measure" at bounding box center [1327, 122] width 145 height 28
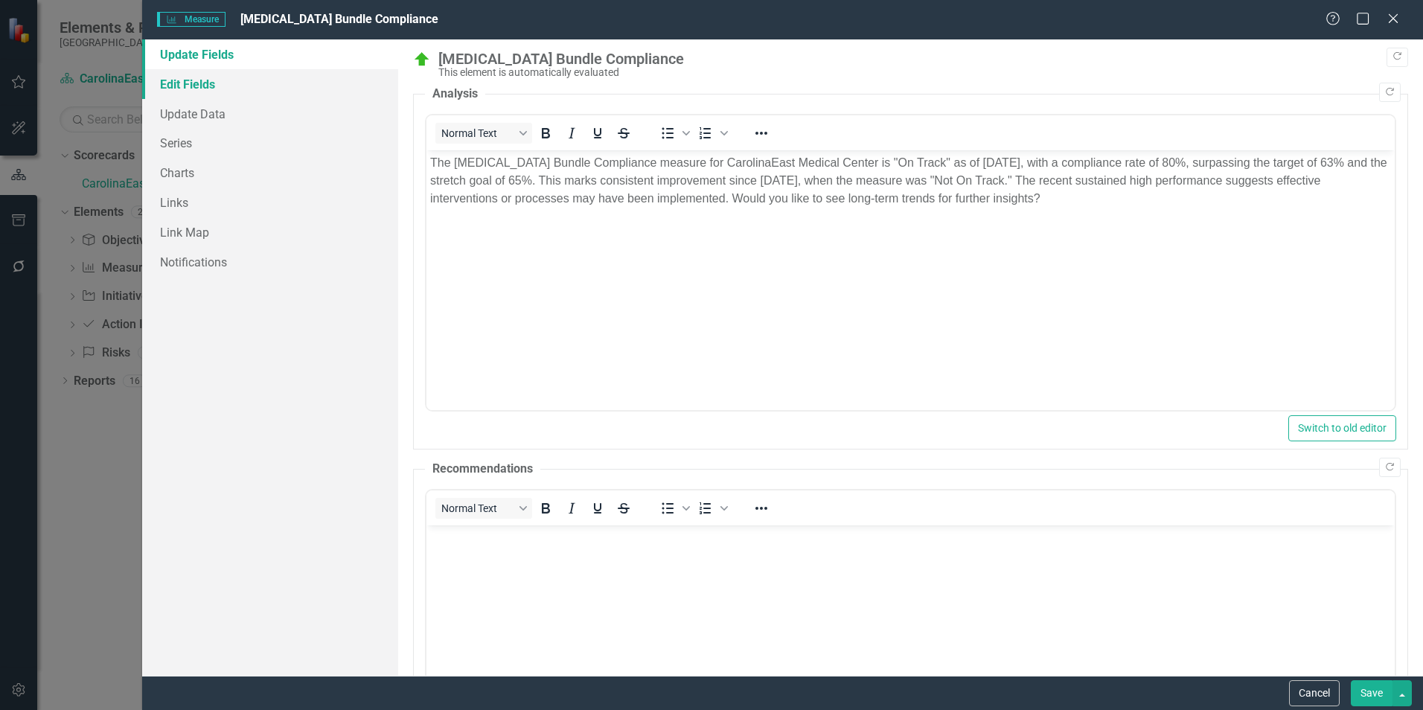
click at [185, 83] on link "Edit Fields" at bounding box center [270, 84] width 256 height 30
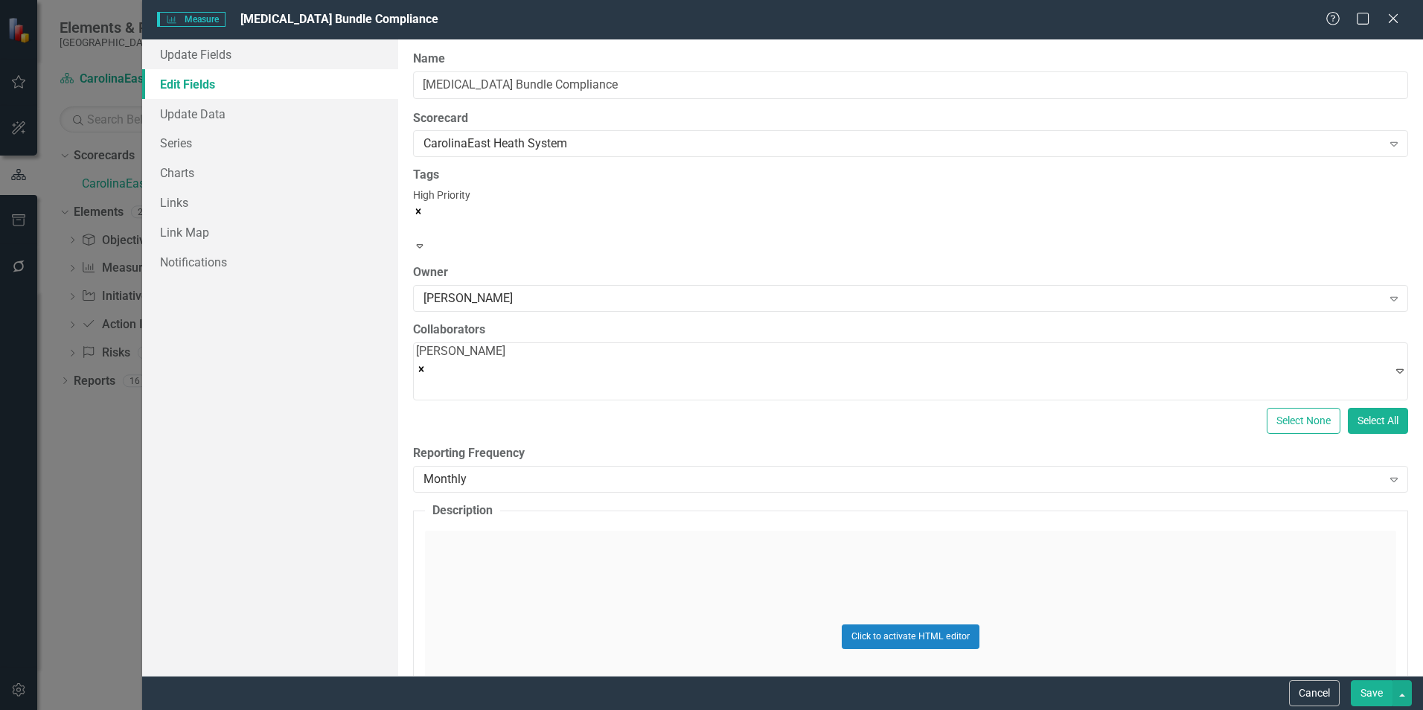
click at [1147, 208] on div "High Priority" at bounding box center [910, 213] width 995 height 51
click at [427, 240] on icon "Expand" at bounding box center [419, 245] width 13 height 10
click at [456, 201] on span "High Priority" at bounding box center [441, 195] width 57 height 12
click at [189, 81] on link "Edit Fields" at bounding box center [270, 84] width 256 height 30
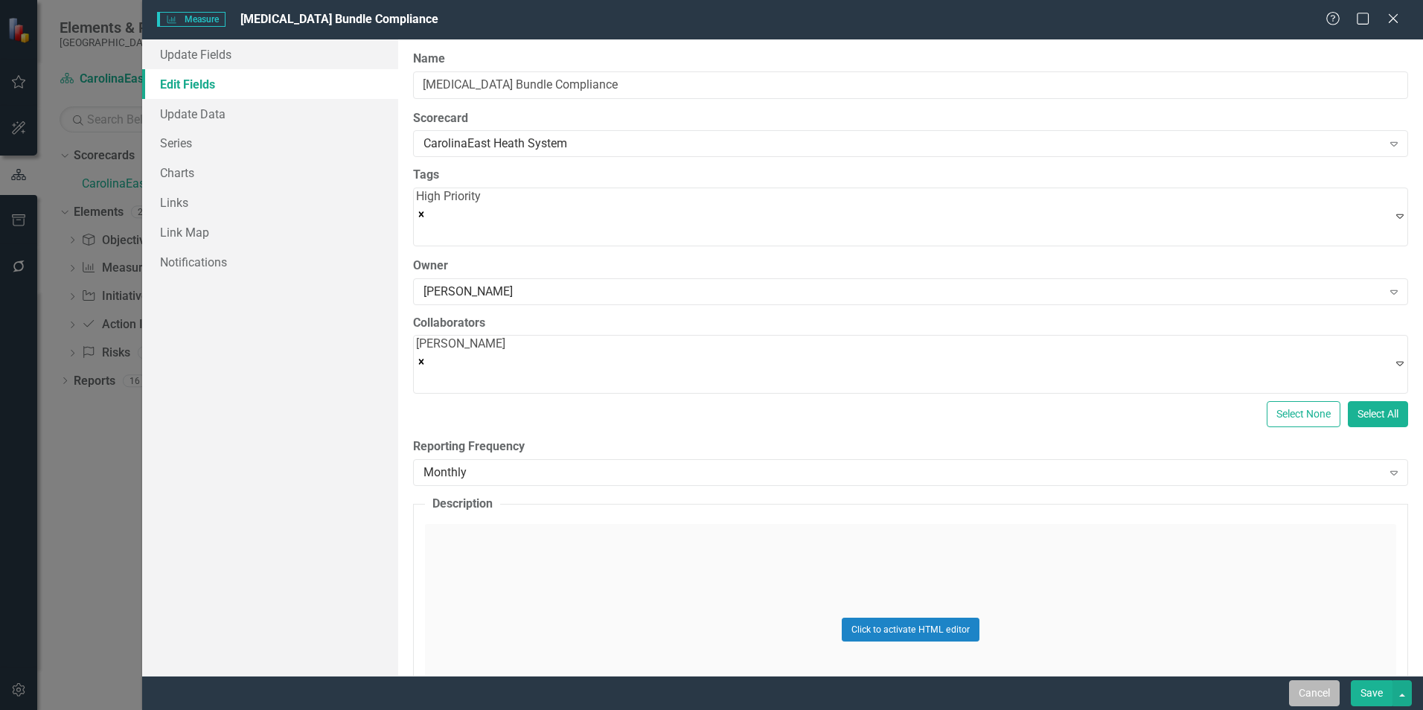
click at [1317, 693] on button "Cancel" at bounding box center [1314, 693] width 51 height 26
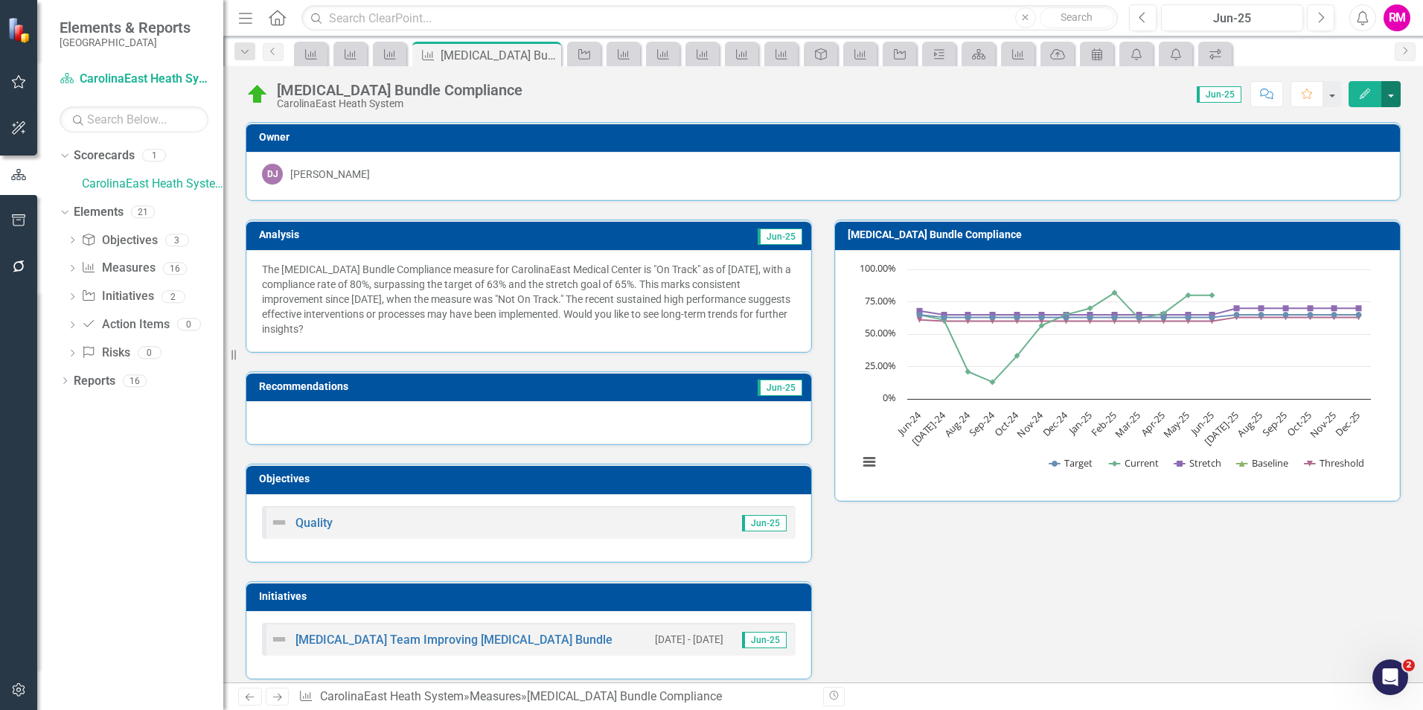
click at [1393, 89] on button "button" at bounding box center [1391, 94] width 19 height 26
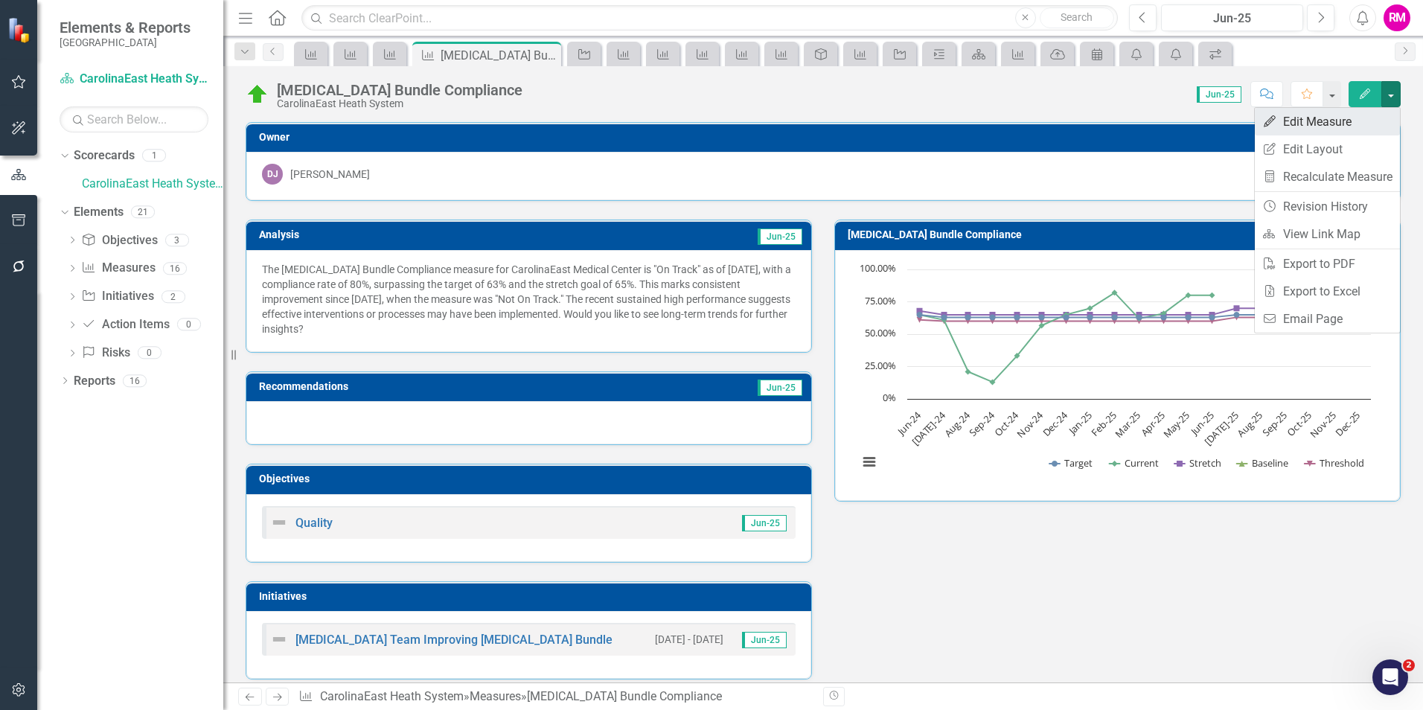
click at [1291, 121] on link "Edit Edit Measure" at bounding box center [1327, 122] width 145 height 28
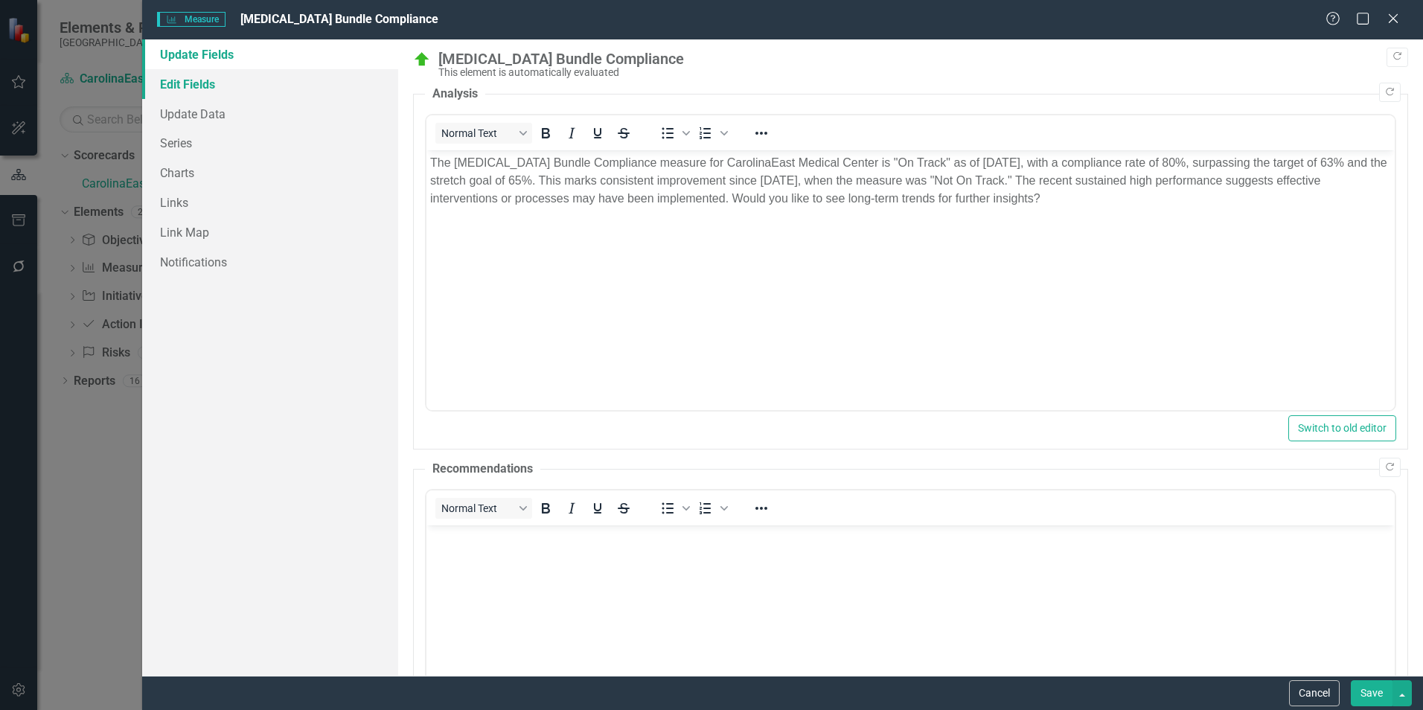
click at [177, 81] on link "Edit Fields" at bounding box center [270, 84] width 256 height 30
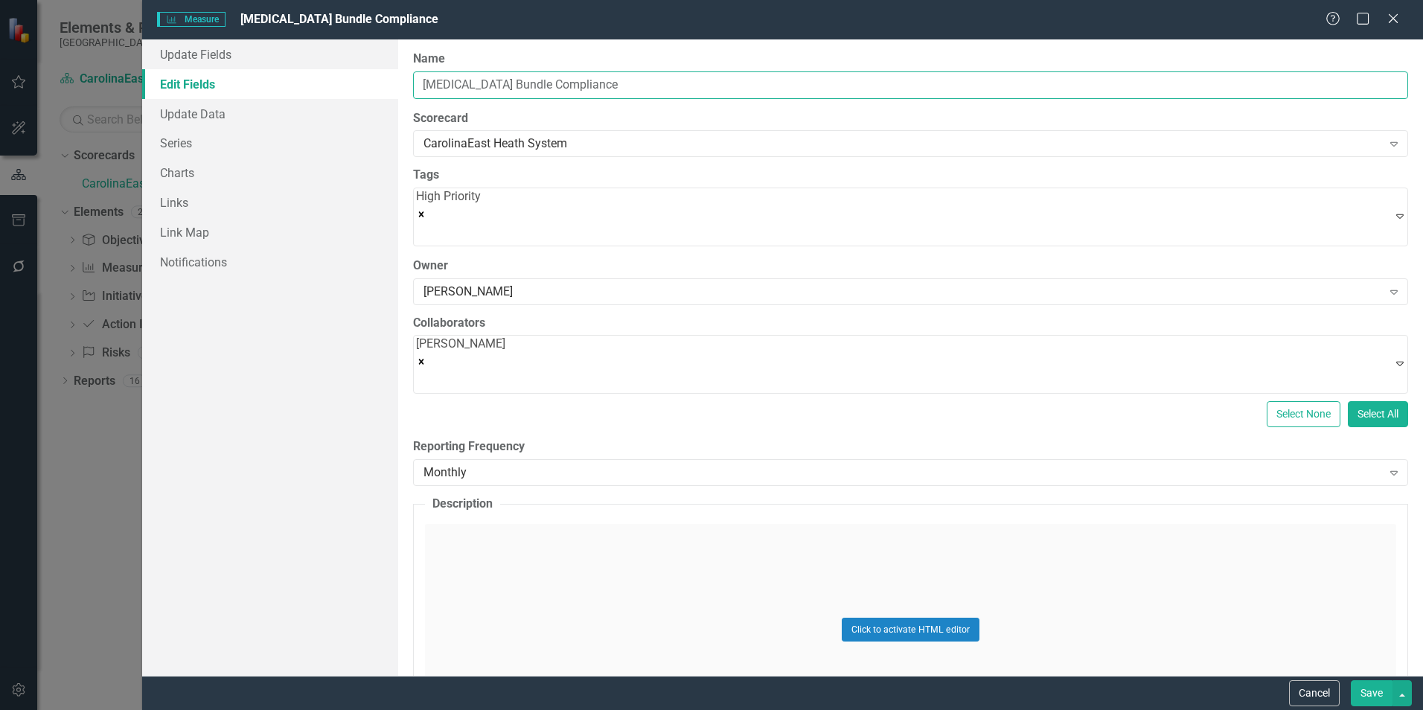
click at [848, 80] on input "[MEDICAL_DATA] Bundle Compliance" at bounding box center [910, 85] width 995 height 28
click at [747, 147] on div "CarolinaEast Heath System" at bounding box center [903, 143] width 958 height 17
click at [481, 213] on div "High Priority" at bounding box center [448, 216] width 65 height 57
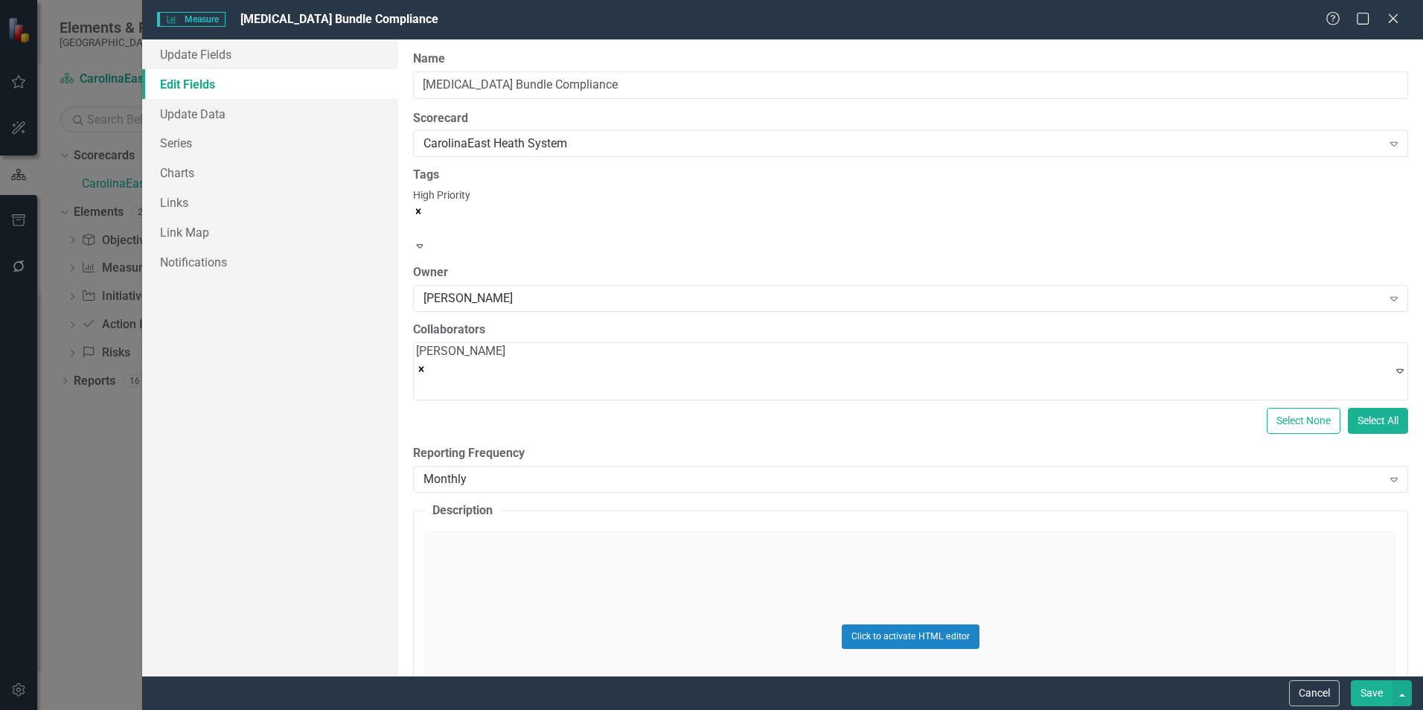
click at [710, 213] on div "High Priority" at bounding box center [910, 213] width 995 height 51
click at [618, 290] on div "[PERSON_NAME]" at bounding box center [903, 298] width 958 height 17
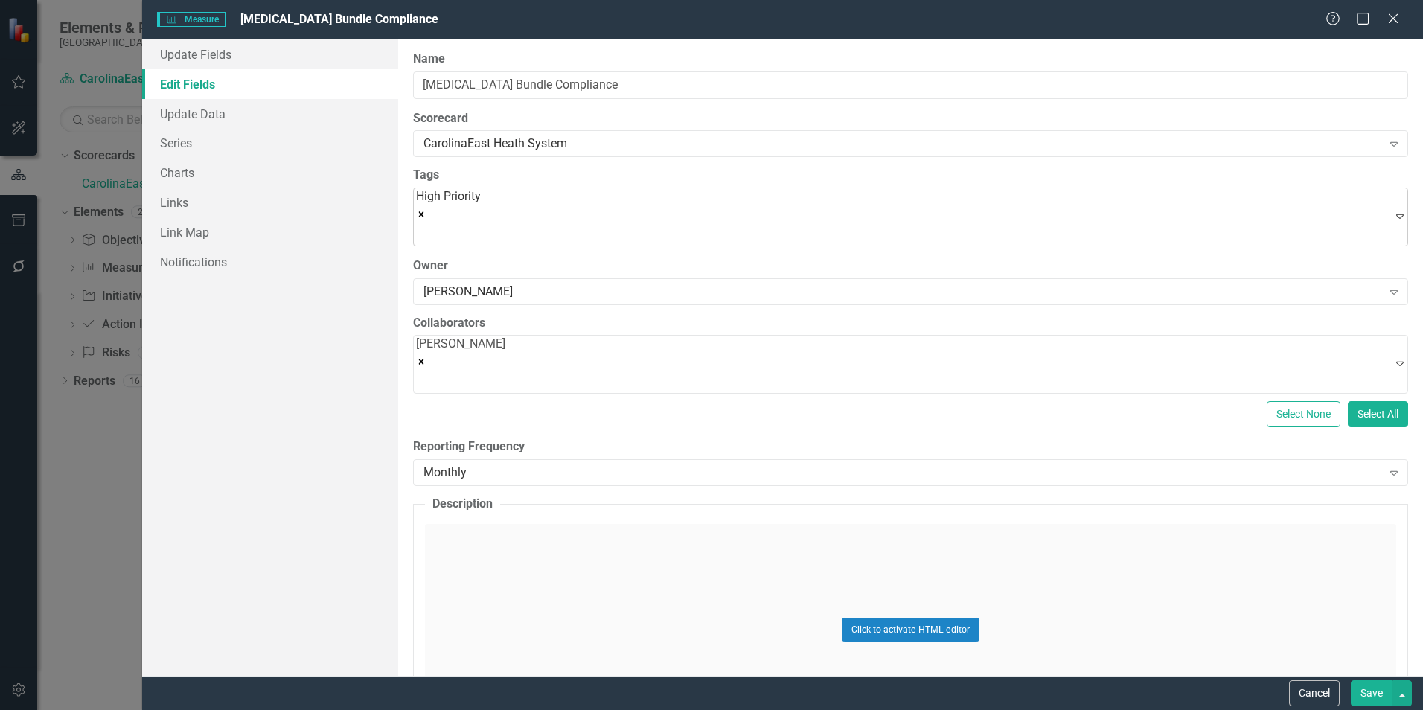
click at [464, 202] on span "High Priority" at bounding box center [448, 196] width 65 height 14
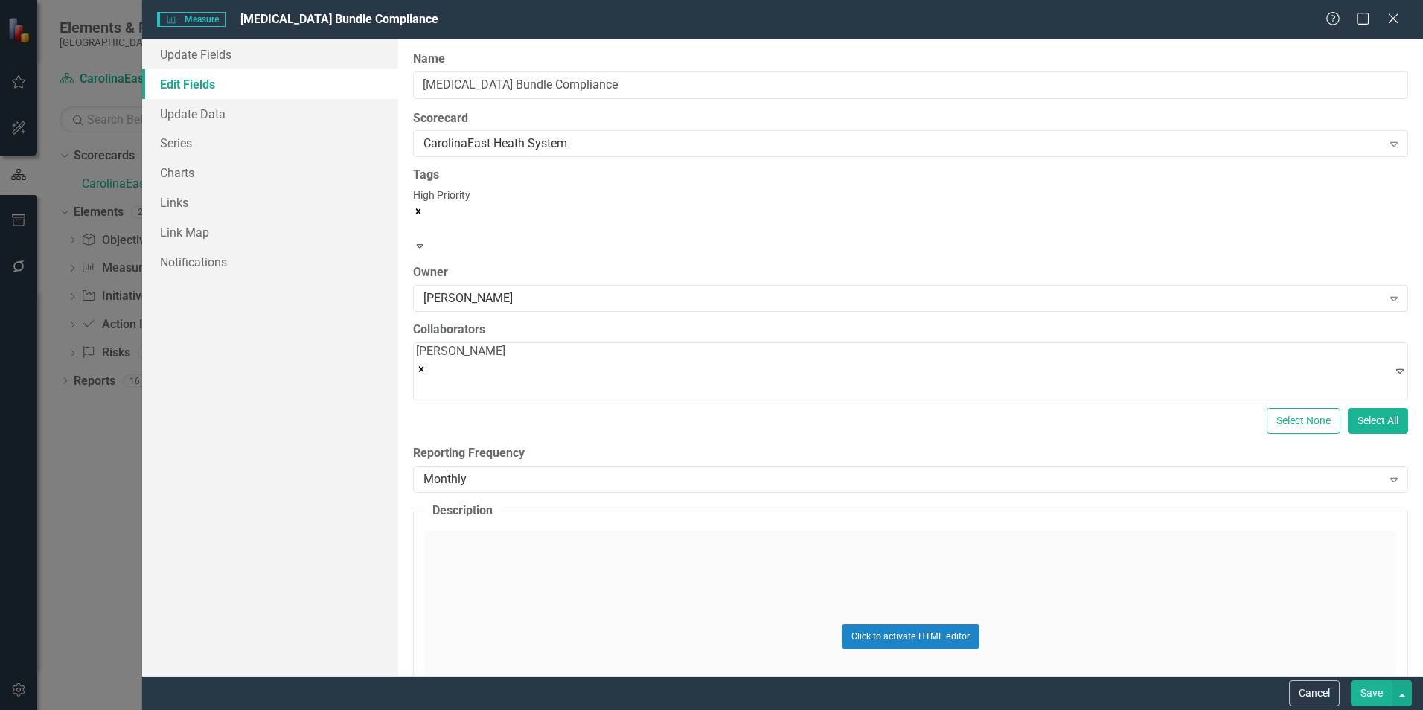
click at [464, 201] on span "High Priority" at bounding box center [441, 195] width 57 height 12
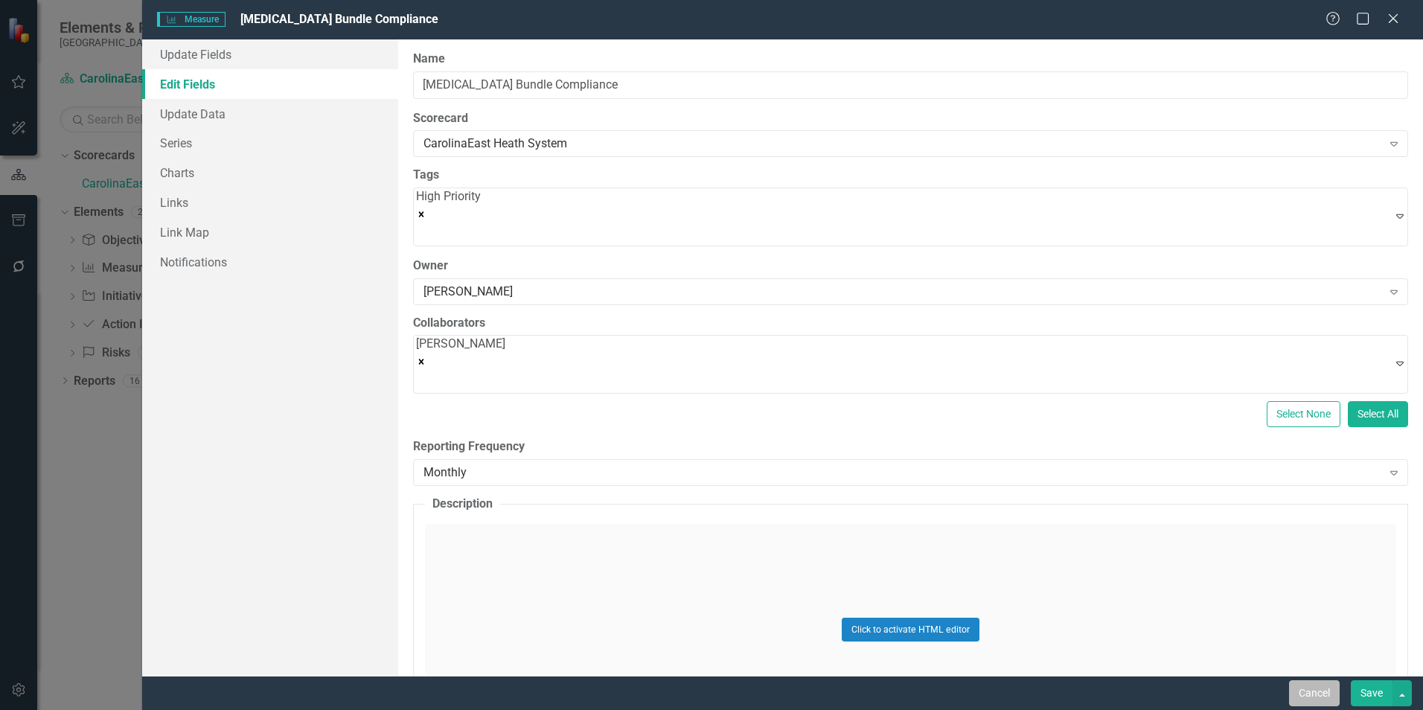
click at [1309, 692] on button "Cancel" at bounding box center [1314, 693] width 51 height 26
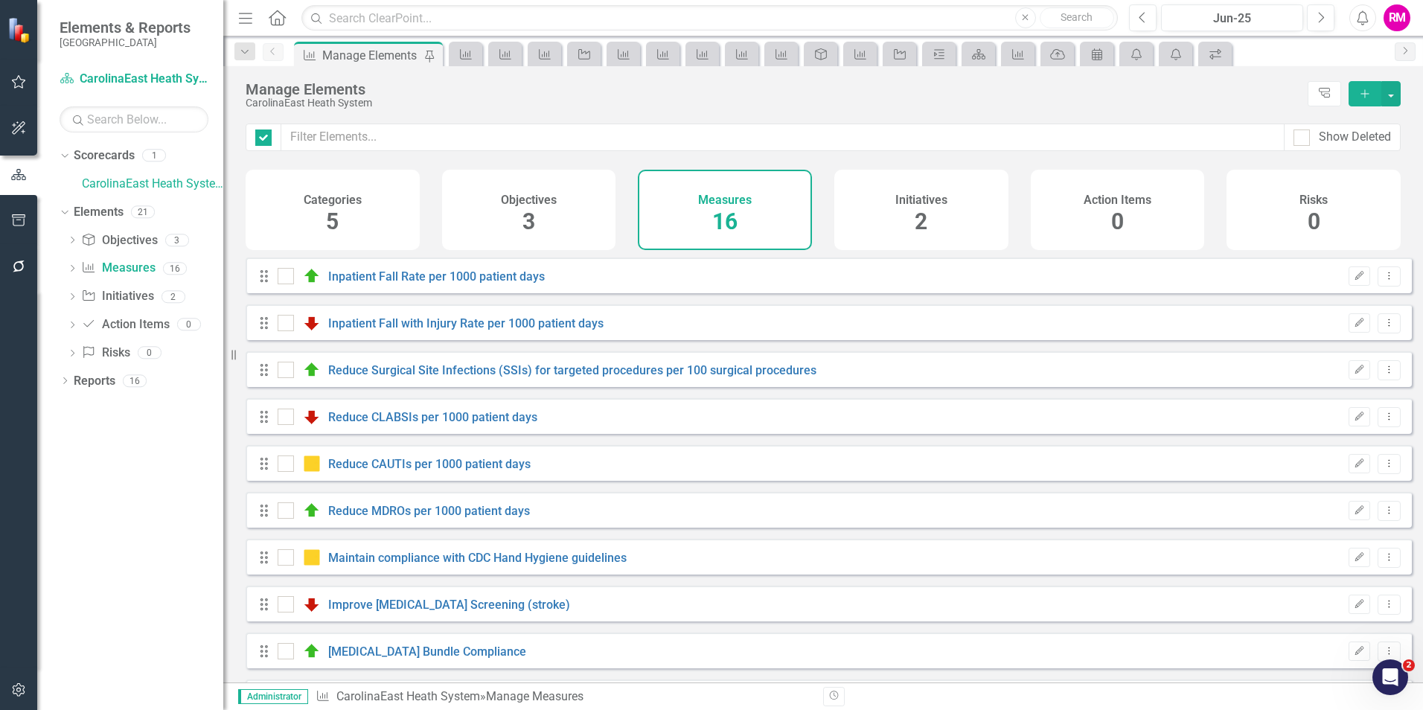
checkbox input "false"
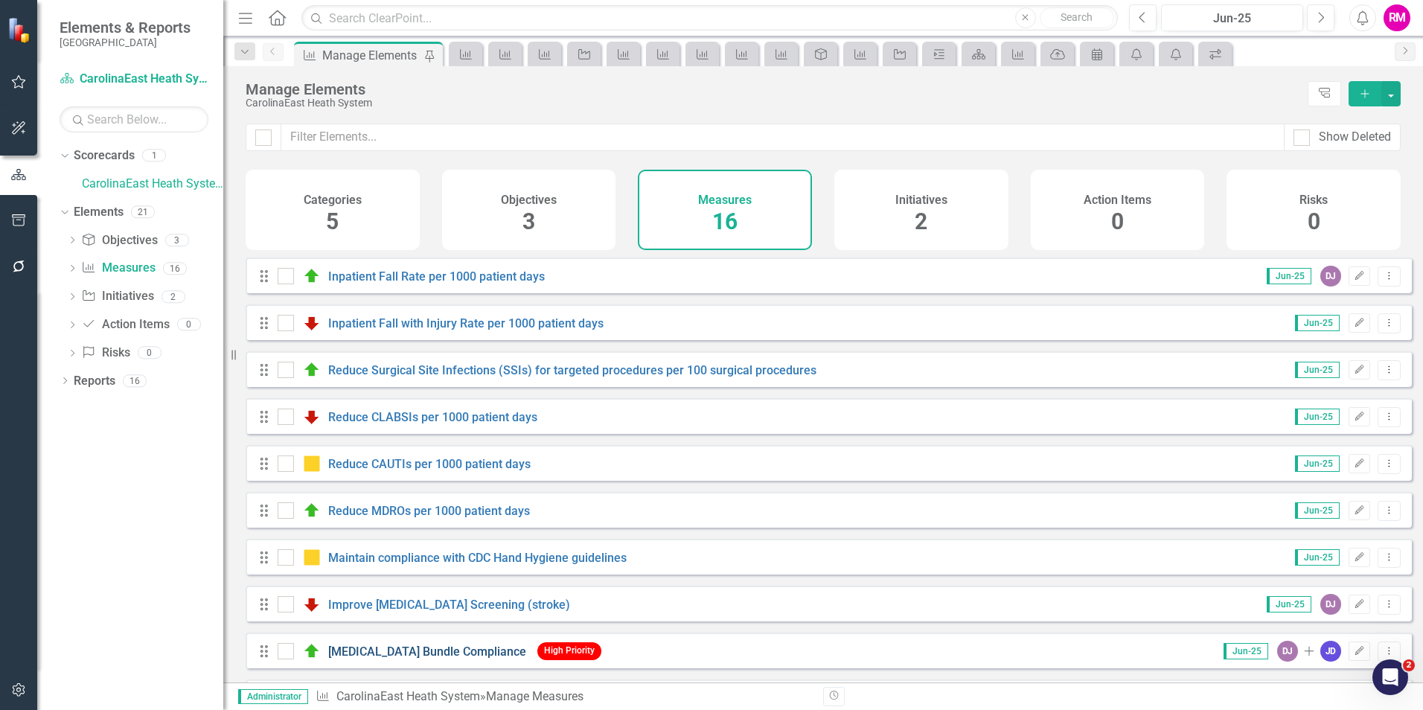
click at [424, 657] on link "[MEDICAL_DATA] Bundle Compliance" at bounding box center [427, 652] width 198 height 14
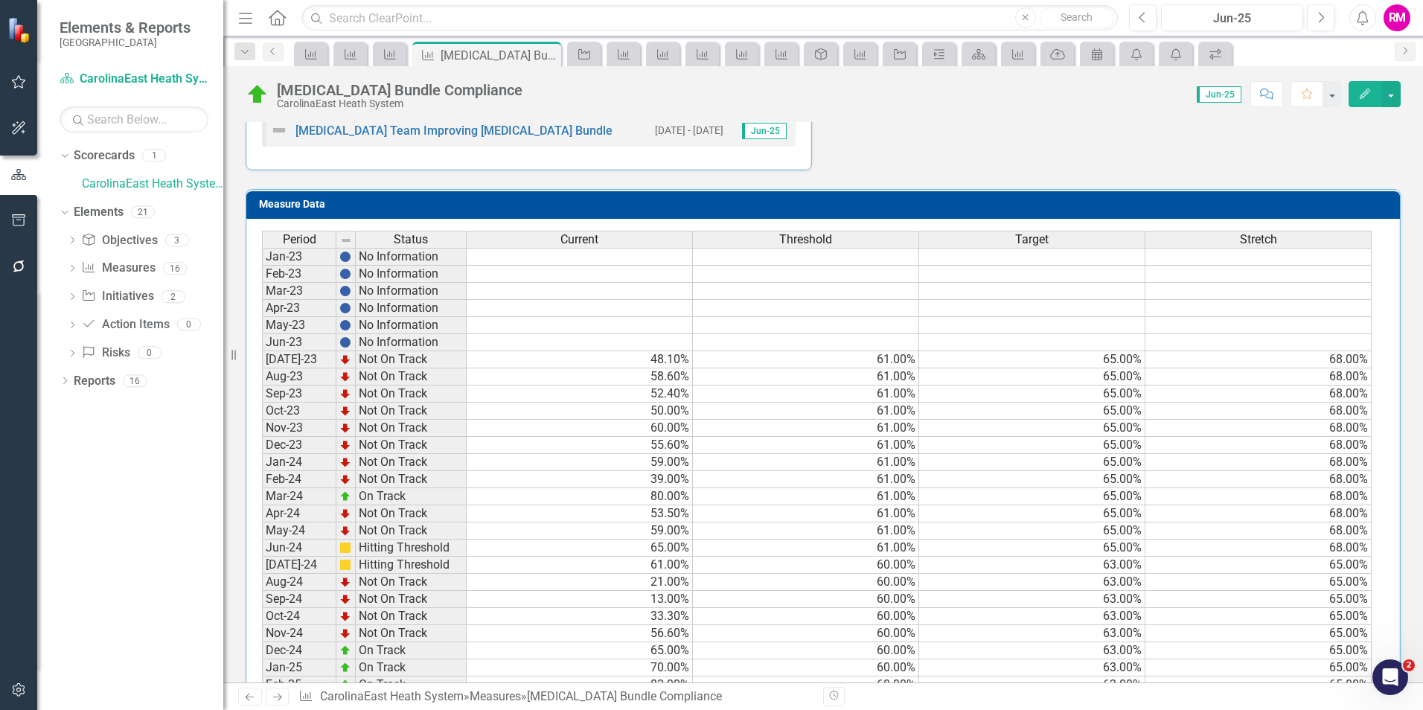
scroll to position [135, 0]
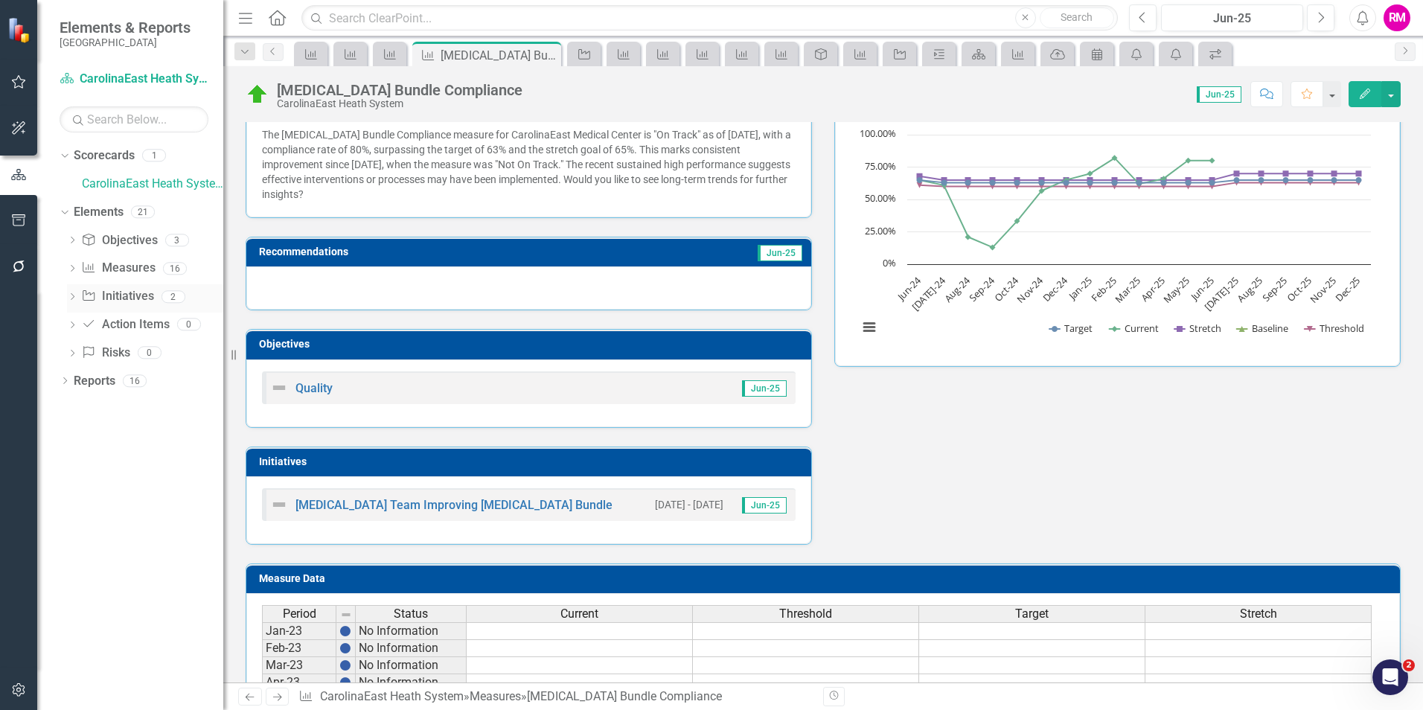
click at [119, 296] on link "Initiative Initiatives" at bounding box center [117, 296] width 72 height 17
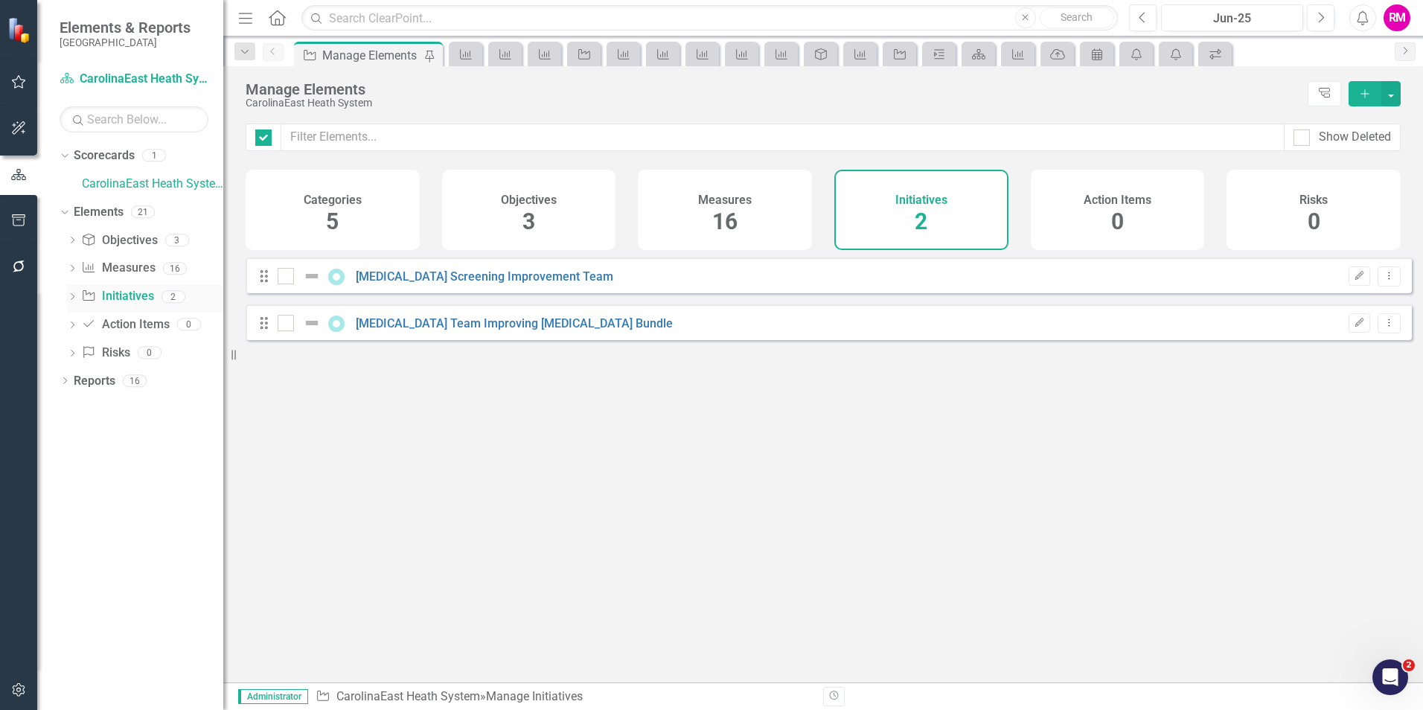
checkbox input "false"
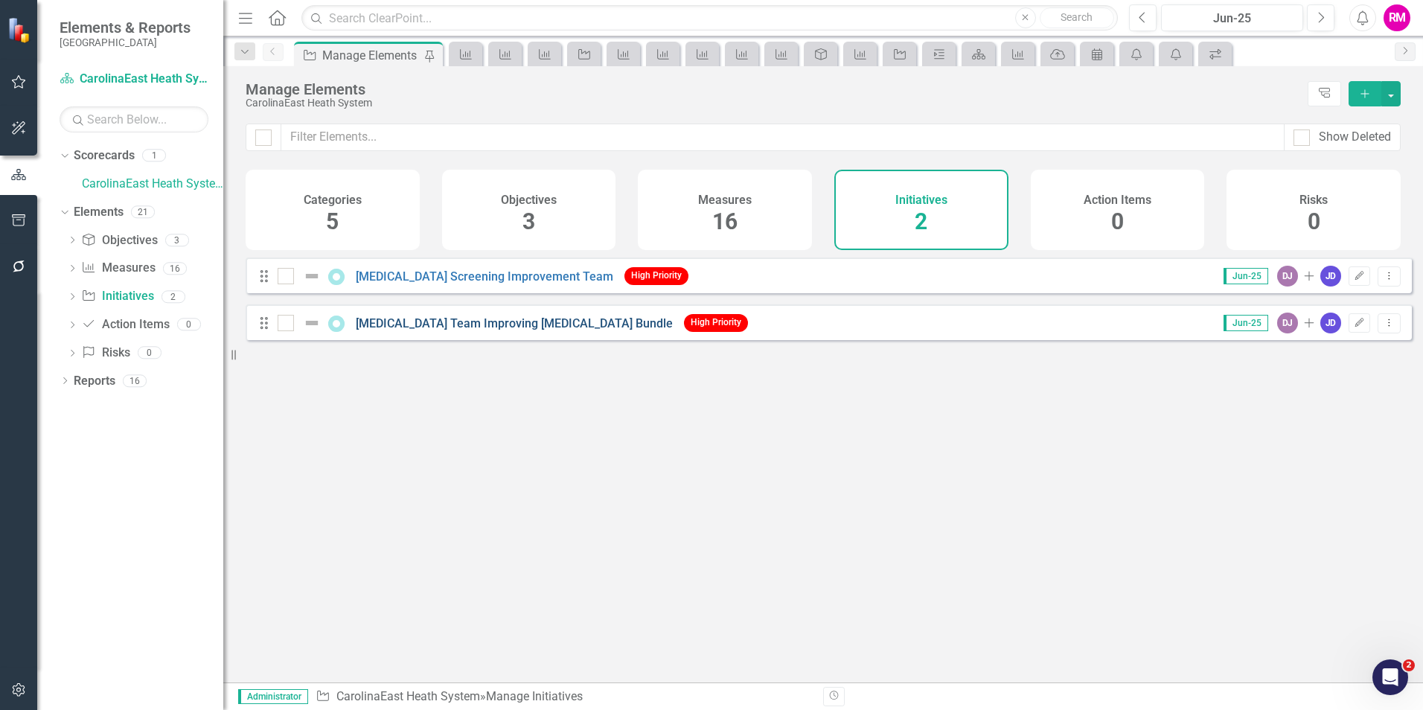
click at [485, 330] on link "[MEDICAL_DATA] Team Improving [MEDICAL_DATA] Bundle" at bounding box center [514, 323] width 317 height 14
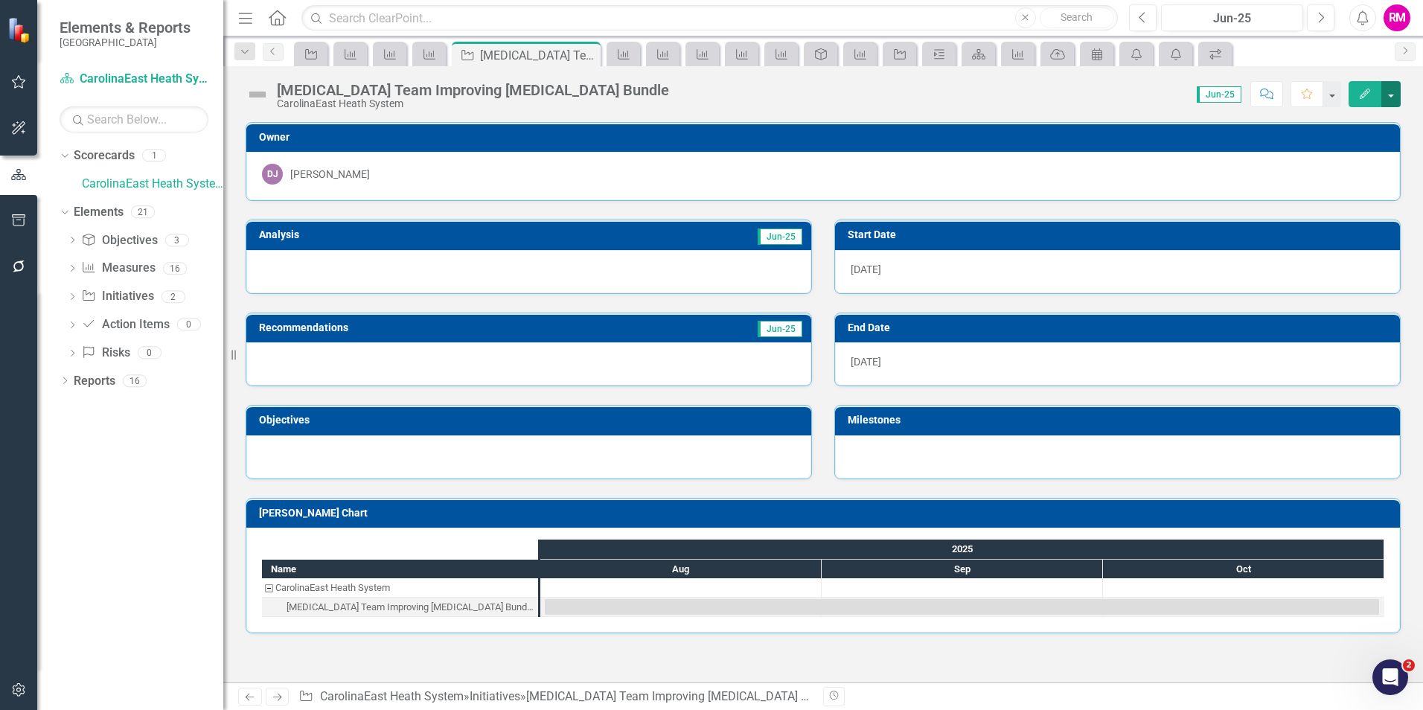
click at [1387, 95] on button "button" at bounding box center [1391, 94] width 19 height 26
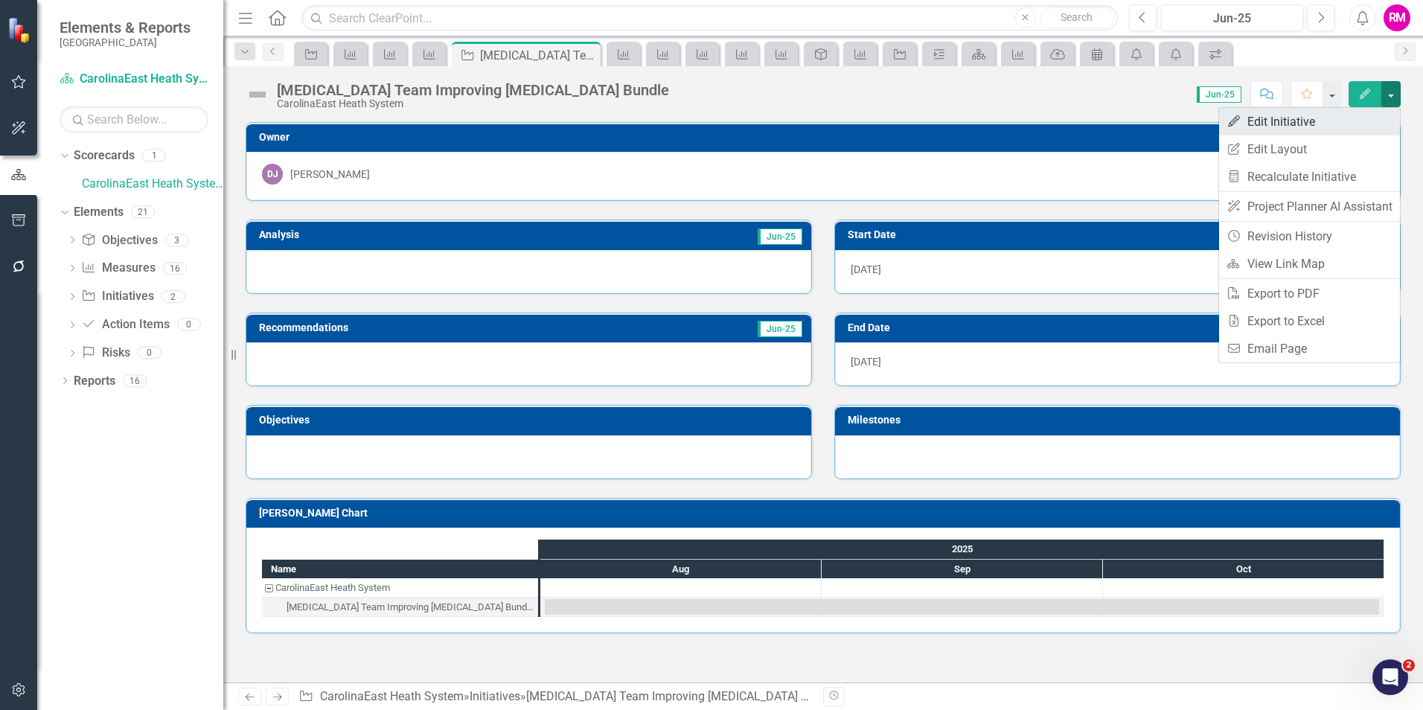
click at [1255, 118] on link "Edit Edit Initiative" at bounding box center [1309, 122] width 181 height 28
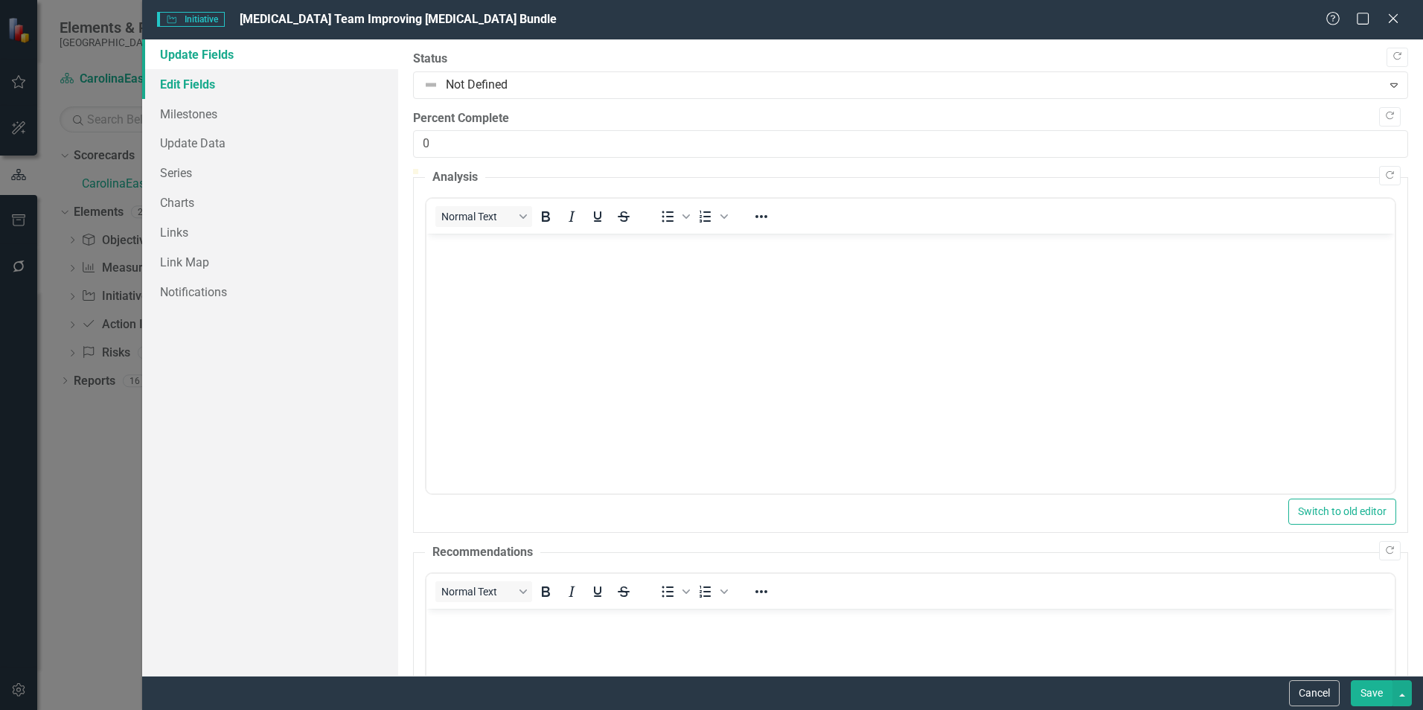
click at [186, 81] on link "Edit Fields" at bounding box center [270, 84] width 256 height 30
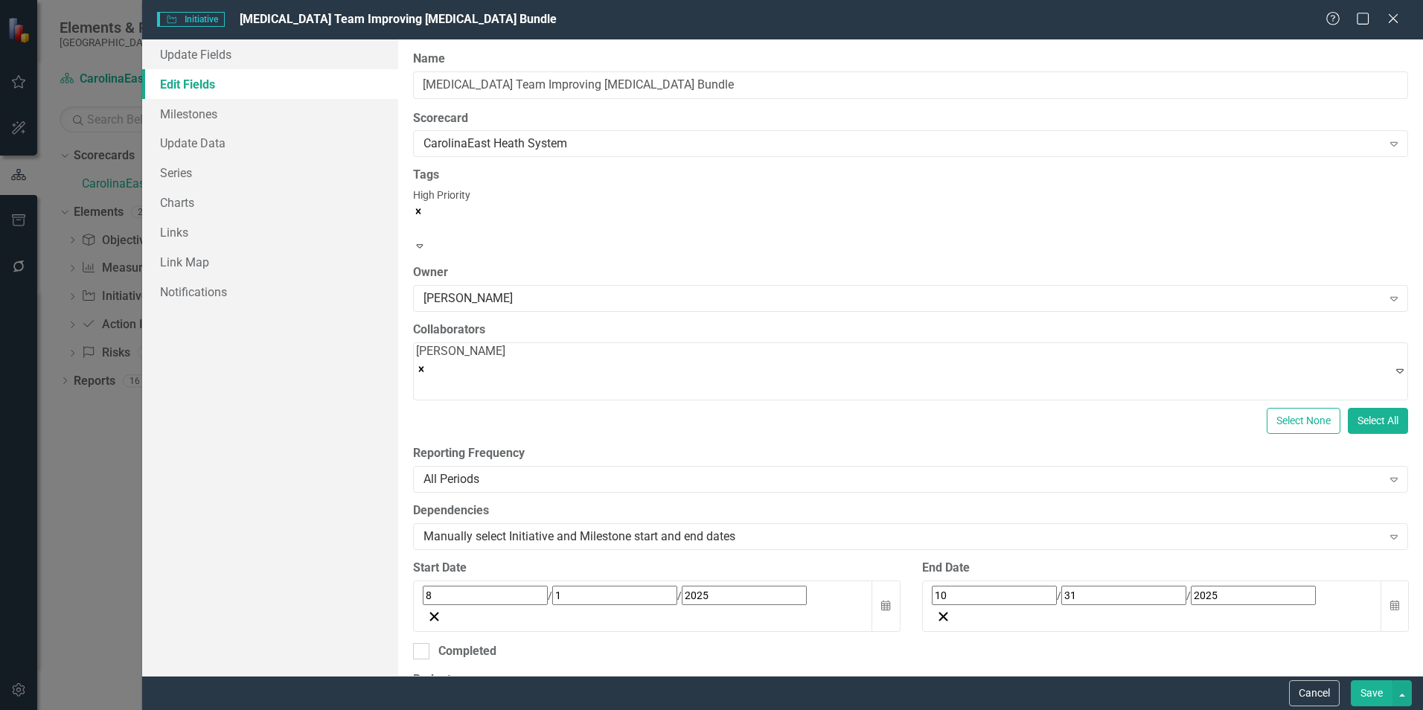
click at [427, 240] on icon "Expand" at bounding box center [419, 245] width 13 height 10
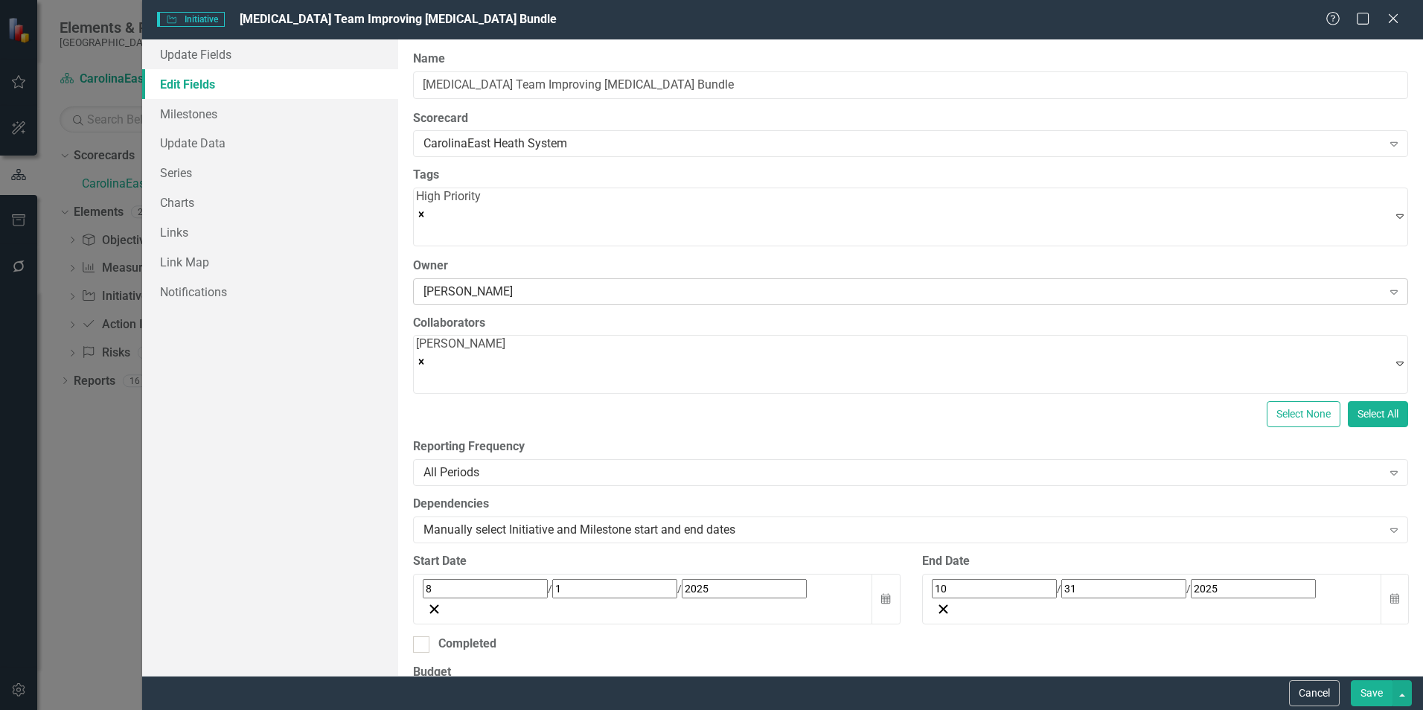
click at [1390, 290] on icon at bounding box center [1393, 292] width 7 height 4
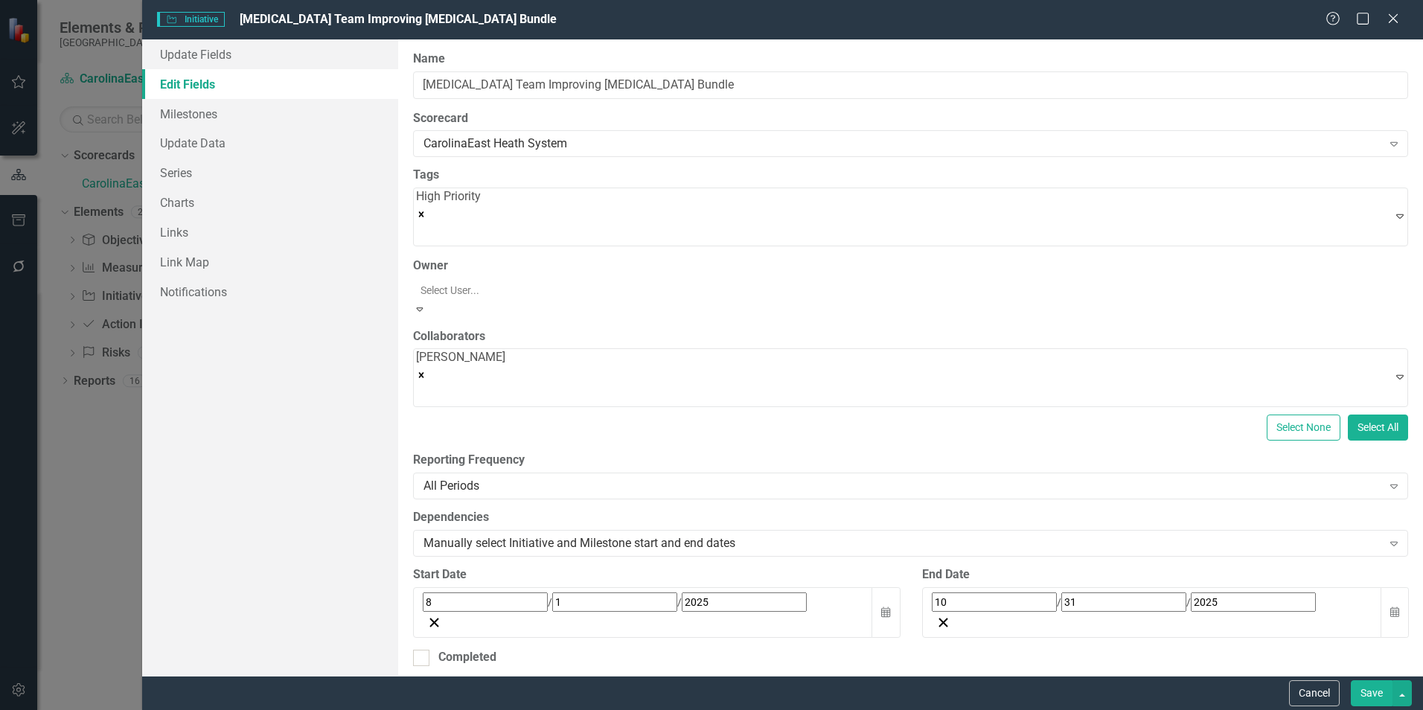
scroll to position [171, 0]
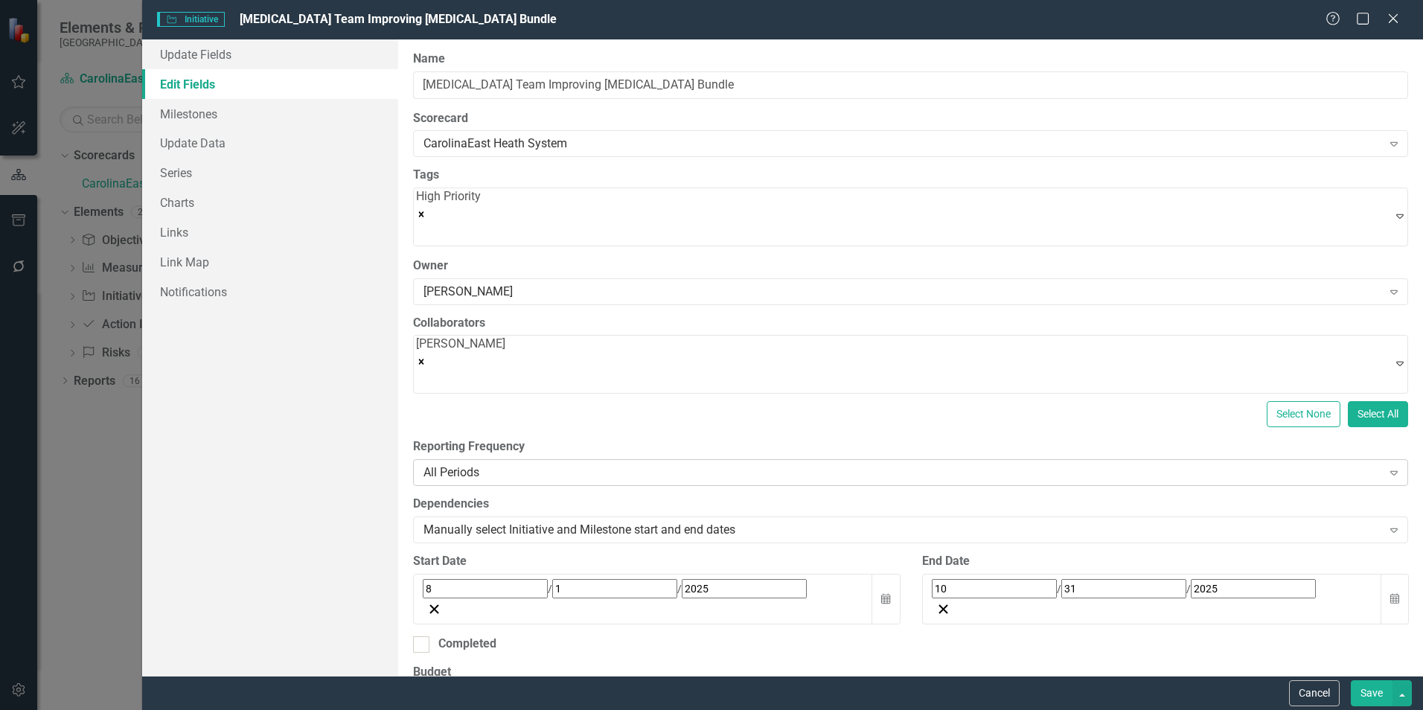
click at [1387, 467] on icon "Expand" at bounding box center [1394, 473] width 15 height 12
click at [1308, 692] on button "Cancel" at bounding box center [1314, 693] width 51 height 26
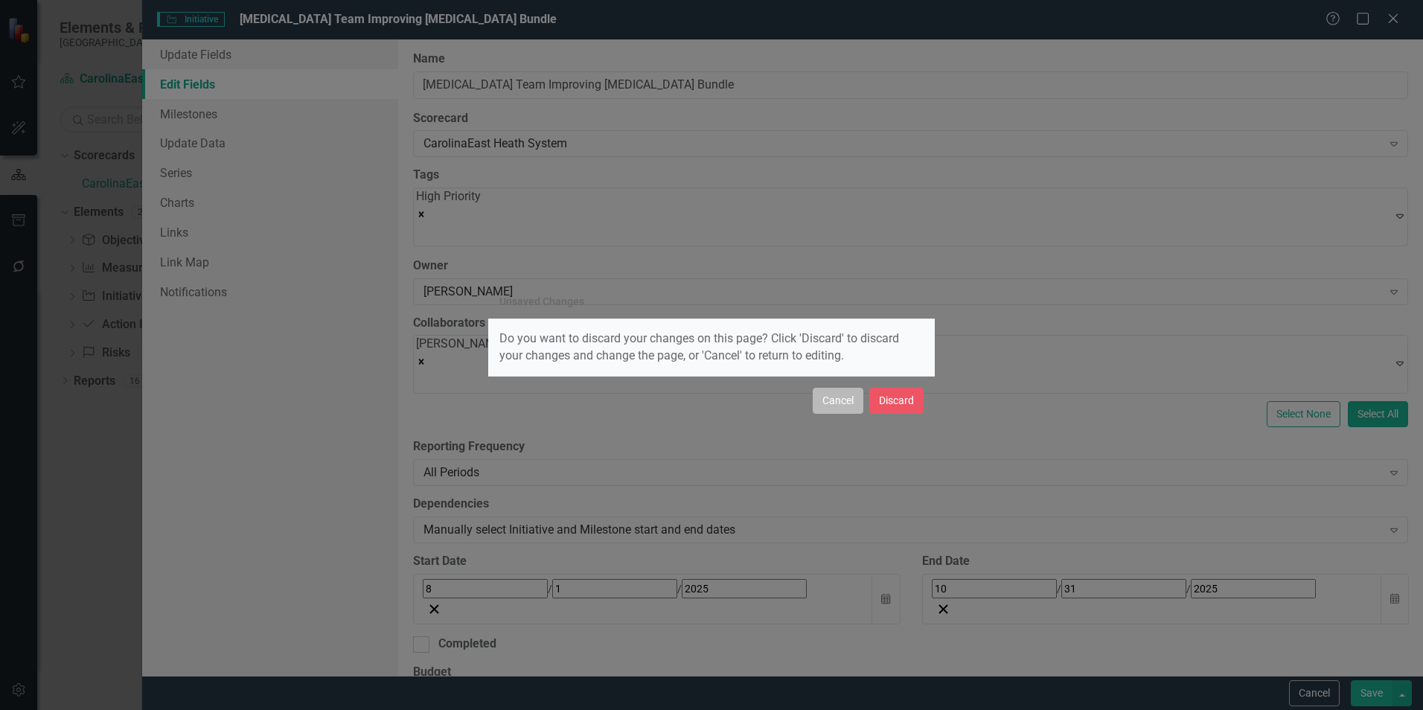
click at [832, 407] on button "Cancel" at bounding box center [838, 401] width 51 height 26
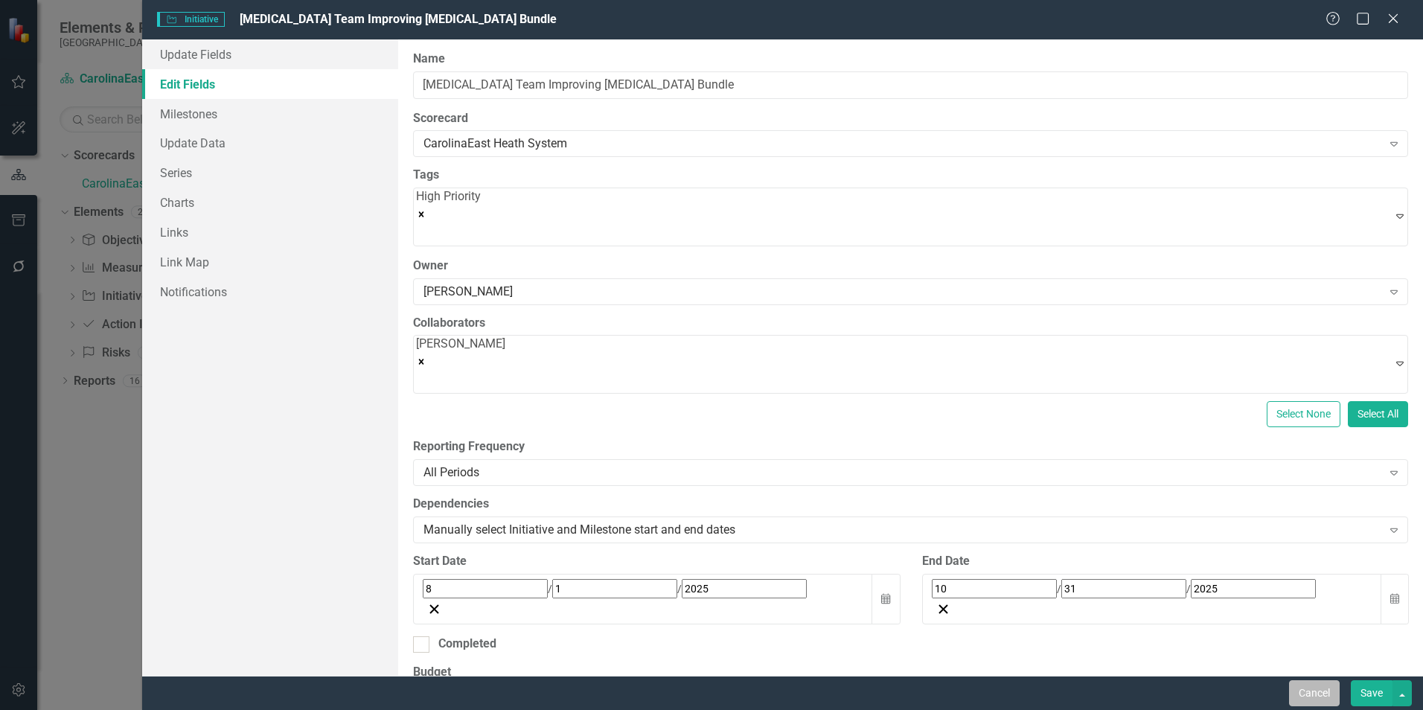
click at [1315, 694] on button "Cancel" at bounding box center [1314, 693] width 51 height 26
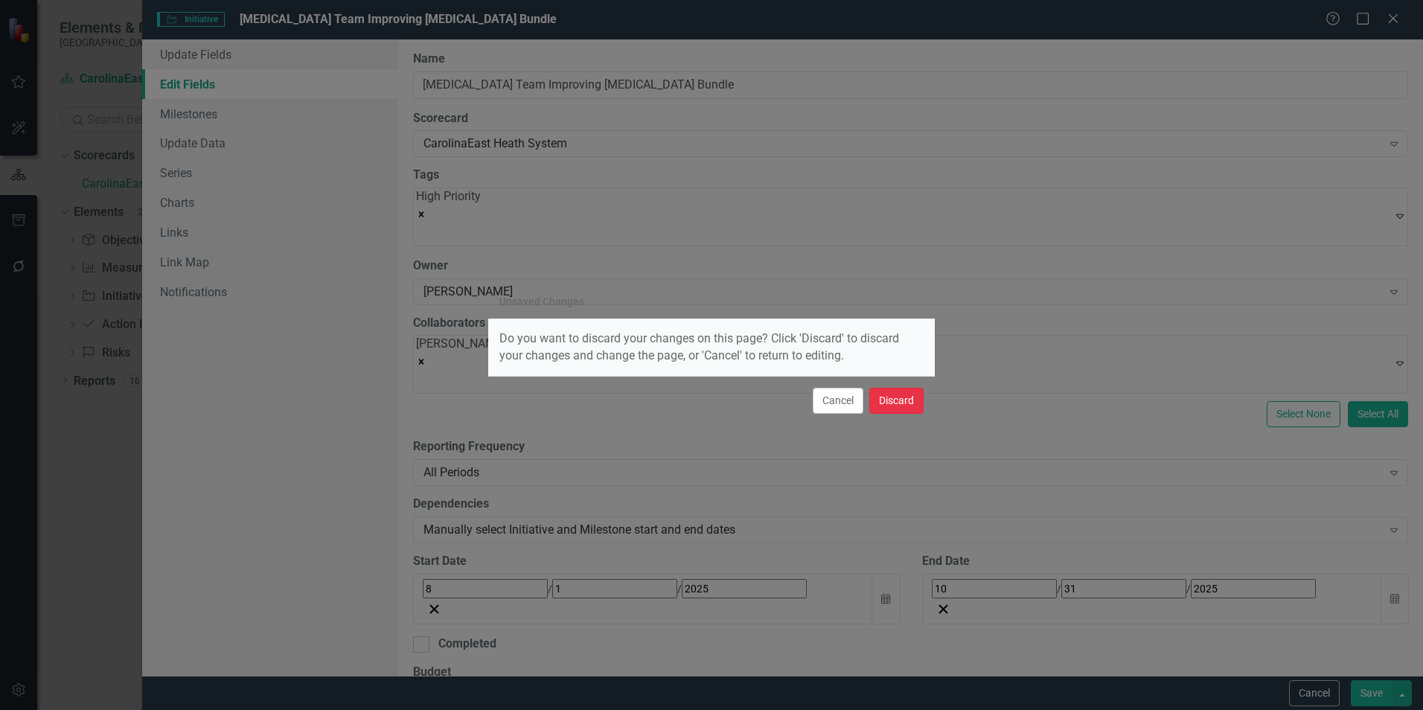
click at [898, 399] on button "Discard" at bounding box center [896, 401] width 54 height 26
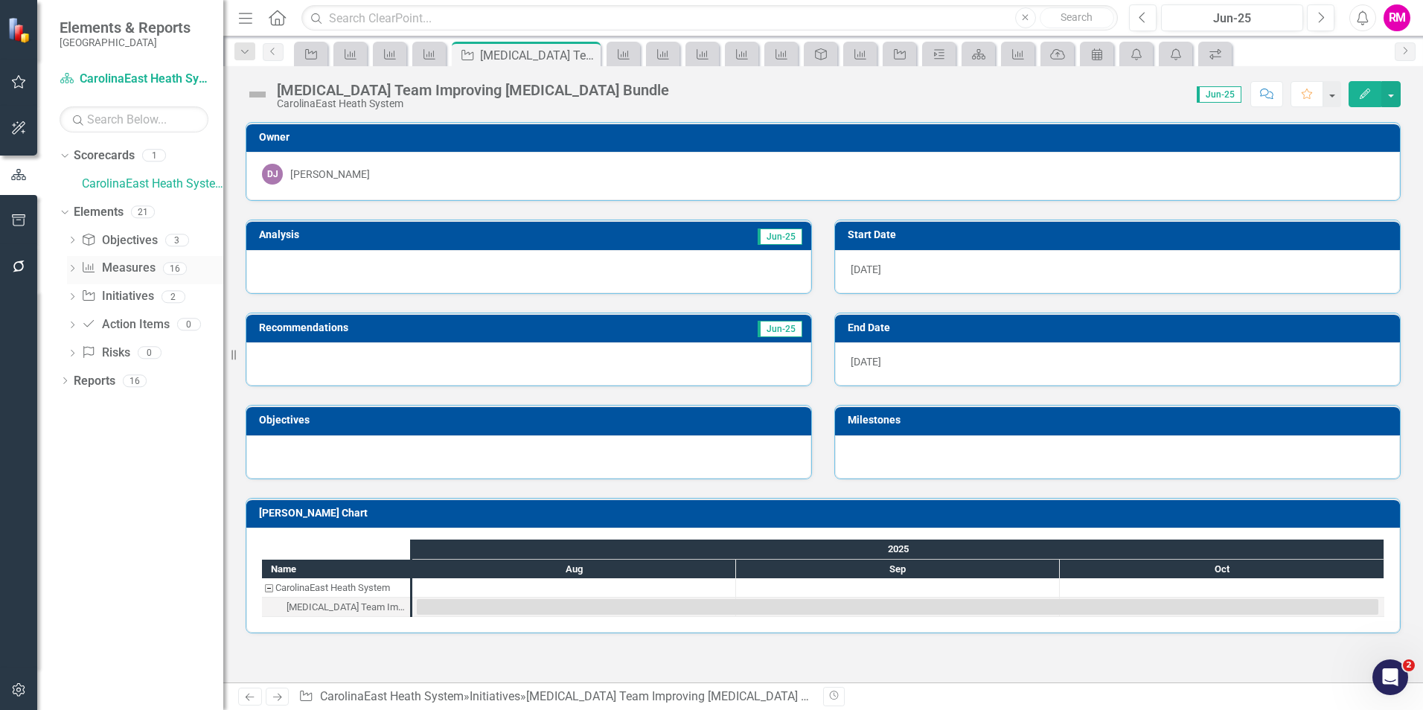
click at [125, 264] on link "Measure Measures" at bounding box center [118, 268] width 74 height 17
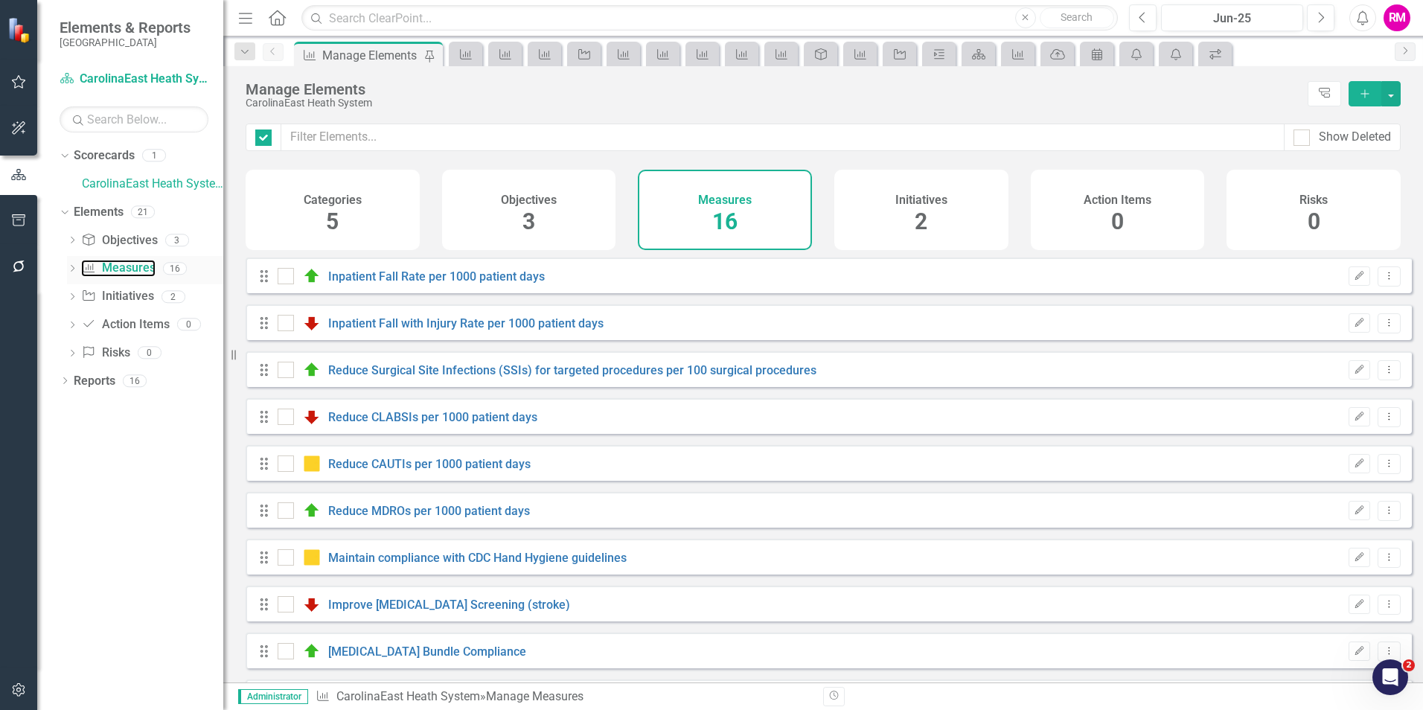
checkbox input "false"
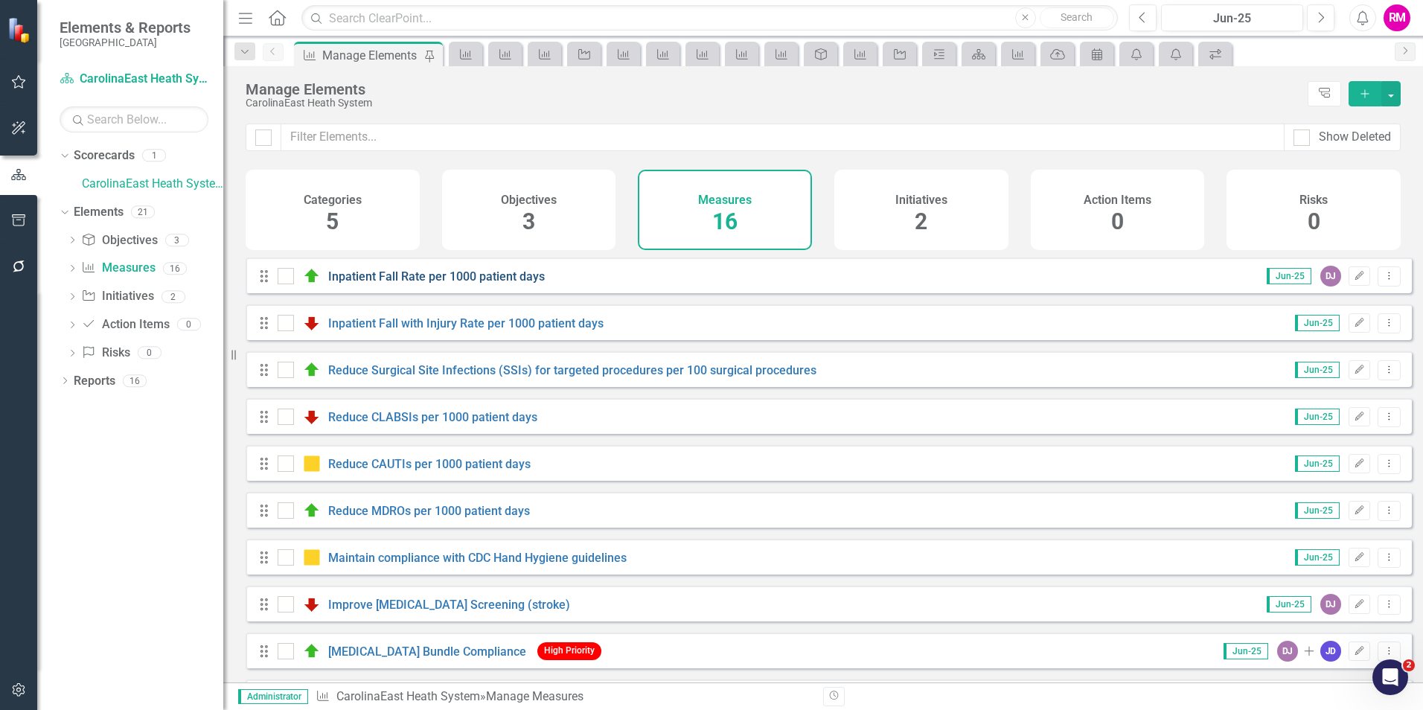
click at [428, 281] on link "Inpatient Fall Rate per 1000 patient days" at bounding box center [436, 276] width 217 height 14
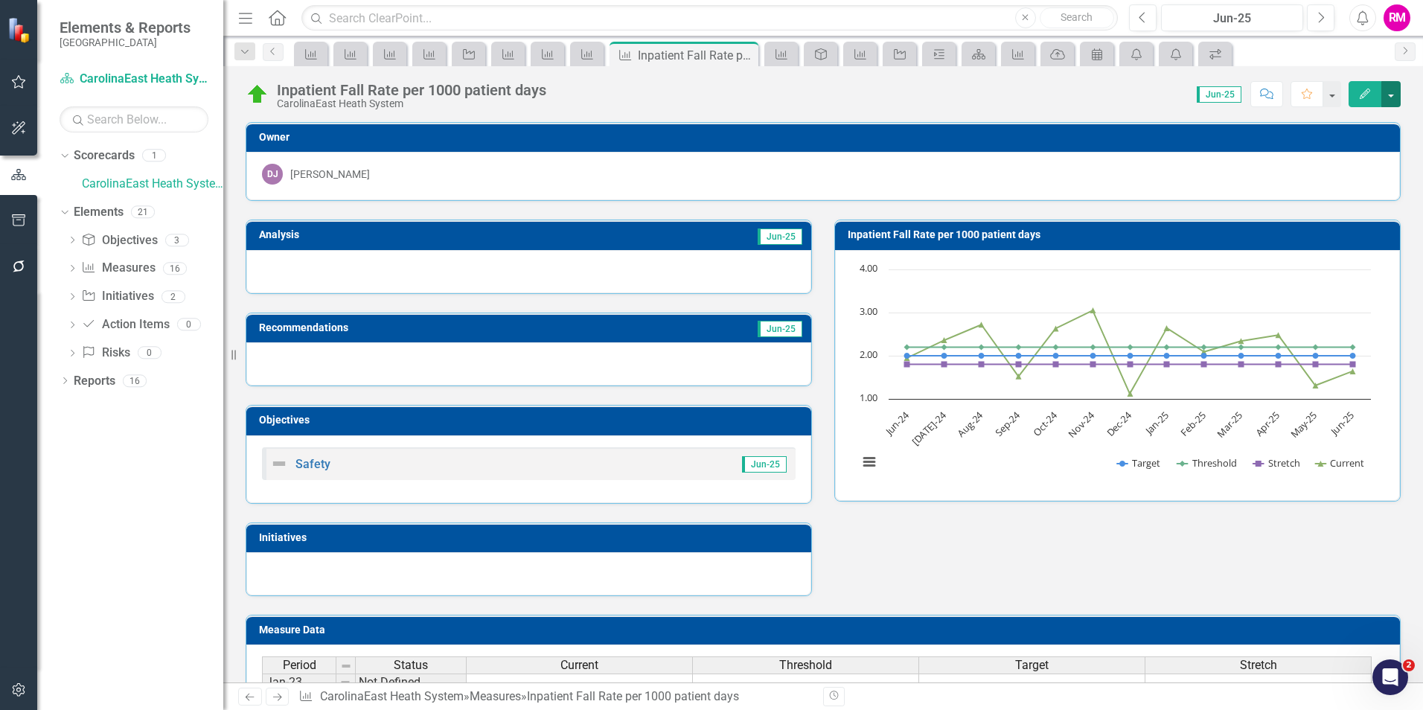
click at [1393, 95] on button "button" at bounding box center [1391, 94] width 19 height 26
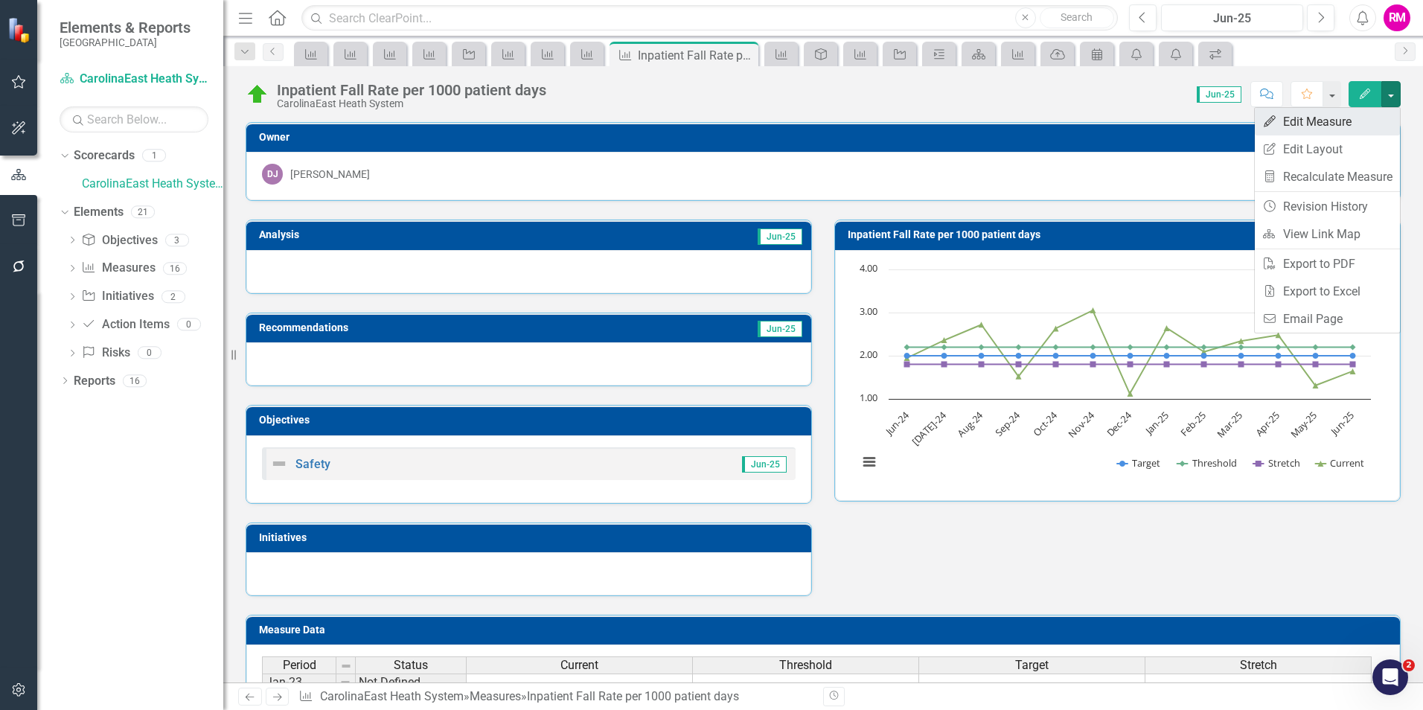
click at [1297, 121] on link "Edit Edit Measure" at bounding box center [1327, 122] width 145 height 28
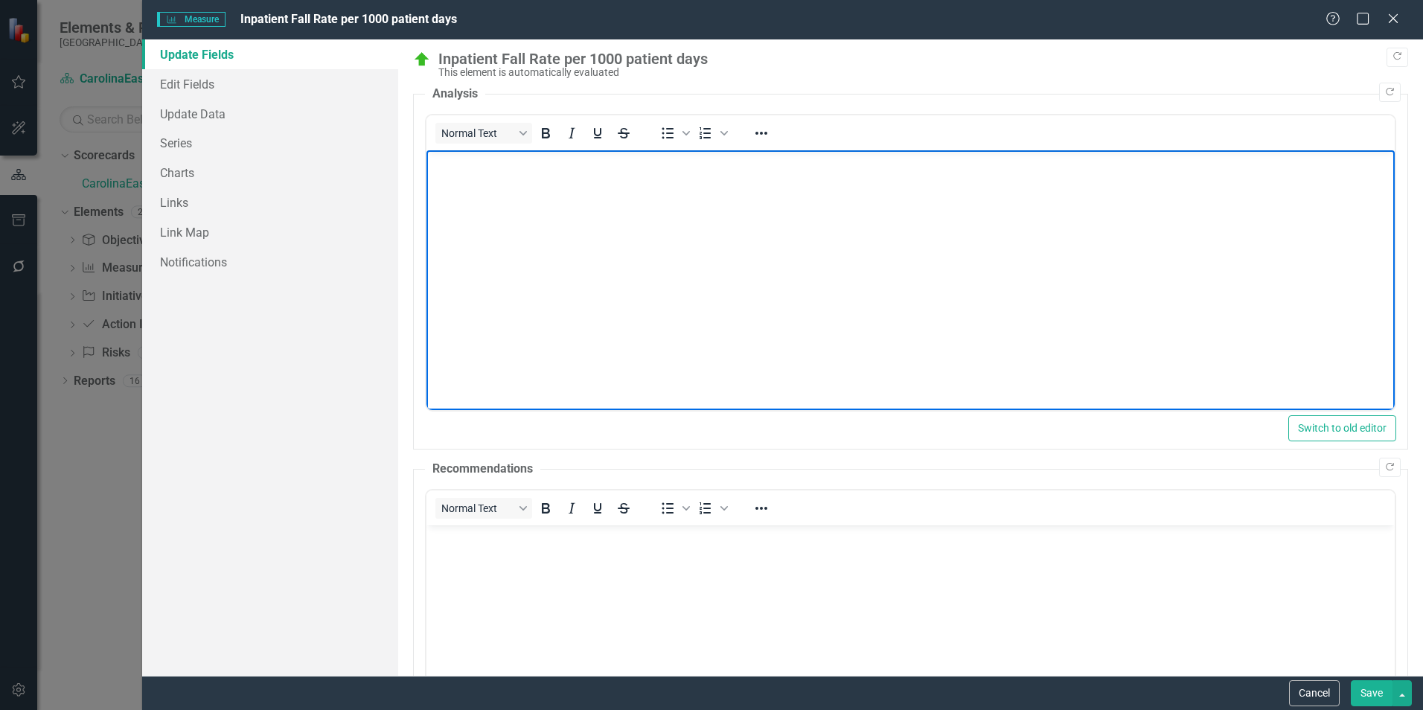
click at [550, 282] on body "Rich Text Area. Press ALT-0 for help." at bounding box center [911, 261] width 968 height 223
click at [193, 86] on link "Edit Fields" at bounding box center [270, 84] width 256 height 30
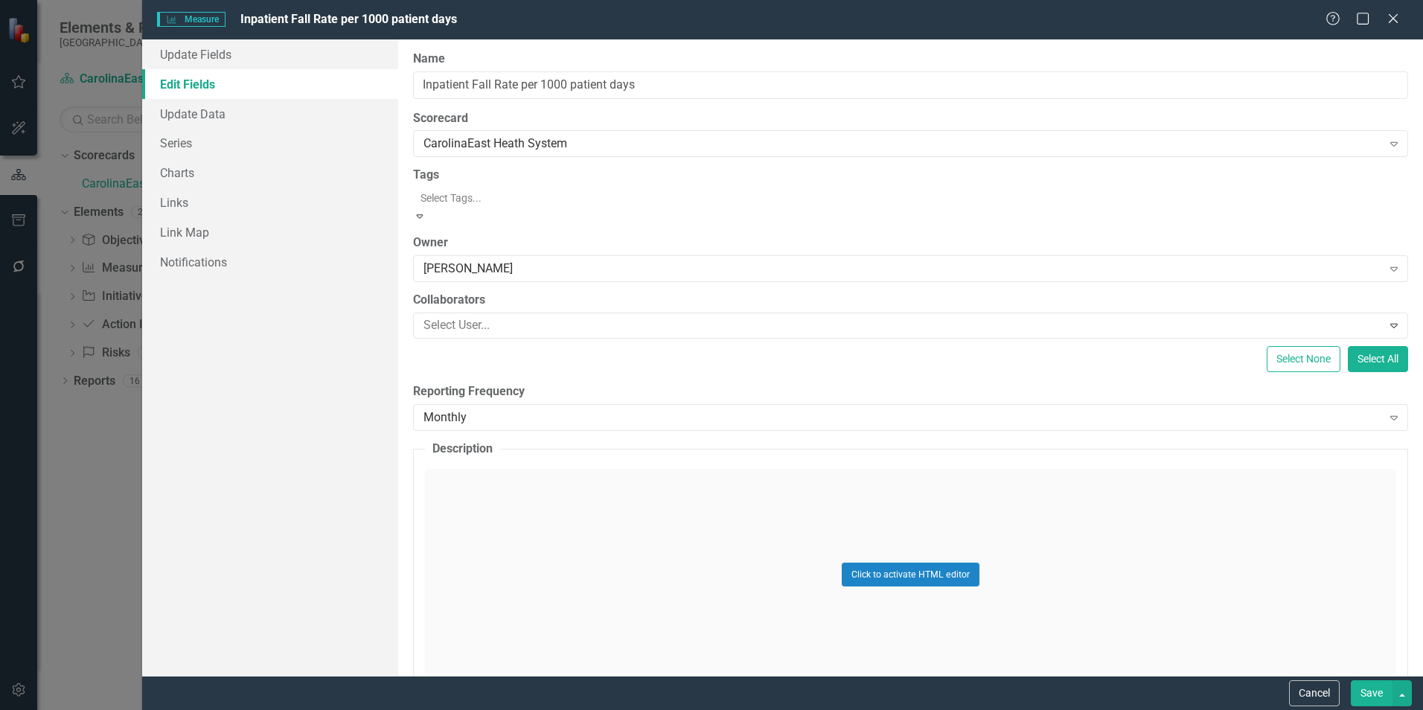
click at [598, 202] on div at bounding box center [912, 198] width 995 height 18
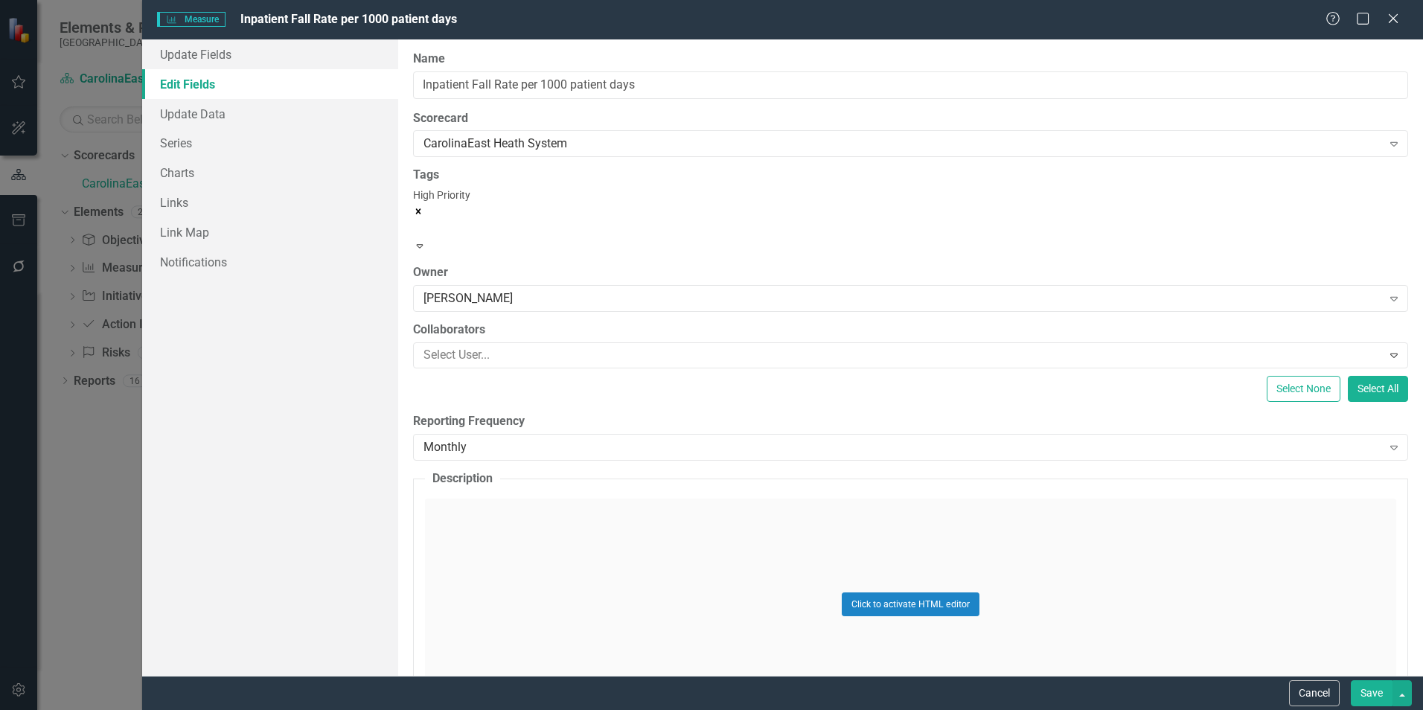
click at [421, 208] on icon "Remove [object Object]" at bounding box center [418, 210] width 5 height 5
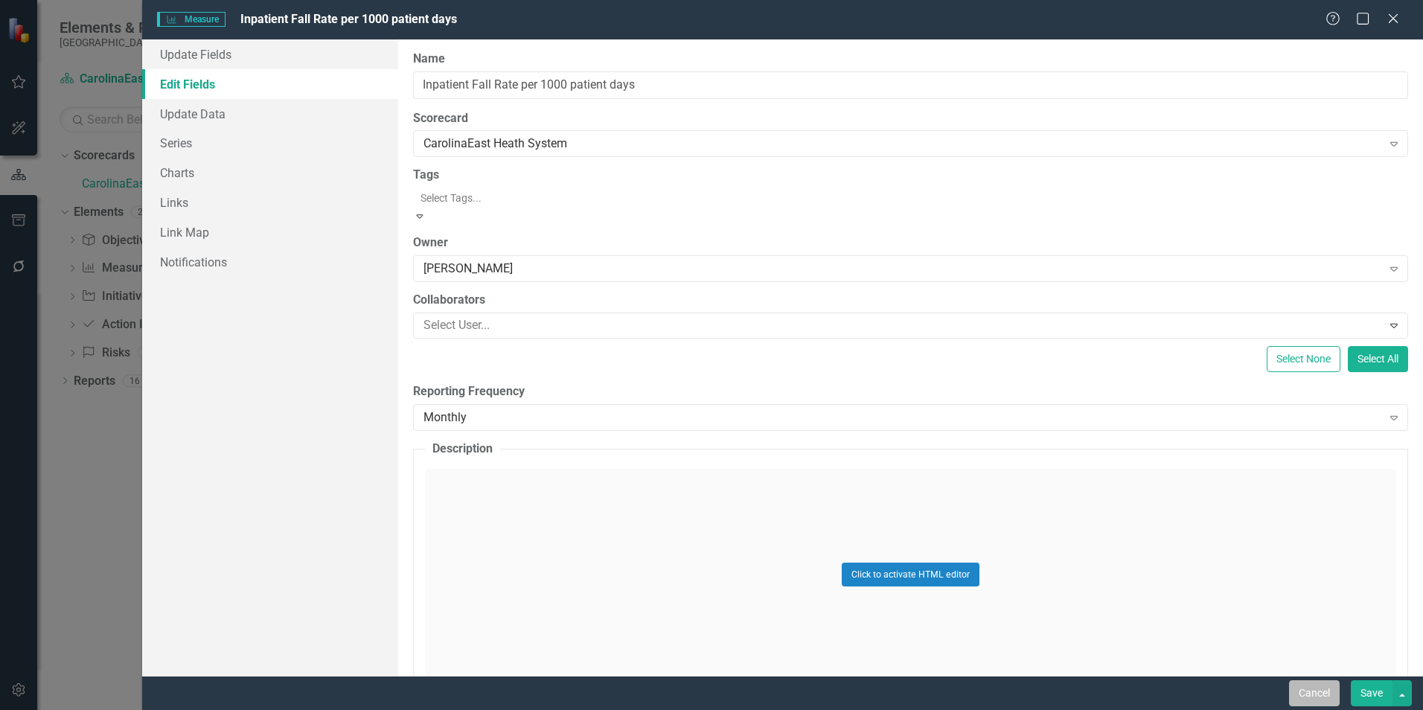
click at [1309, 695] on button "Cancel" at bounding box center [1314, 693] width 51 height 26
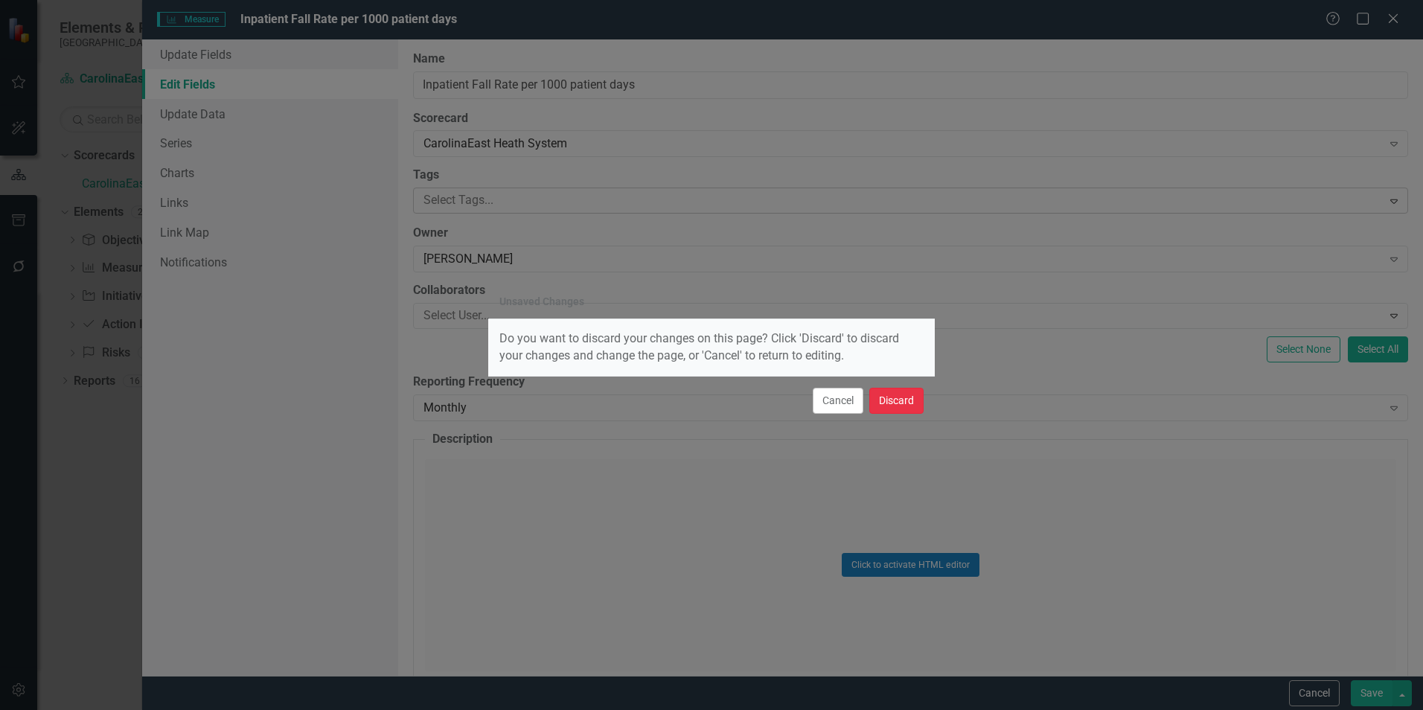
click at [890, 399] on button "Discard" at bounding box center [896, 401] width 54 height 26
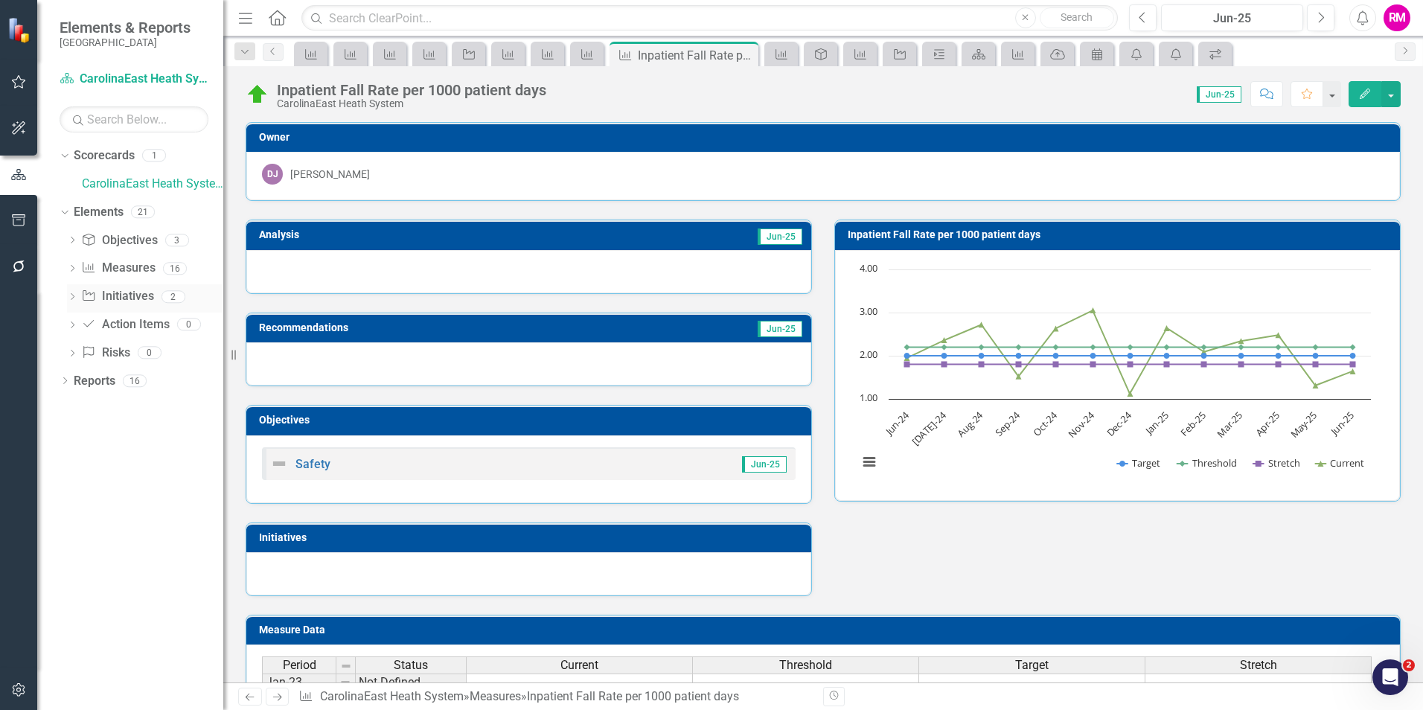
click at [120, 293] on link "Initiative Initiatives" at bounding box center [117, 296] width 72 height 17
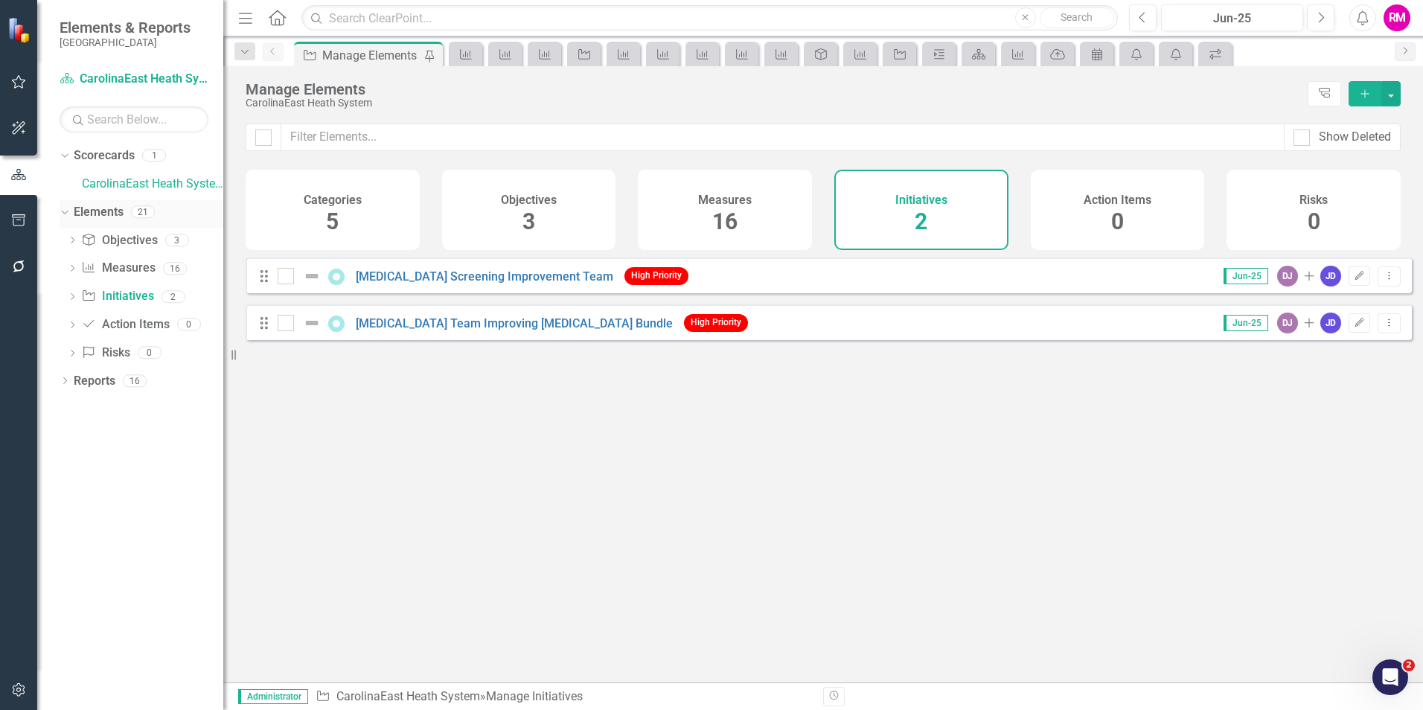
click at [98, 211] on link "Elements" at bounding box center [99, 212] width 50 height 17
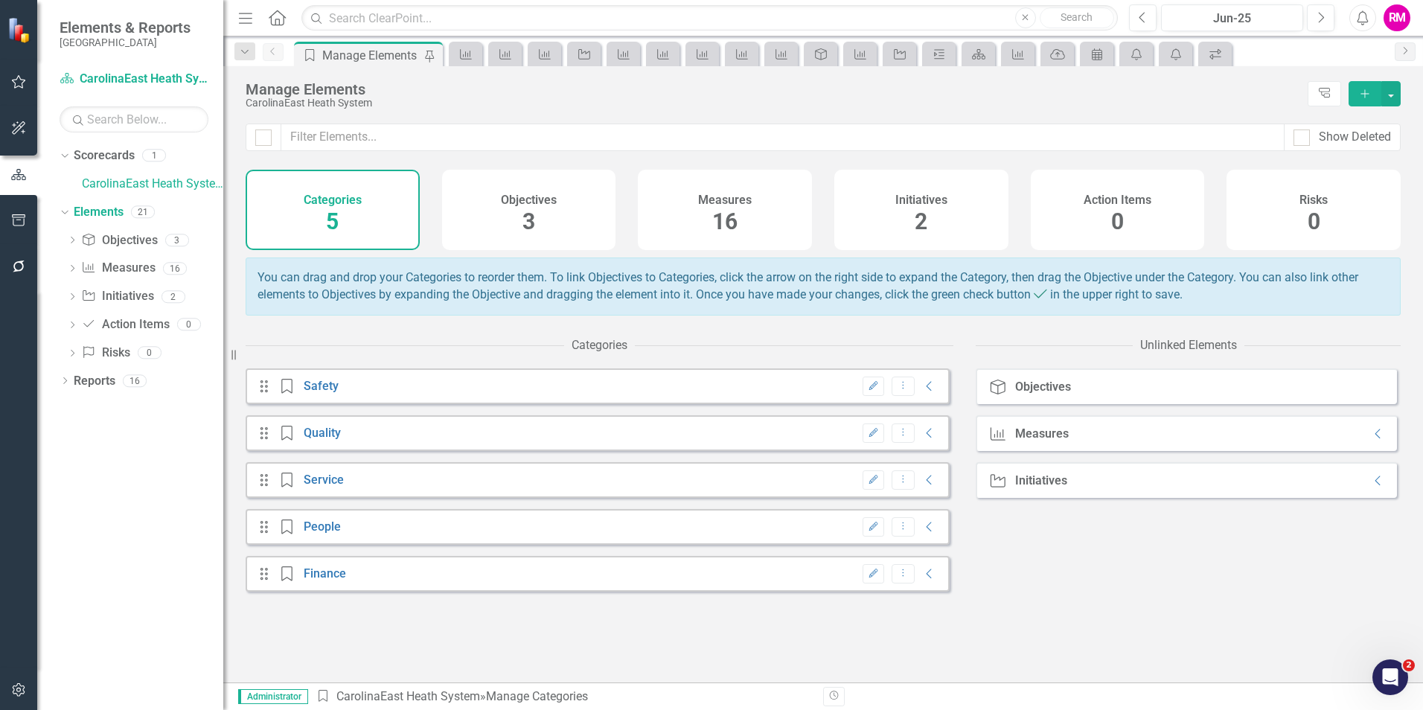
click at [499, 214] on div "Objectives 3" at bounding box center [529, 210] width 174 height 80
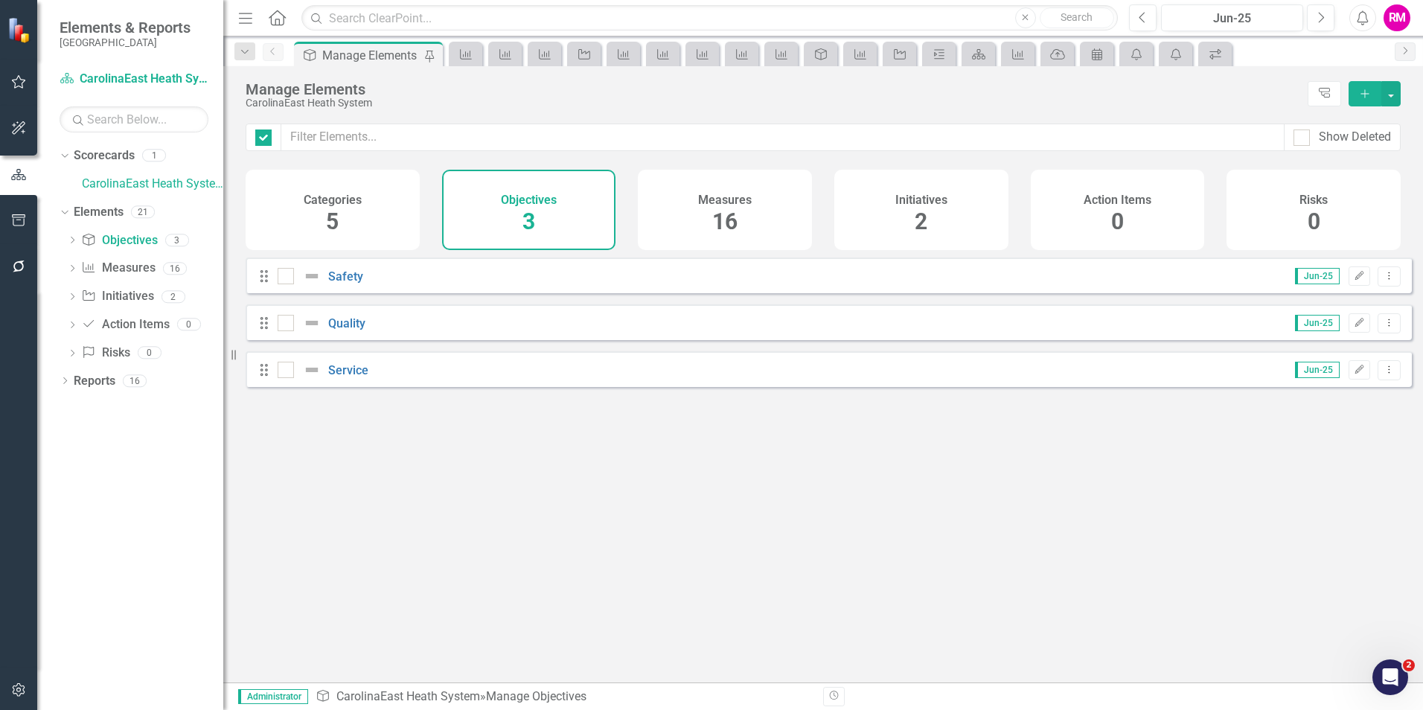
checkbox input "false"
click at [335, 199] on h4 "Categories" at bounding box center [333, 200] width 58 height 13
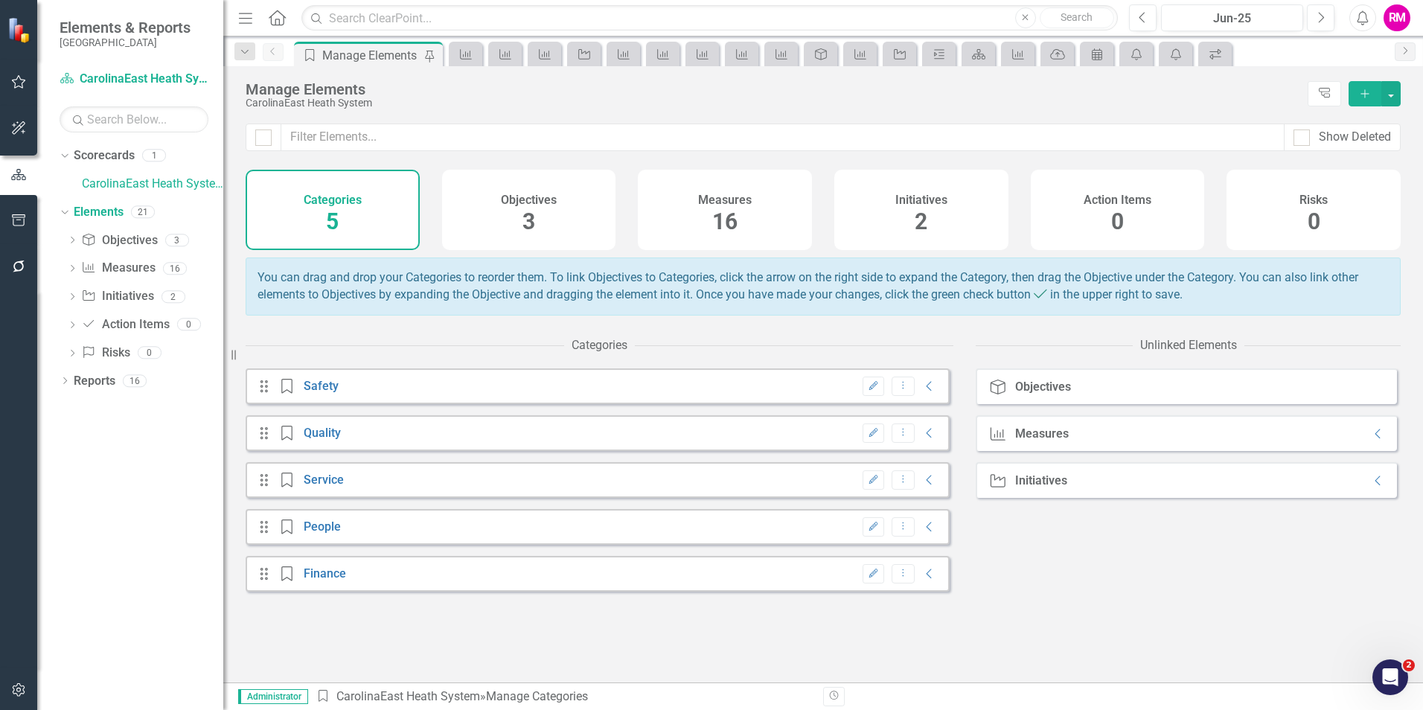
click at [918, 397] on div "Edit Dropdown Menu Collapse" at bounding box center [896, 387] width 83 height 20
click at [922, 392] on icon "Collapse" at bounding box center [929, 386] width 15 height 12
click at [922, 439] on icon "Collapse" at bounding box center [929, 433] width 15 height 12
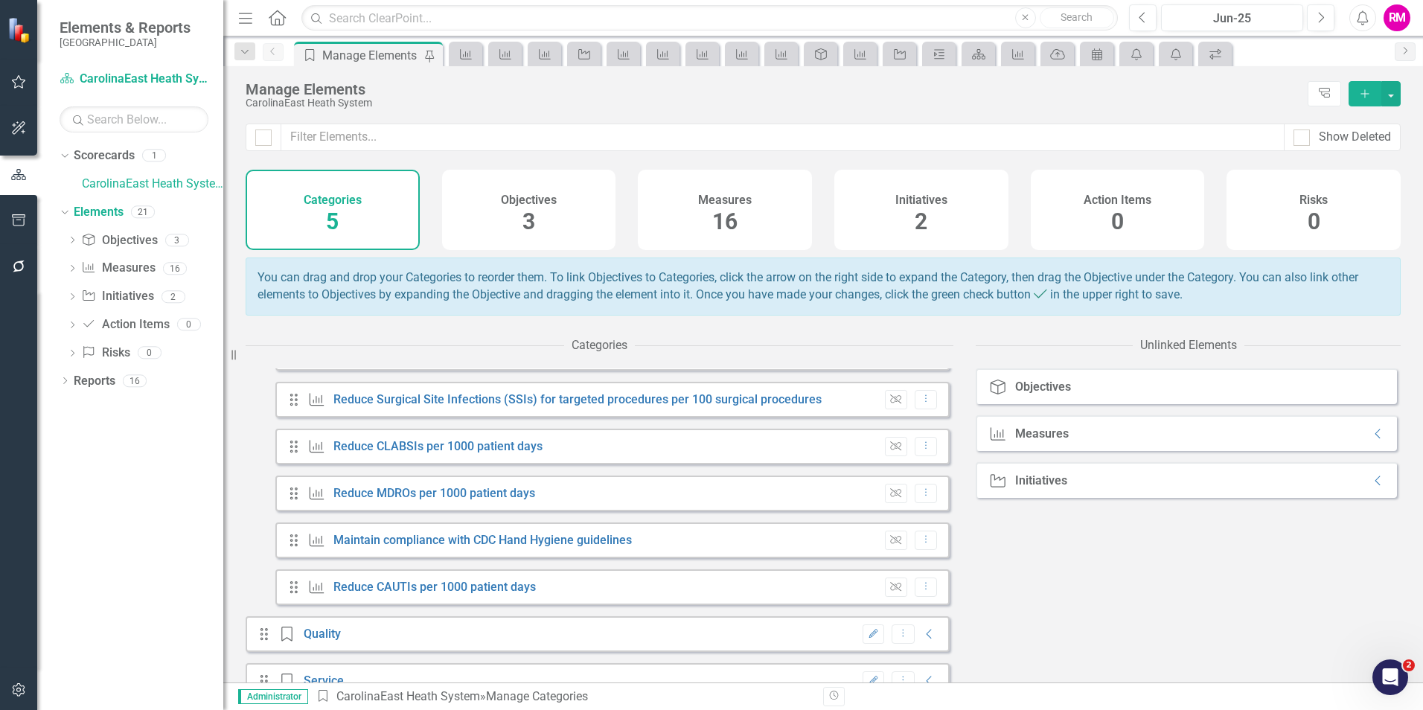
scroll to position [223, 0]
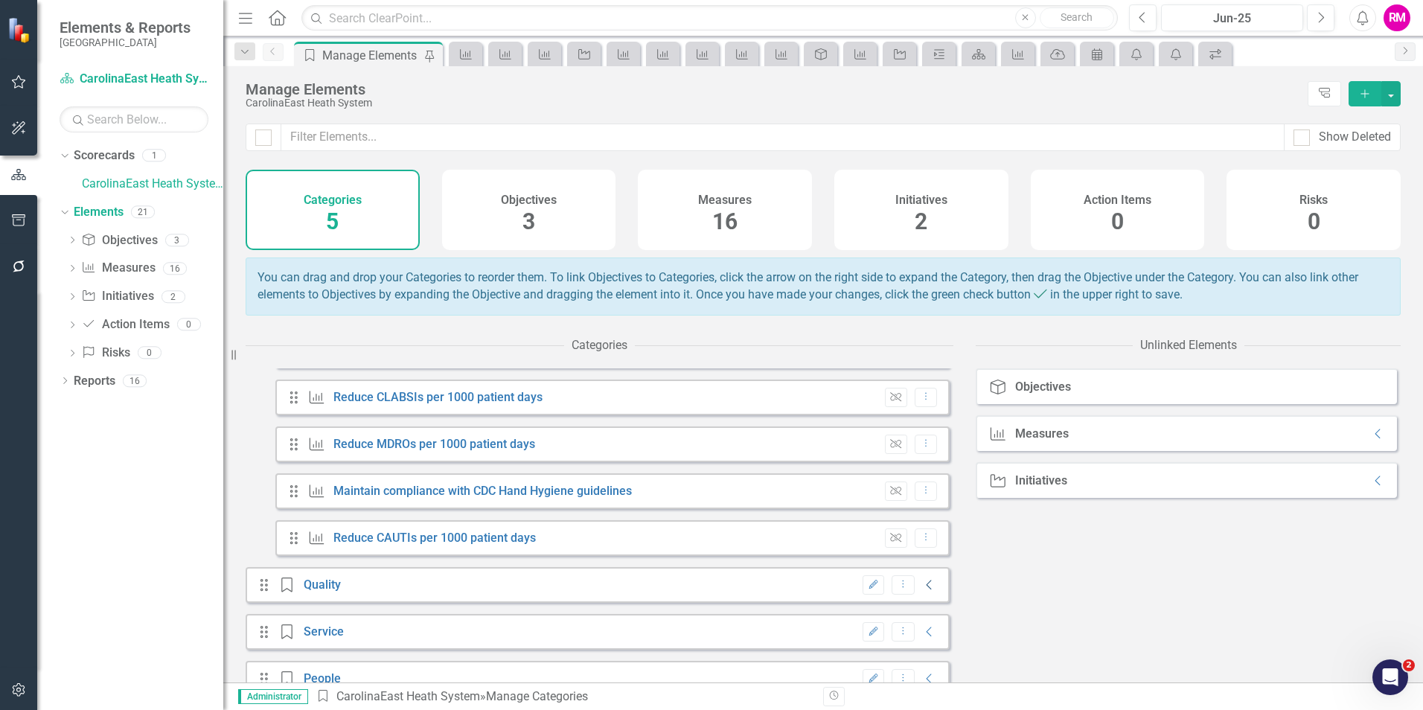
click at [927, 590] on icon at bounding box center [929, 586] width 5 height 10
click at [922, 638] on icon "Collapse" at bounding box center [929, 632] width 15 height 12
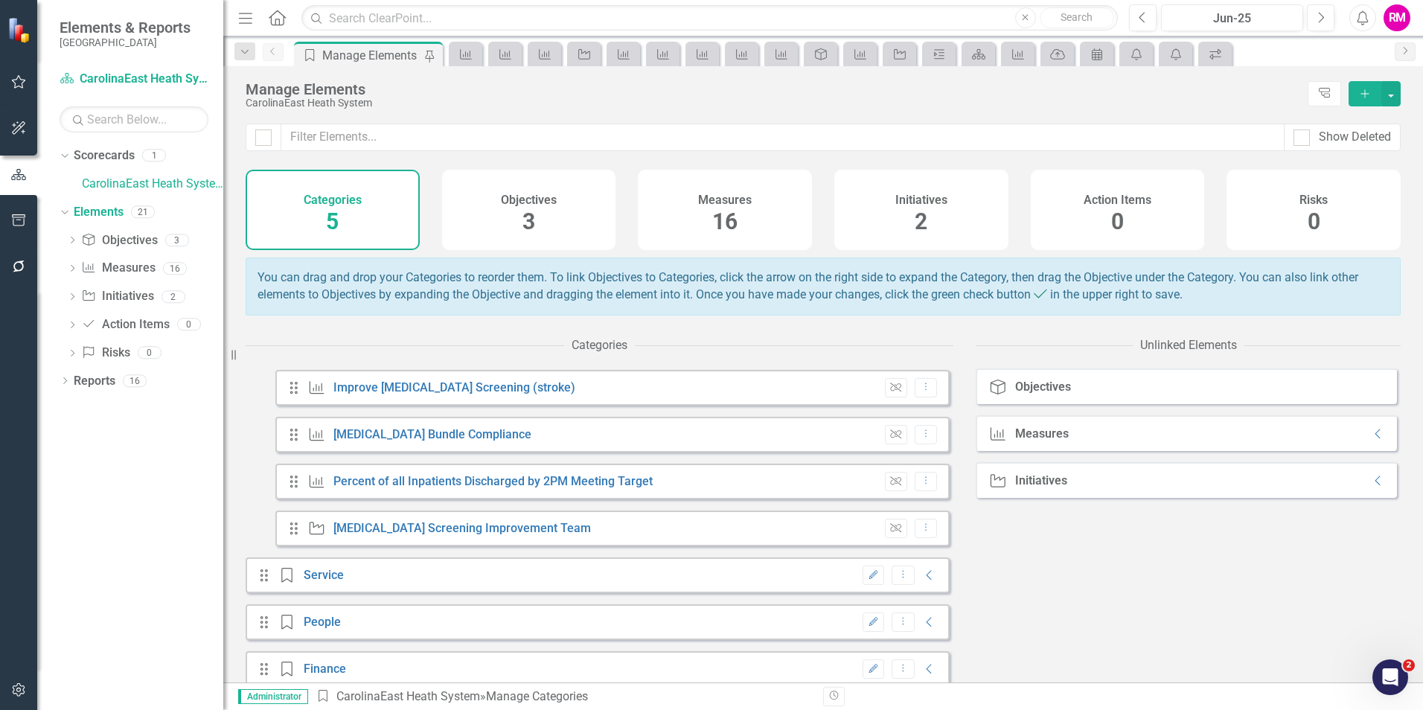
scroll to position [521, 0]
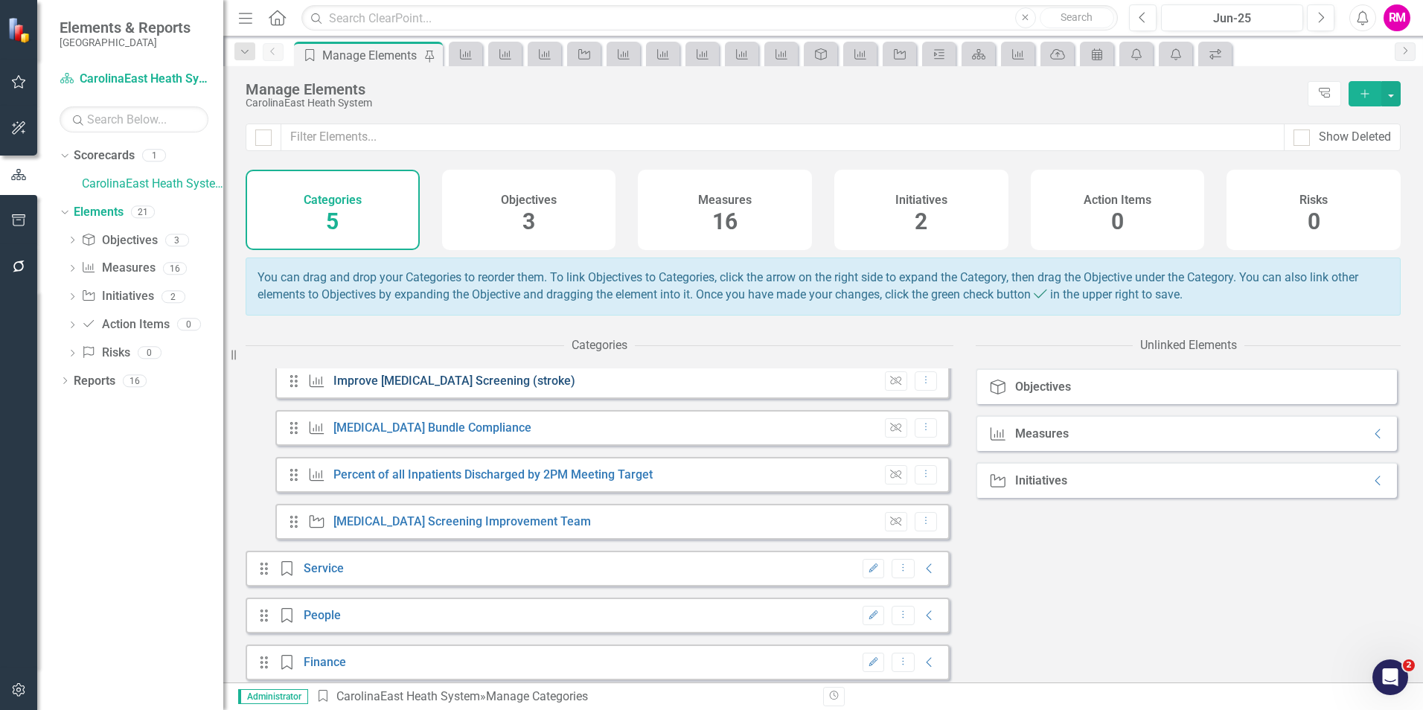
click at [485, 388] on link "Improve [MEDICAL_DATA] Screening (stroke)" at bounding box center [454, 381] width 242 height 14
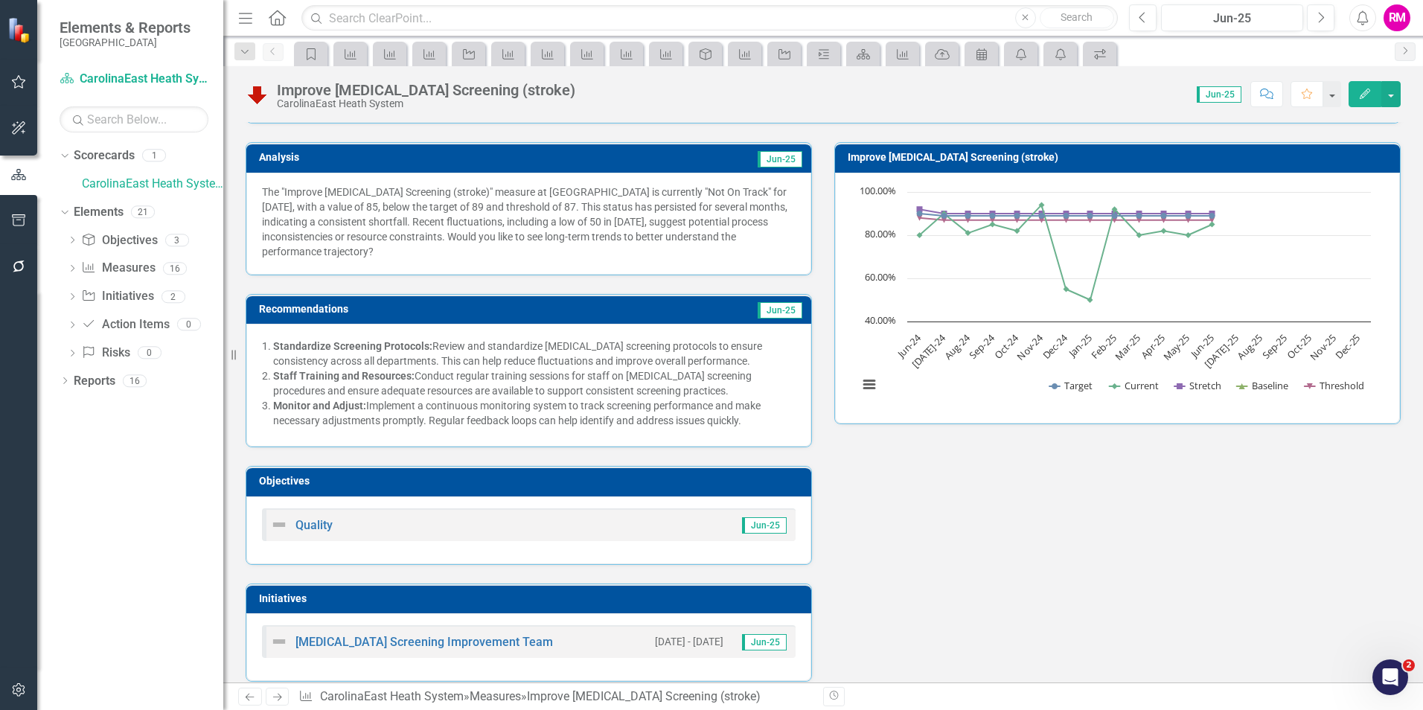
scroll to position [74, 0]
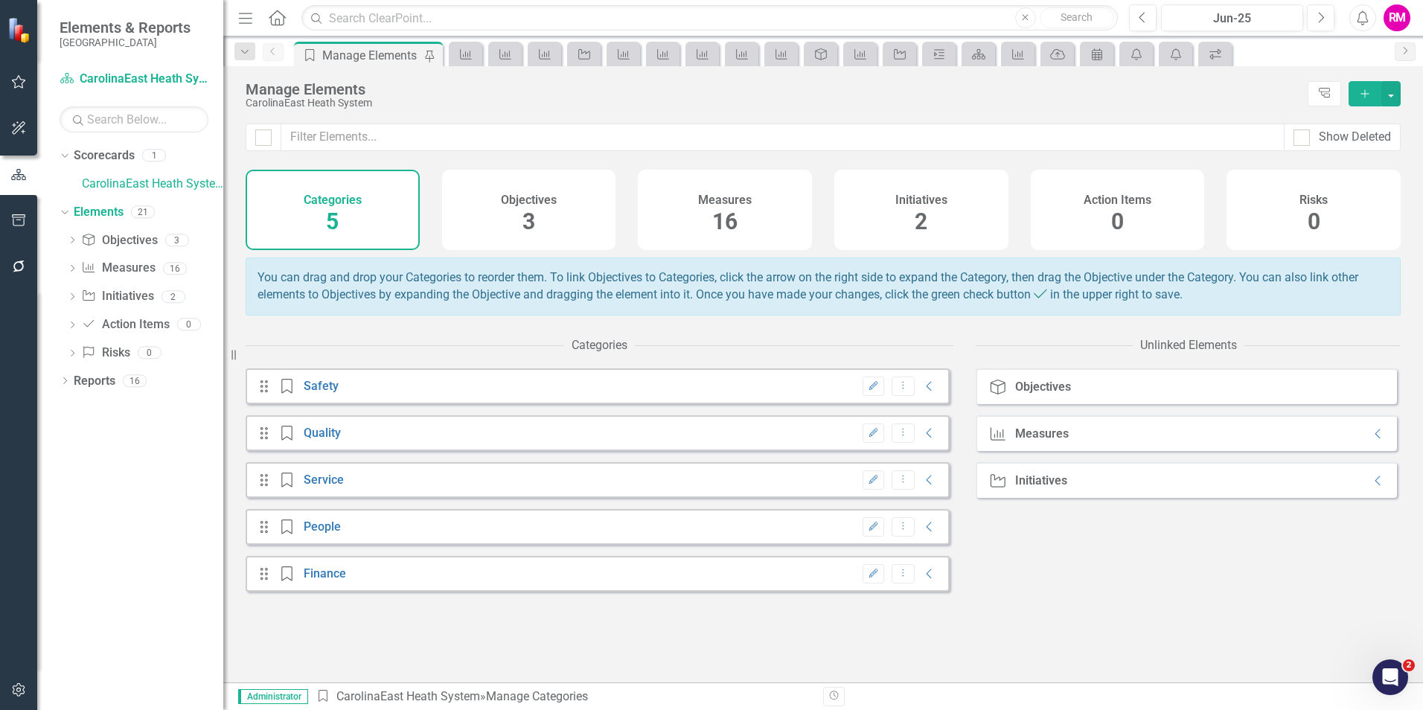
click at [134, 567] on div "Dropdown Scorecards 1 CarolinaEast Heath System Dropdown Elements 21 Dropdown O…" at bounding box center [130, 427] width 186 height 566
